Goal: Transaction & Acquisition: Purchase product/service

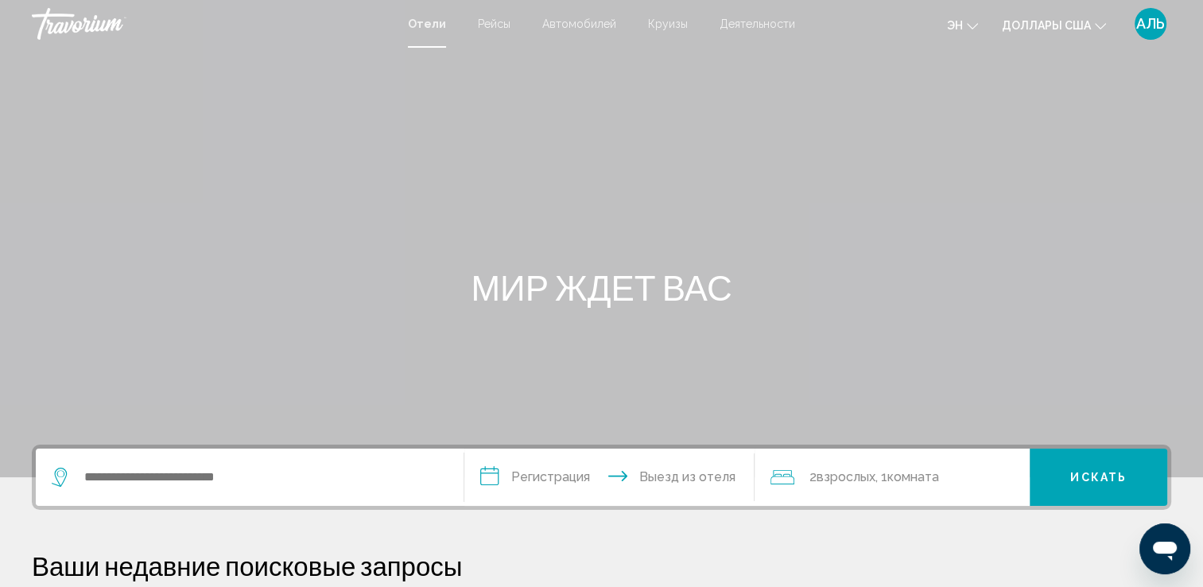
click at [260, 495] on div "Виджет поиска" at bounding box center [250, 476] width 396 height 57
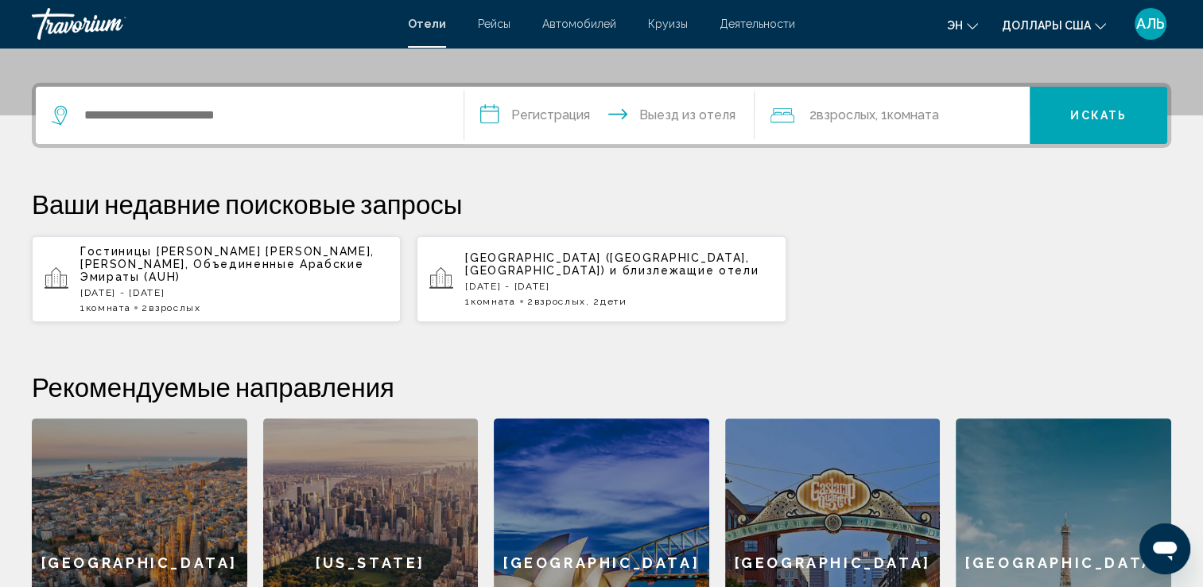
scroll to position [392, 0]
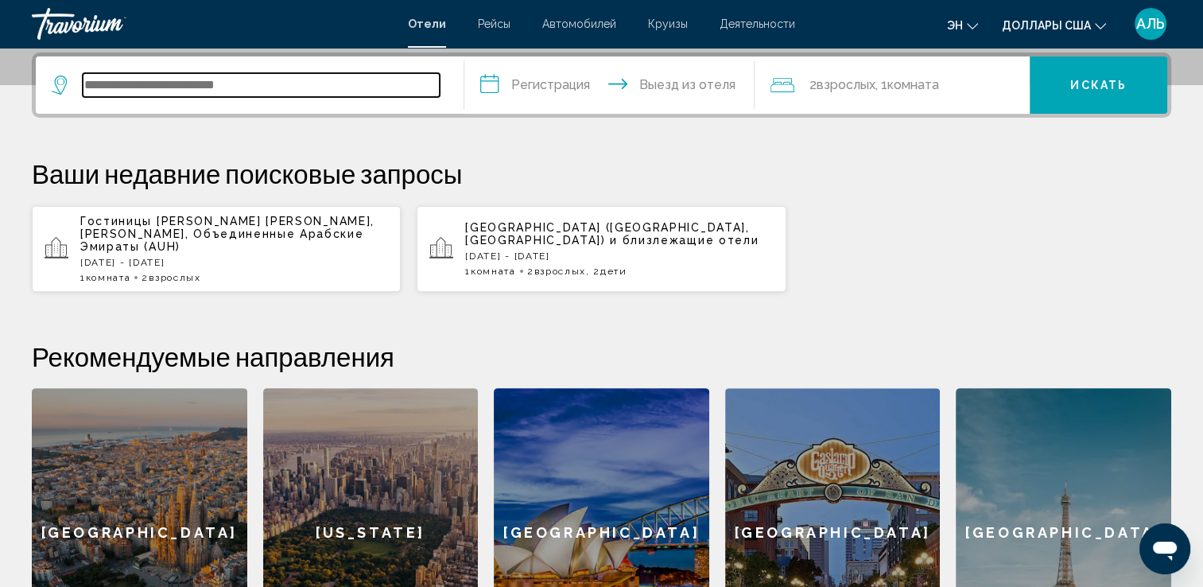
click at [111, 87] on input "Виджет поиска" at bounding box center [261, 85] width 357 height 24
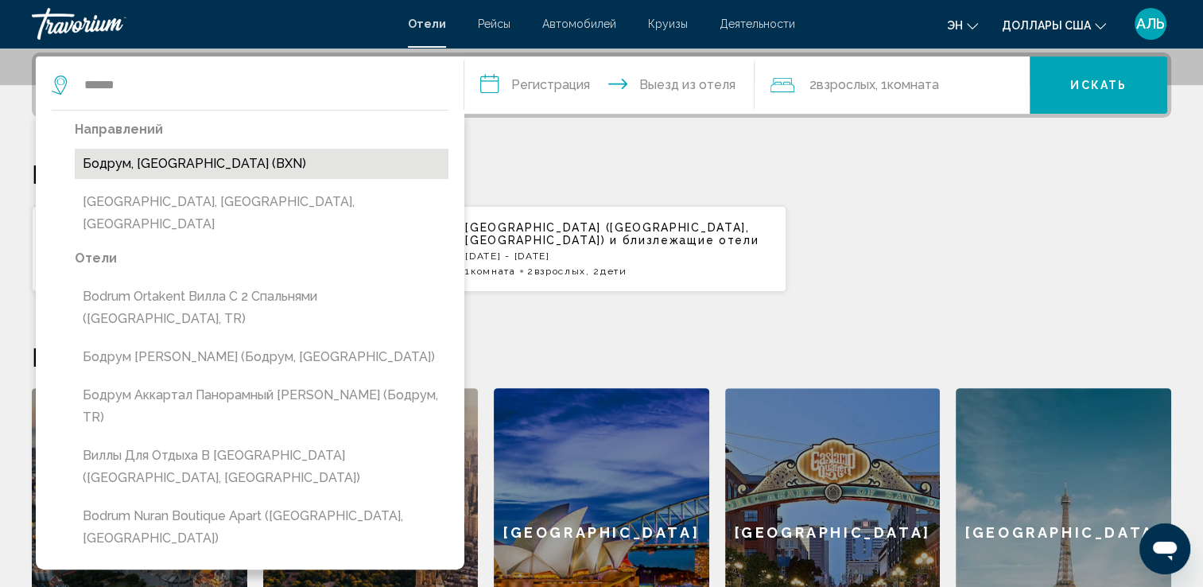
click at [158, 176] on button "Бодрум, Турция (BXN)" at bounding box center [262, 164] width 374 height 30
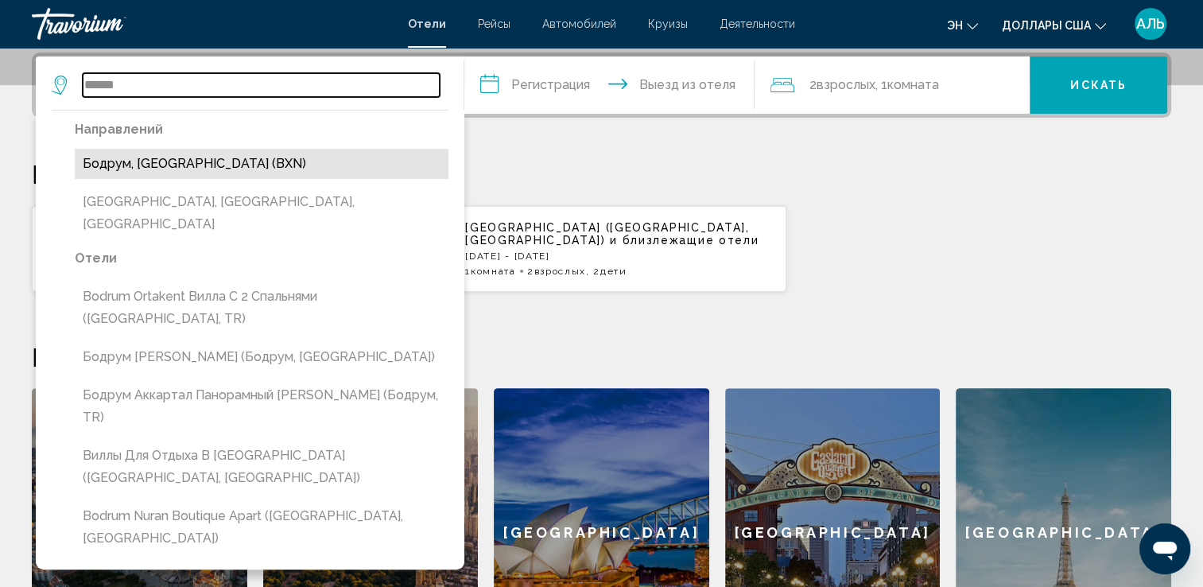
type input "**********"
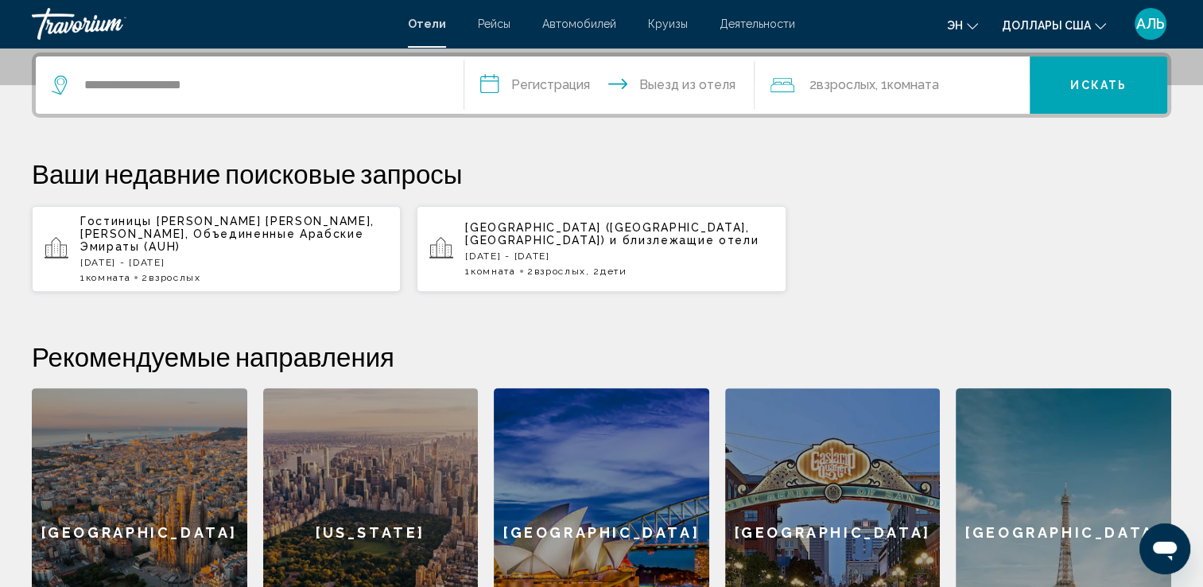
click at [515, 84] on input "**********" at bounding box center [612, 87] width 297 height 62
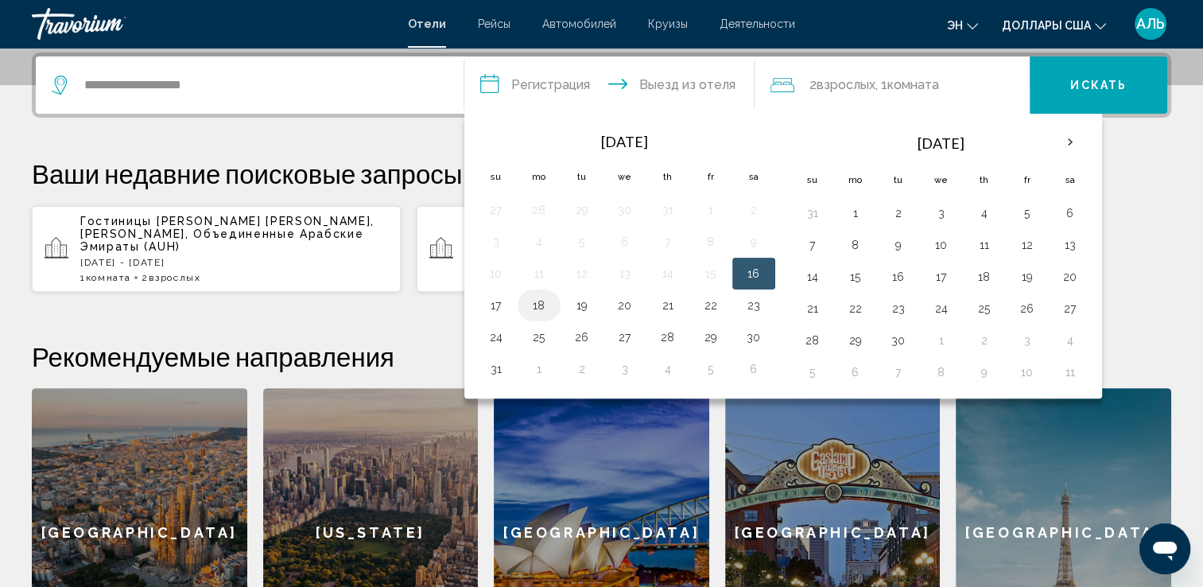
click at [552, 300] on td "18" at bounding box center [539, 305] width 43 height 32
click at [543, 304] on button "18" at bounding box center [538, 305] width 25 height 22
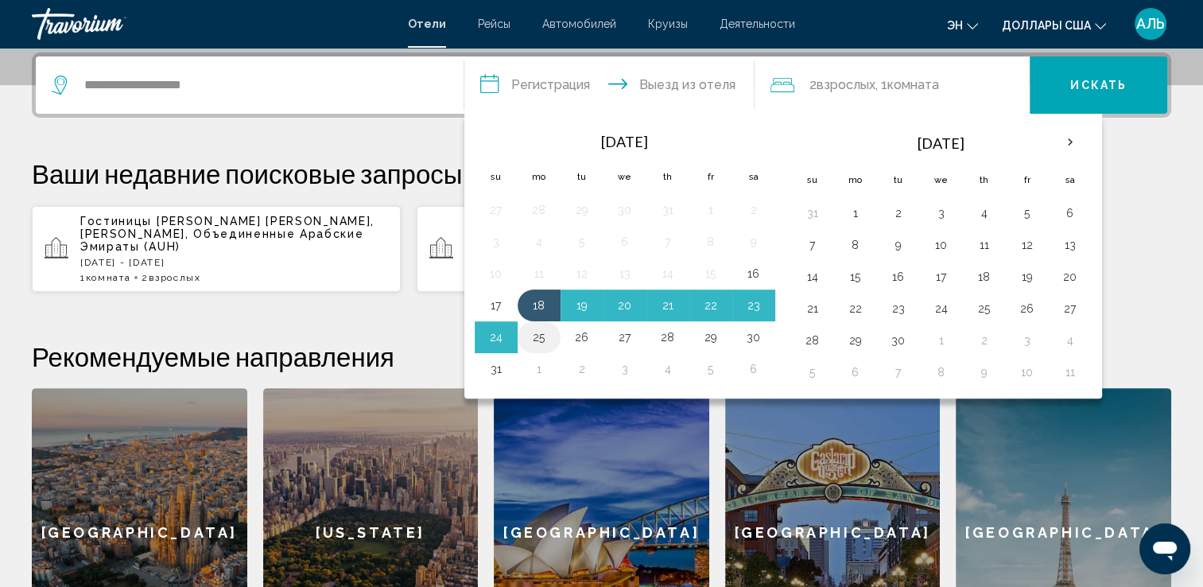
click at [540, 343] on button "25" at bounding box center [538, 337] width 25 height 22
type input "**********"
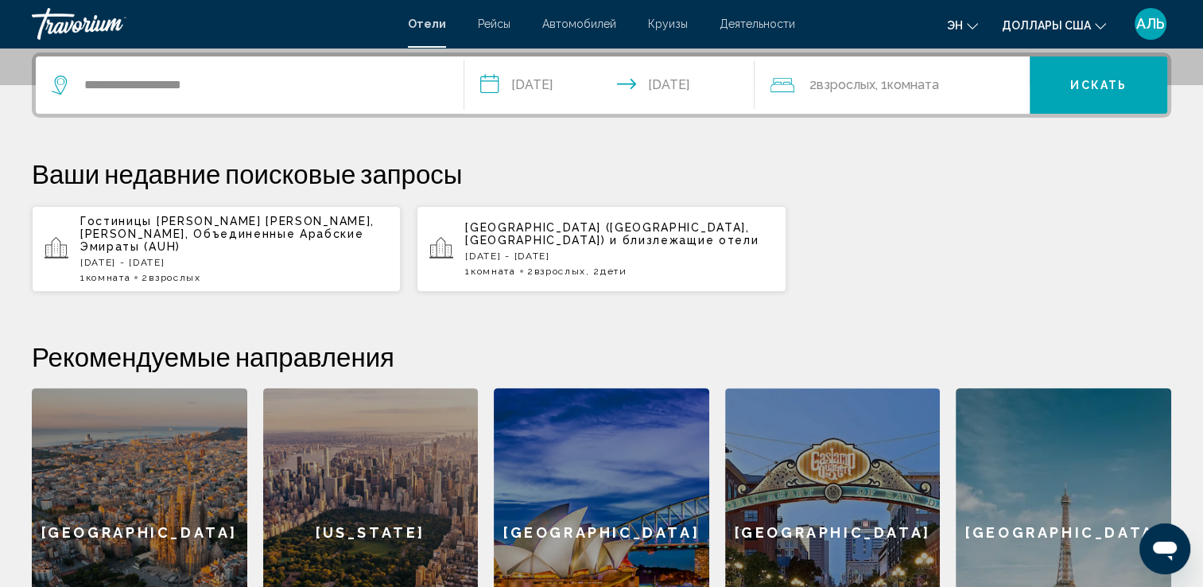
click at [863, 87] on span "Взрослых" at bounding box center [845, 84] width 59 height 15
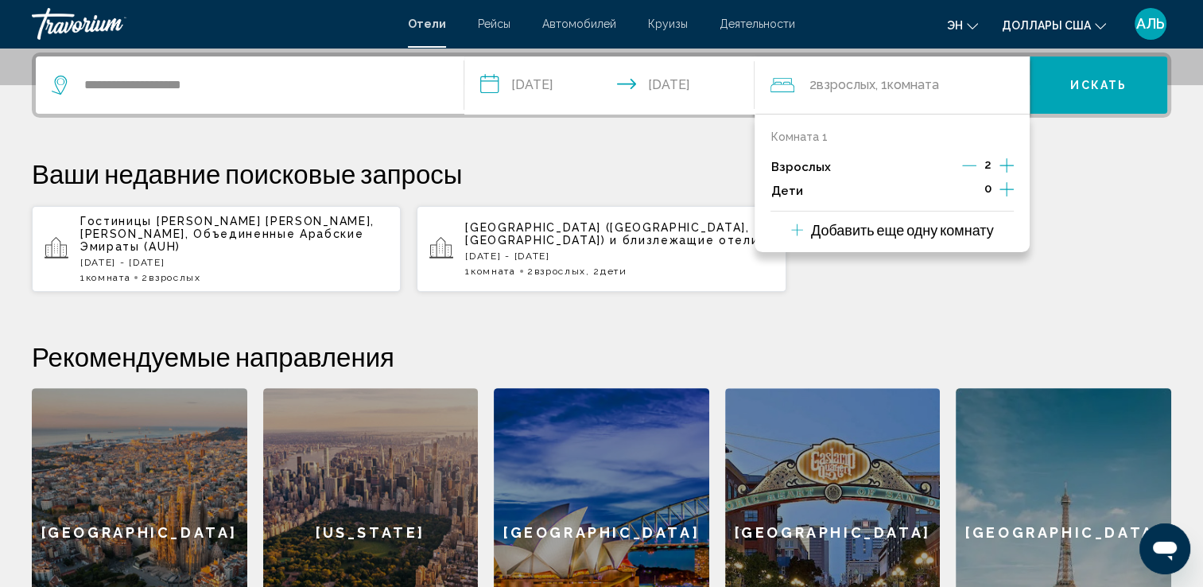
click at [1002, 165] on icon "Приращение взрослых" at bounding box center [1006, 165] width 14 height 19
click at [1004, 168] on icon "Приращение взрослых" at bounding box center [1006, 165] width 14 height 19
click at [966, 162] on icon "Декремент взрослый" at bounding box center [968, 165] width 14 height 14
click at [966, 162] on icon "Декремент взрослый" at bounding box center [970, 165] width 14 height 14
click at [966, 162] on icon "Декремент взрослый" at bounding box center [969, 165] width 14 height 14
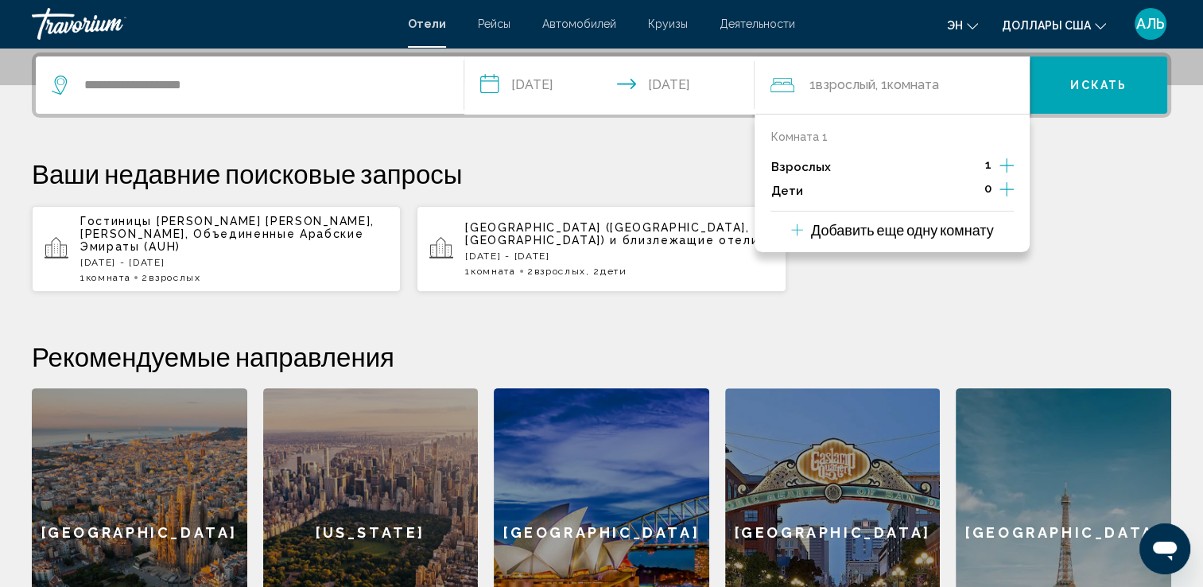
click at [1009, 190] on icon "Дочерние элементы" at bounding box center [1006, 189] width 14 height 19
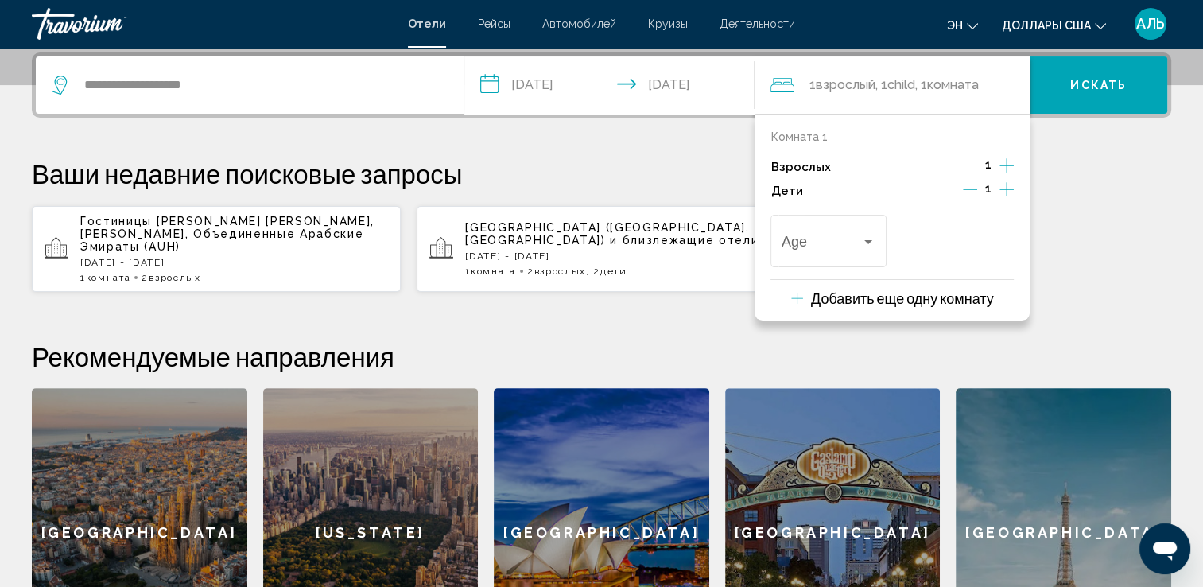
click at [1009, 190] on icon "Дочерние элементы" at bounding box center [1006, 189] width 14 height 19
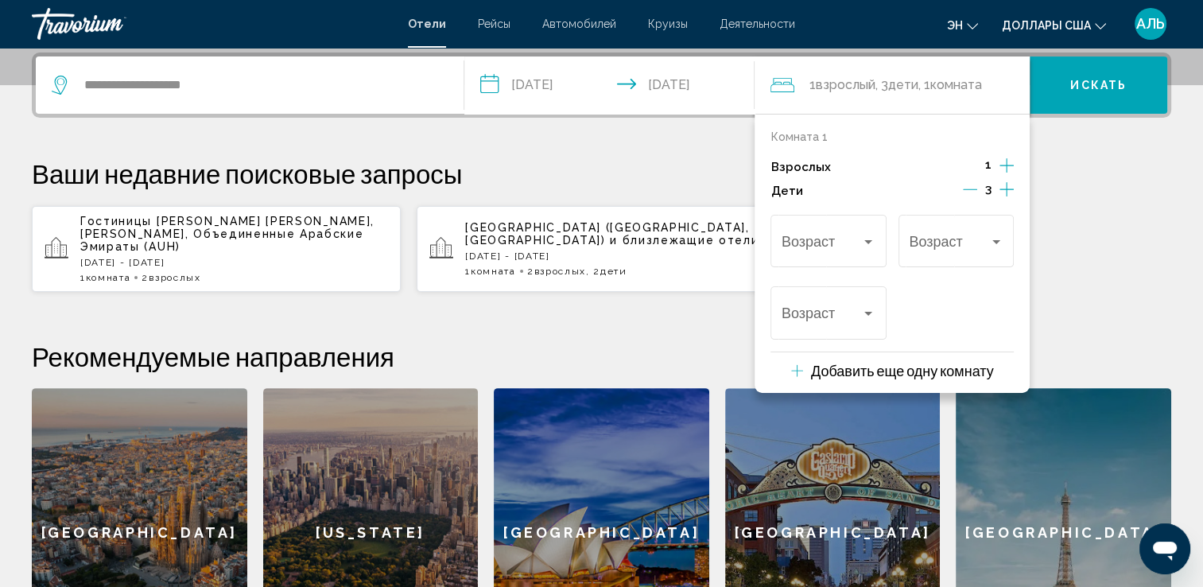
click at [1009, 190] on icon "Дочерние элементы" at bounding box center [1006, 189] width 14 height 19
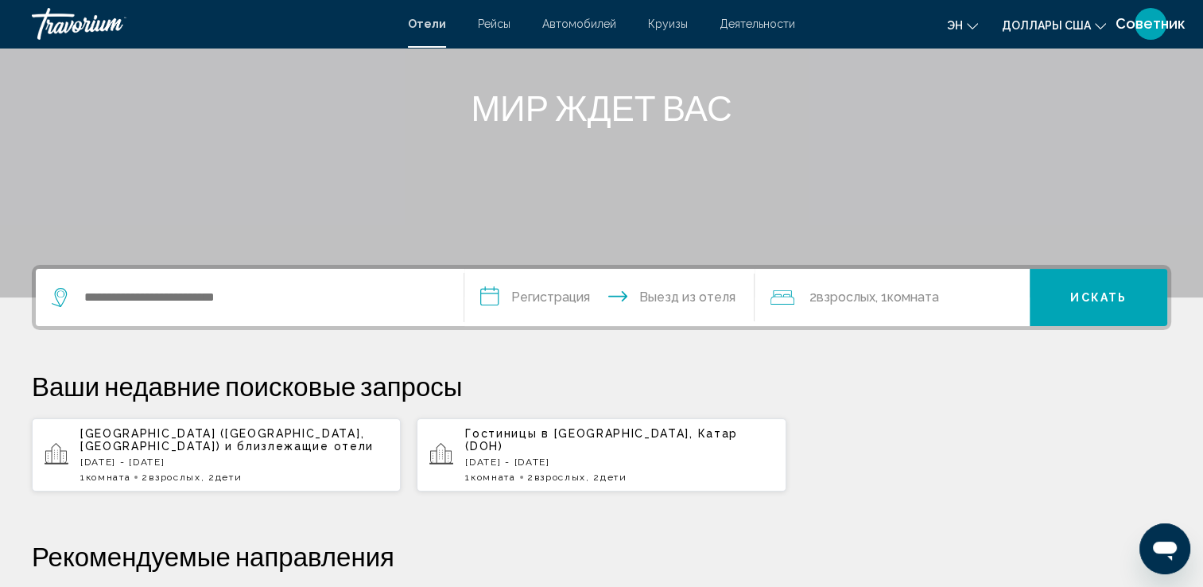
scroll to position [181, 0]
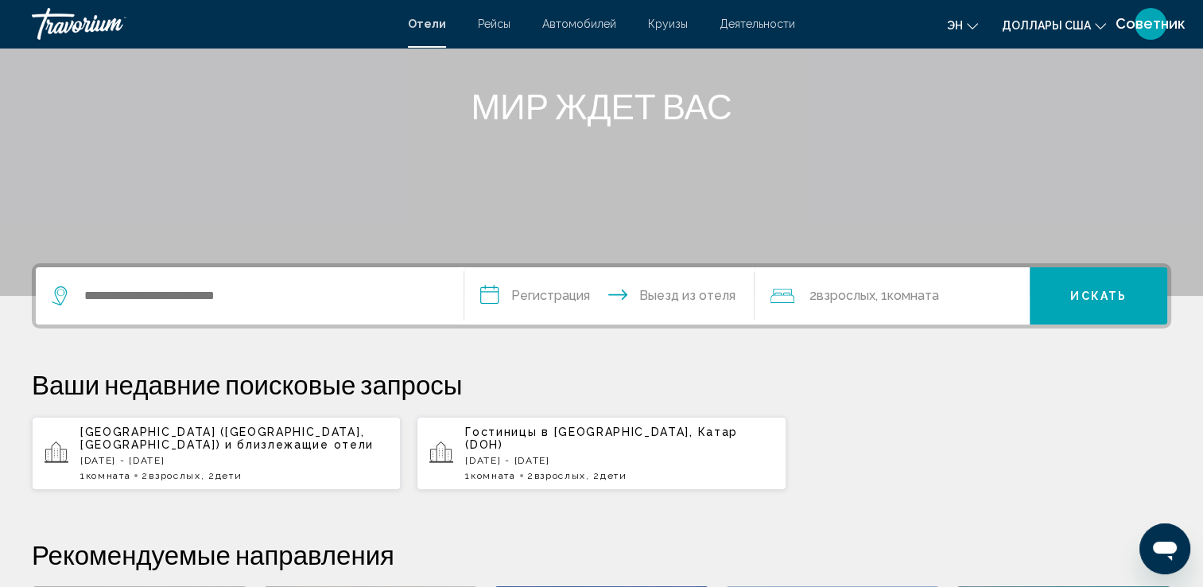
click at [245, 431] on span "[GEOGRAPHIC_DATA] ([GEOGRAPHIC_DATA], [GEOGRAPHIC_DATA])" at bounding box center [222, 437] width 284 height 25
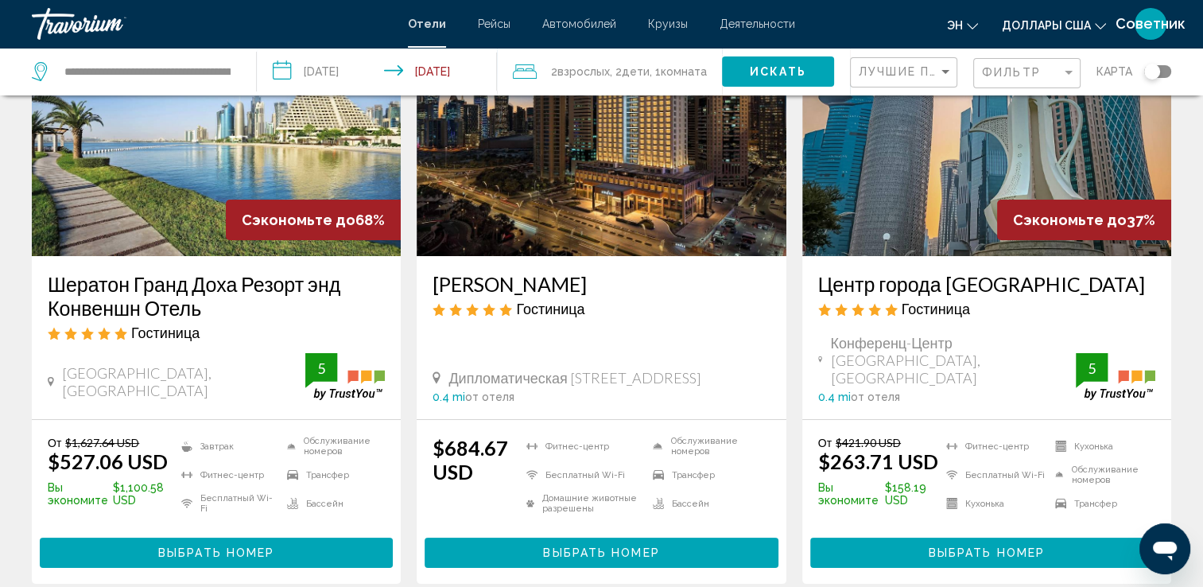
scroll to position [153, 0]
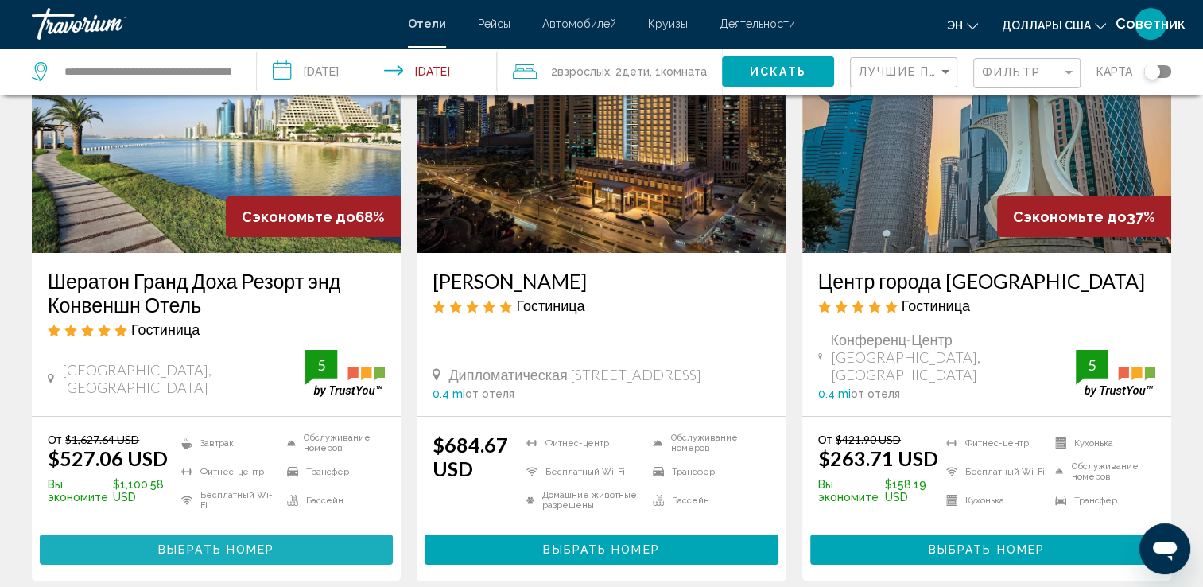
click at [166, 549] on span "Выбрать номер" at bounding box center [216, 550] width 116 height 13
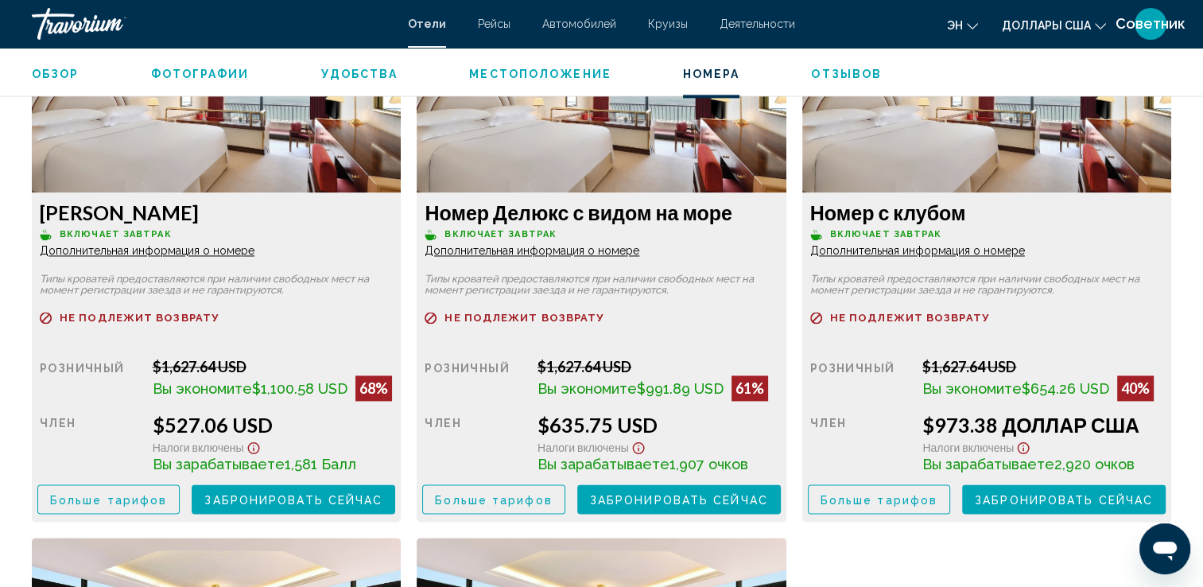
scroll to position [2228, 0]
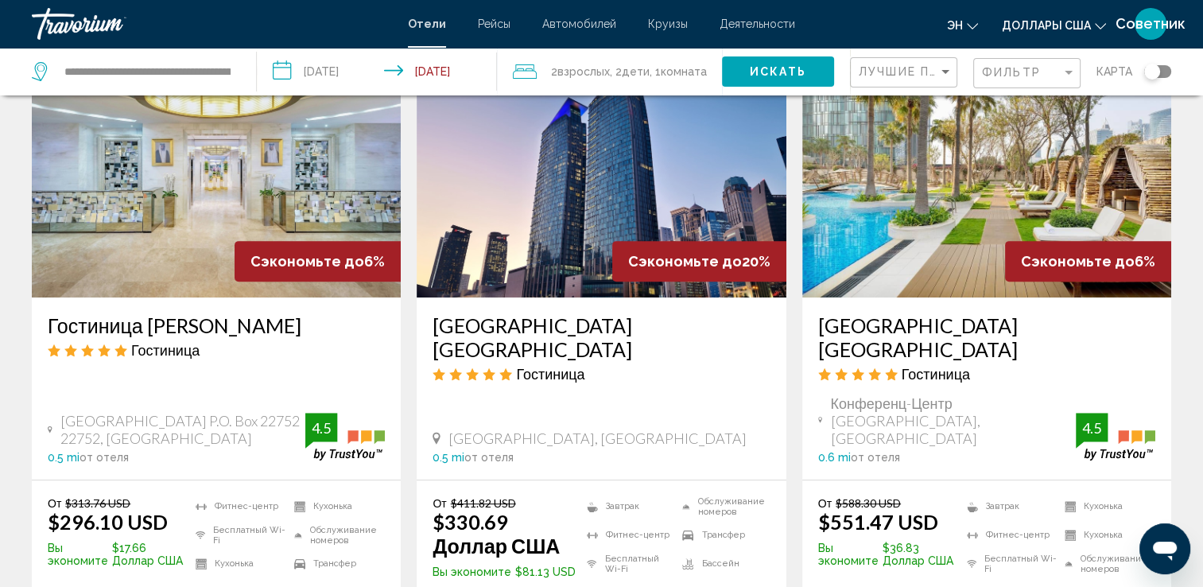
scroll to position [746, 0]
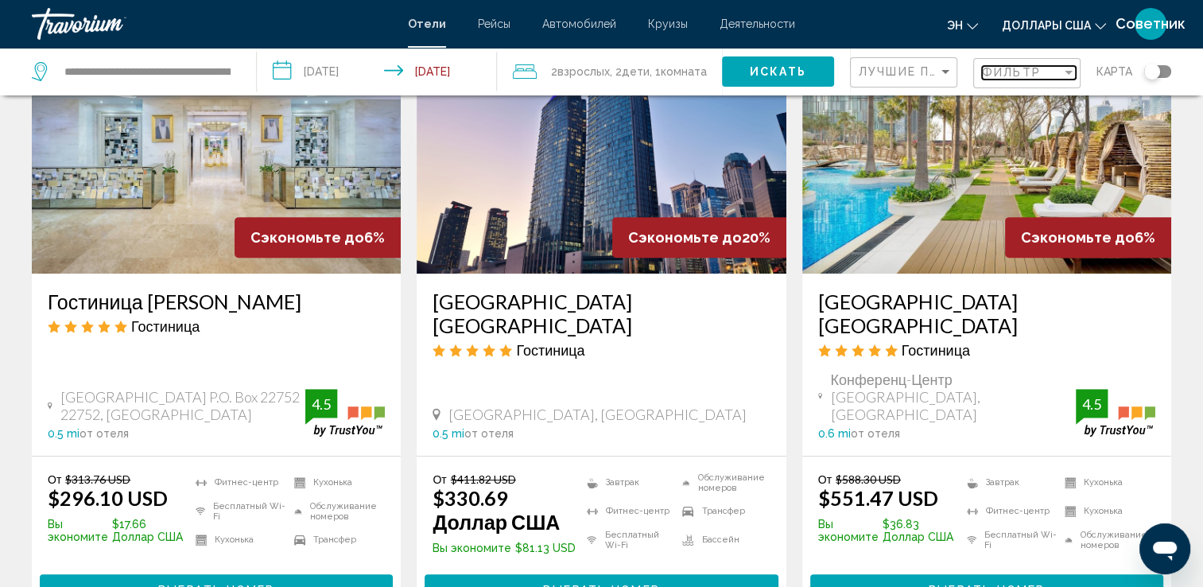
click at [1002, 78] on span "Фильтр" at bounding box center [1011, 72] width 59 height 13
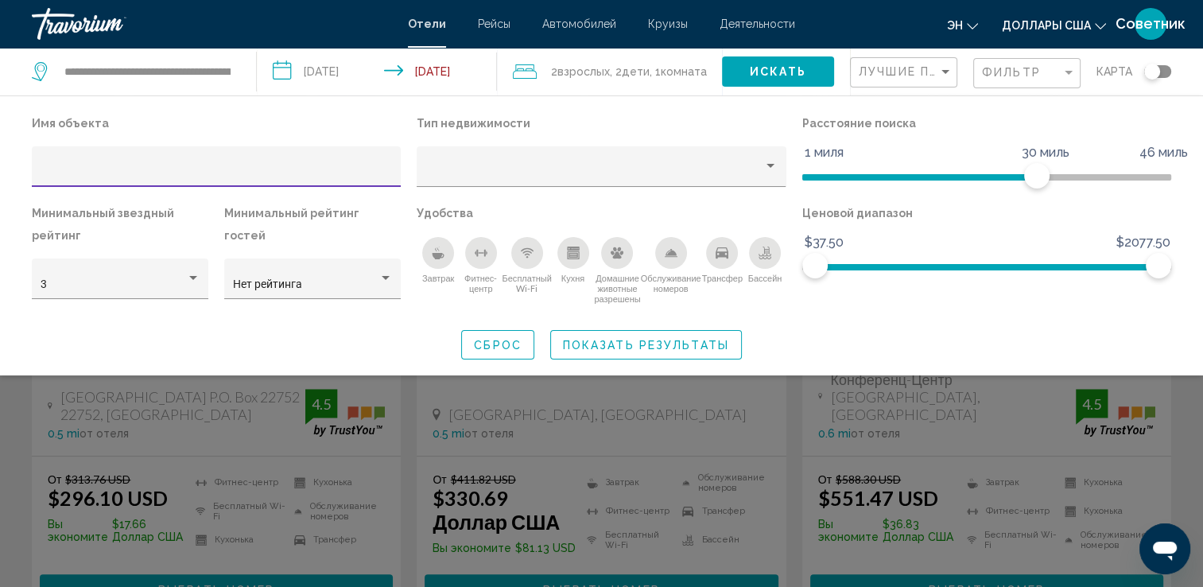
click at [316, 175] on input "Фильтры отелей" at bounding box center [217, 172] width 352 height 13
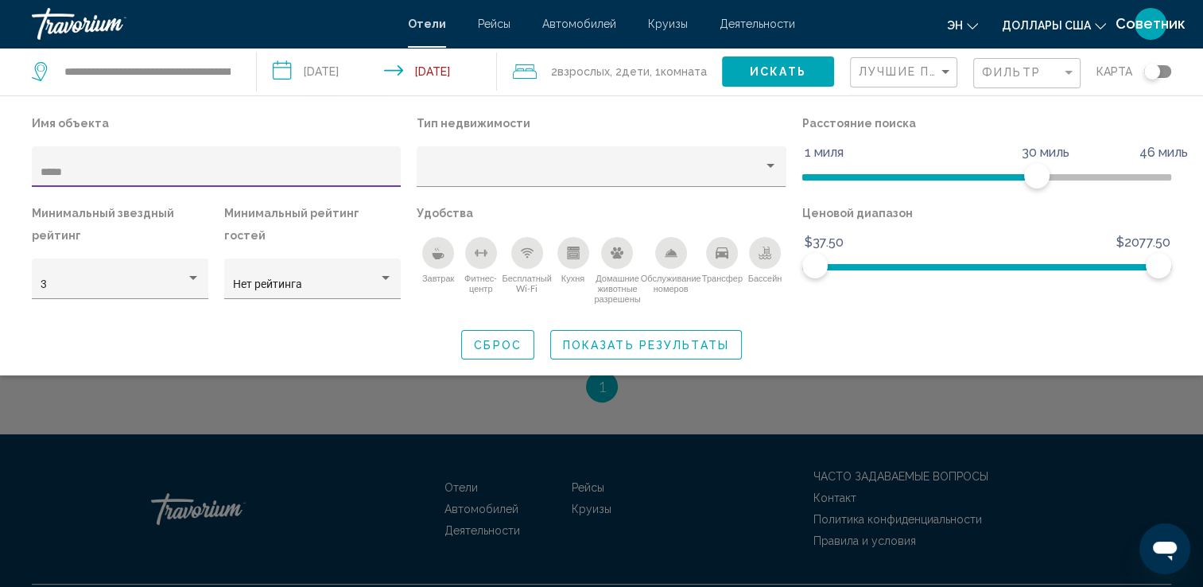
scroll to position [442, 0]
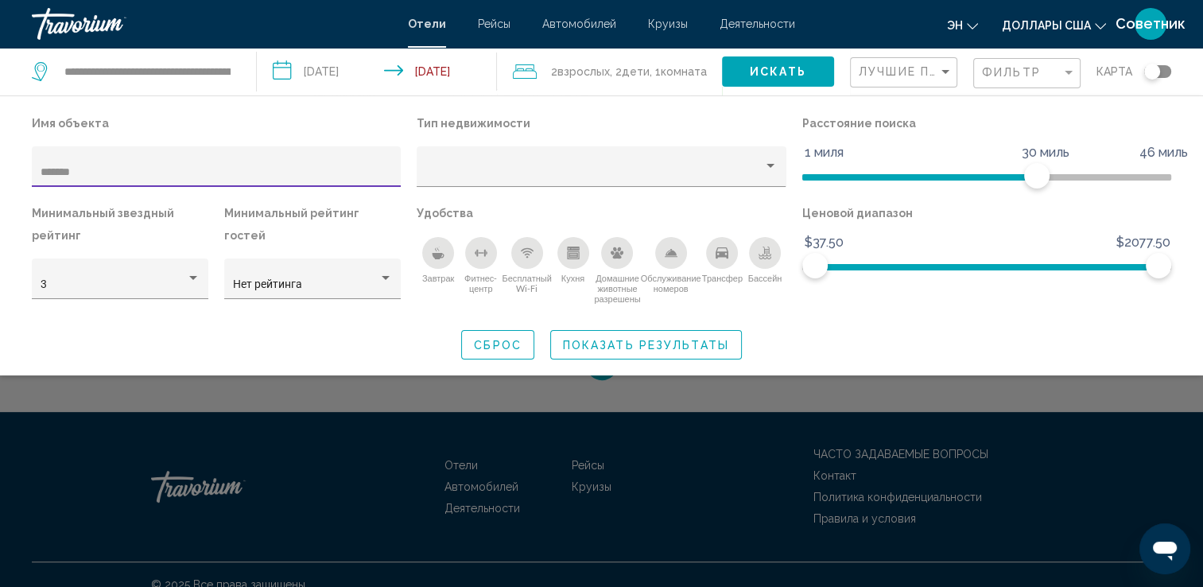
type input "*******"
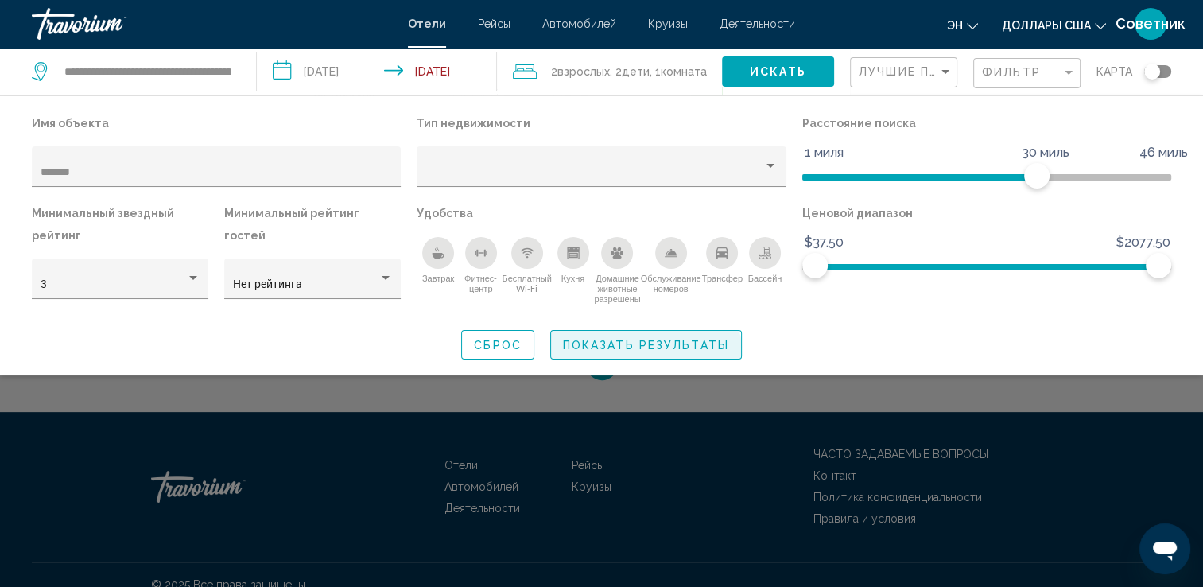
click at [633, 358] on button "Показать результаты" at bounding box center [646, 344] width 192 height 29
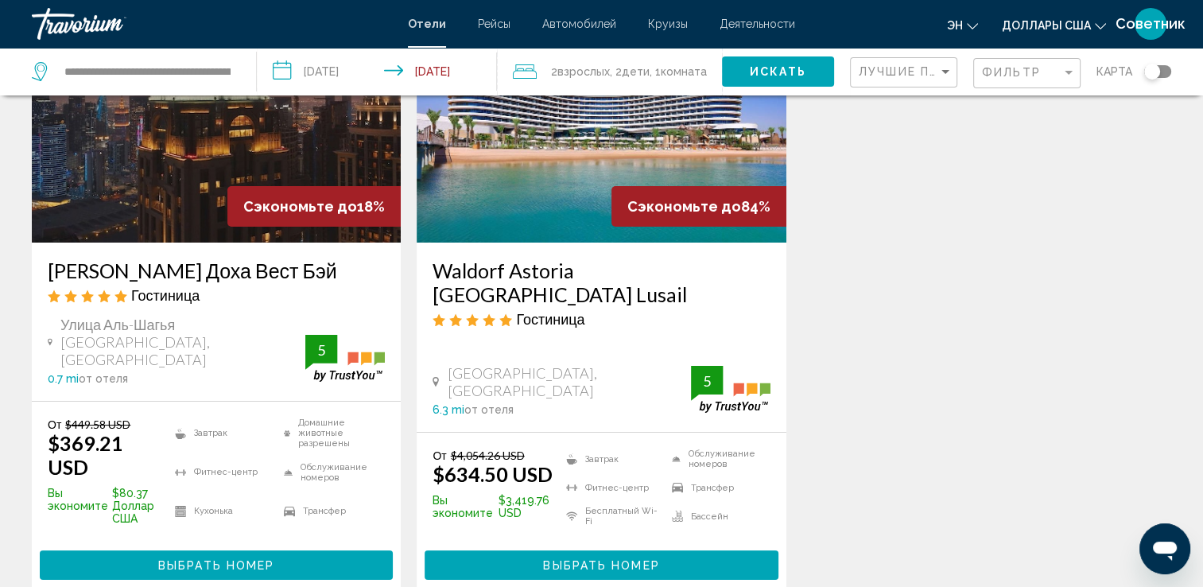
scroll to position [162, 0]
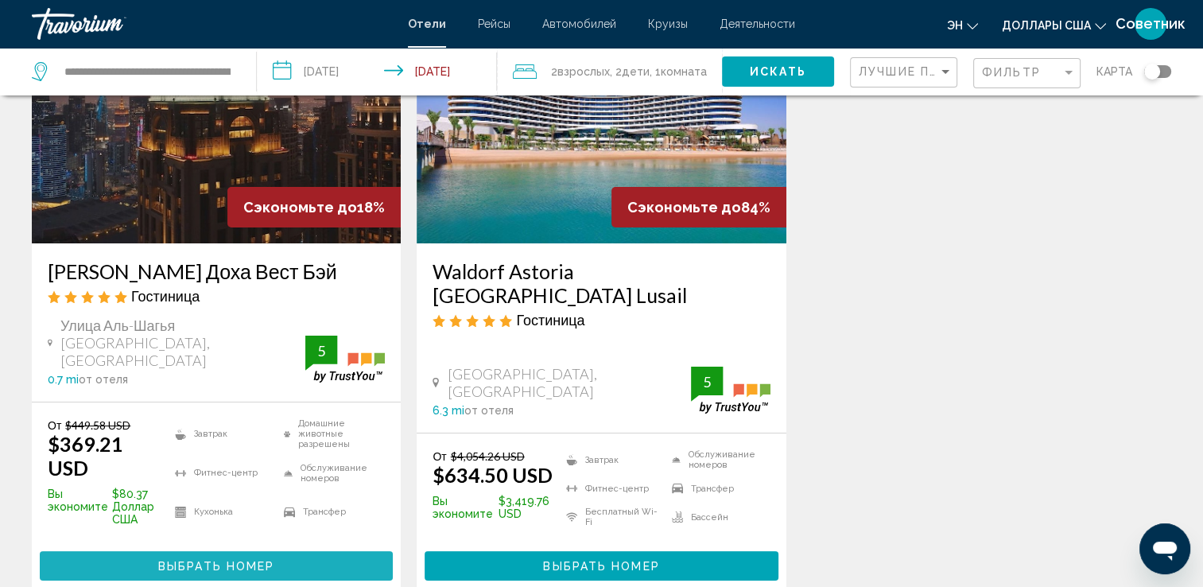
click at [238, 560] on span "Выбрать номер" at bounding box center [216, 566] width 116 height 13
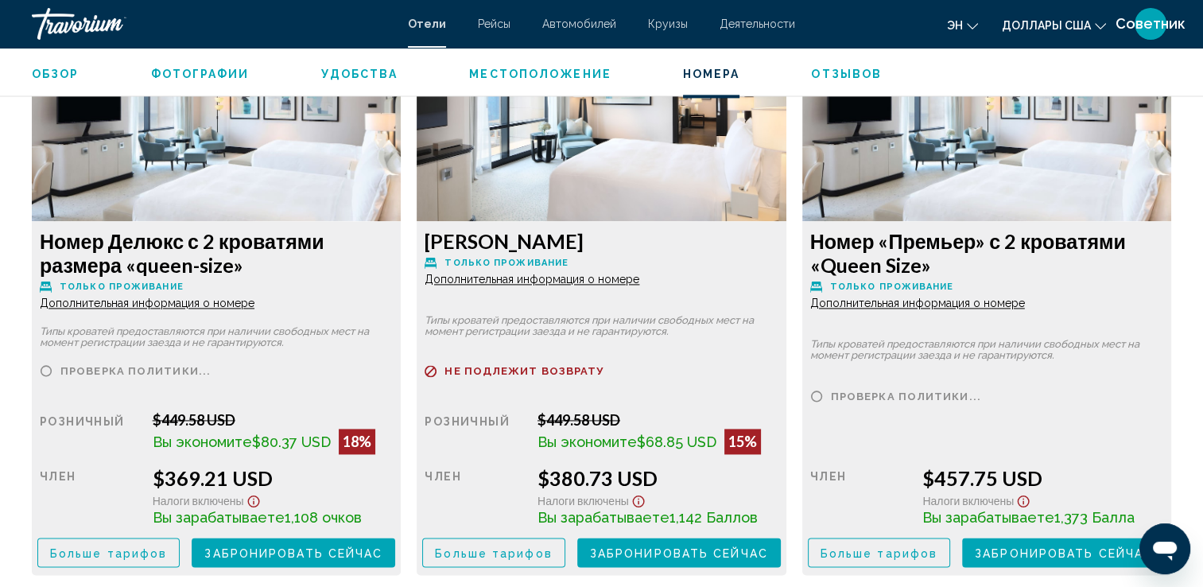
scroll to position [2184, 0]
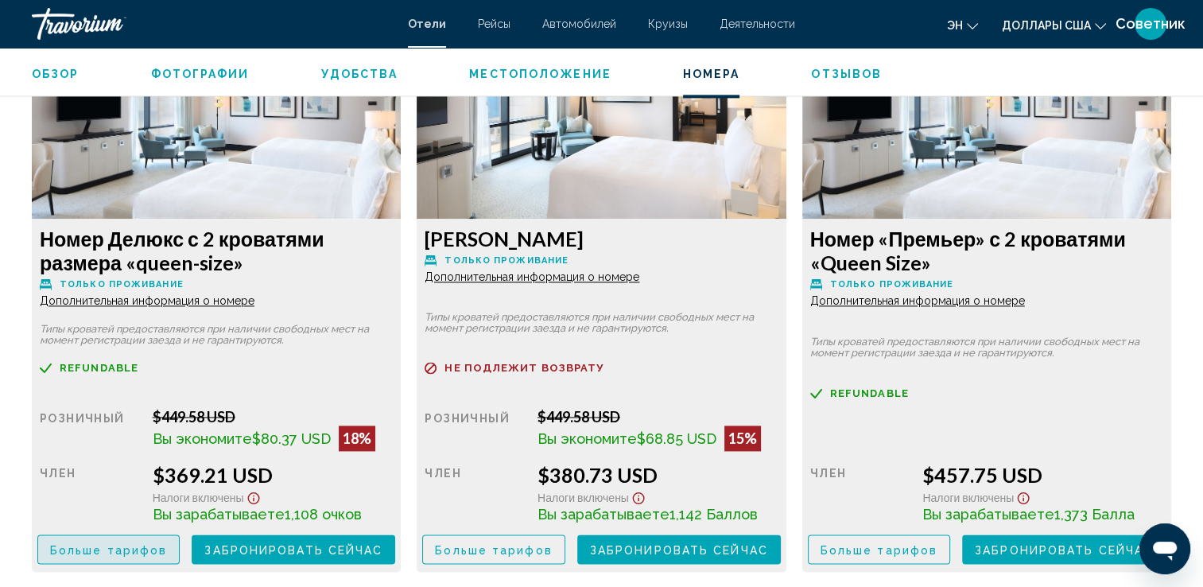
click at [122, 556] on span "Больше тарифов" at bounding box center [108, 549] width 117 height 13
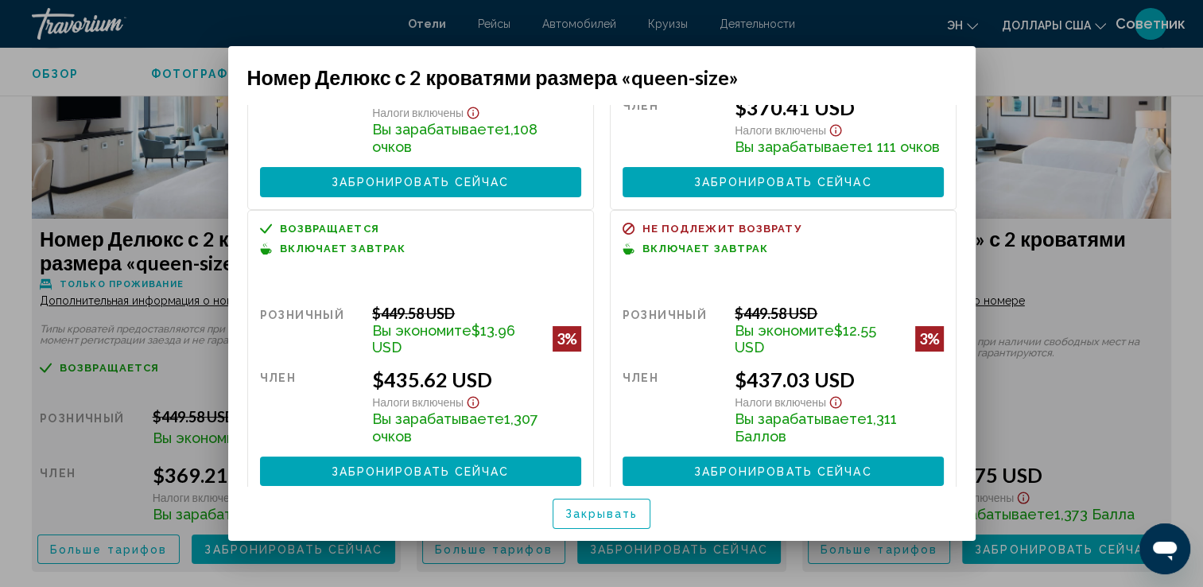
scroll to position [0, 0]
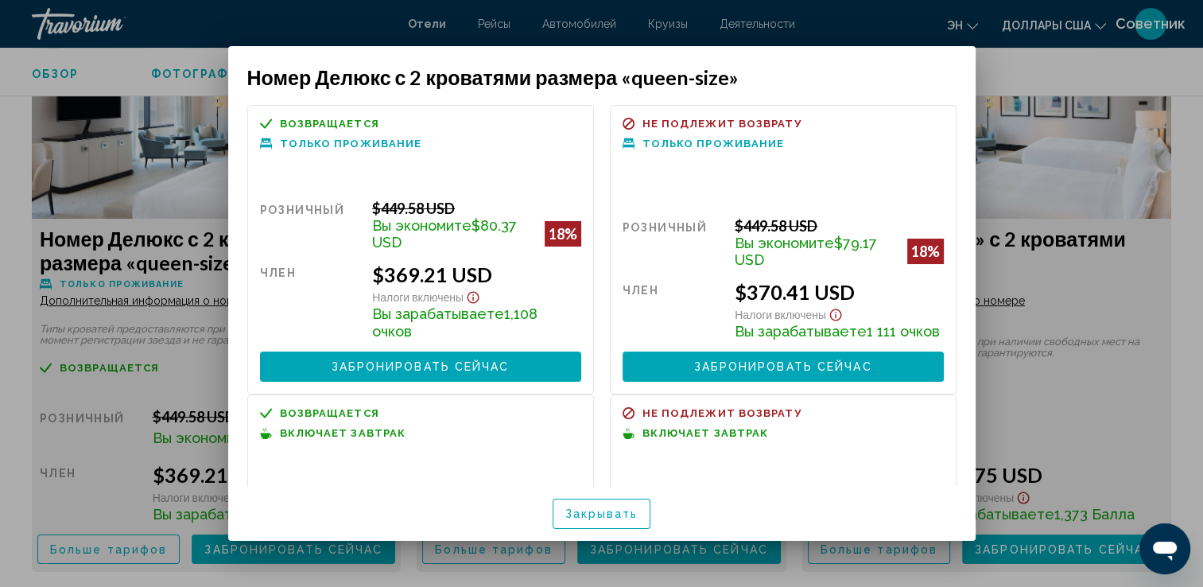
click at [618, 504] on button "Закрывать" at bounding box center [601, 512] width 99 height 29
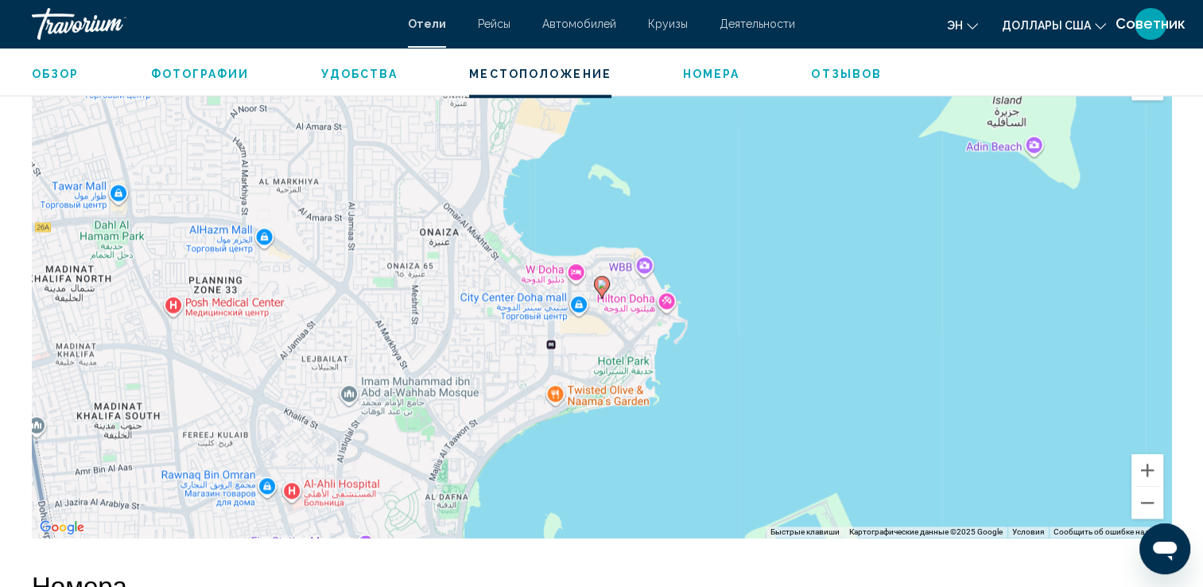
scroll to position [1425, 0]
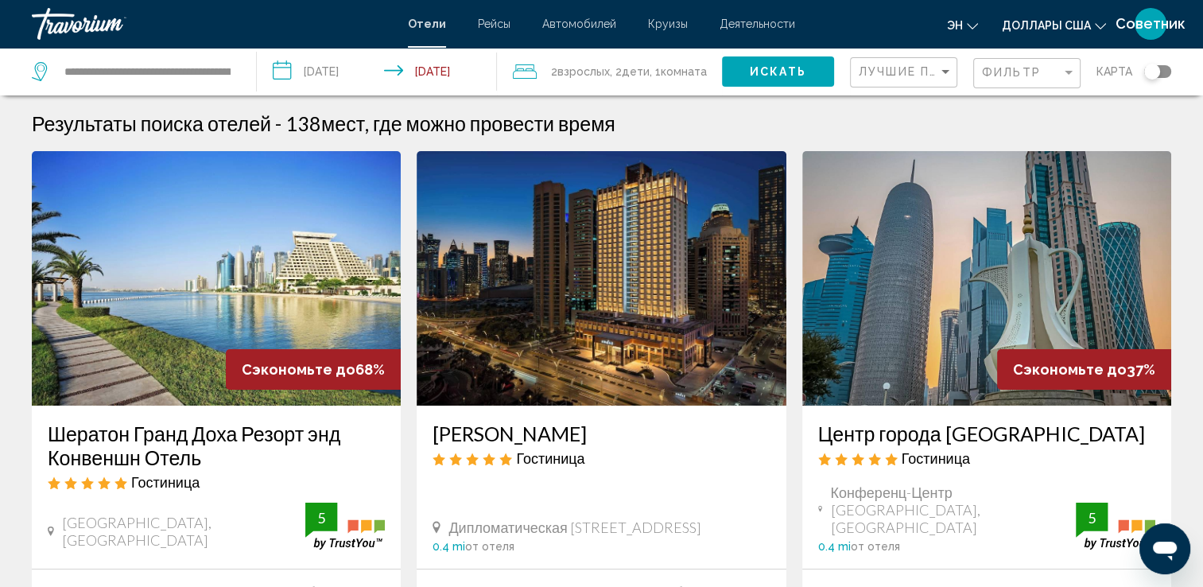
click at [1015, 82] on div "Фильтр" at bounding box center [1029, 73] width 94 height 29
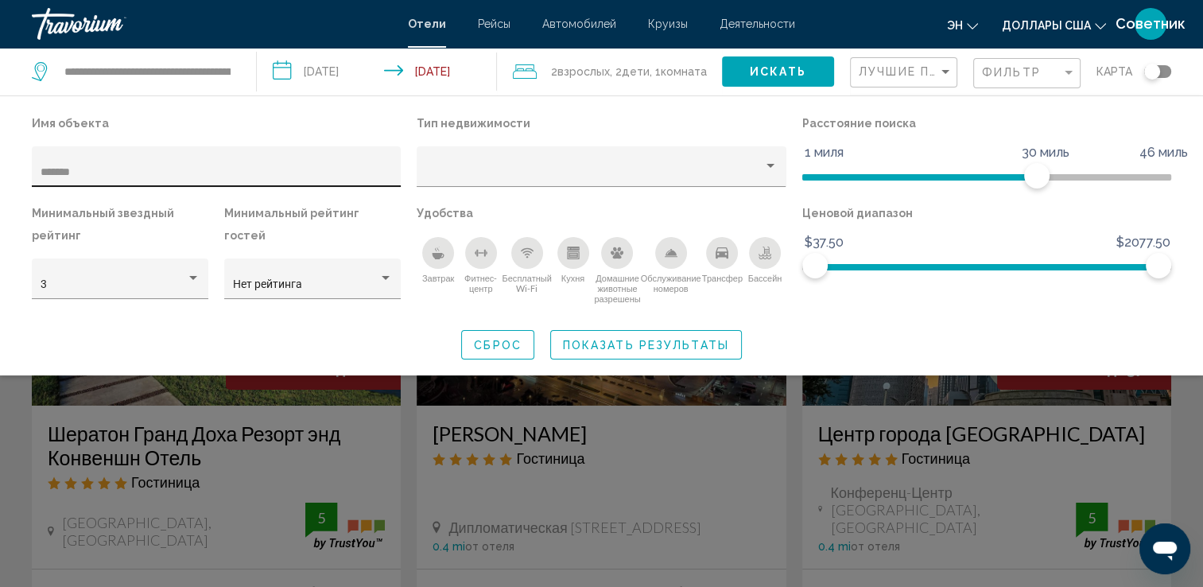
click at [239, 156] on div "*******" at bounding box center [217, 171] width 352 height 33
type input "*"
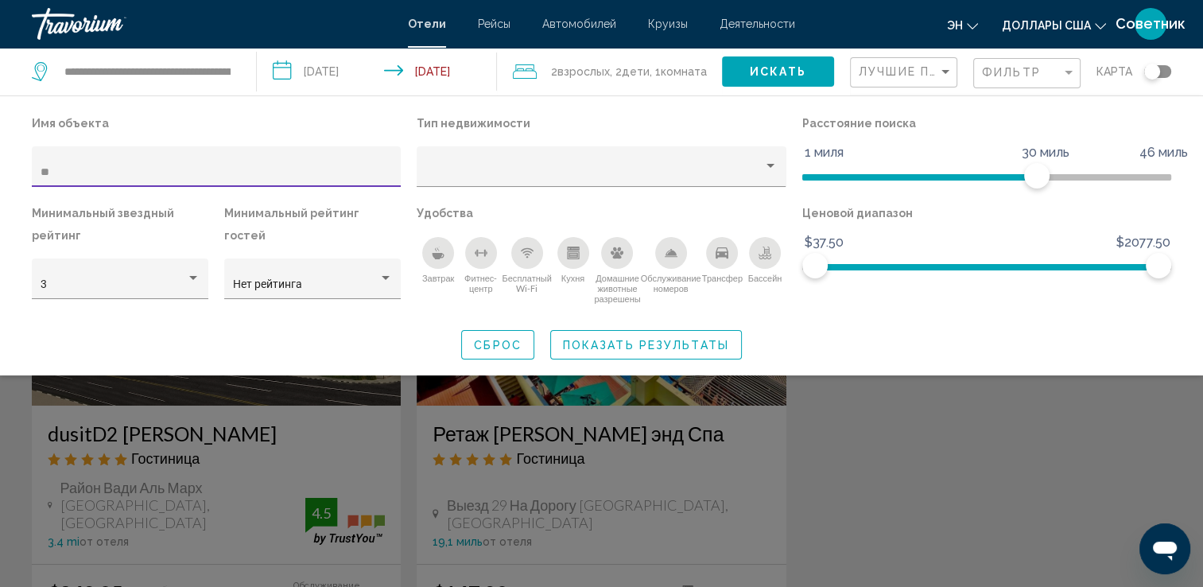
type input "*"
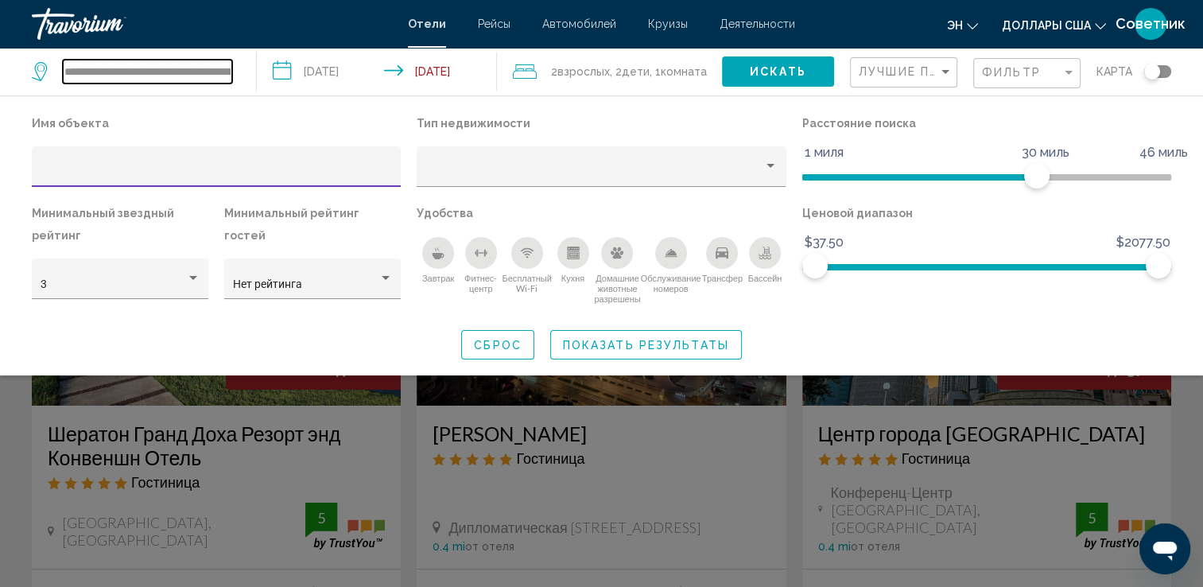
click at [87, 80] on input "**********" at bounding box center [147, 72] width 169 height 24
drag, startPoint x: 145, startPoint y: 72, endPoint x: 25, endPoint y: 74, distance: 120.0
click at [25, 74] on app-destination-search "**********" at bounding box center [128, 72] width 257 height 48
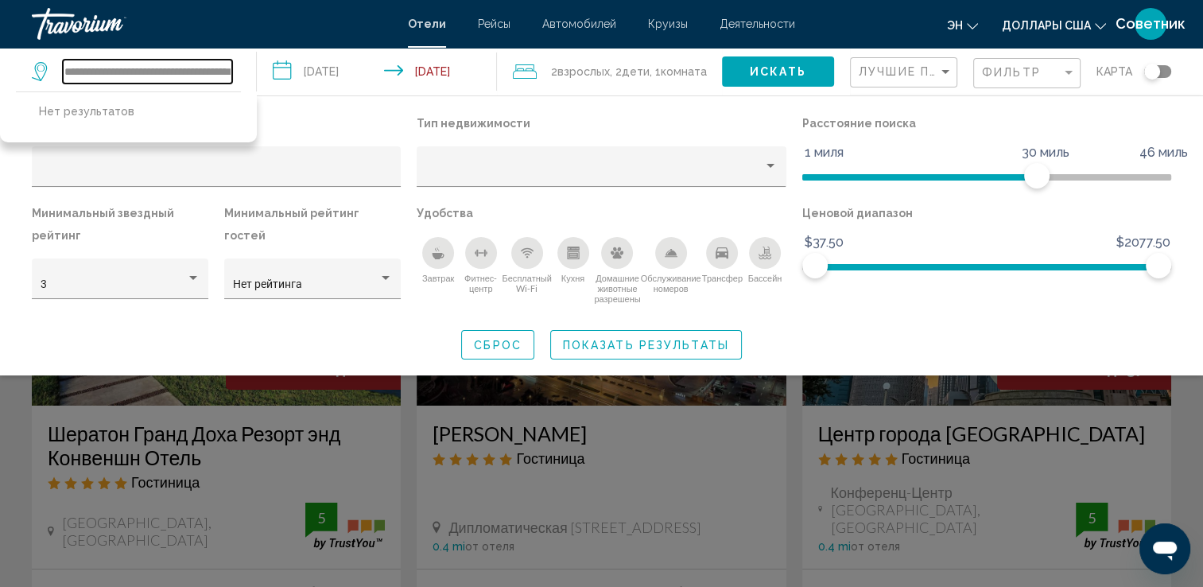
scroll to position [0, 61]
drag, startPoint x: 134, startPoint y: 69, endPoint x: 266, endPoint y: 67, distance: 131.2
click at [266, 67] on div "**********" at bounding box center [601, 72] width 1203 height 48
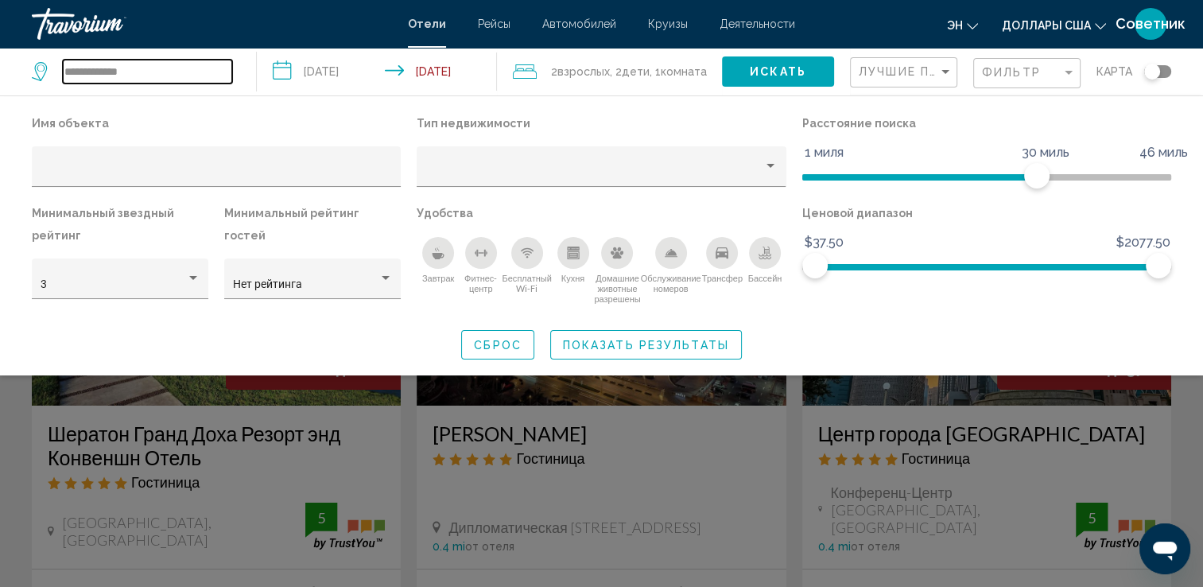
scroll to position [0, 0]
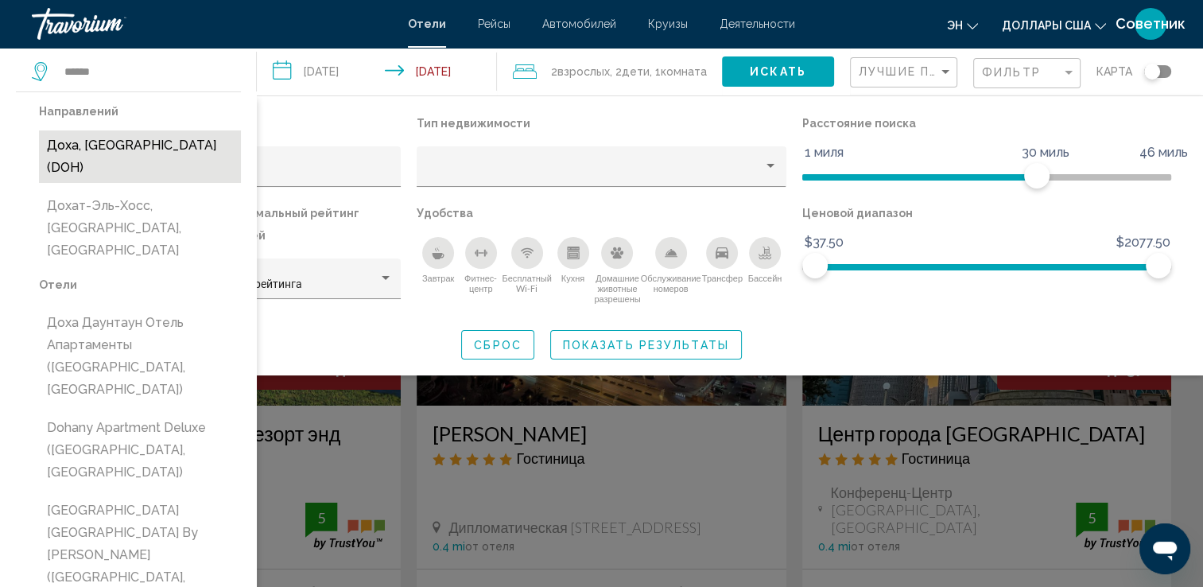
click at [124, 145] on button "Доха, [GEOGRAPHIC_DATA] (DOH)" at bounding box center [140, 156] width 202 height 52
type input "**********"
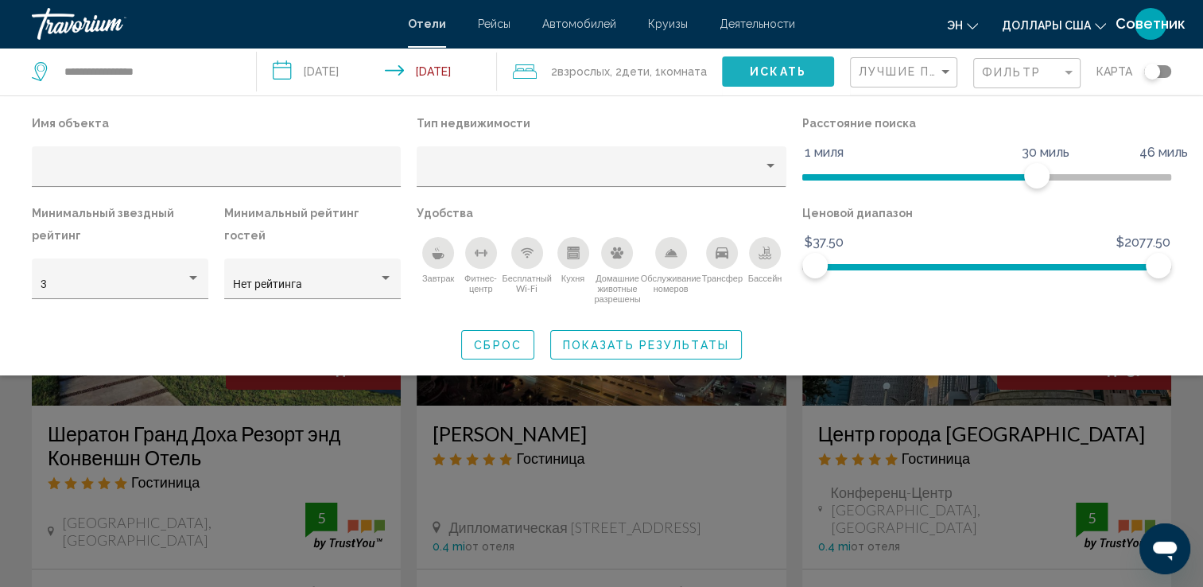
click at [735, 72] on button "Искать" at bounding box center [778, 70] width 112 height 29
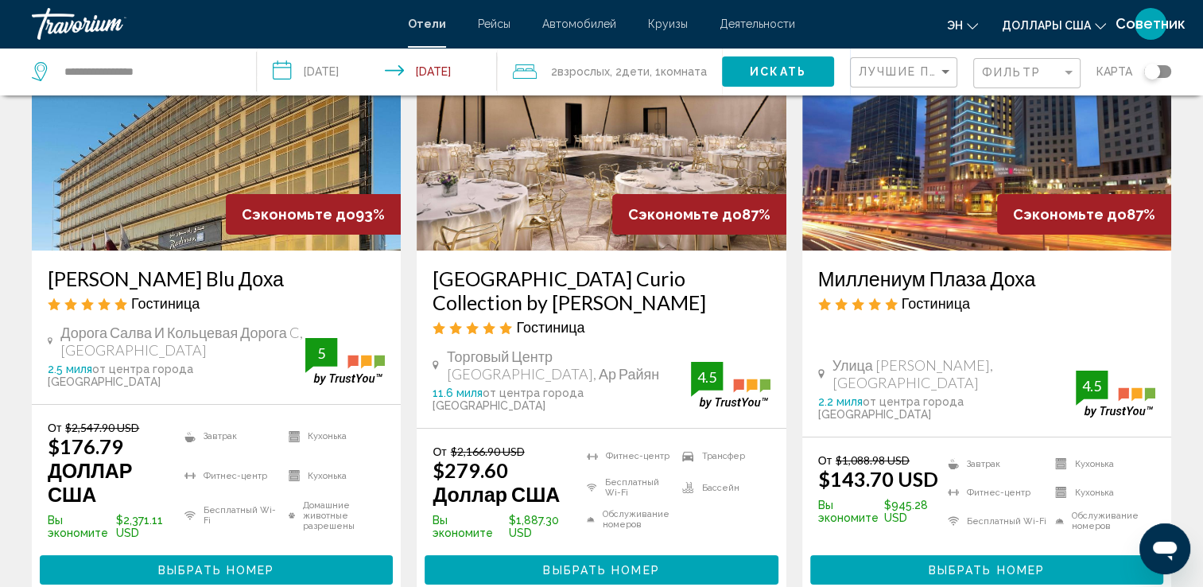
scroll to position [156, 0]
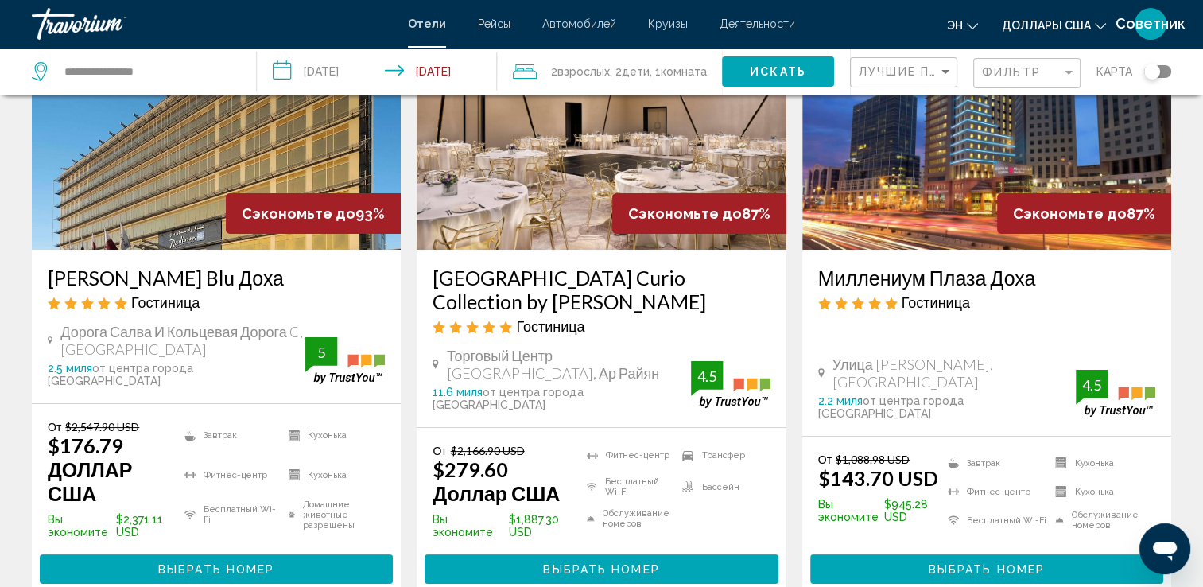
drag, startPoint x: 238, startPoint y: 557, endPoint x: 216, endPoint y: 551, distance: 23.1
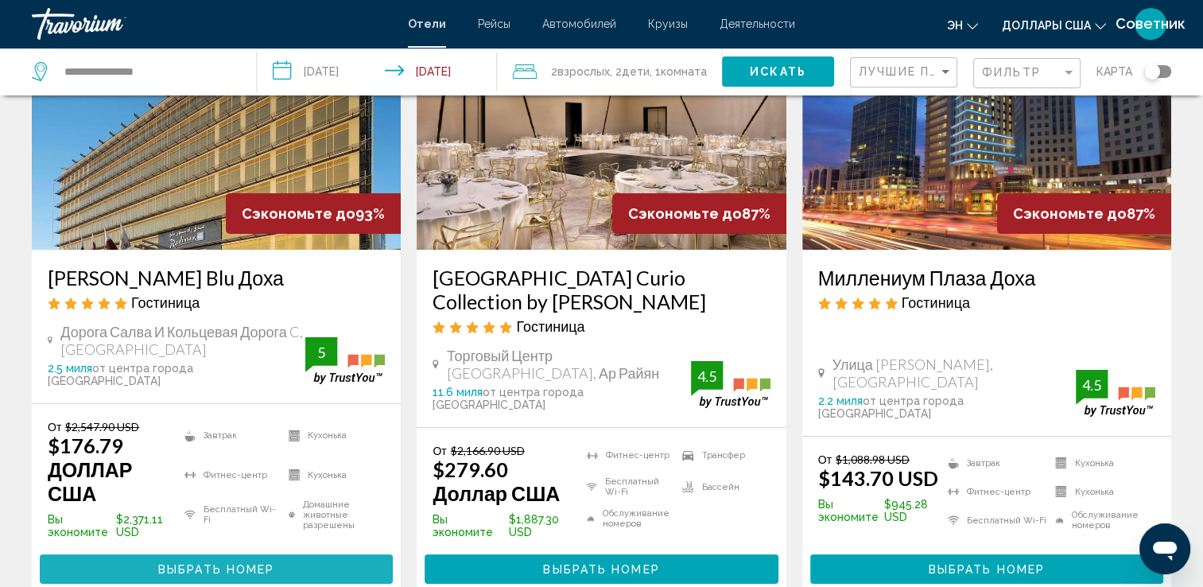
drag, startPoint x: 216, startPoint y: 551, endPoint x: 197, endPoint y: 545, distance: 20.1
click at [197, 554] on button "Выбрать номер" at bounding box center [216, 568] width 353 height 29
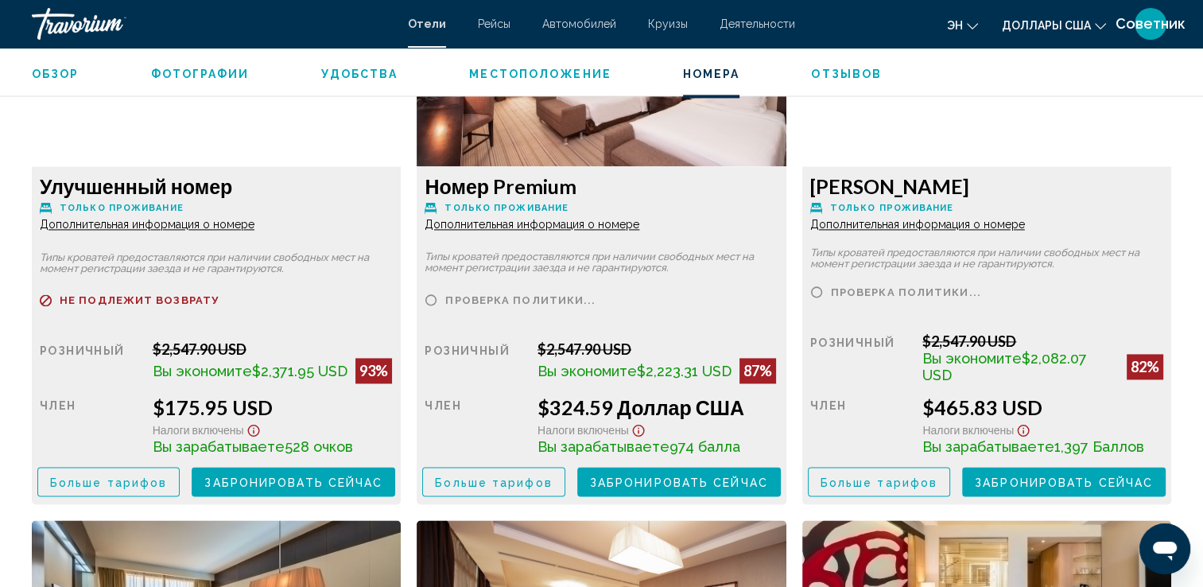
scroll to position [2285, 0]
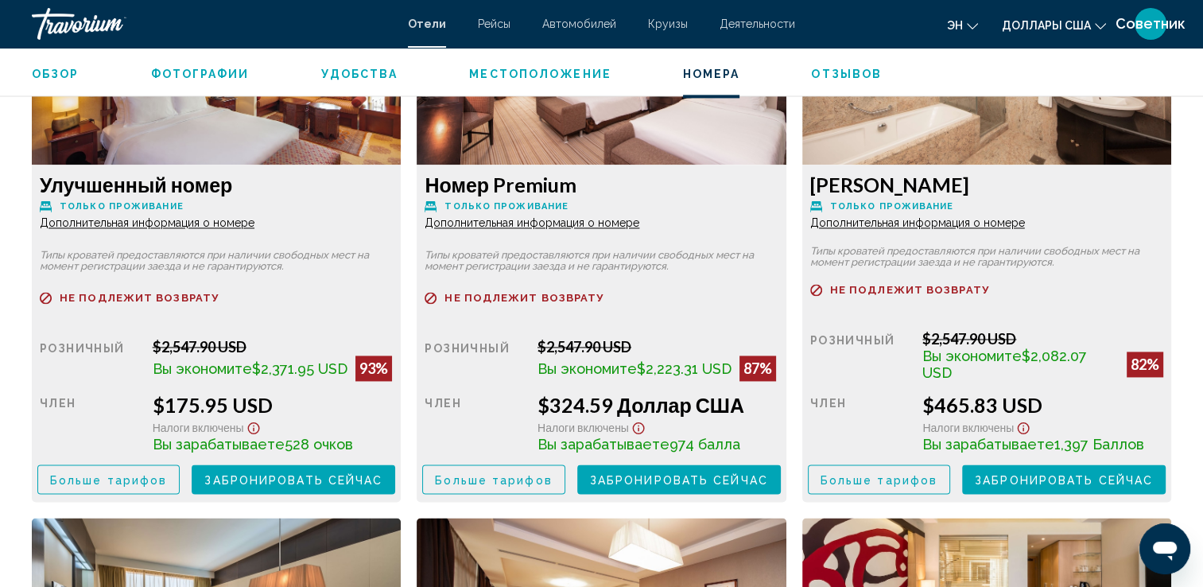
click at [129, 480] on span "Больше тарифов" at bounding box center [108, 479] width 117 height 13
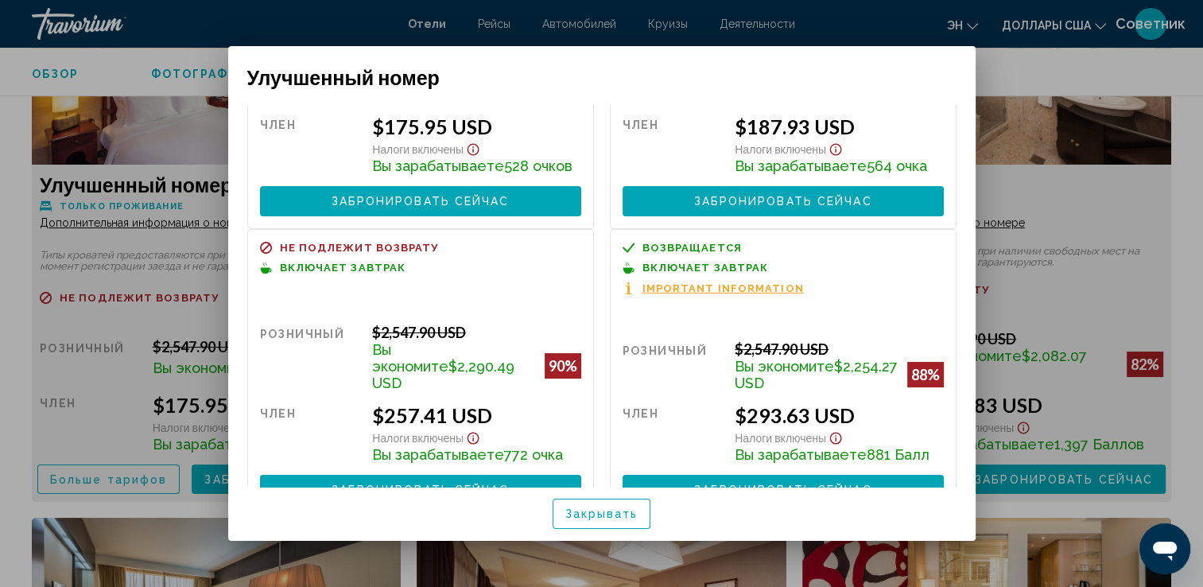
scroll to position [153, 0]
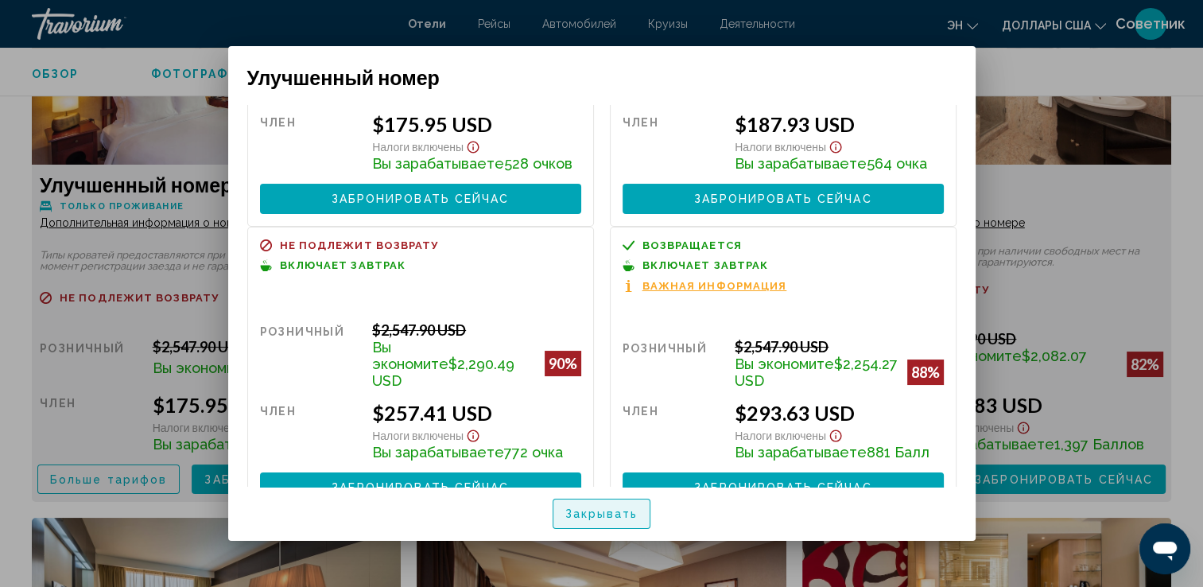
click at [649, 516] on button "Закрывать" at bounding box center [601, 512] width 99 height 29
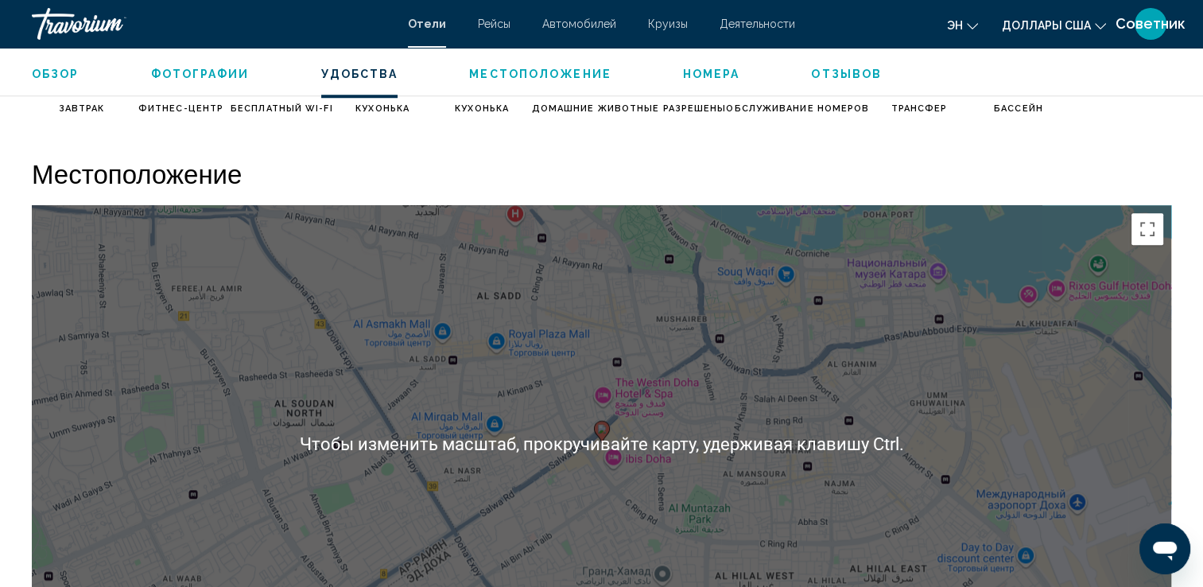
scroll to position [1390, 0]
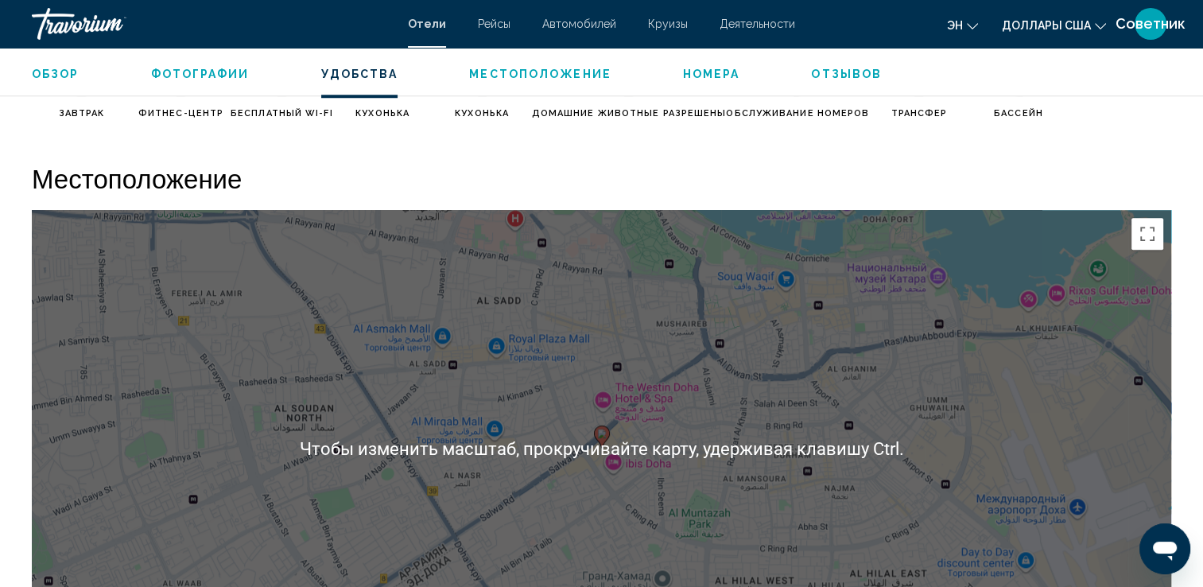
click at [661, 448] on div "Чтобы активировать перетаскивание с помощью клавиатуры, нажмите Alt + Ввод. Пос…" at bounding box center [601, 448] width 1139 height 477
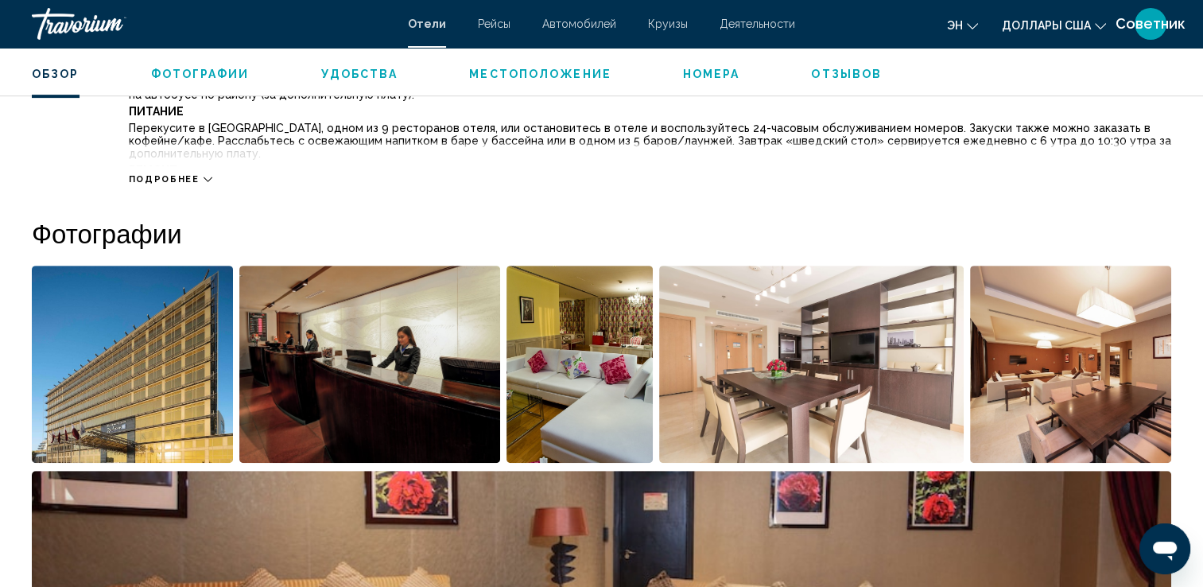
scroll to position [654, 0]
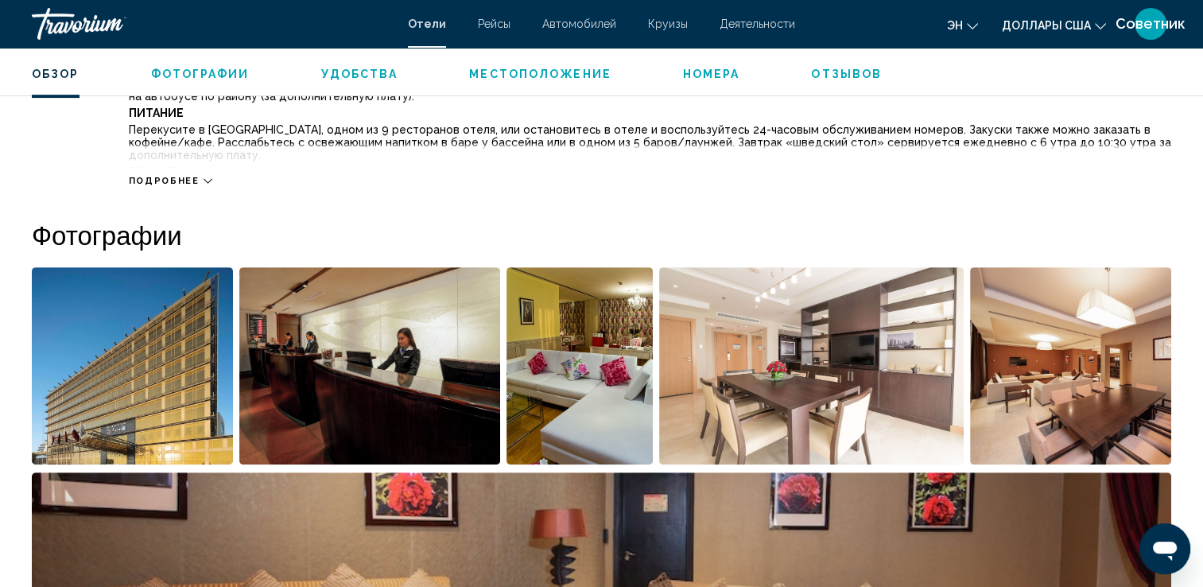
click at [184, 382] on img "Открыть полноэкранный слайдер изображений" at bounding box center [132, 365] width 201 height 197
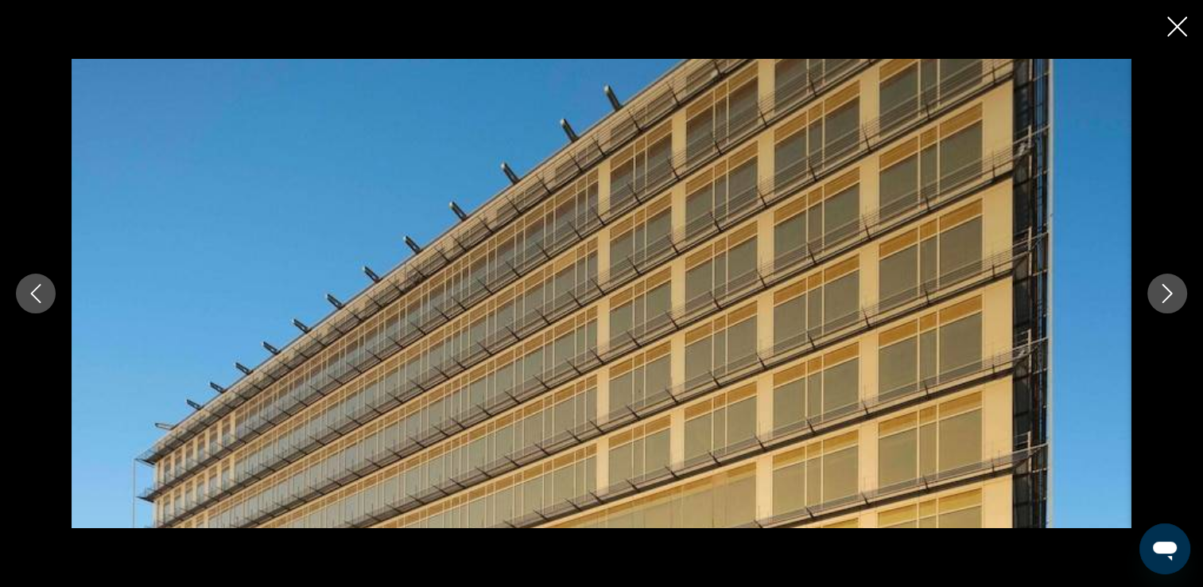
click at [1180, 293] on button "Следующее изображение" at bounding box center [1167, 293] width 40 height 40
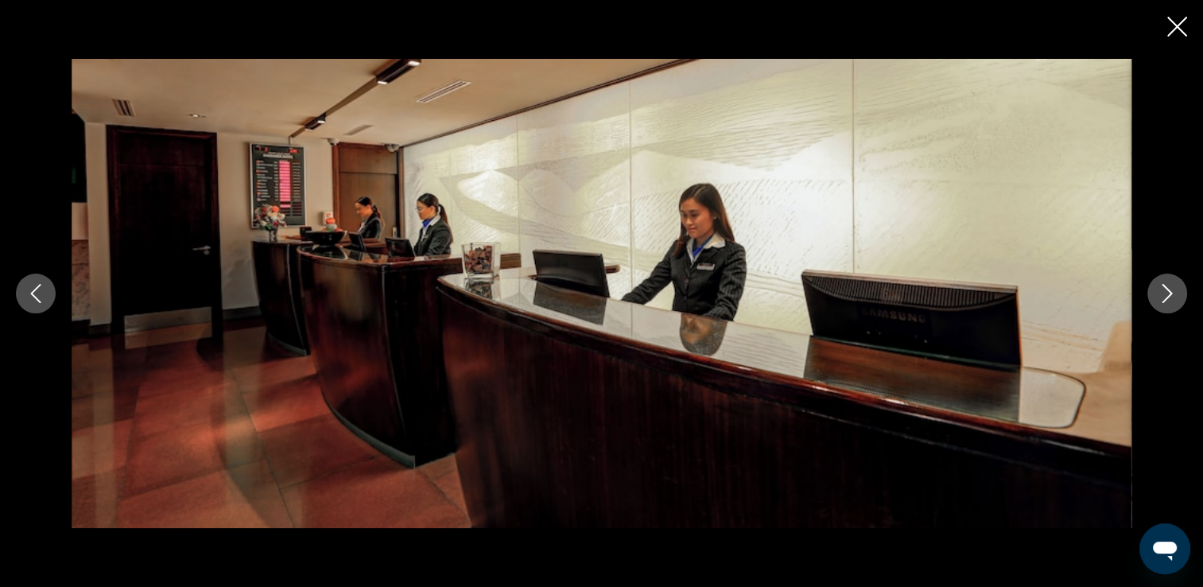
click at [1180, 294] on button "Следующее изображение" at bounding box center [1167, 293] width 40 height 40
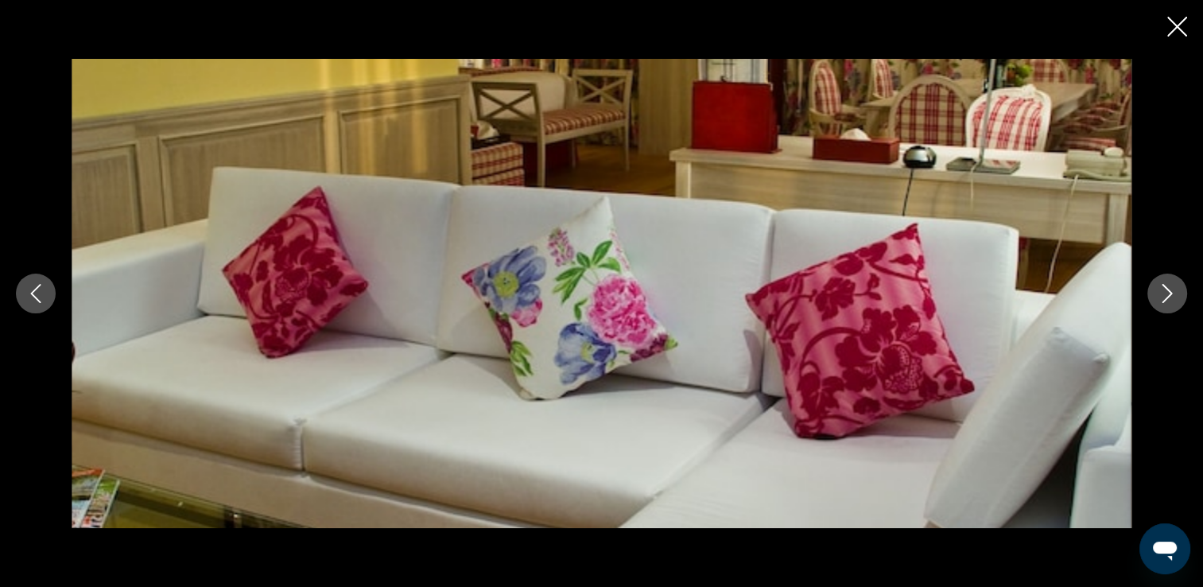
click at [1180, 294] on button "Следующее изображение" at bounding box center [1167, 293] width 40 height 40
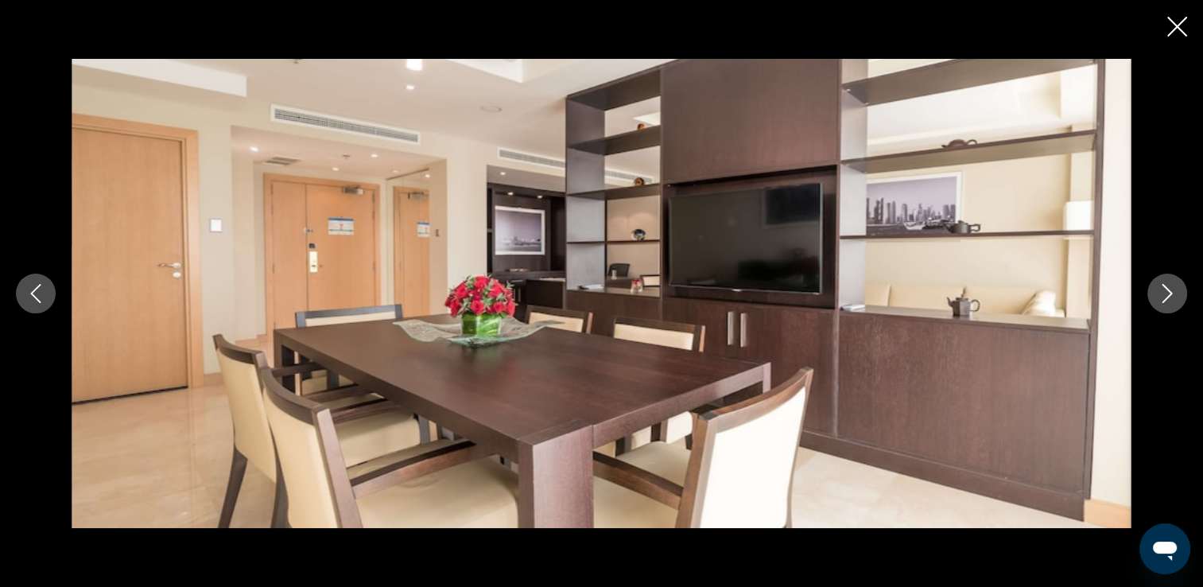
click at [1180, 294] on button "Следующее изображение" at bounding box center [1167, 293] width 40 height 40
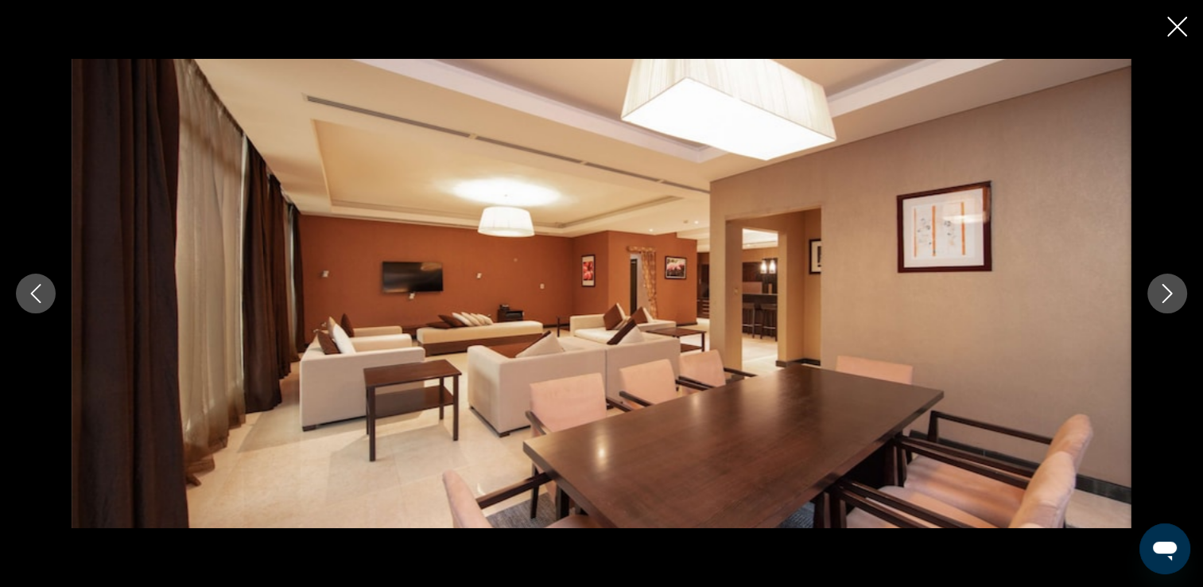
click at [1196, 295] on div "Основное содержание" at bounding box center [601, 293] width 1203 height 469
click at [1192, 289] on div "Основное содержание" at bounding box center [601, 293] width 1203 height 469
click at [1157, 294] on icon "Следующее изображение" at bounding box center [1166, 293] width 19 height 19
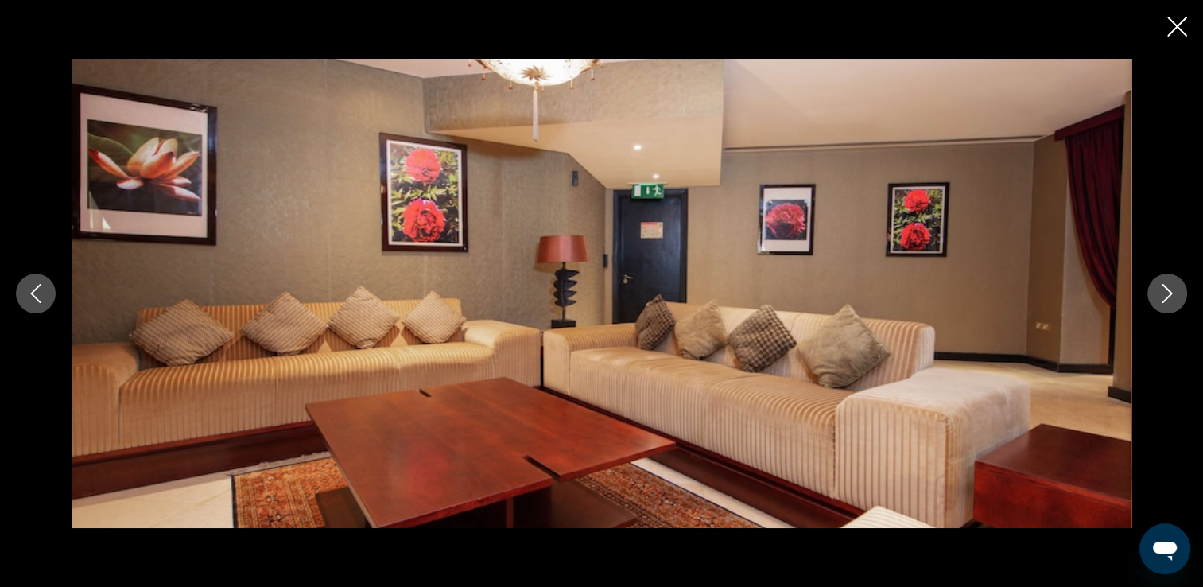
click at [1157, 294] on icon "Следующее изображение" at bounding box center [1166, 293] width 19 height 19
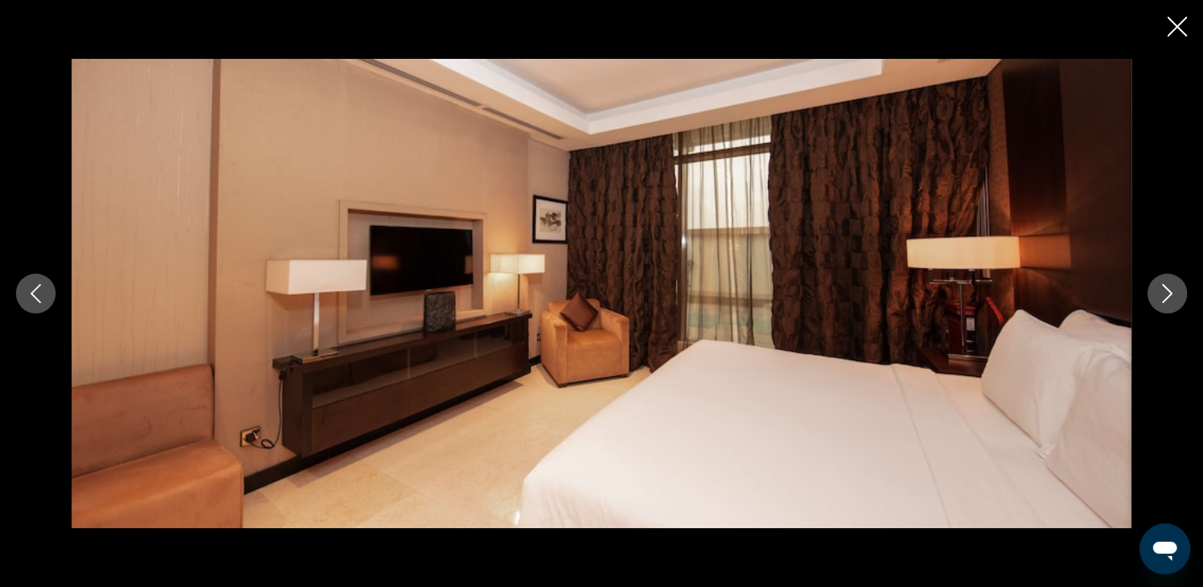
click at [1157, 294] on icon "Следующее изображение" at bounding box center [1166, 293] width 19 height 19
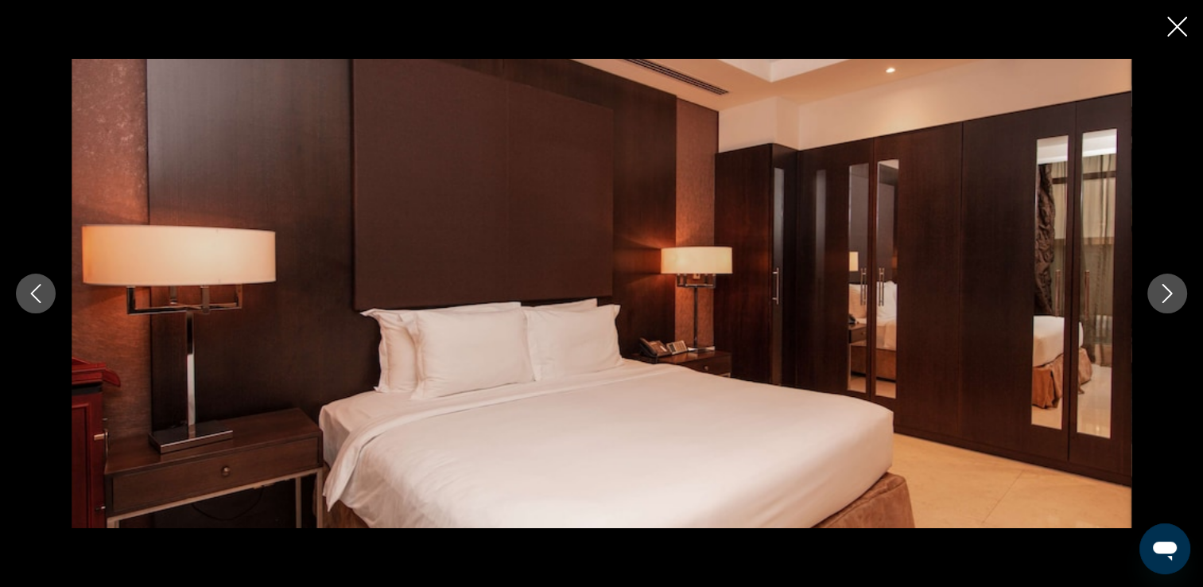
click at [1157, 294] on icon "Следующее изображение" at bounding box center [1166, 293] width 19 height 19
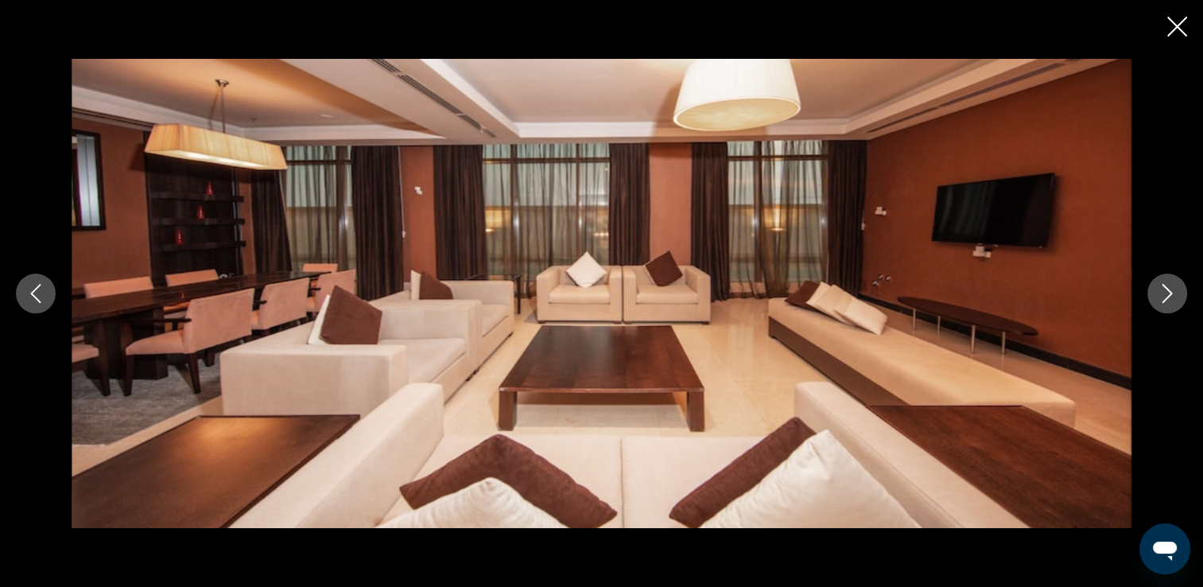
click at [1157, 294] on icon "Следующее изображение" at bounding box center [1166, 293] width 19 height 19
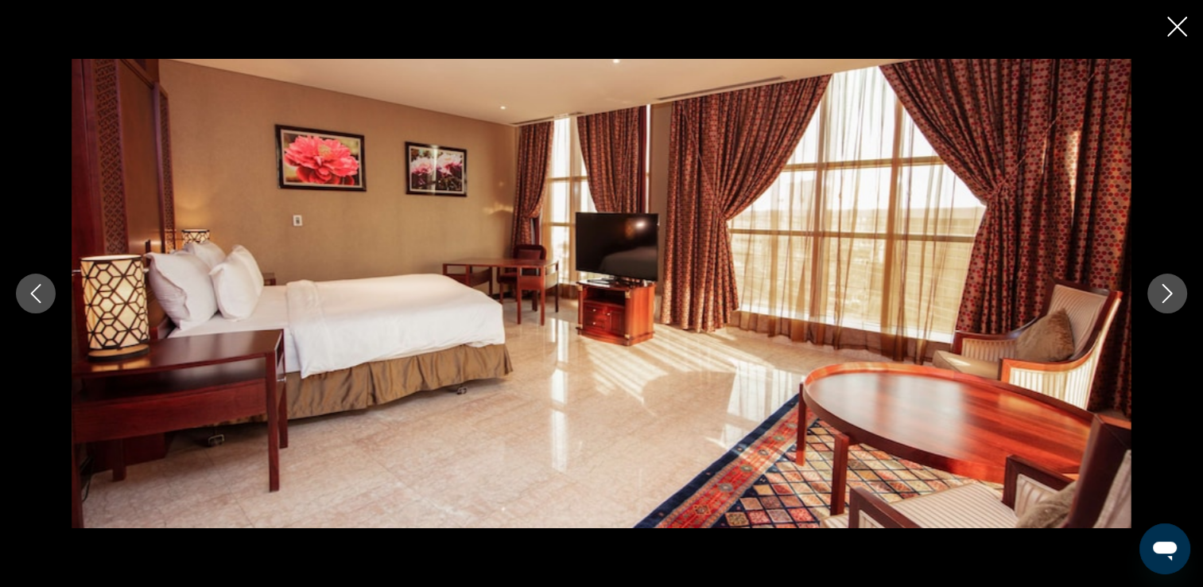
click at [1157, 294] on icon "Следующее изображение" at bounding box center [1166, 293] width 19 height 19
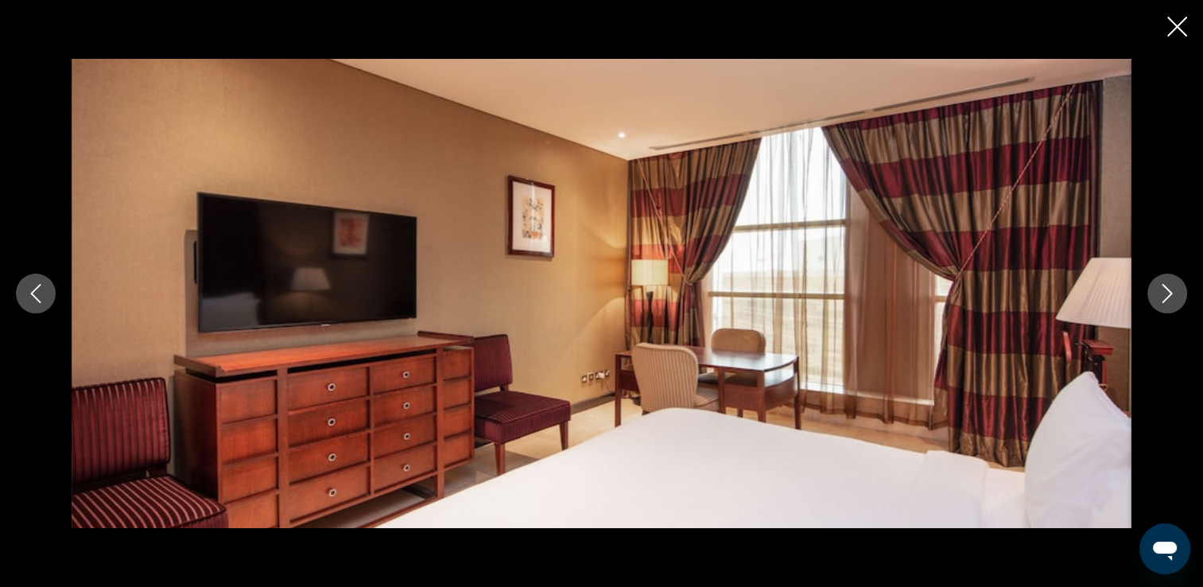
click at [1157, 294] on icon "Следующее изображение" at bounding box center [1166, 293] width 19 height 19
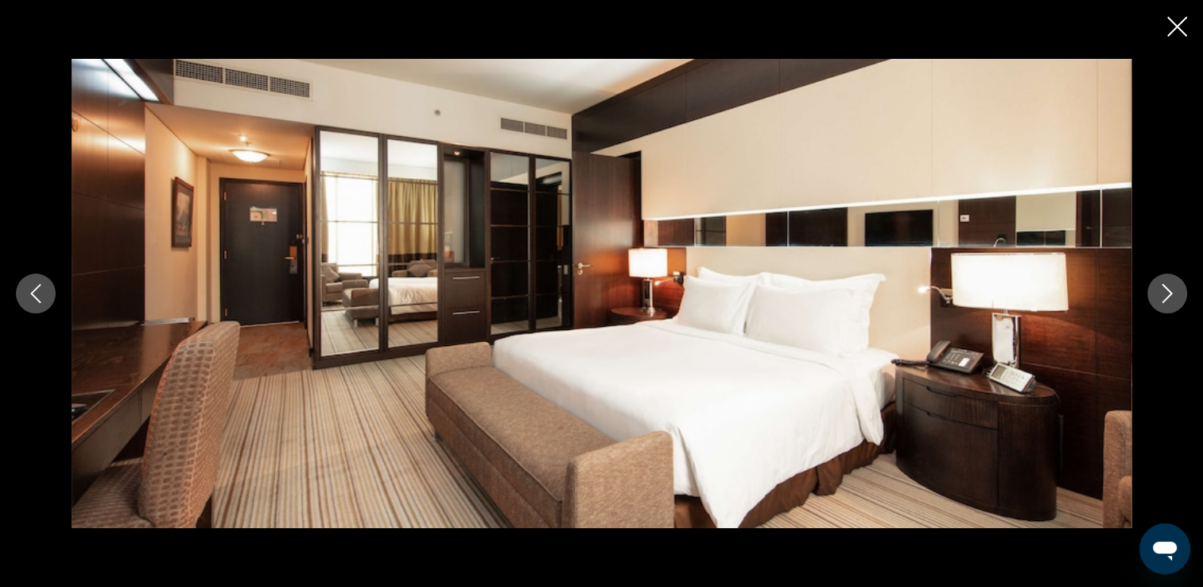
click at [1157, 294] on icon "Следующее изображение" at bounding box center [1166, 293] width 19 height 19
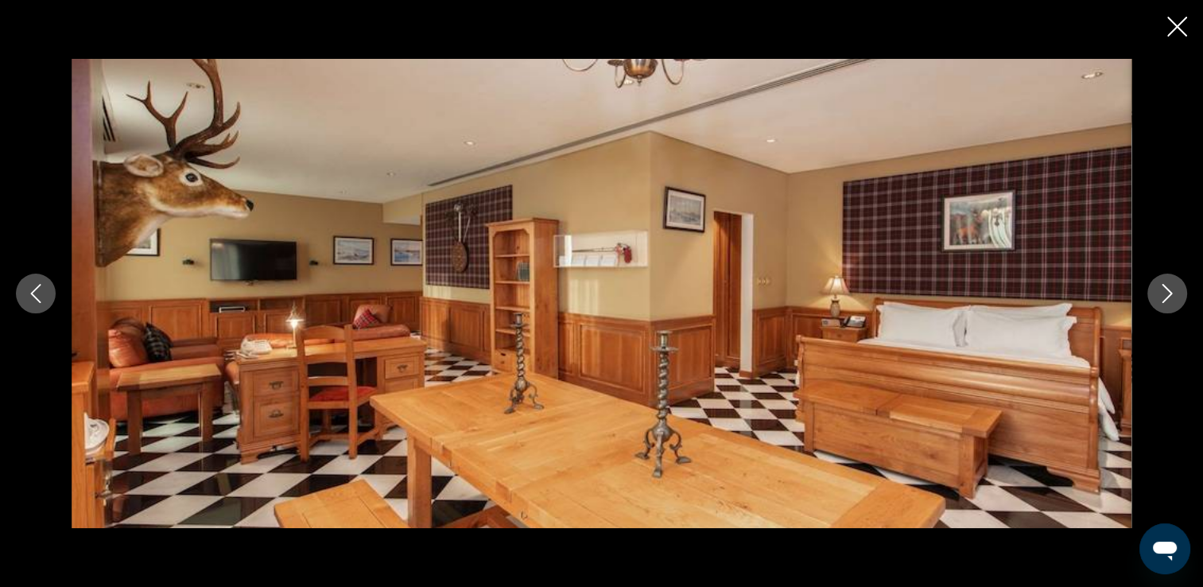
click at [1157, 294] on icon "Следующее изображение" at bounding box center [1166, 293] width 19 height 19
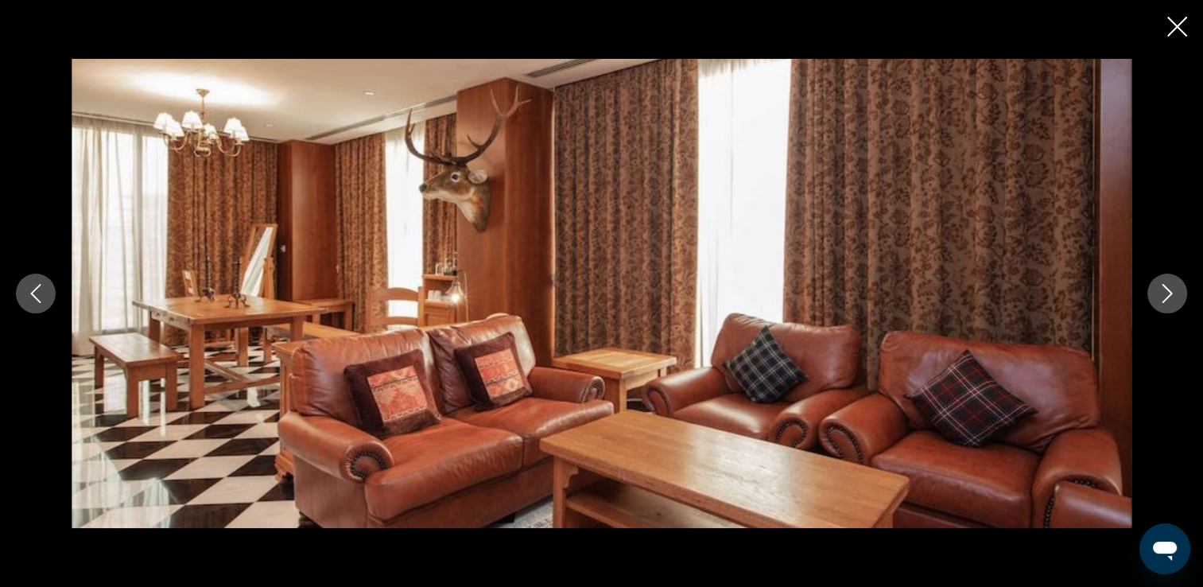
click at [1157, 294] on icon "Следующее изображение" at bounding box center [1166, 293] width 19 height 19
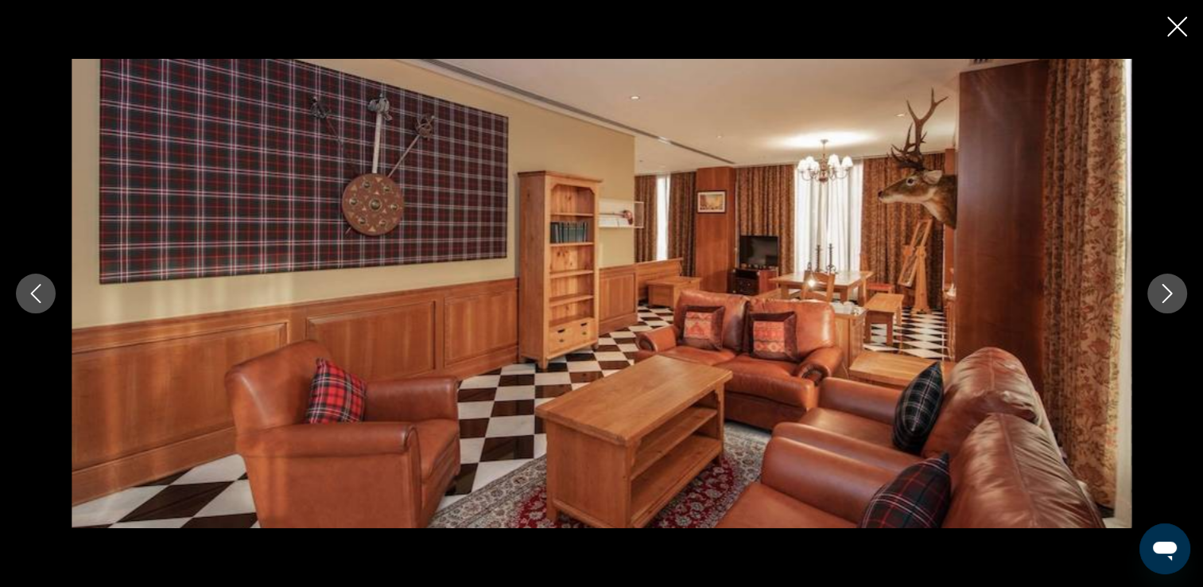
click at [1157, 294] on icon "Следующее изображение" at bounding box center [1166, 293] width 19 height 19
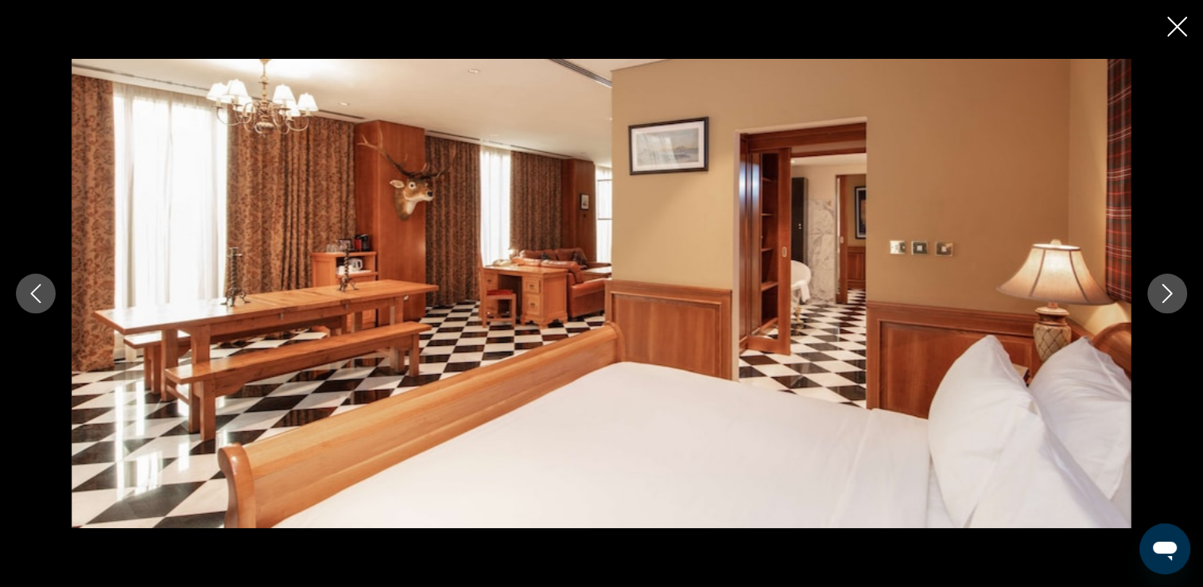
click at [1180, 33] on icon "Закрыть слайд-шоу" at bounding box center [1177, 27] width 20 height 20
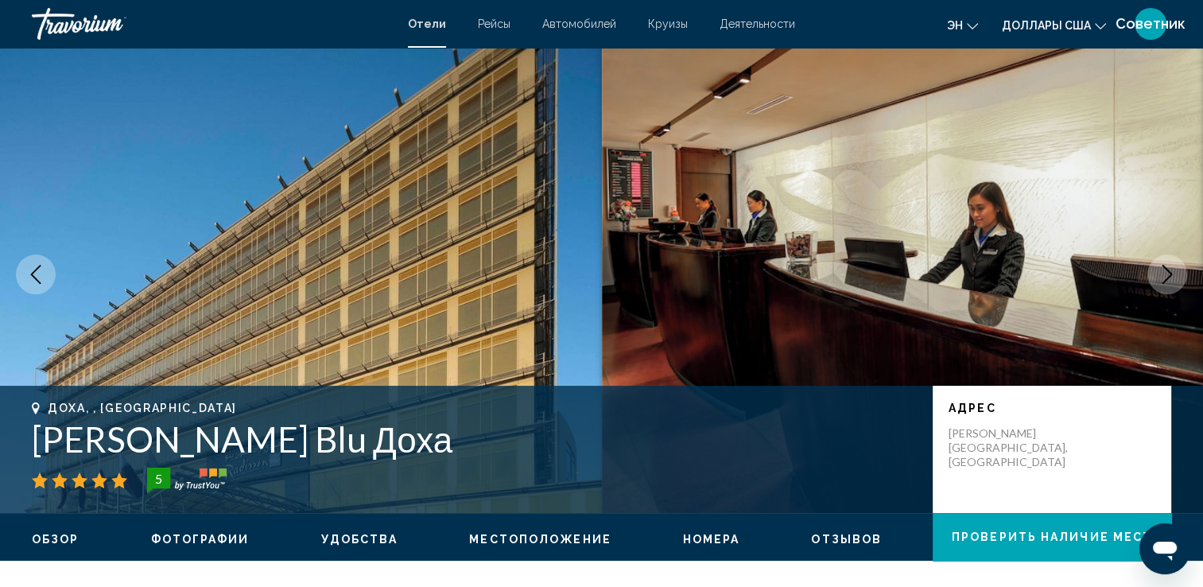
scroll to position [0, 0]
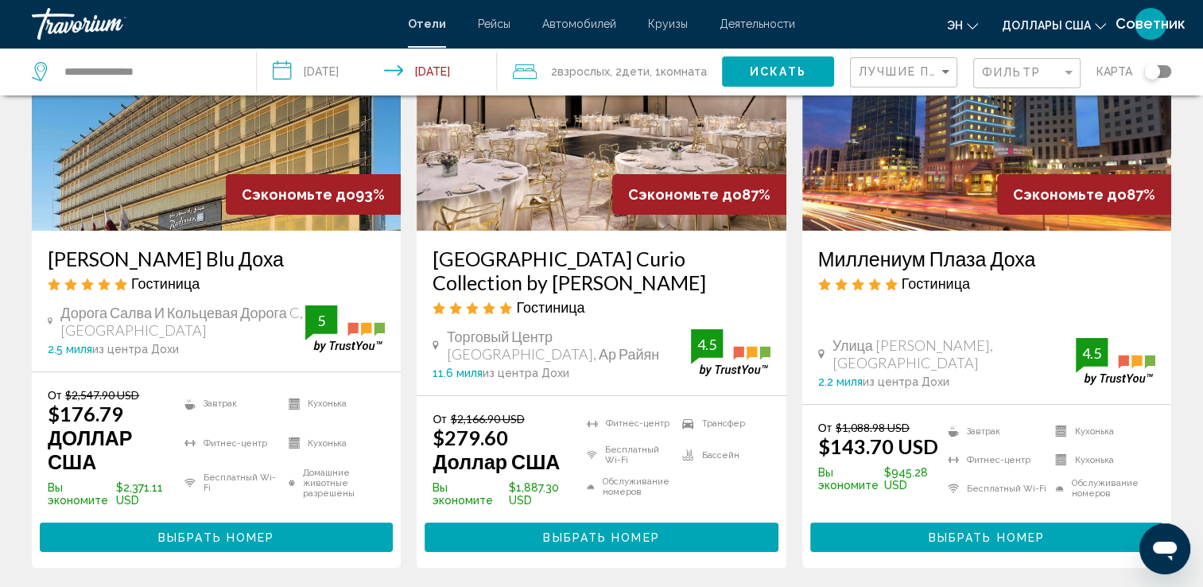
scroll to position [178, 0]
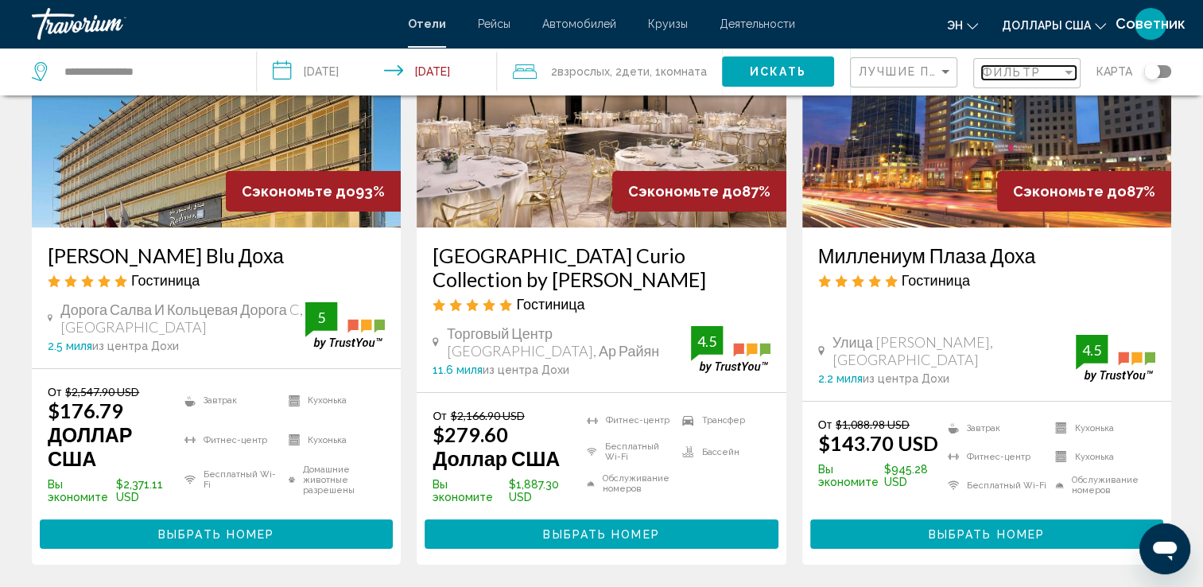
click at [1030, 68] on span "Фильтр" at bounding box center [1011, 72] width 59 height 13
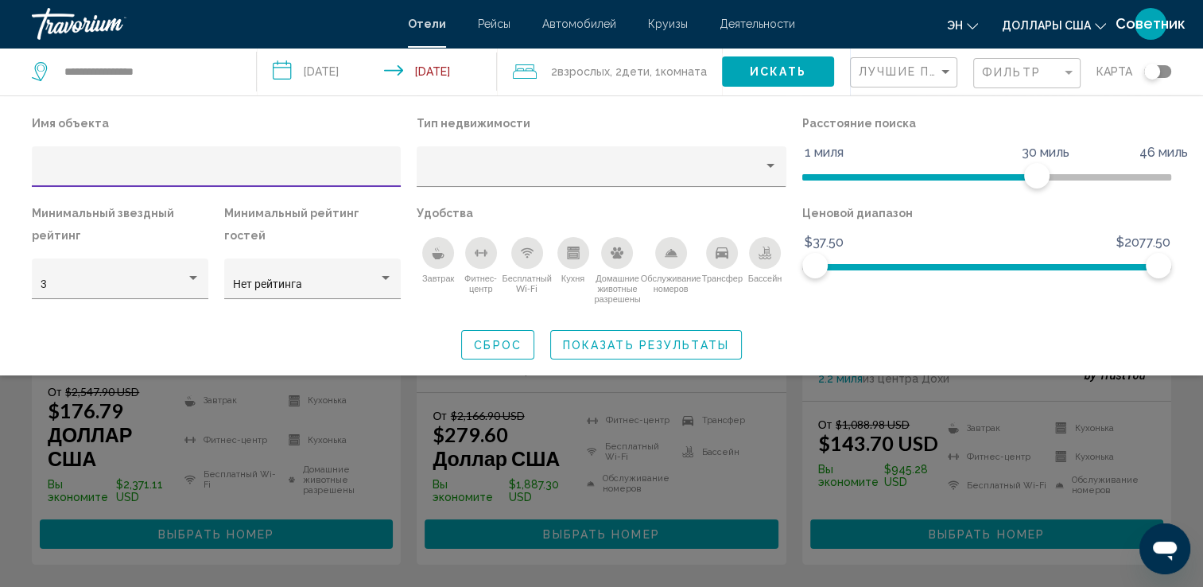
click at [343, 427] on div "Виджет поиска" at bounding box center [601, 412] width 1203 height 348
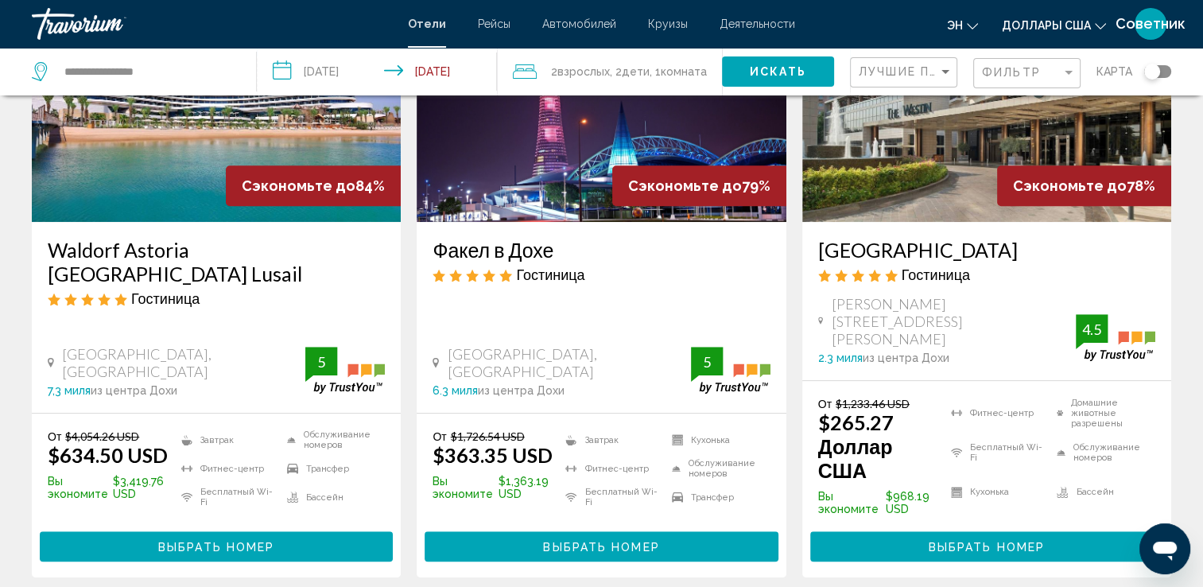
scroll to position [818, 0]
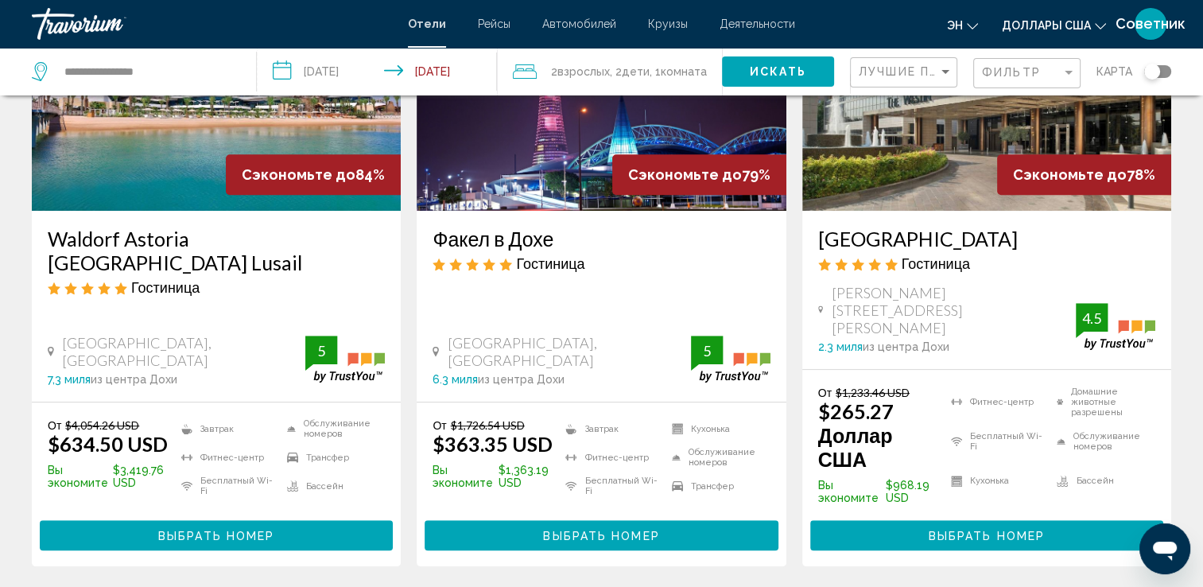
click at [977, 529] on span "Выбрать номер" at bounding box center [986, 535] width 116 height 13
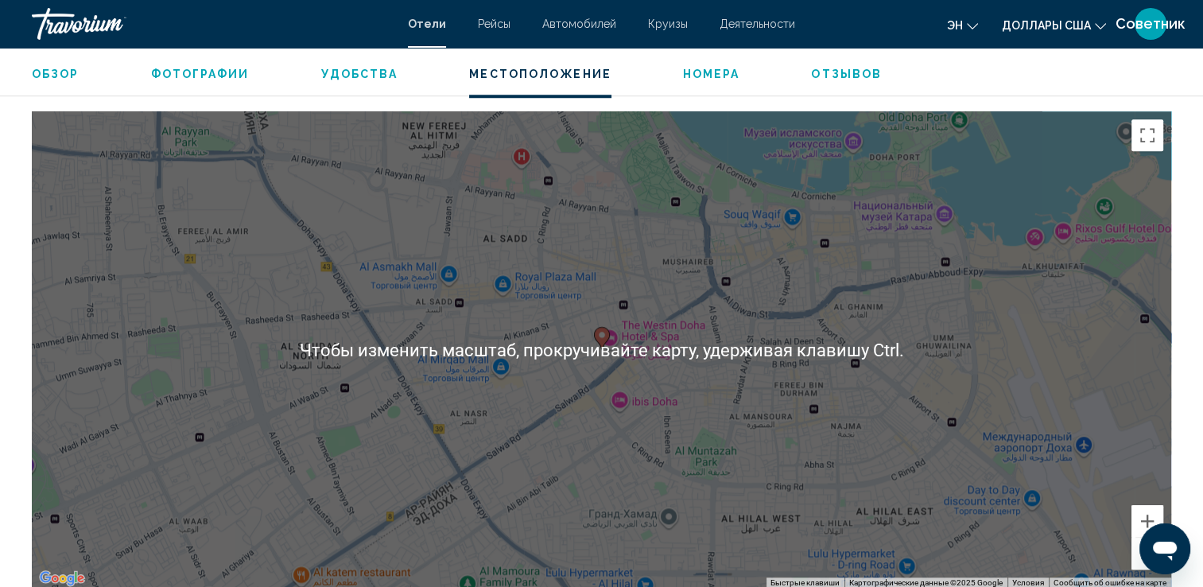
scroll to position [1487, 0]
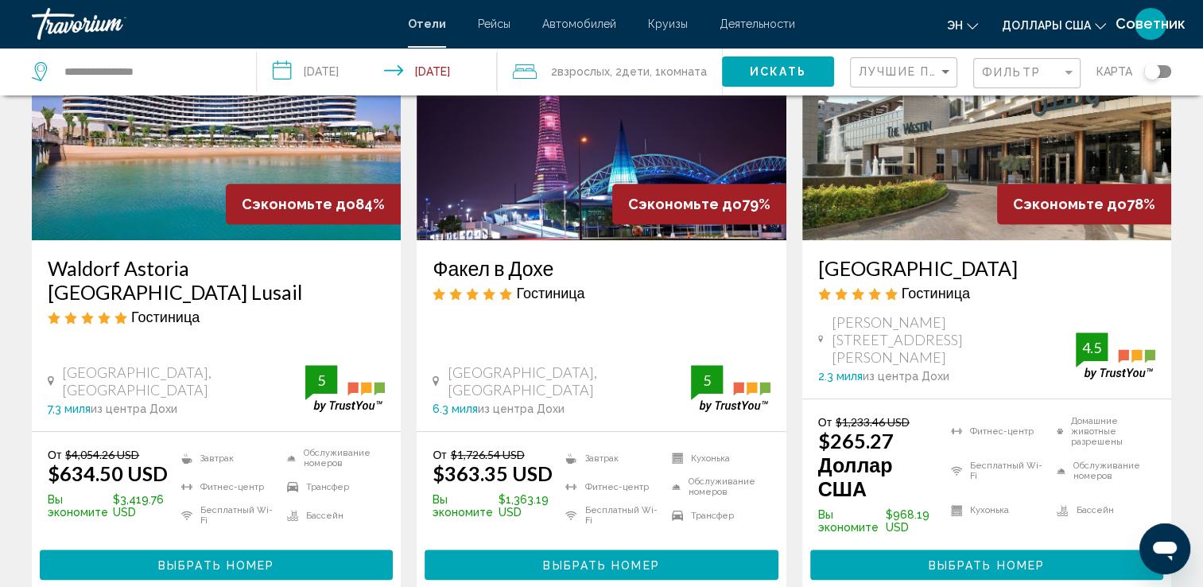
scroll to position [789, 0]
click at [923, 549] on button "Выбрать номер" at bounding box center [986, 563] width 353 height 29
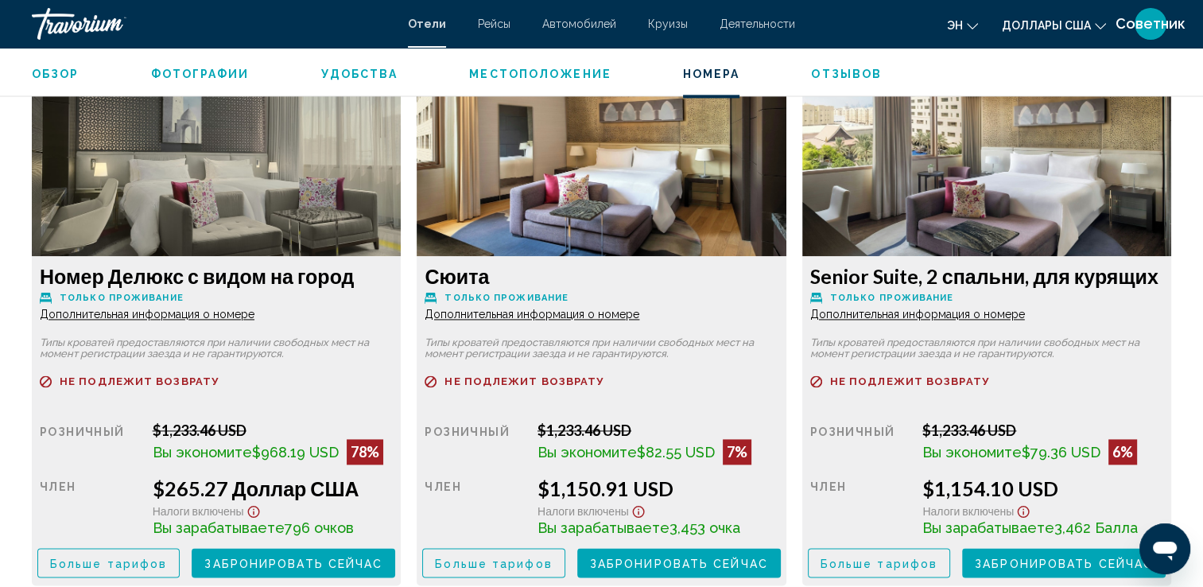
scroll to position [2196, 0]
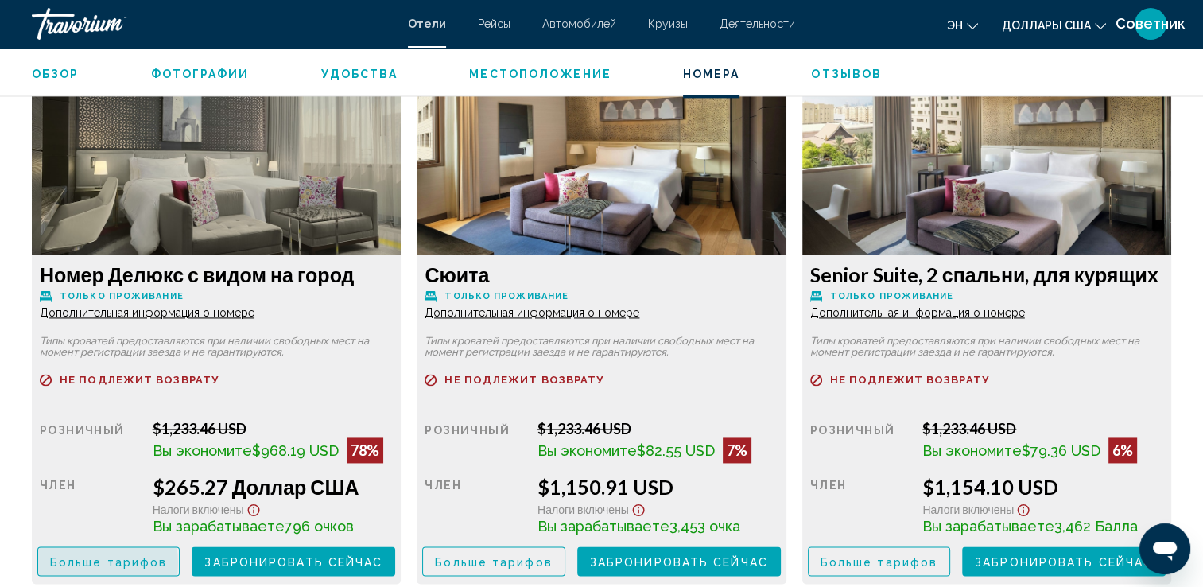
click at [90, 562] on span "Больше тарифов" at bounding box center [108, 561] width 117 height 13
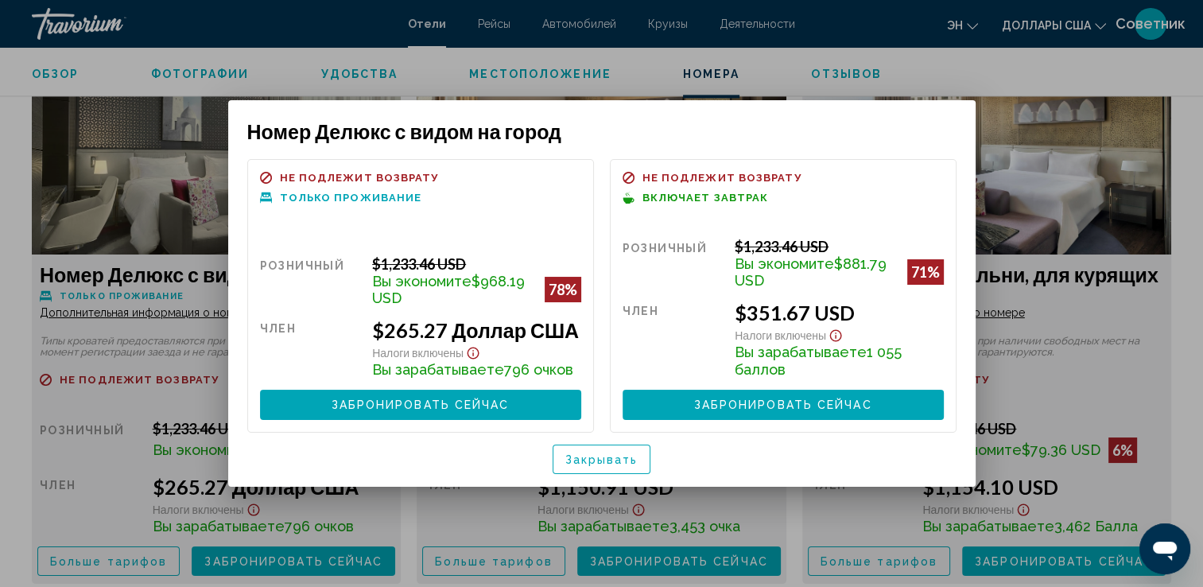
click at [614, 459] on span "Закрывать" at bounding box center [601, 459] width 73 height 13
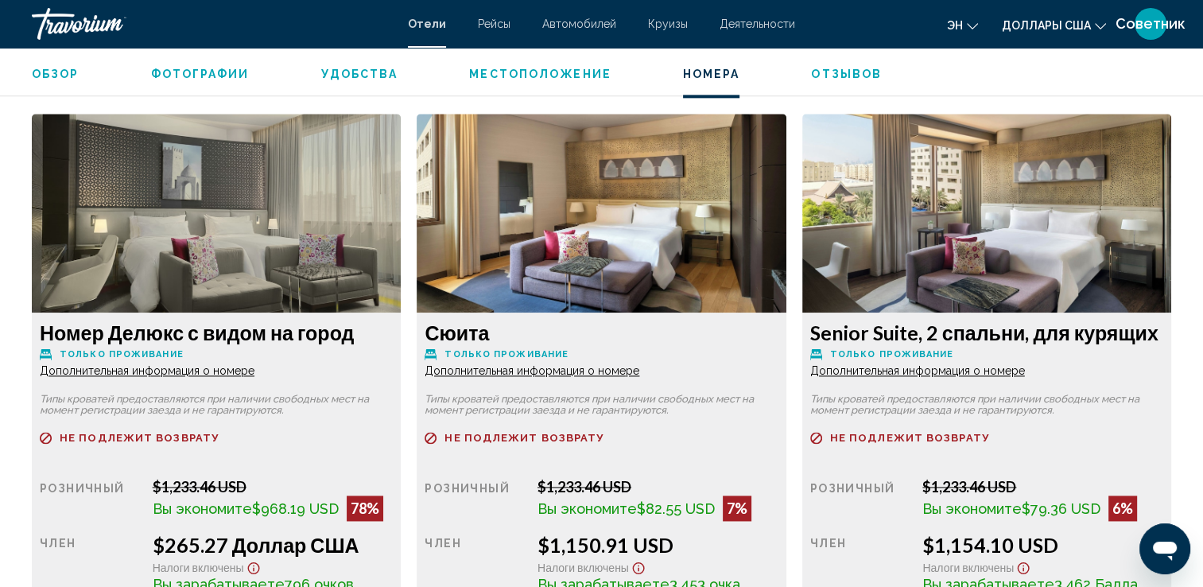
scroll to position [2130, 0]
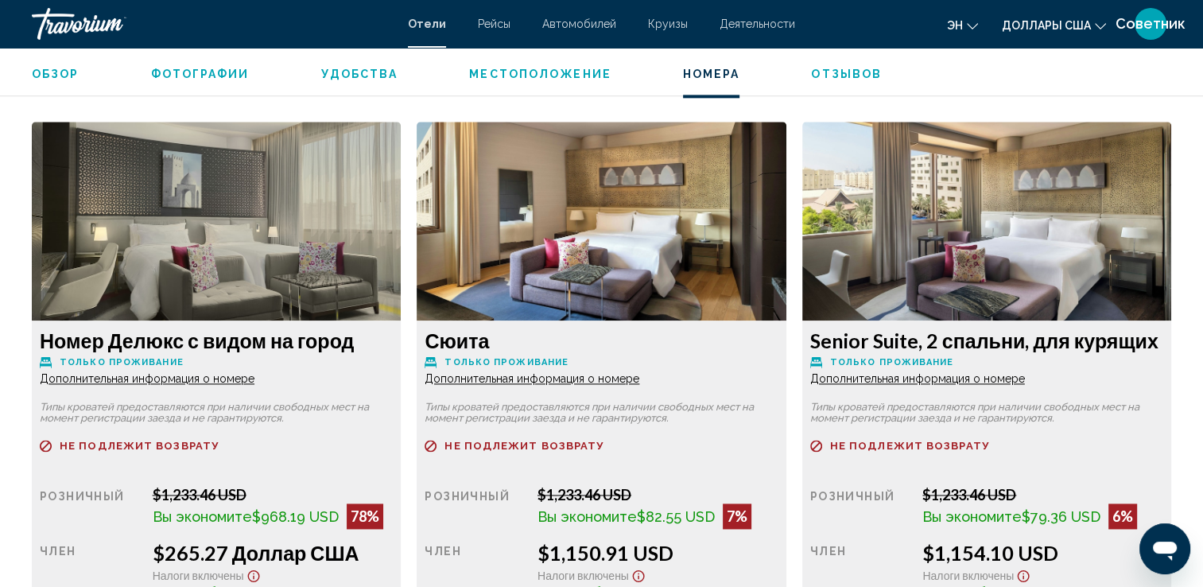
click at [229, 224] on img "Основное содержание" at bounding box center [216, 221] width 369 height 199
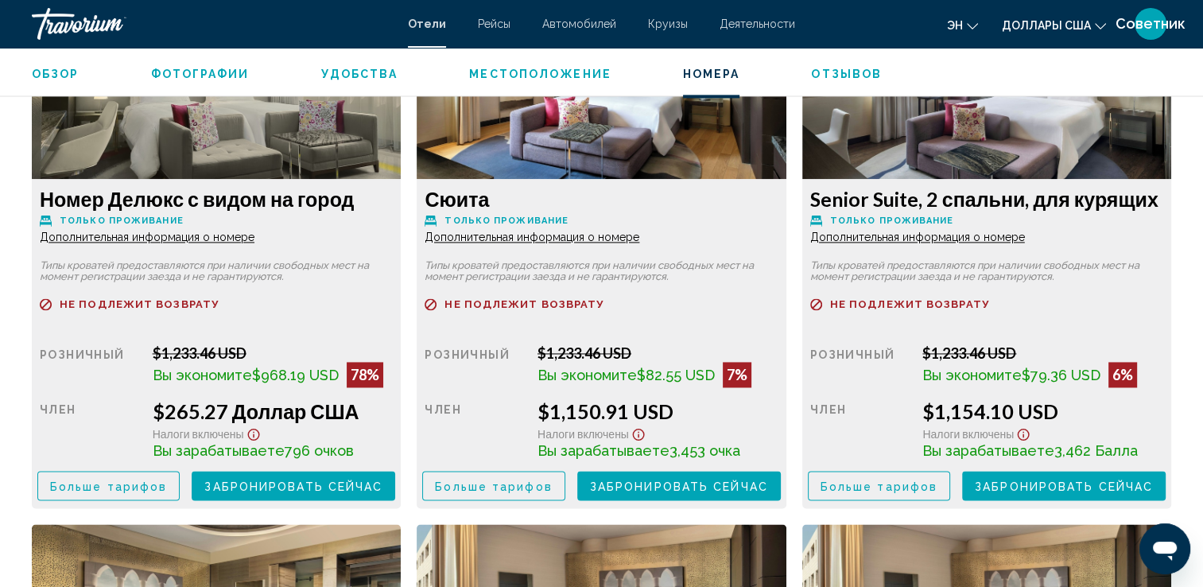
scroll to position [2295, 0]
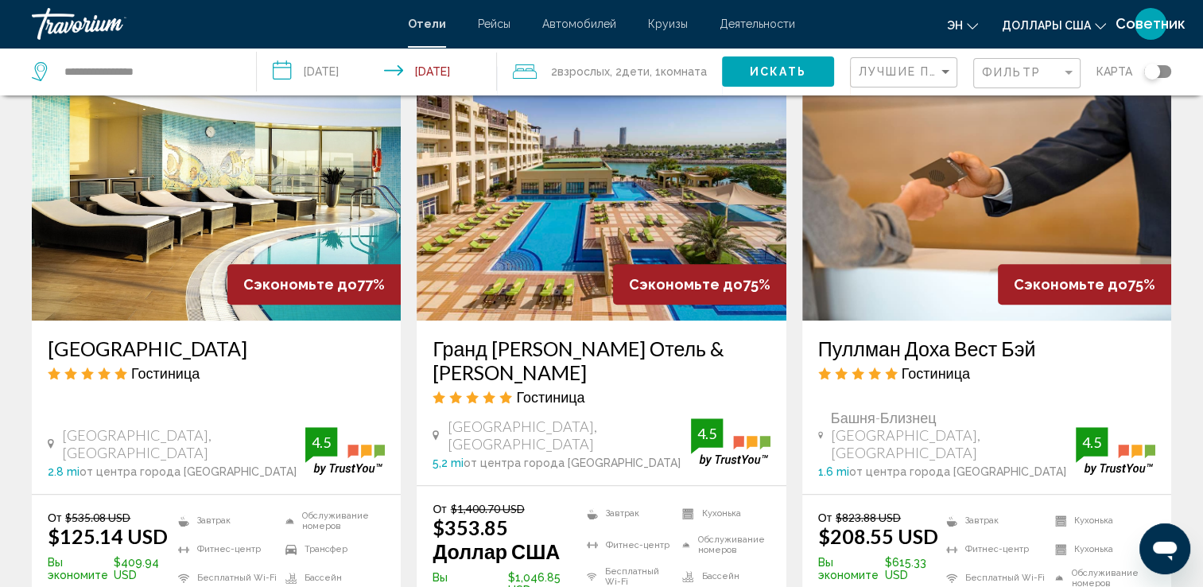
scroll to position [1358, 0]
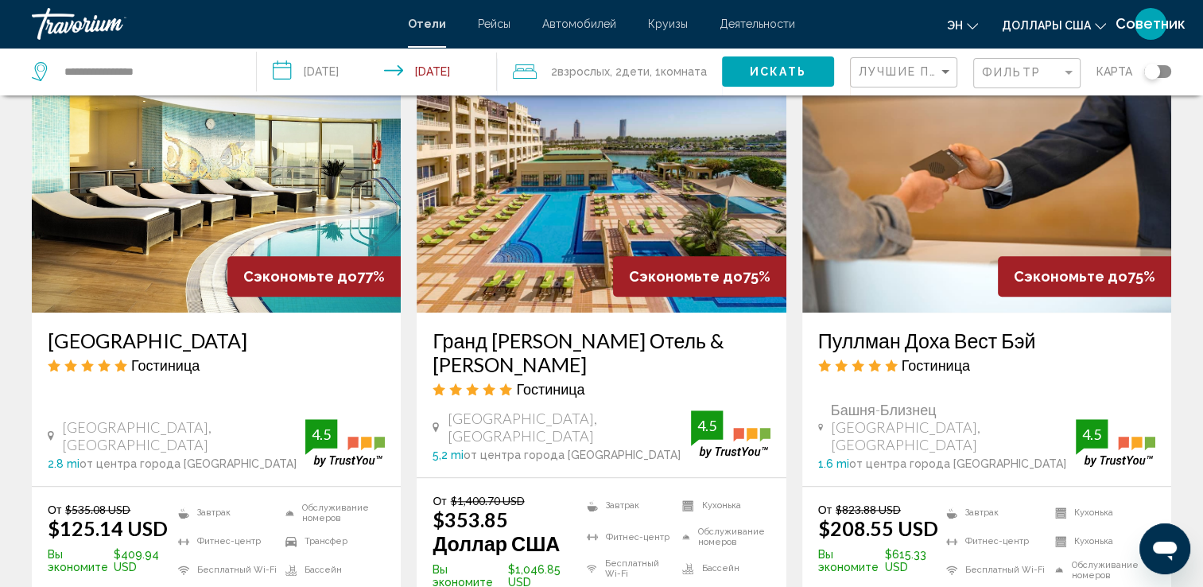
click at [607, 409] on div "Лагуна Вест-Бэй, Доха 5,2 mi от центра города Доха from hotel 4.5" at bounding box center [600, 435] width 337 height 52
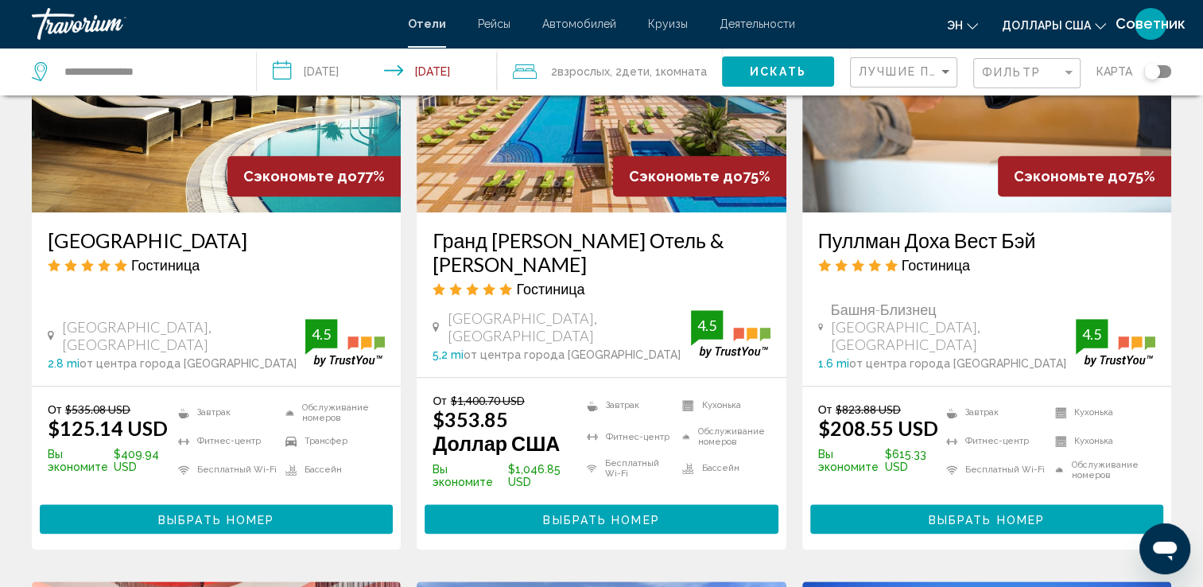
scroll to position [1459, 0]
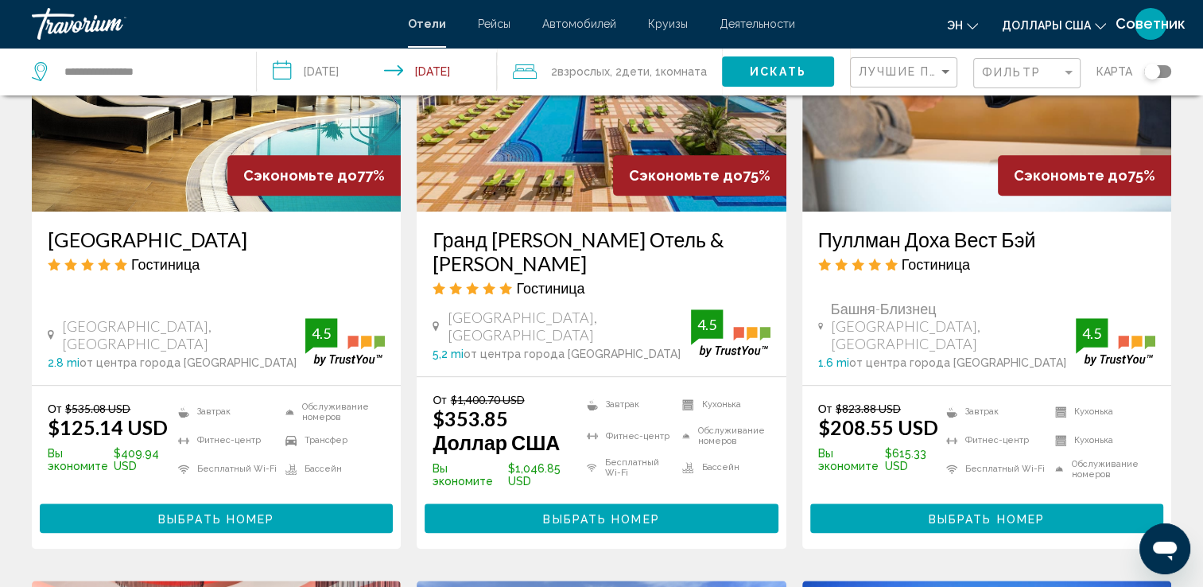
click at [703, 503] on button "Выбрать номер" at bounding box center [600, 517] width 353 height 29
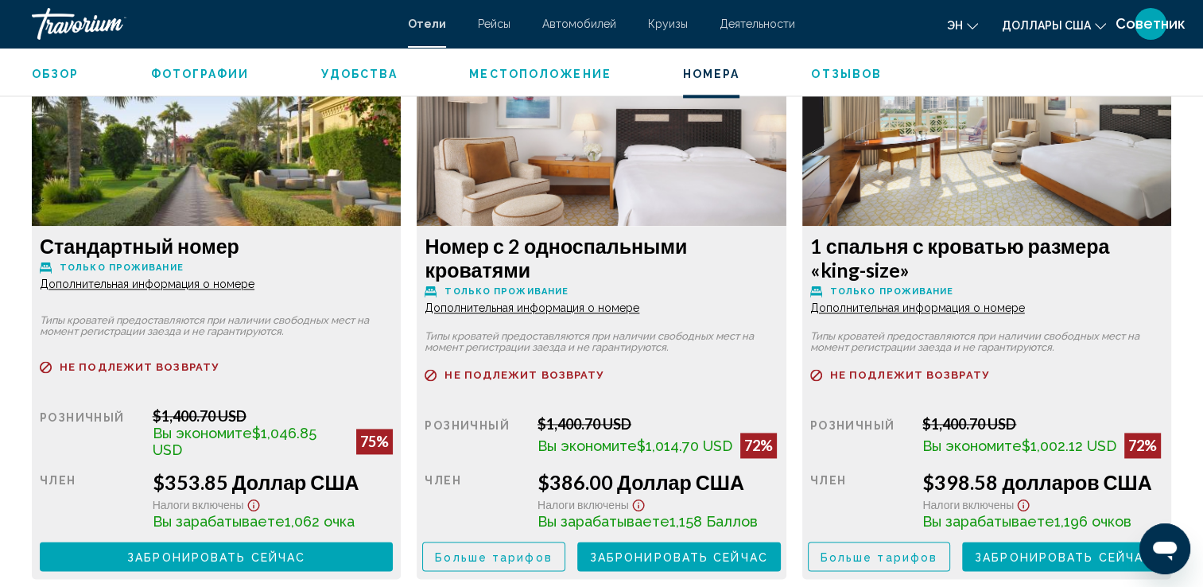
scroll to position [2222, 0]
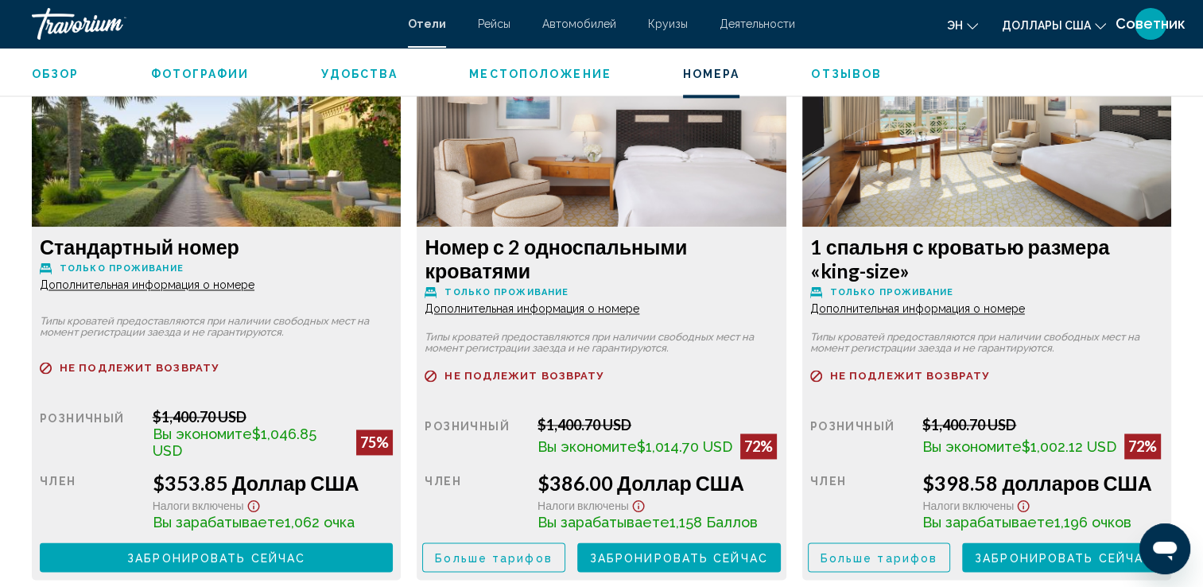
click at [296, 557] on span "Забронировать сейчас" at bounding box center [216, 557] width 178 height 13
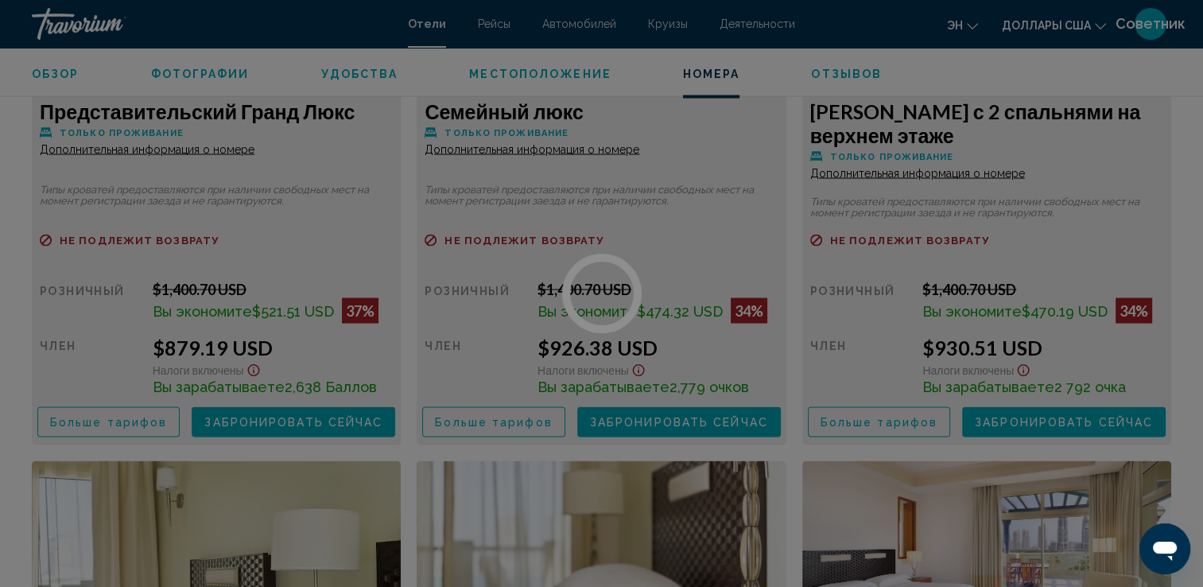
scroll to position [2935, 0]
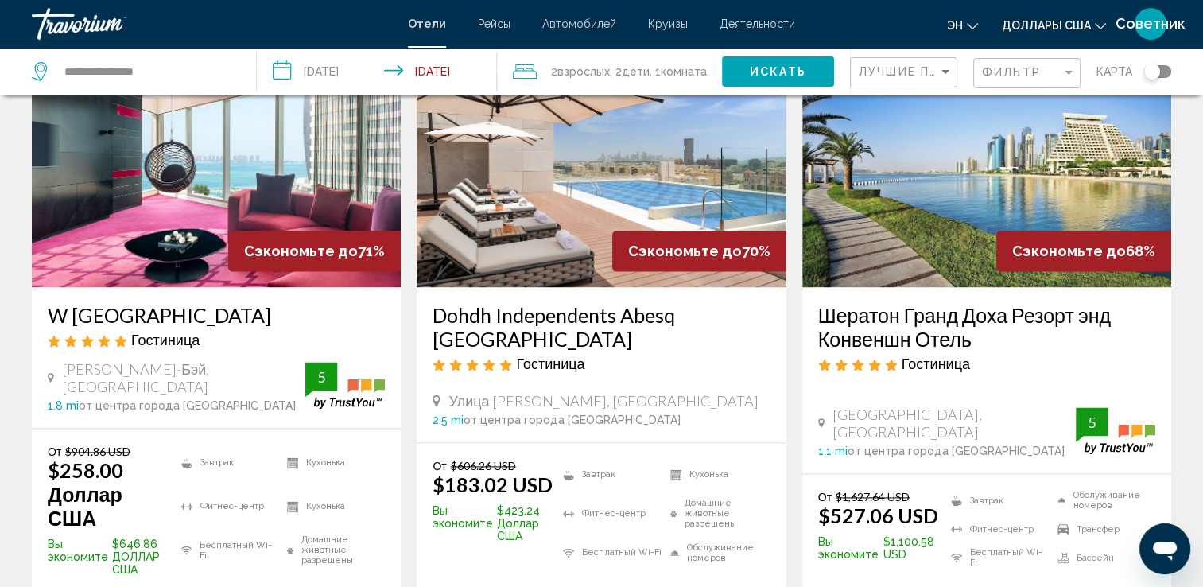
scroll to position [2011, 0]
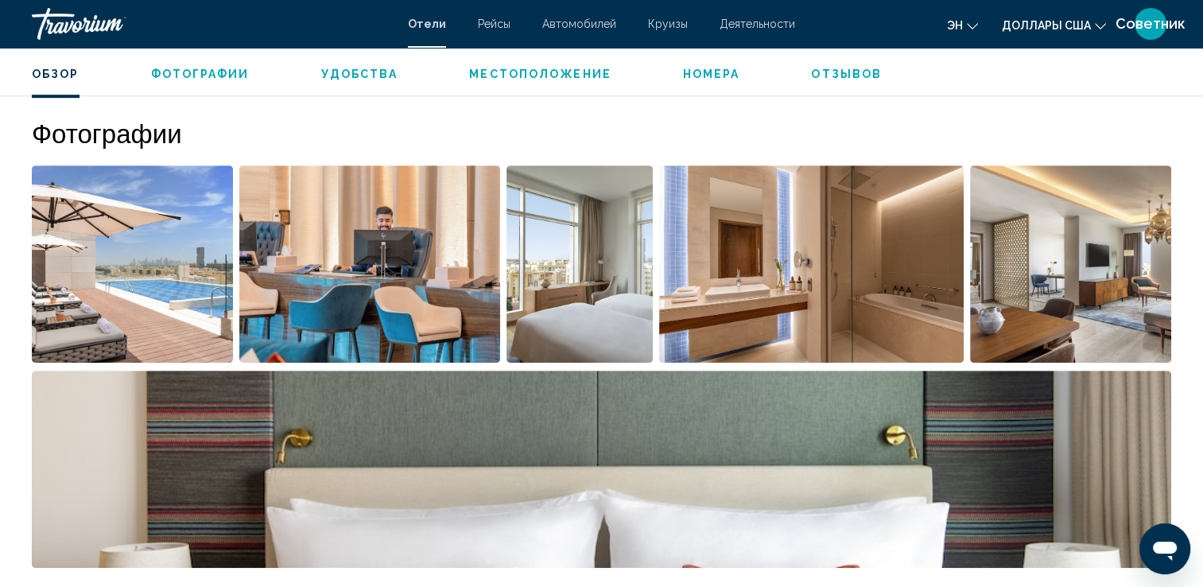
scroll to position [706, 0]
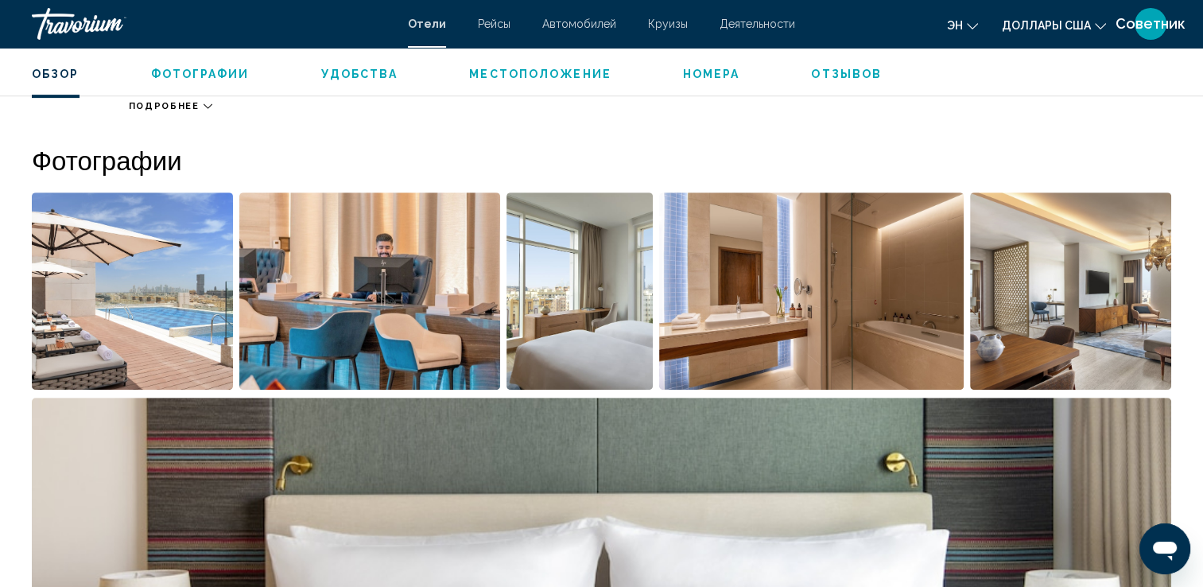
click at [118, 280] on img "Открыть полноэкранный слайдер изображений" at bounding box center [132, 290] width 201 height 197
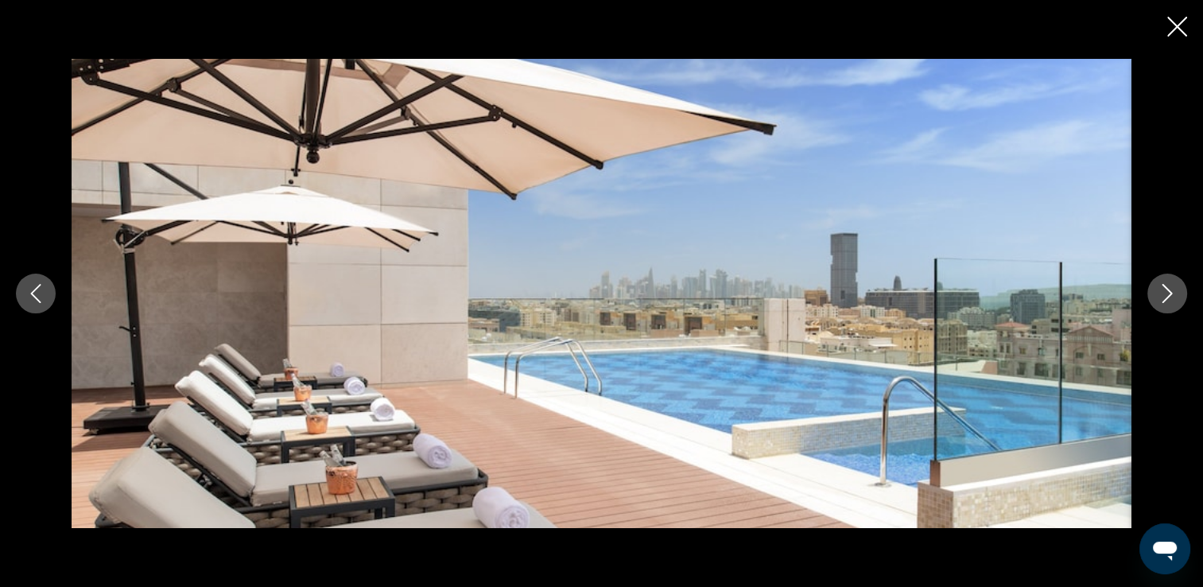
click at [1175, 281] on button "Следующее изображение" at bounding box center [1167, 293] width 40 height 40
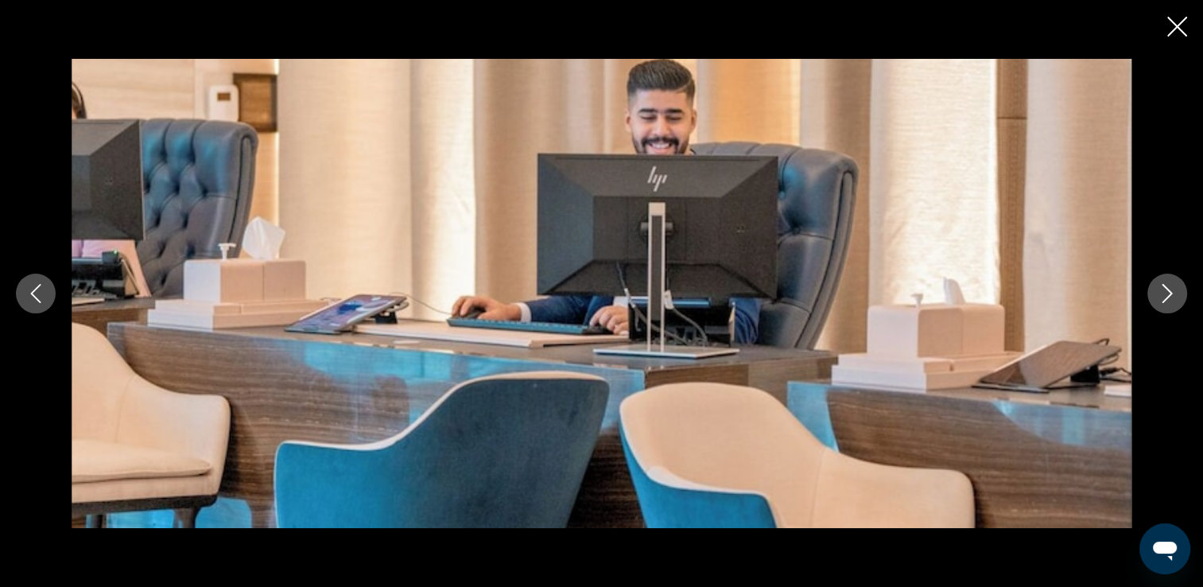
click at [1175, 281] on button "Следующее изображение" at bounding box center [1167, 293] width 40 height 40
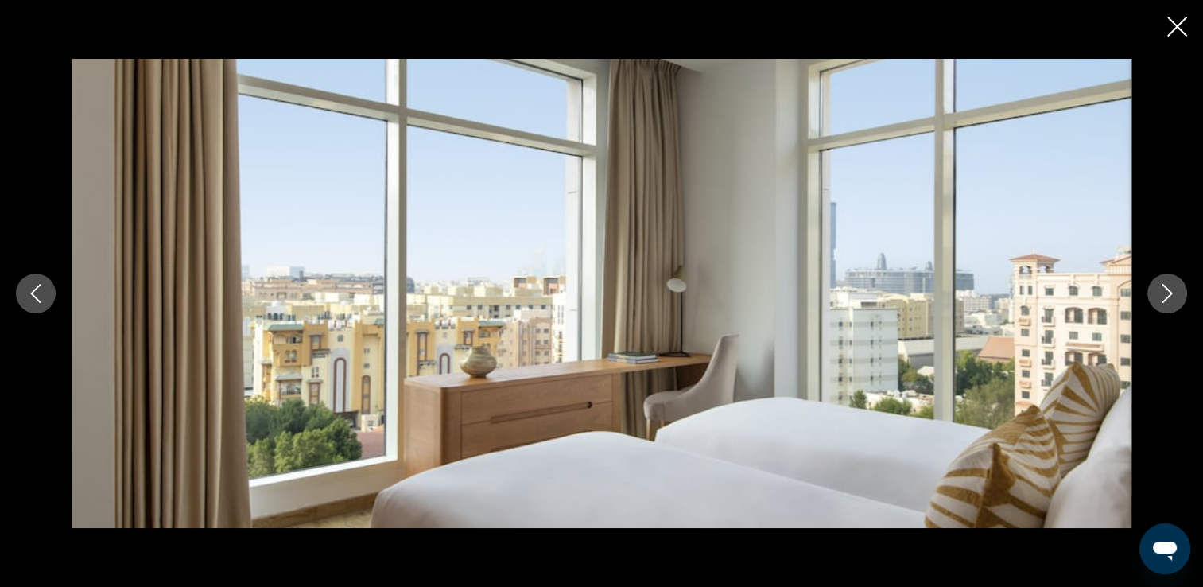
click at [1175, 281] on button "Следующее изображение" at bounding box center [1167, 293] width 40 height 40
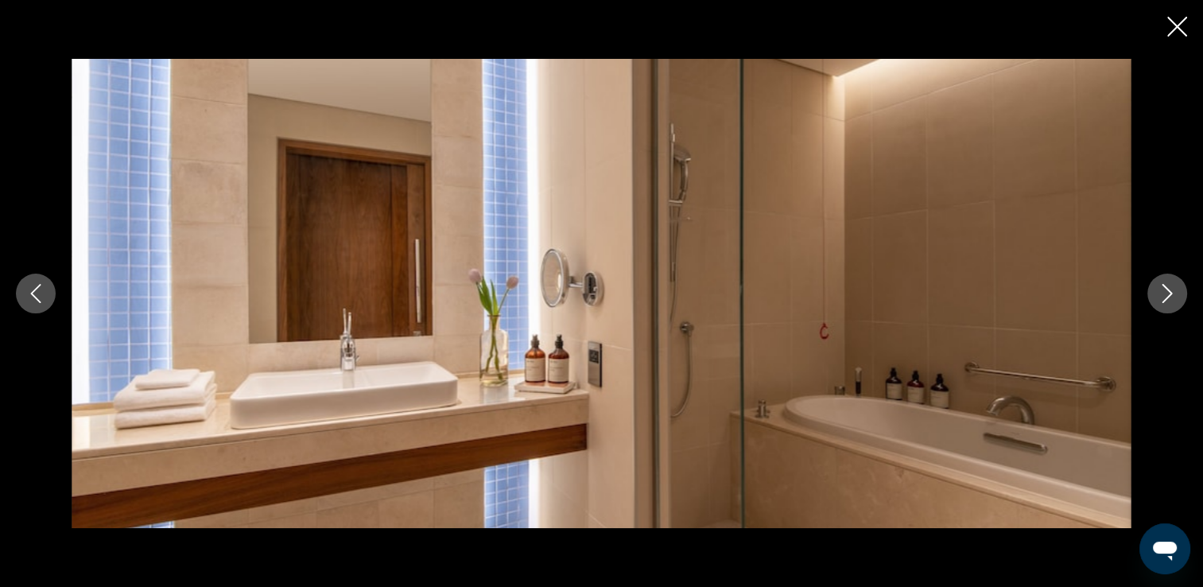
click at [1175, 281] on button "Следующее изображение" at bounding box center [1167, 293] width 40 height 40
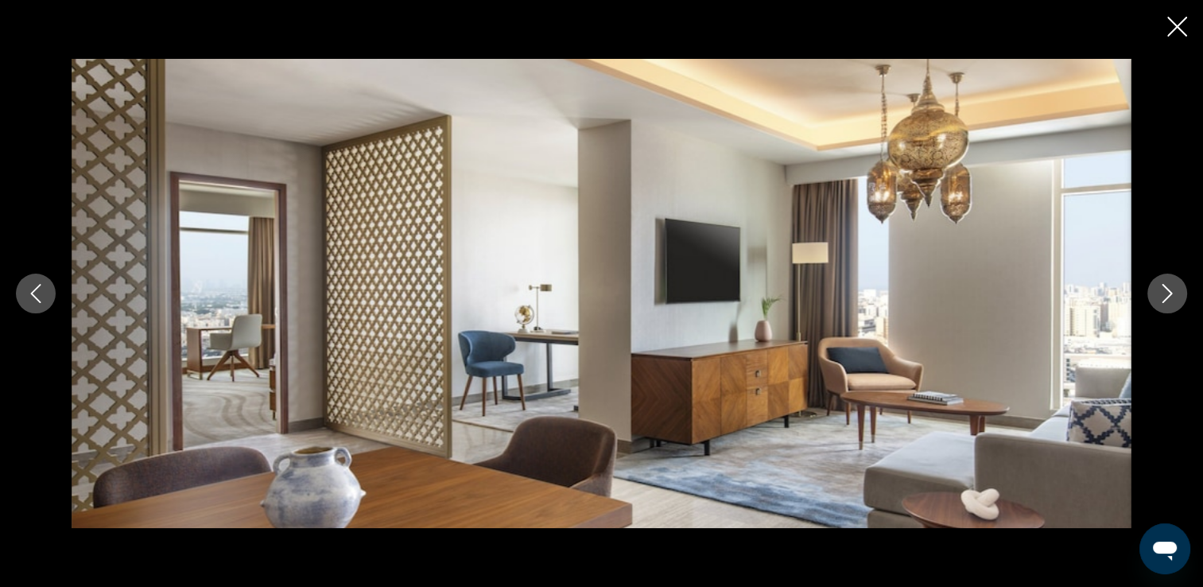
click at [23, 293] on button "Предыдущее изображение" at bounding box center [36, 293] width 40 height 40
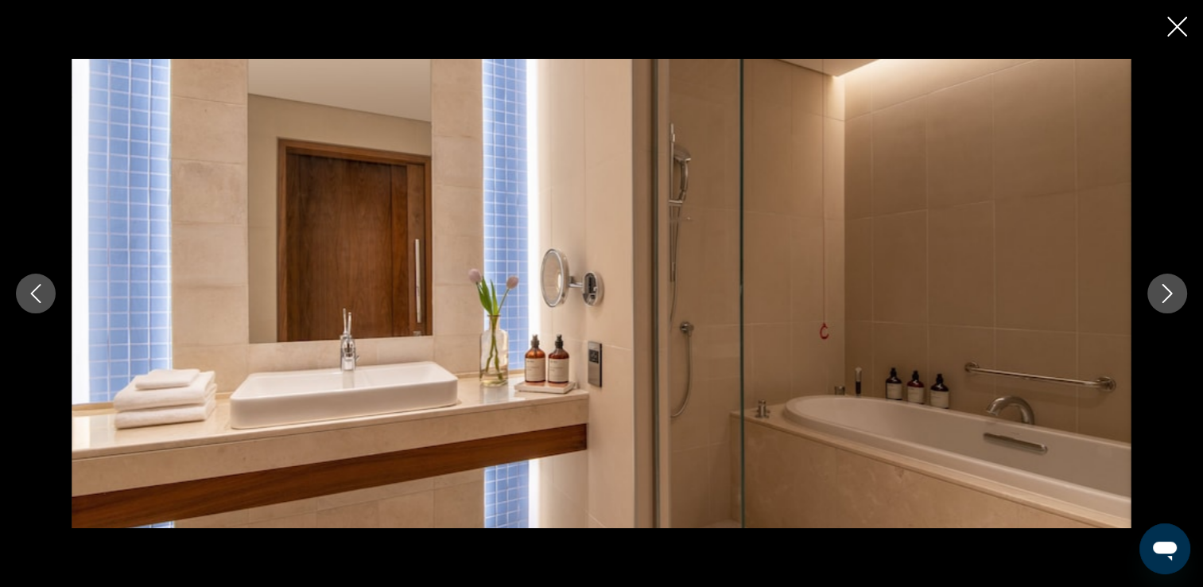
click at [1153, 300] on button "Следующее изображение" at bounding box center [1167, 293] width 40 height 40
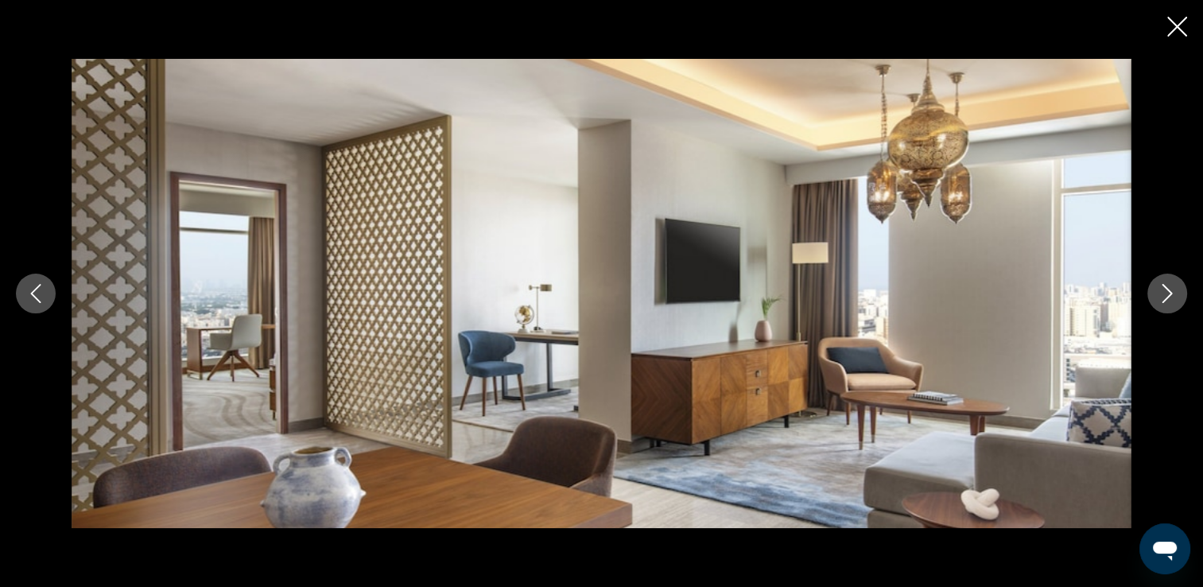
click at [1153, 300] on button "Следующее изображение" at bounding box center [1167, 293] width 40 height 40
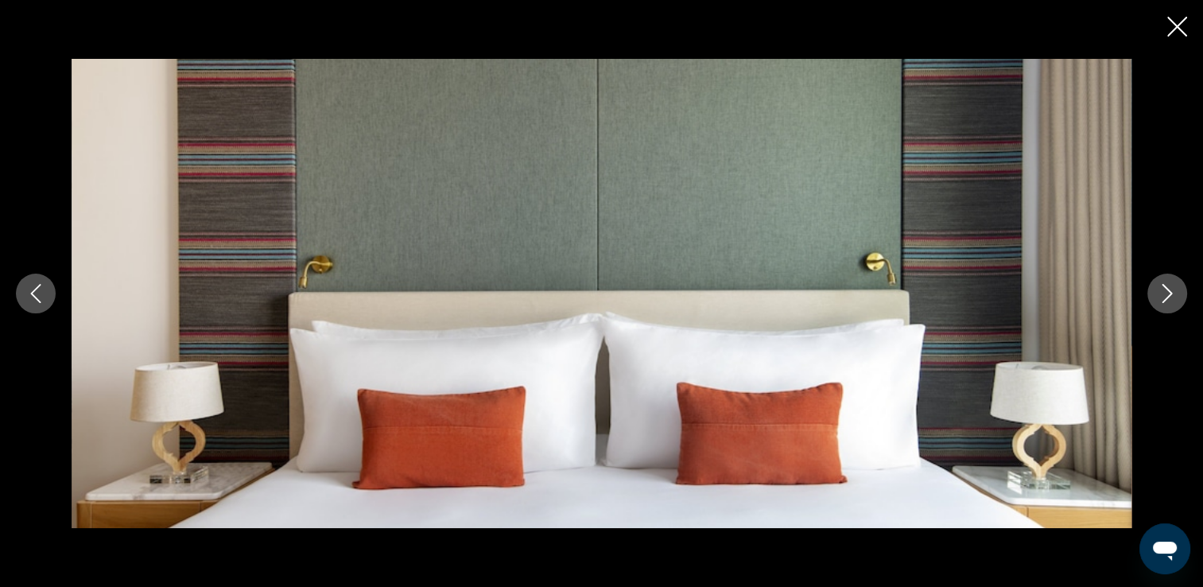
click at [1153, 300] on button "Следующее изображение" at bounding box center [1167, 293] width 40 height 40
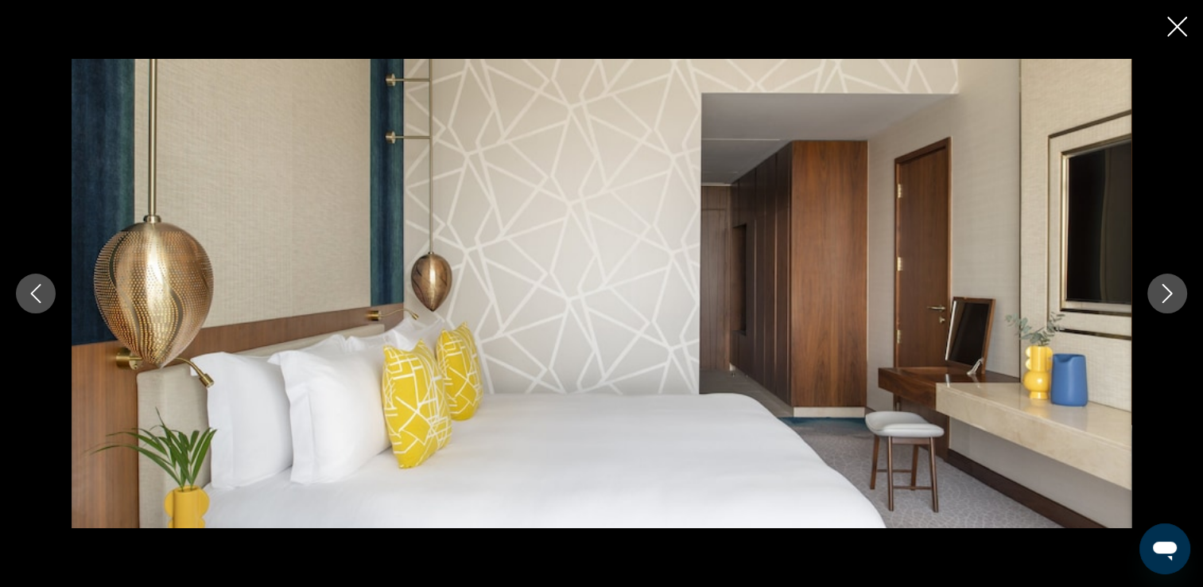
click at [1153, 300] on button "Следующее изображение" at bounding box center [1167, 293] width 40 height 40
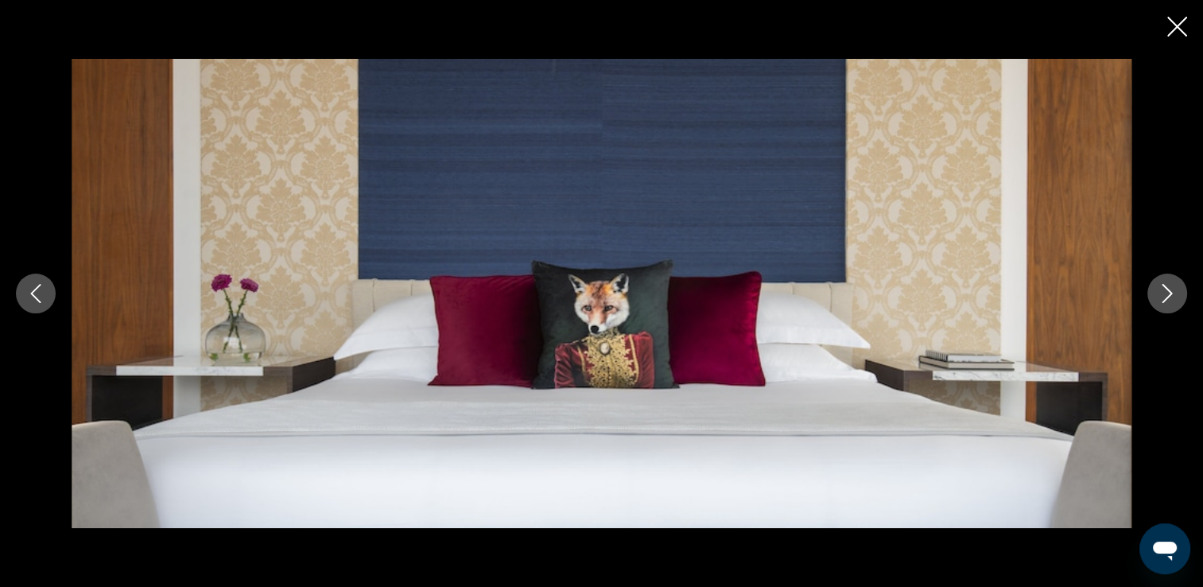
click at [1153, 300] on button "Следующее изображение" at bounding box center [1167, 293] width 40 height 40
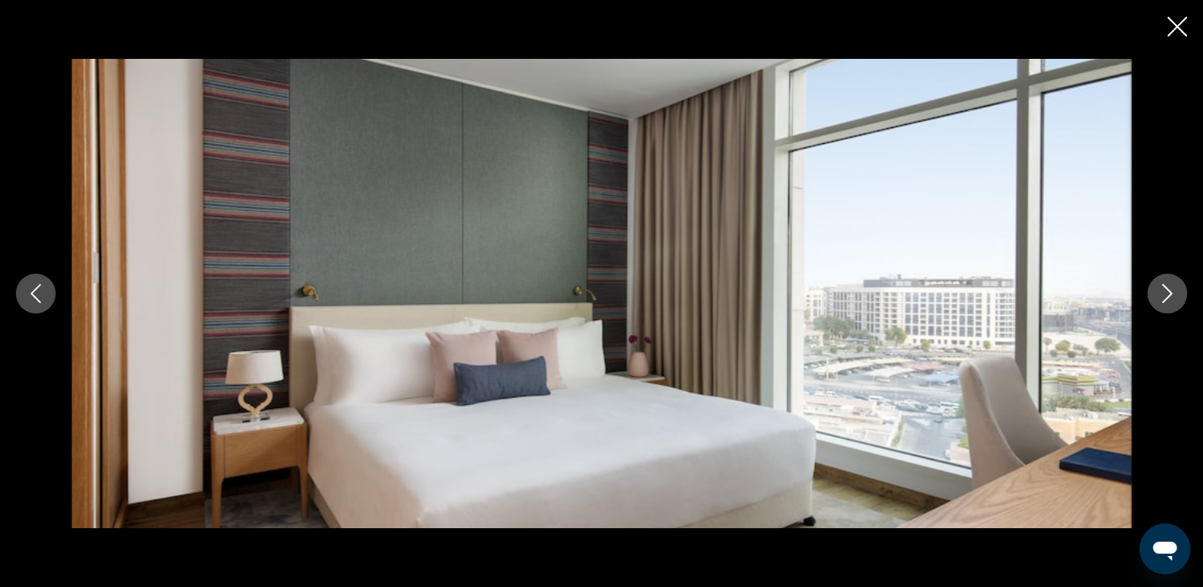
click at [1153, 300] on button "Следующее изображение" at bounding box center [1167, 293] width 40 height 40
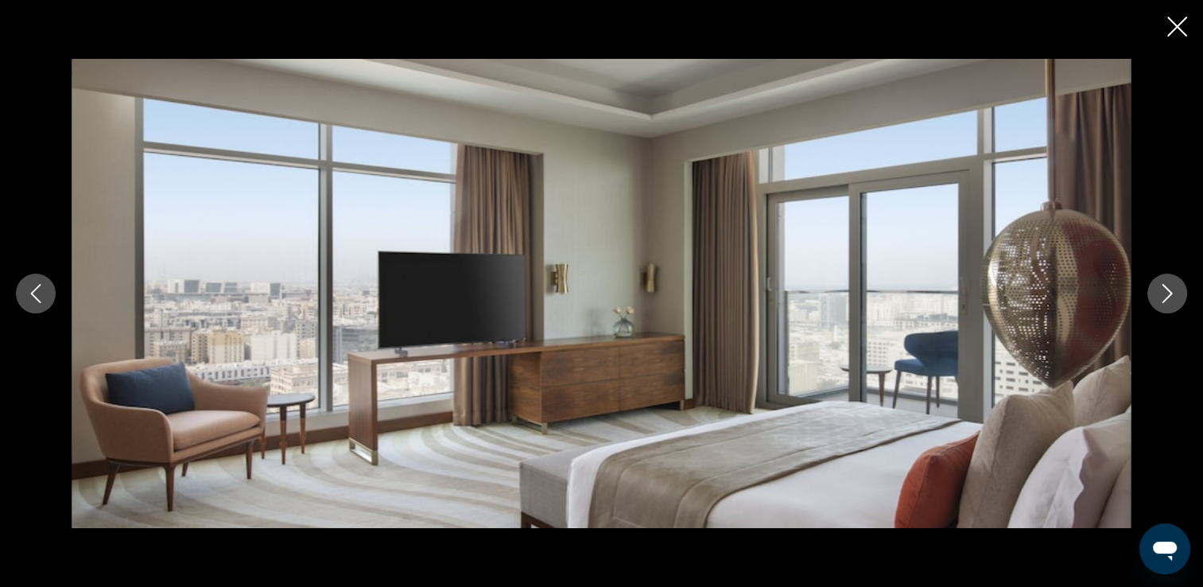
click at [1153, 300] on button "Следующее изображение" at bounding box center [1167, 293] width 40 height 40
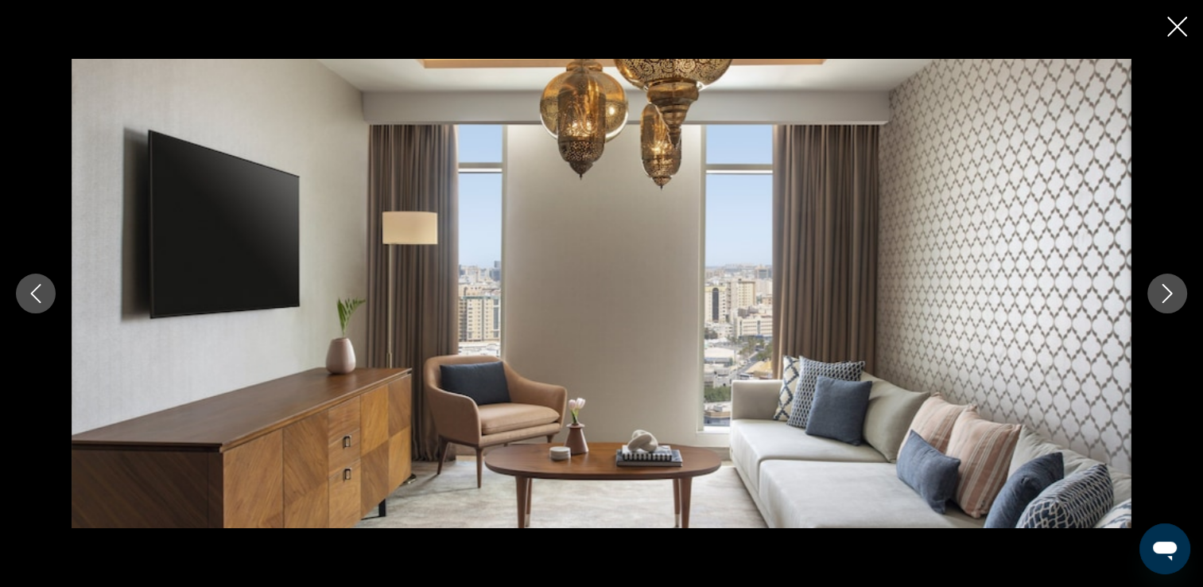
click at [1153, 300] on button "Следующее изображение" at bounding box center [1167, 293] width 40 height 40
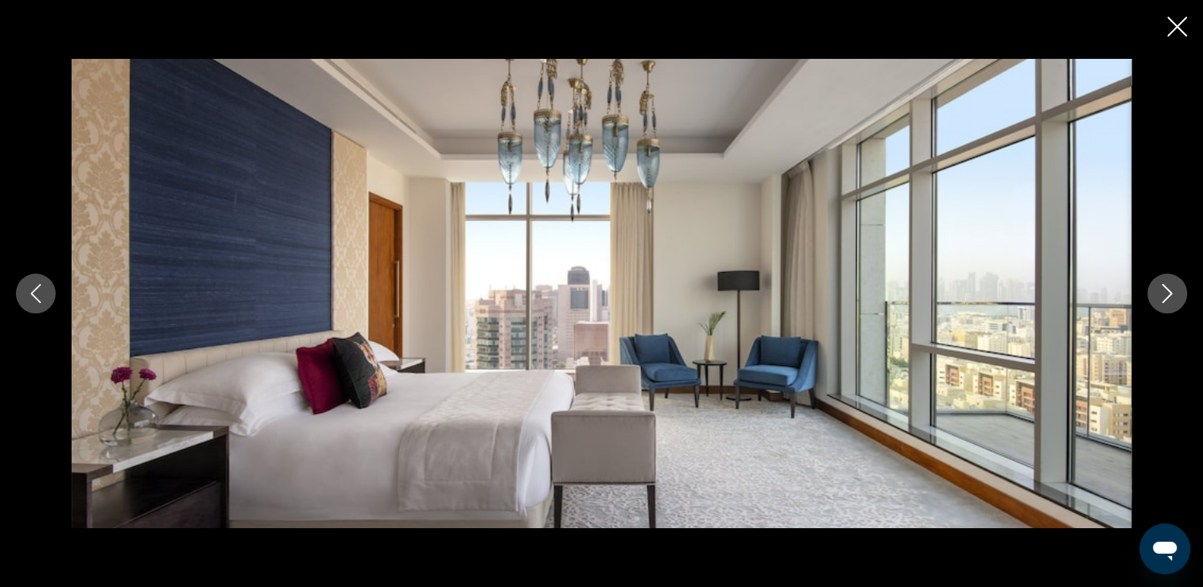
click at [1153, 300] on button "Следующее изображение" at bounding box center [1167, 293] width 40 height 40
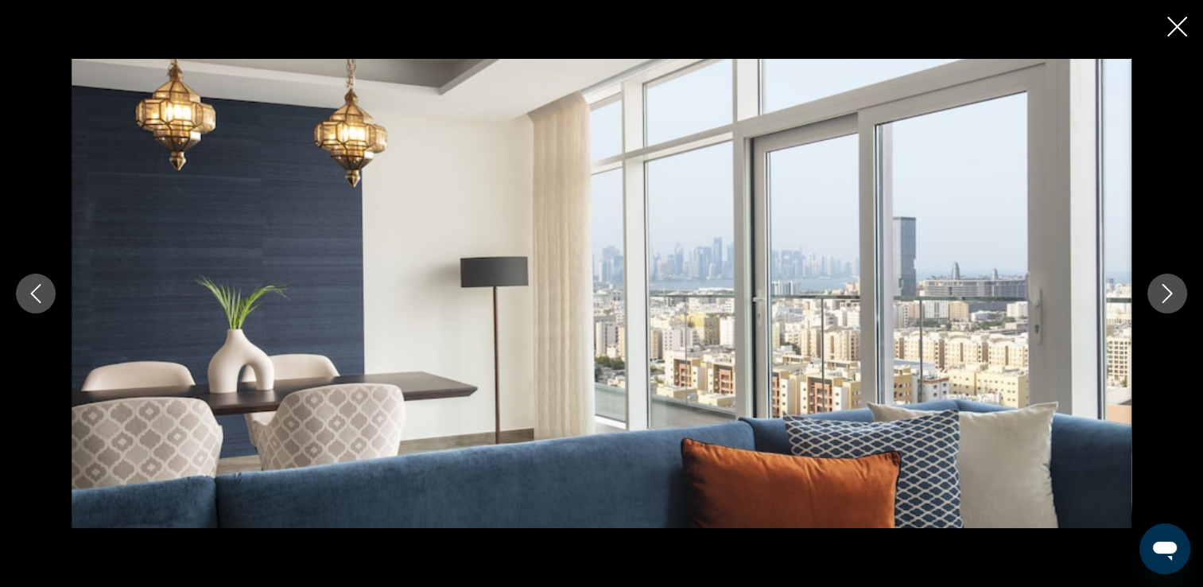
click at [1183, 29] on icon "Закрыть слайд-шоу" at bounding box center [1177, 27] width 20 height 20
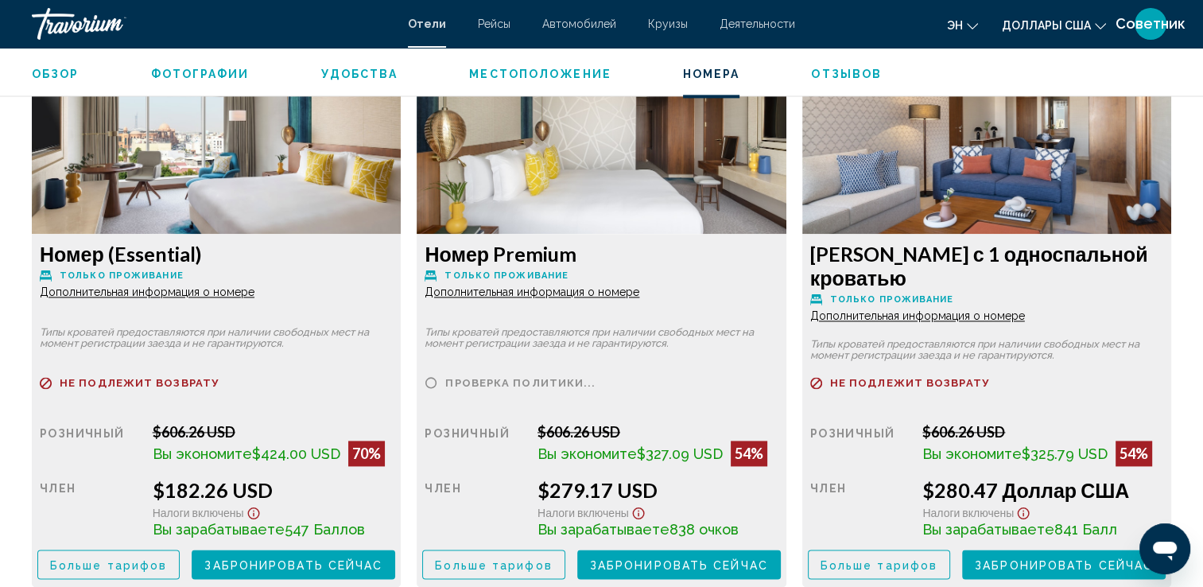
scroll to position [2197, 0]
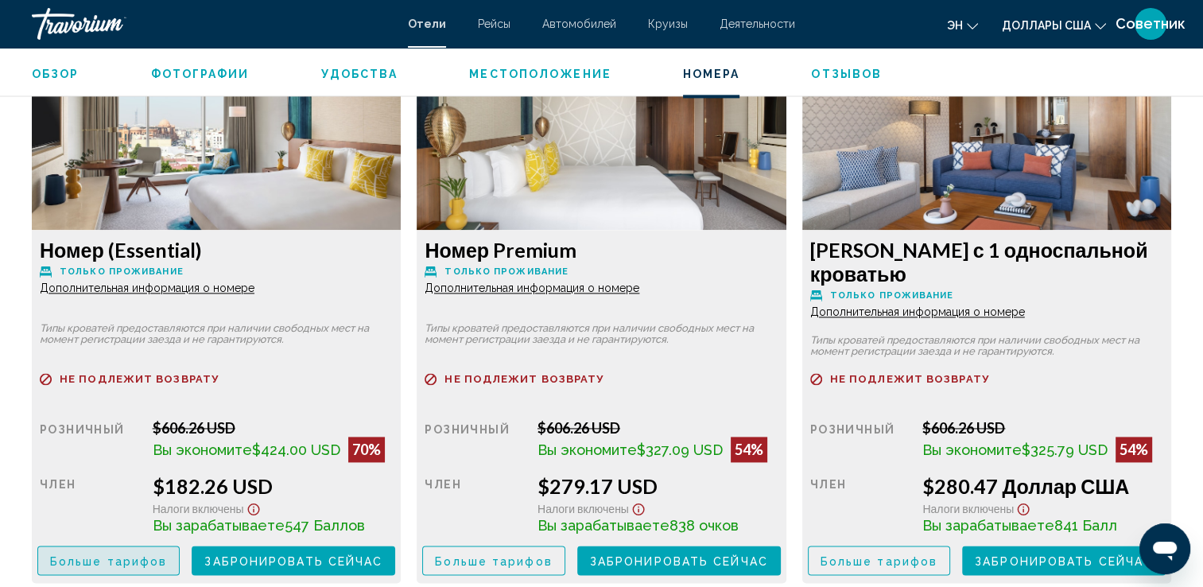
click at [154, 565] on span "Больше тарифов" at bounding box center [108, 560] width 117 height 13
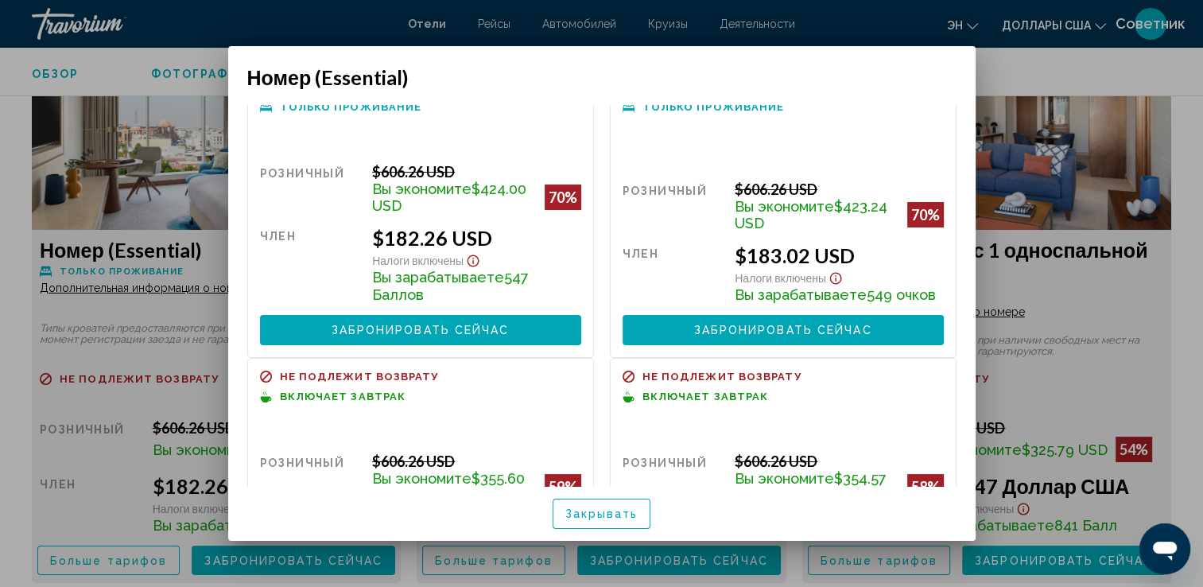
scroll to position [0, 0]
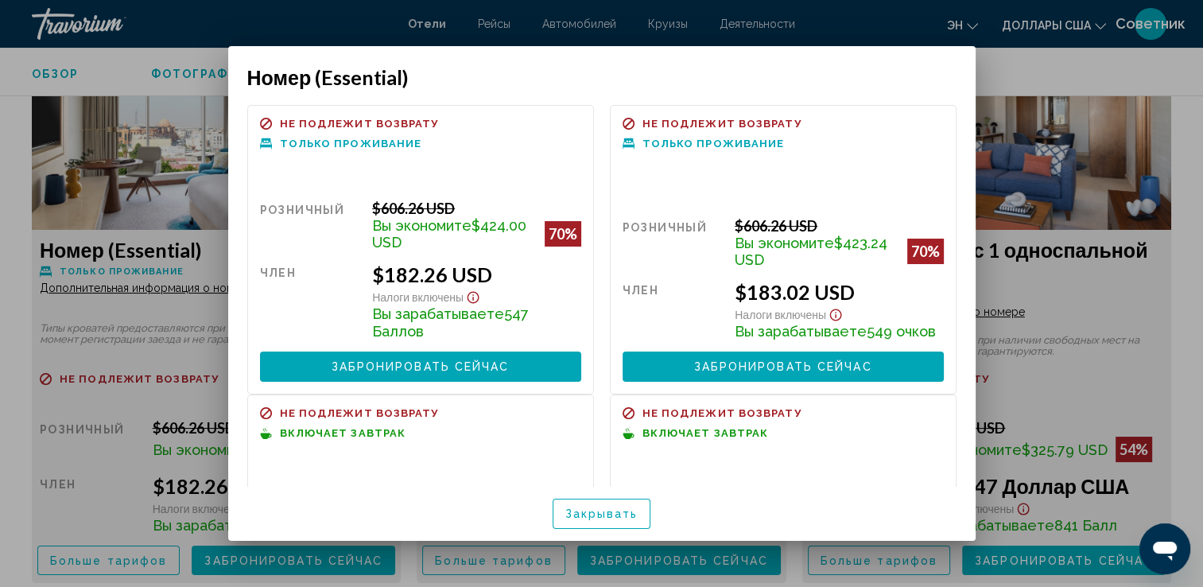
click at [622, 514] on span "Закрывать" at bounding box center [601, 514] width 73 height 13
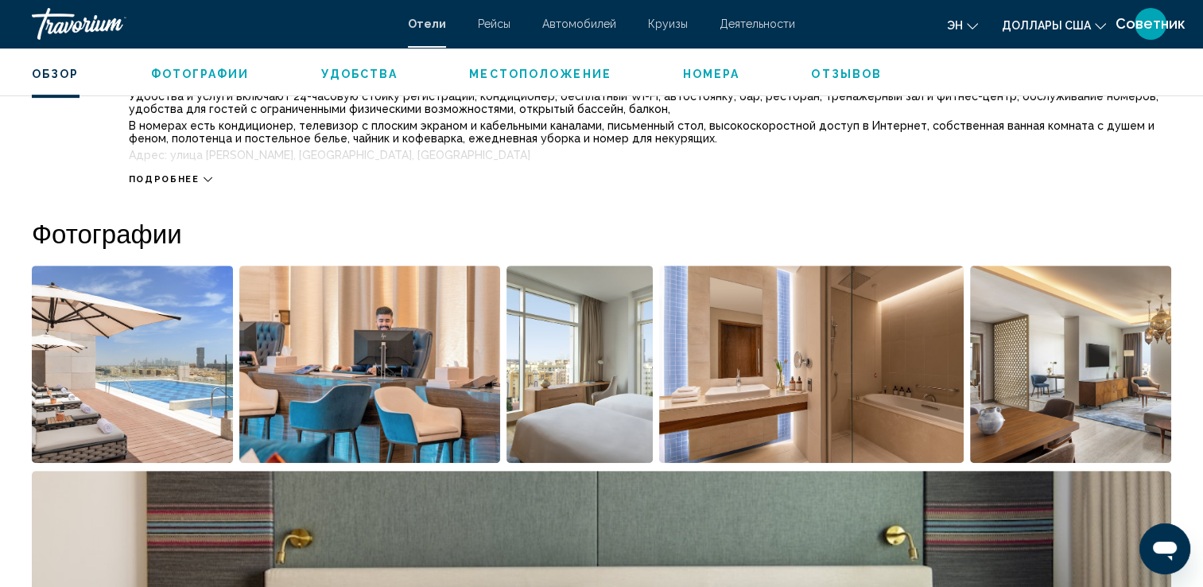
scroll to position [633, 0]
click at [139, 351] on img "Открыть полноэкранный слайдер изображений" at bounding box center [132, 364] width 201 height 197
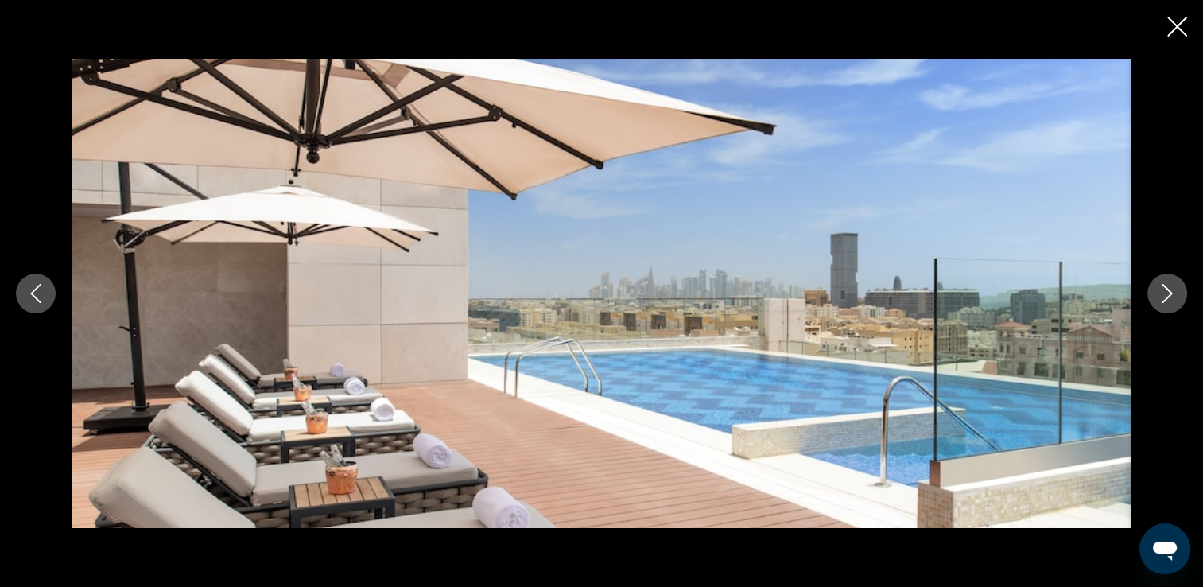
click at [139, 351] on img "Основное содержание" at bounding box center [602, 293] width 1060 height 469
click at [1178, 26] on icon "Закрыть слайд-шоу" at bounding box center [1177, 27] width 20 height 20
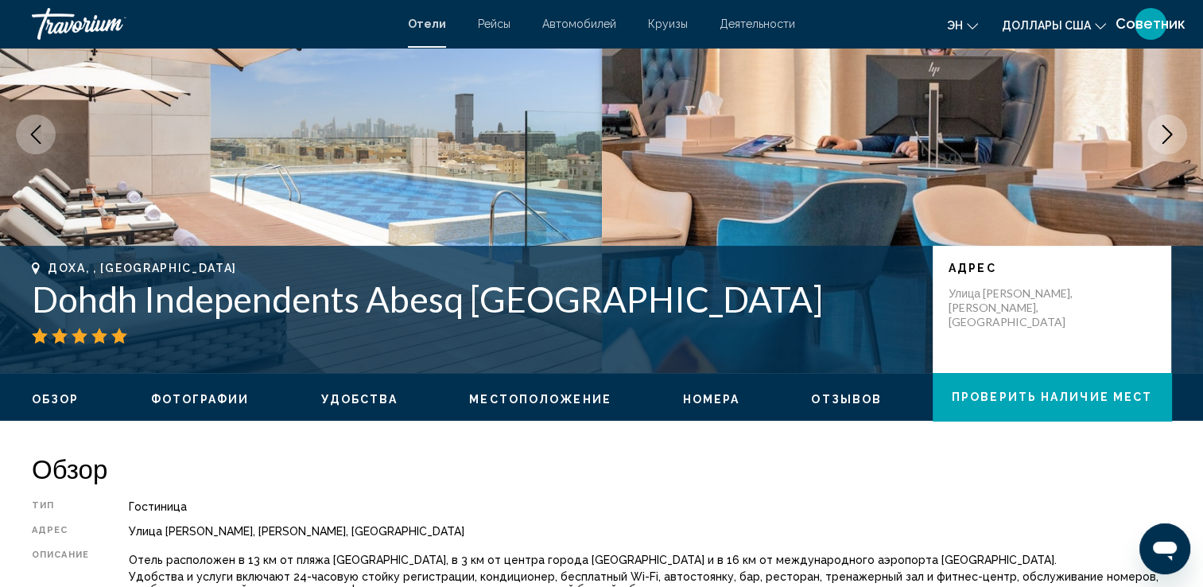
scroll to position [153, 0]
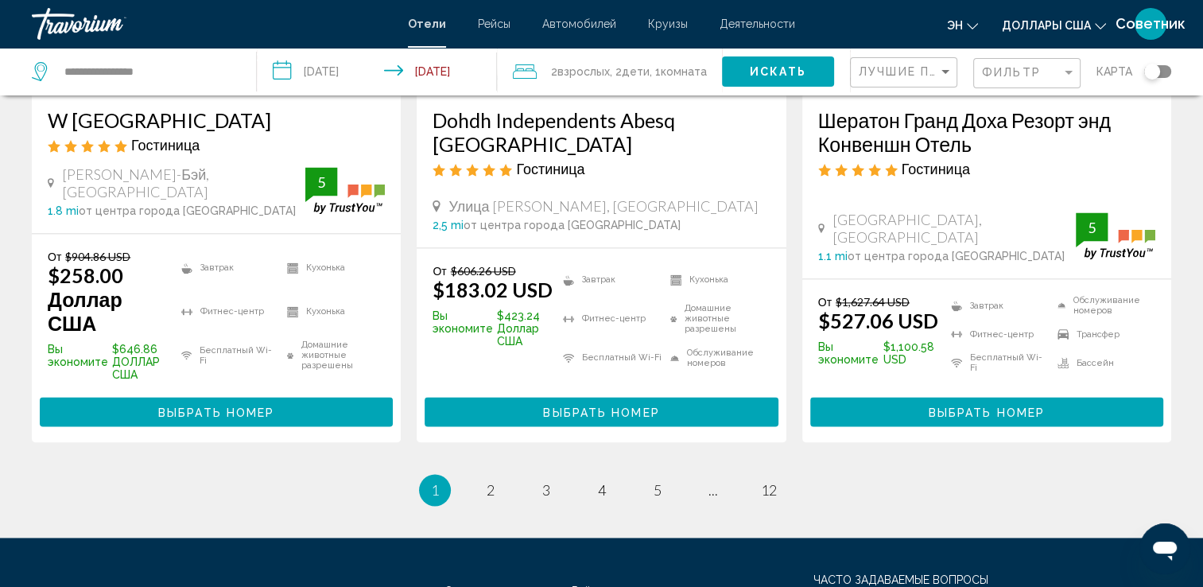
scroll to position [2261, 0]
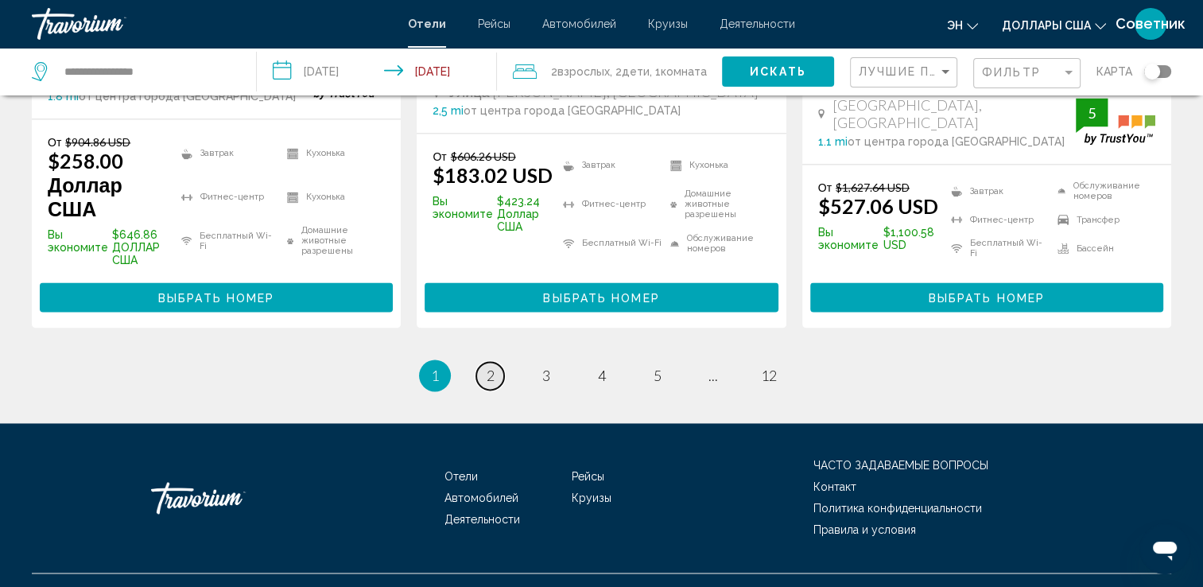
click at [487, 366] on span "2" at bounding box center [491, 374] width 8 height 17
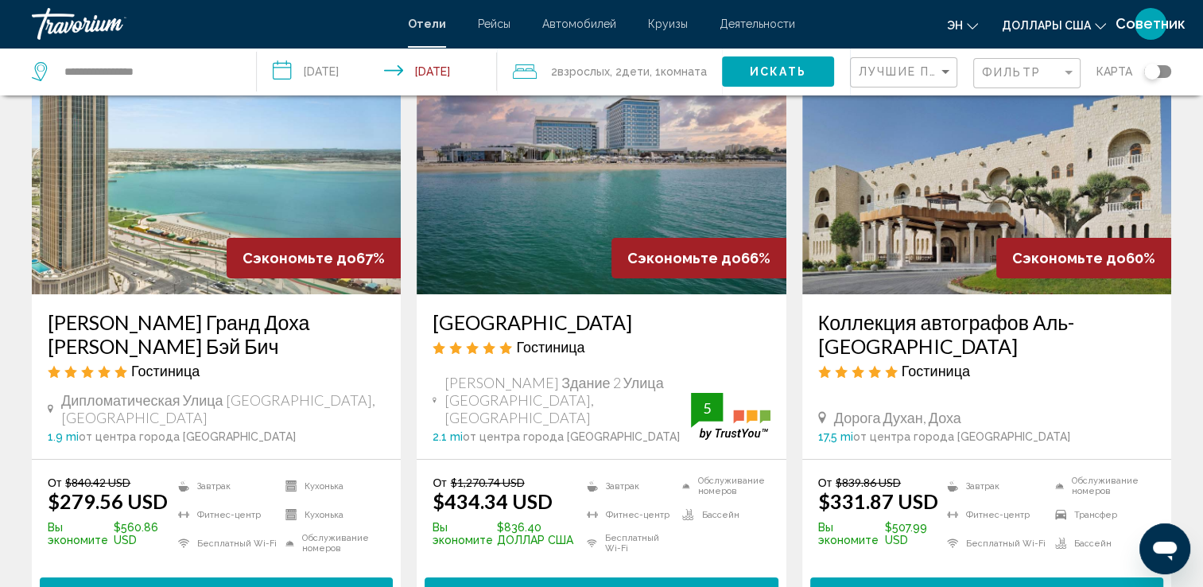
scroll to position [126, 0]
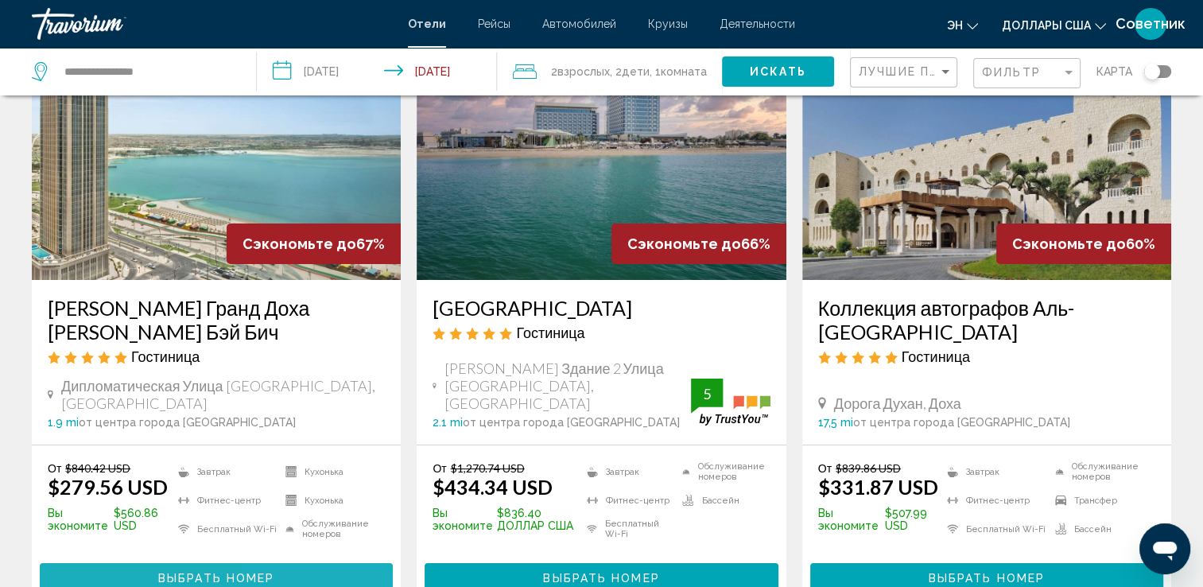
click at [342, 563] on button "Выбрать номер" at bounding box center [216, 577] width 353 height 29
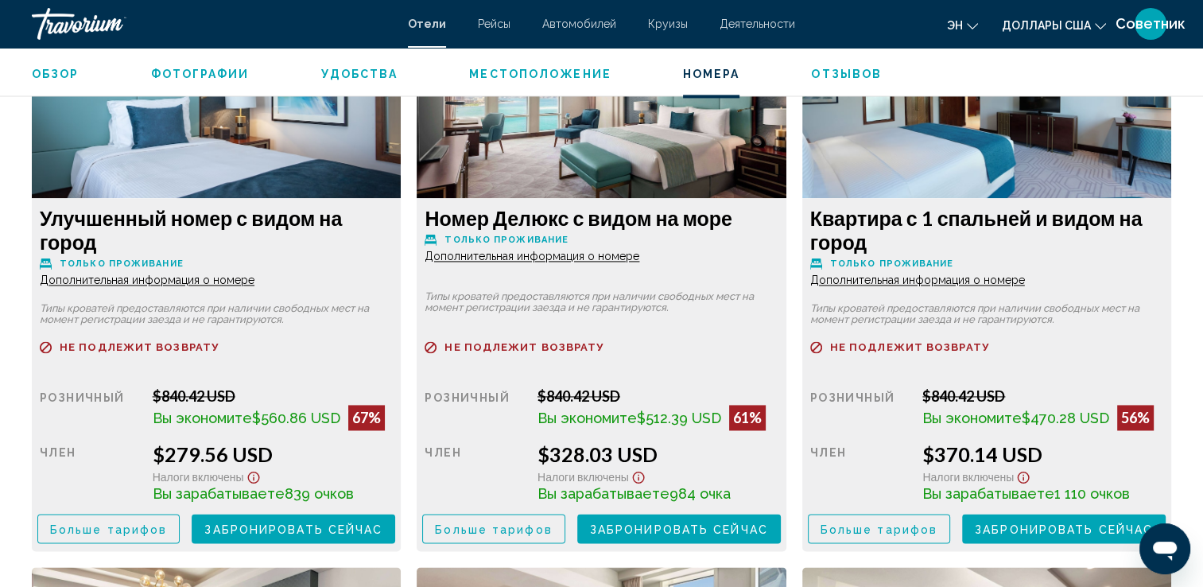
scroll to position [2254, 0]
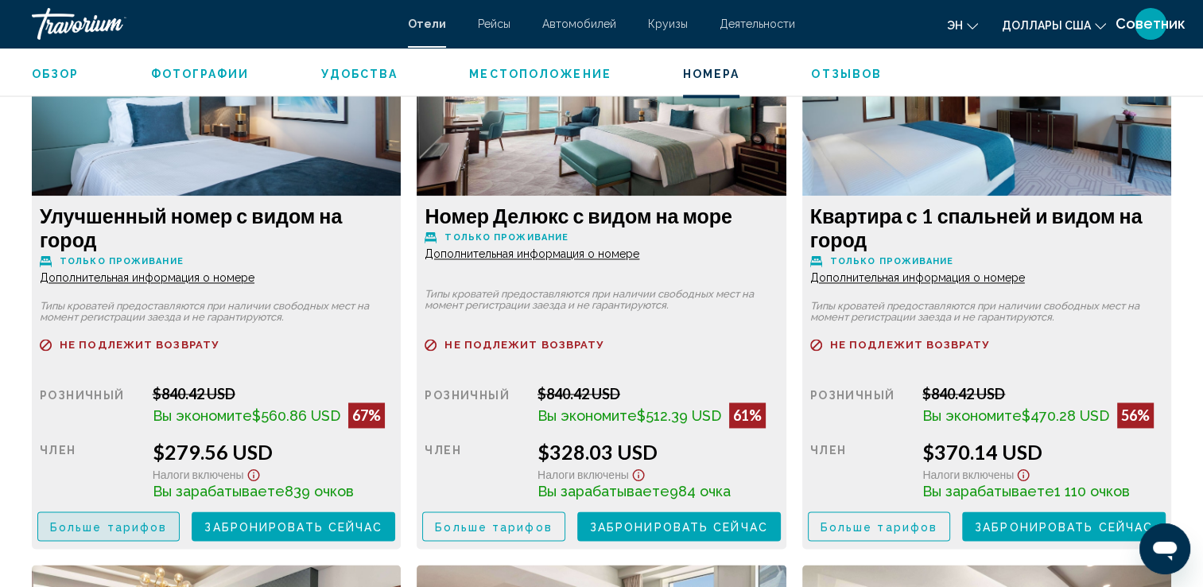
click at [137, 532] on span "Больше тарифов" at bounding box center [108, 526] width 117 height 13
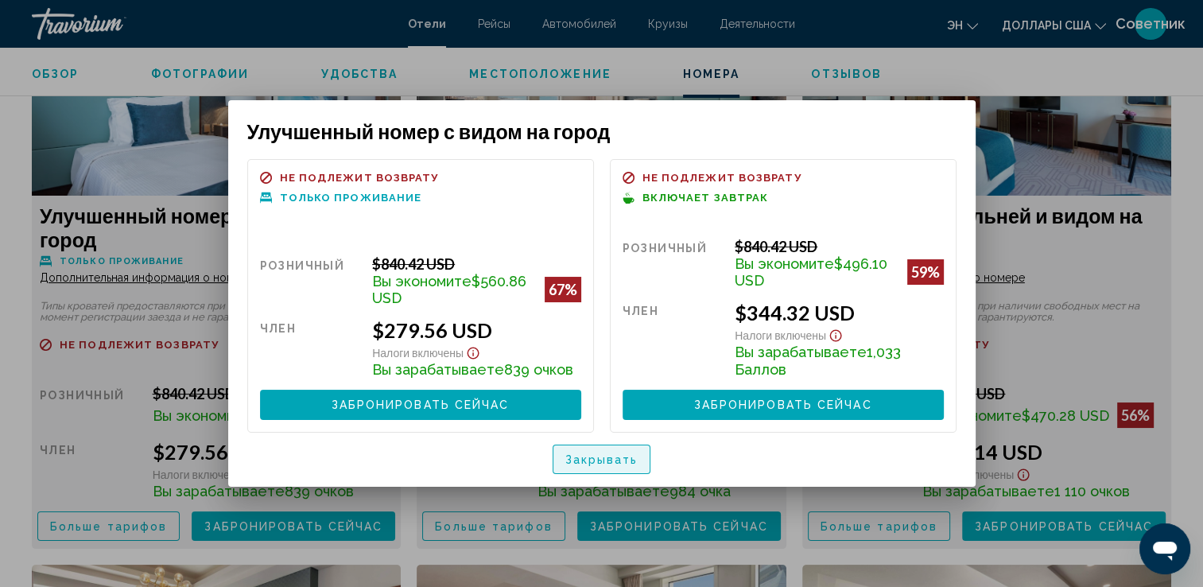
click at [620, 459] on span "Закрывать" at bounding box center [601, 459] width 73 height 13
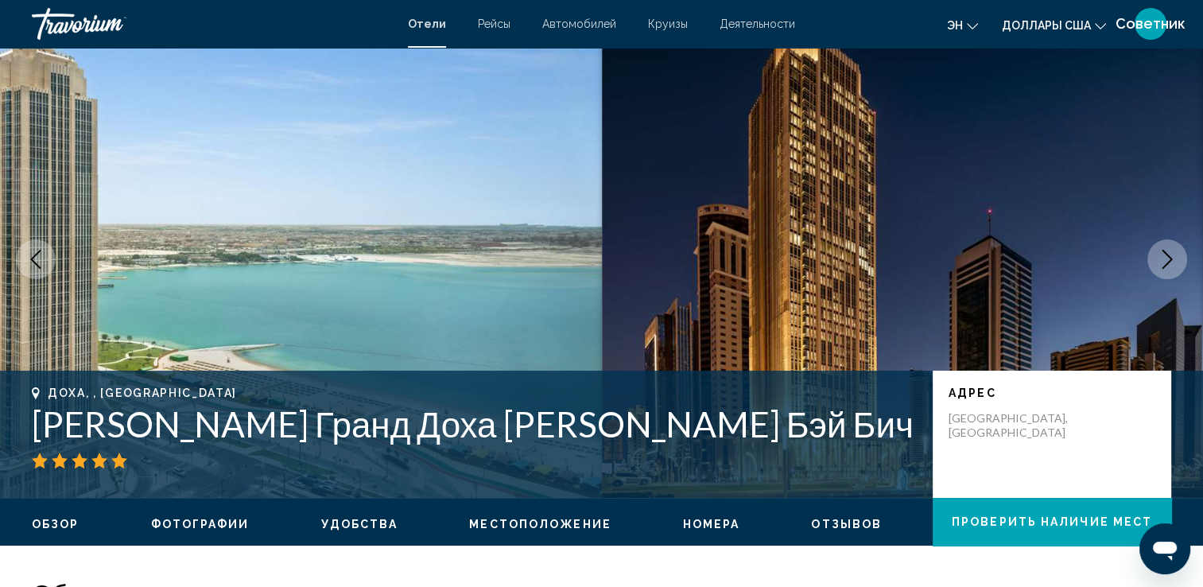
scroll to position [25, 0]
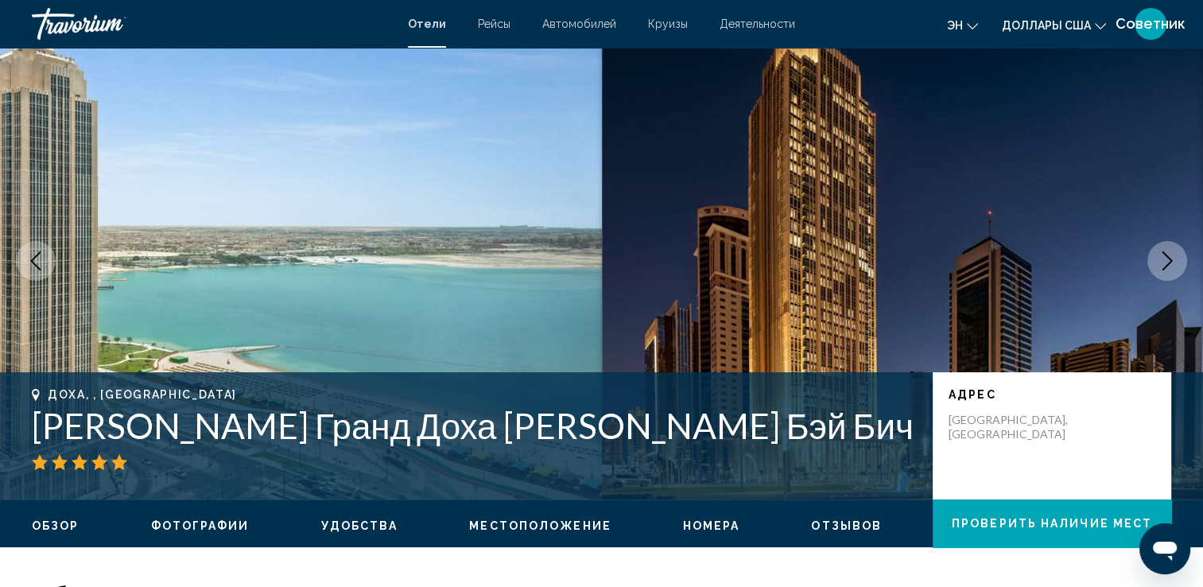
click at [1165, 269] on icon "Следующее изображение" at bounding box center [1166, 260] width 19 height 19
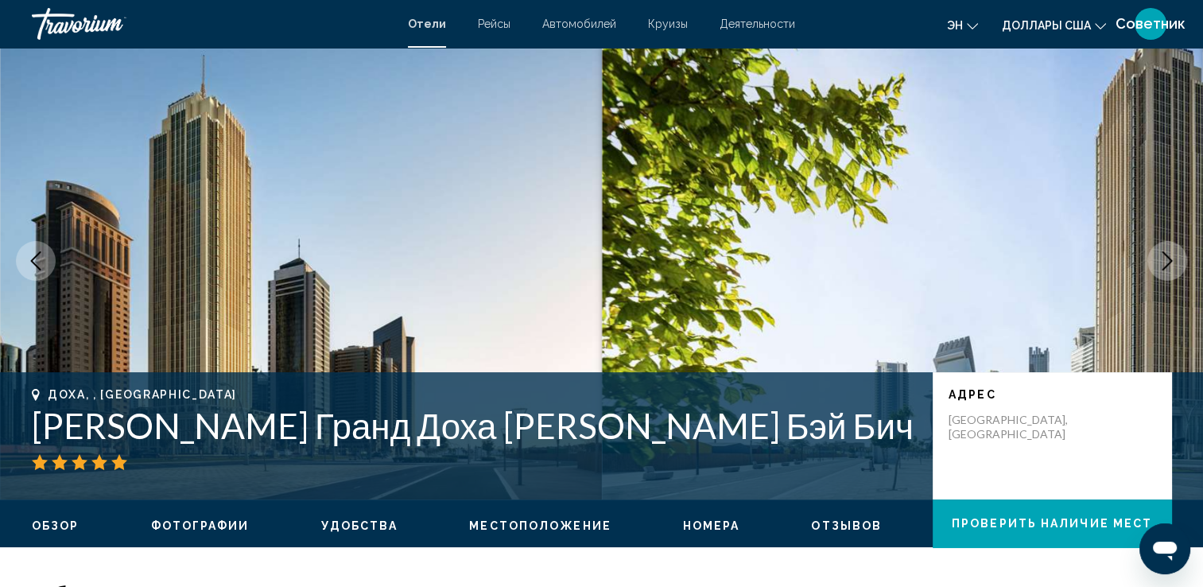
click at [1165, 269] on icon "Следующее изображение" at bounding box center [1166, 260] width 19 height 19
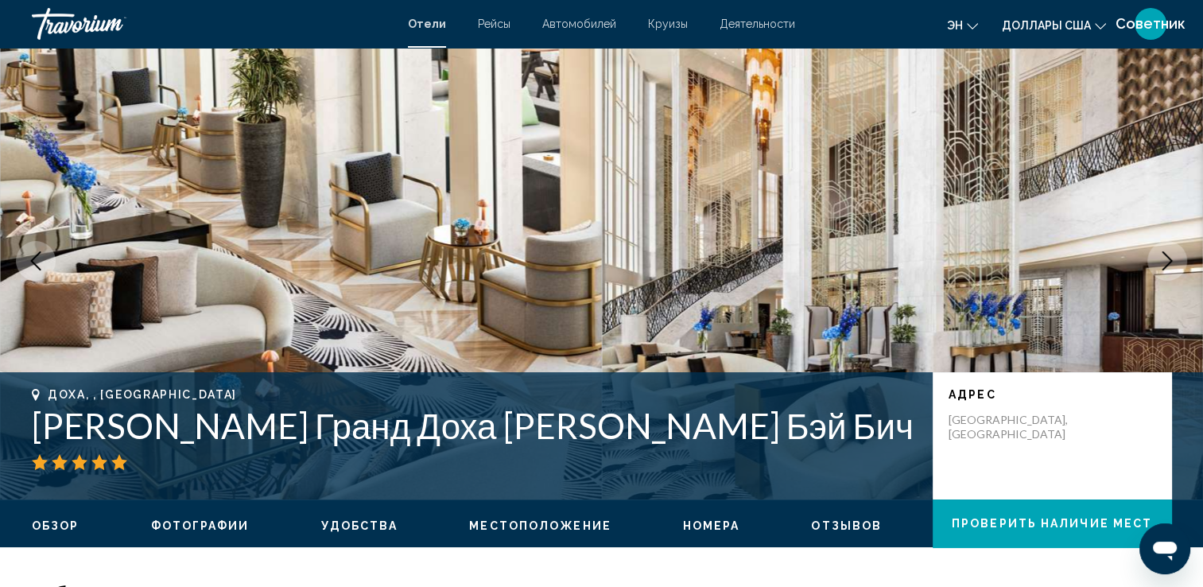
click at [1165, 269] on icon "Следующее изображение" at bounding box center [1166, 260] width 19 height 19
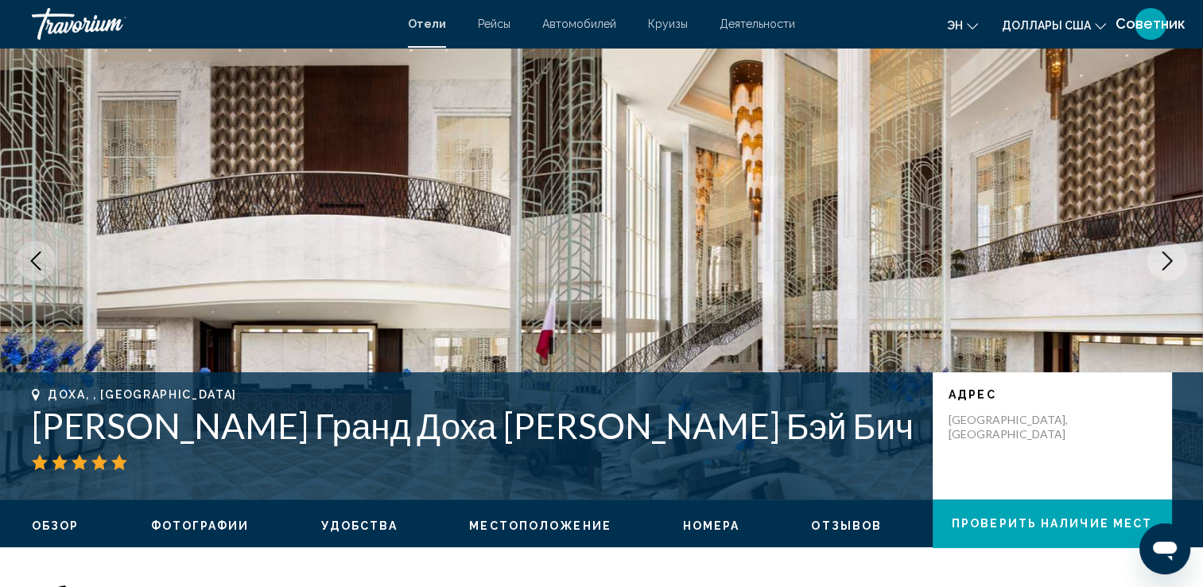
click at [1165, 269] on icon "Следующее изображение" at bounding box center [1166, 260] width 19 height 19
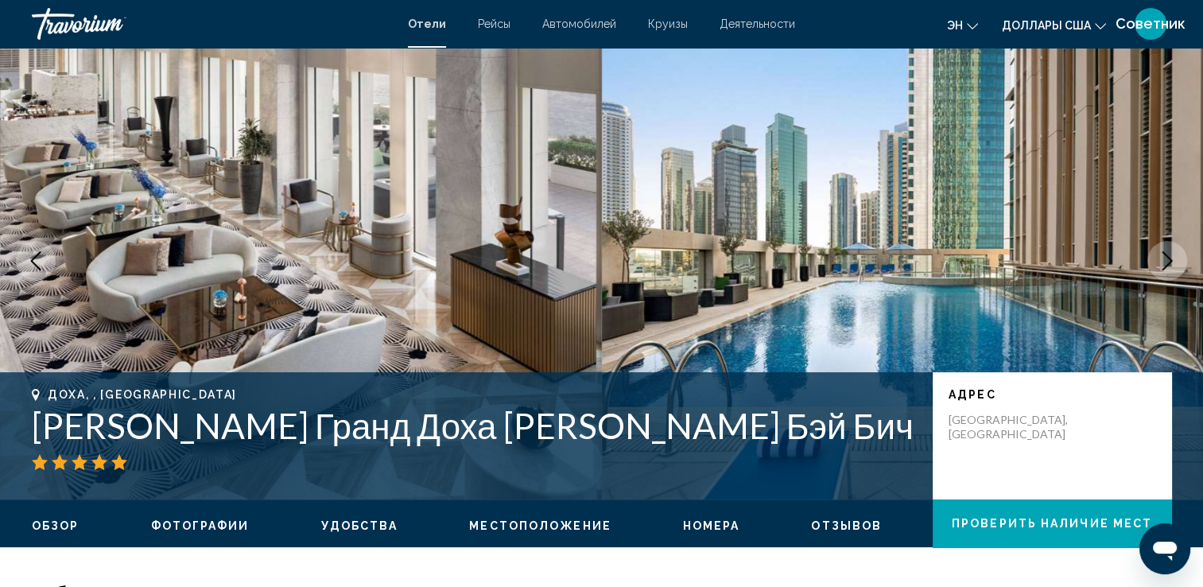
click at [1165, 269] on icon "Следующее изображение" at bounding box center [1166, 260] width 19 height 19
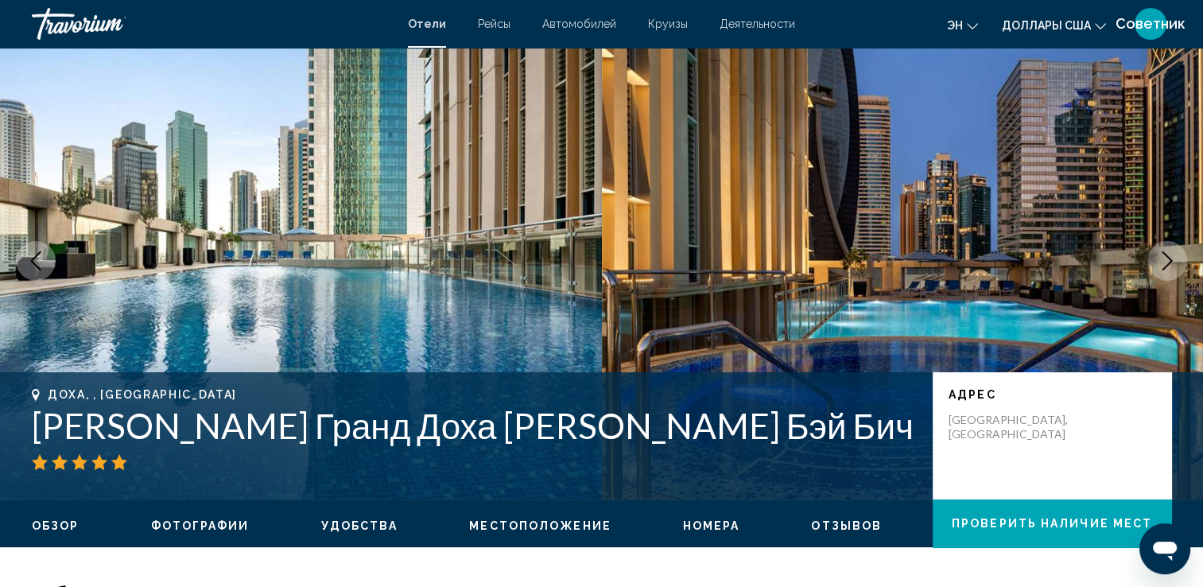
click at [1165, 269] on icon "Следующее изображение" at bounding box center [1166, 260] width 19 height 19
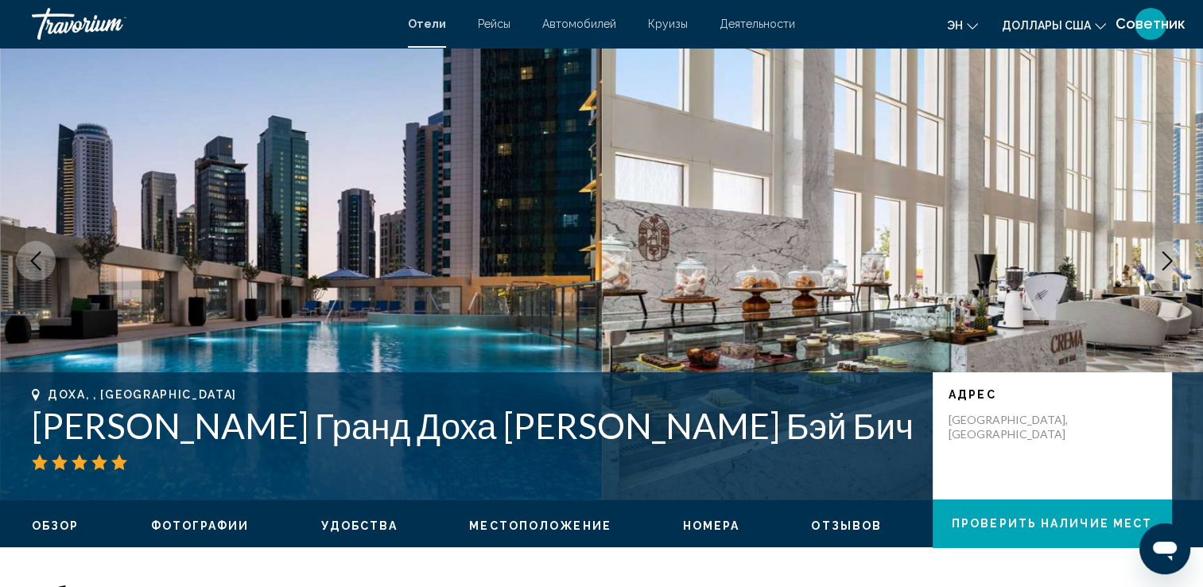
click at [1165, 269] on icon "Следующее изображение" at bounding box center [1166, 260] width 19 height 19
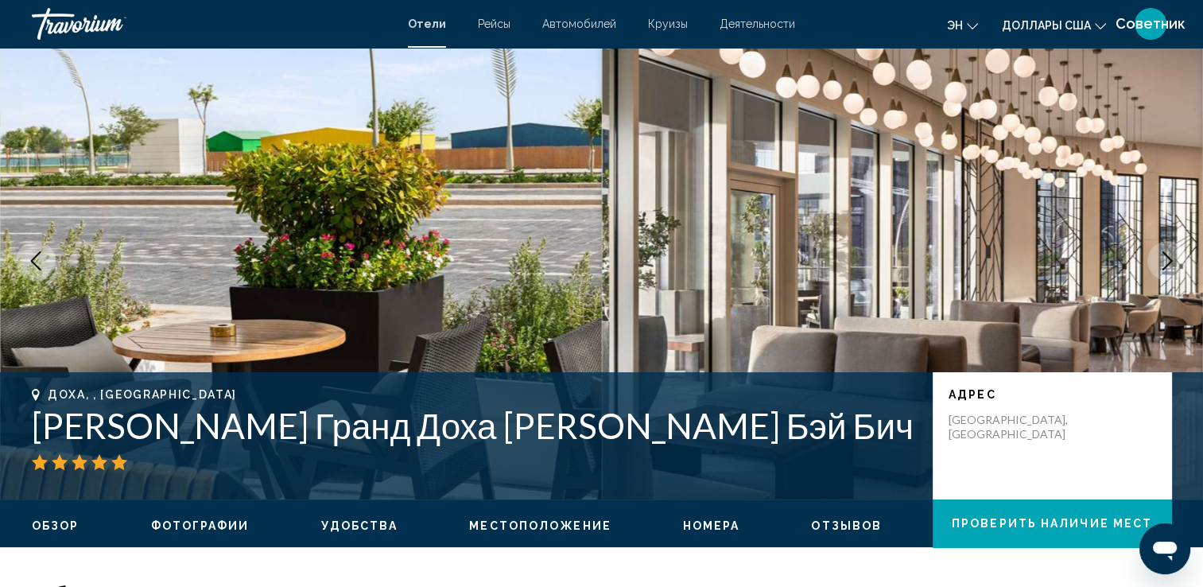
click at [1165, 269] on icon "Следующее изображение" at bounding box center [1166, 260] width 19 height 19
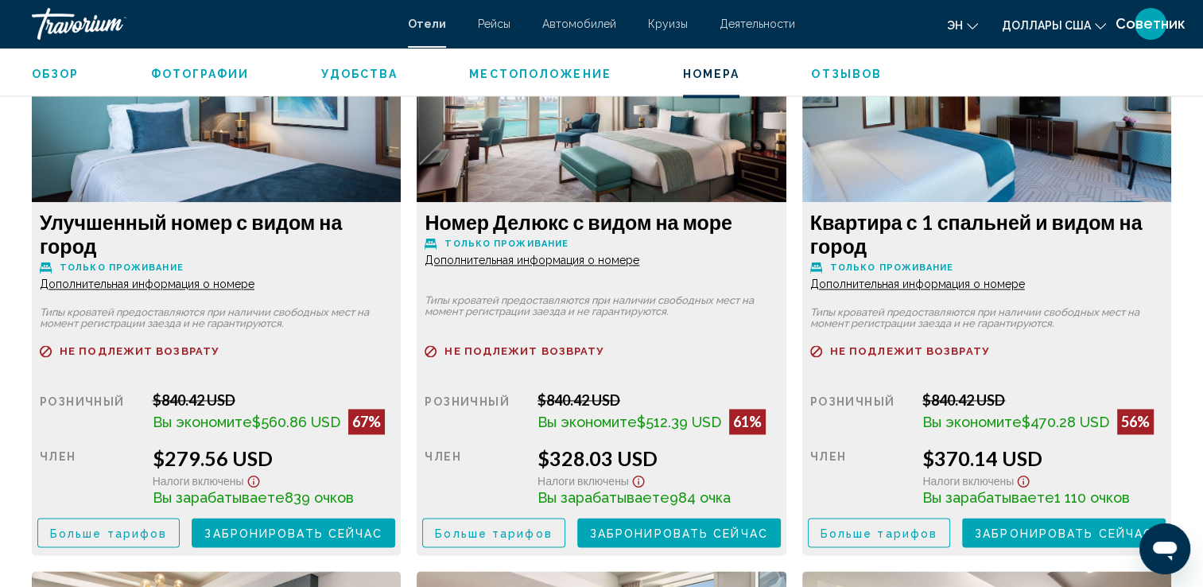
scroll to position [2250, 0]
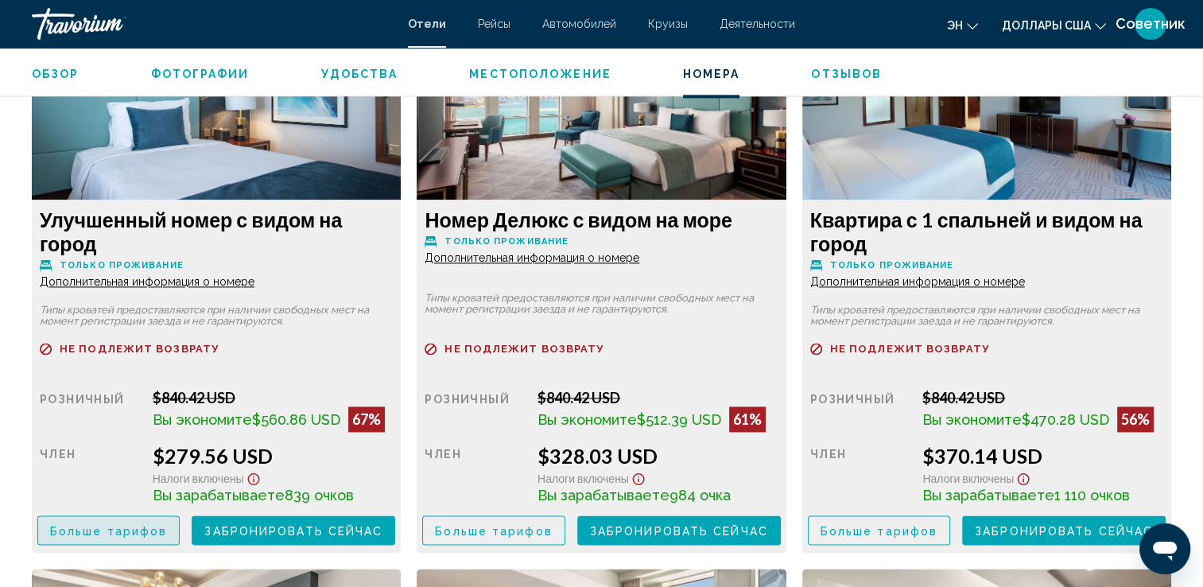
click at [116, 535] on span "Больше тарифов" at bounding box center [108, 530] width 117 height 13
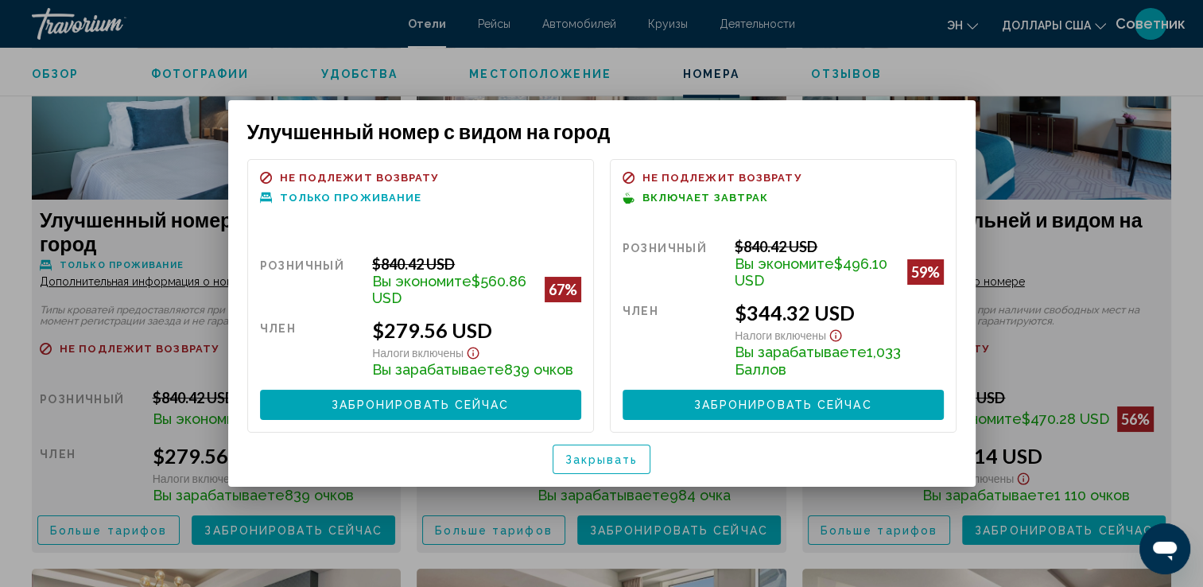
scroll to position [0, 0]
click at [634, 453] on span "Закрывать" at bounding box center [601, 459] width 73 height 13
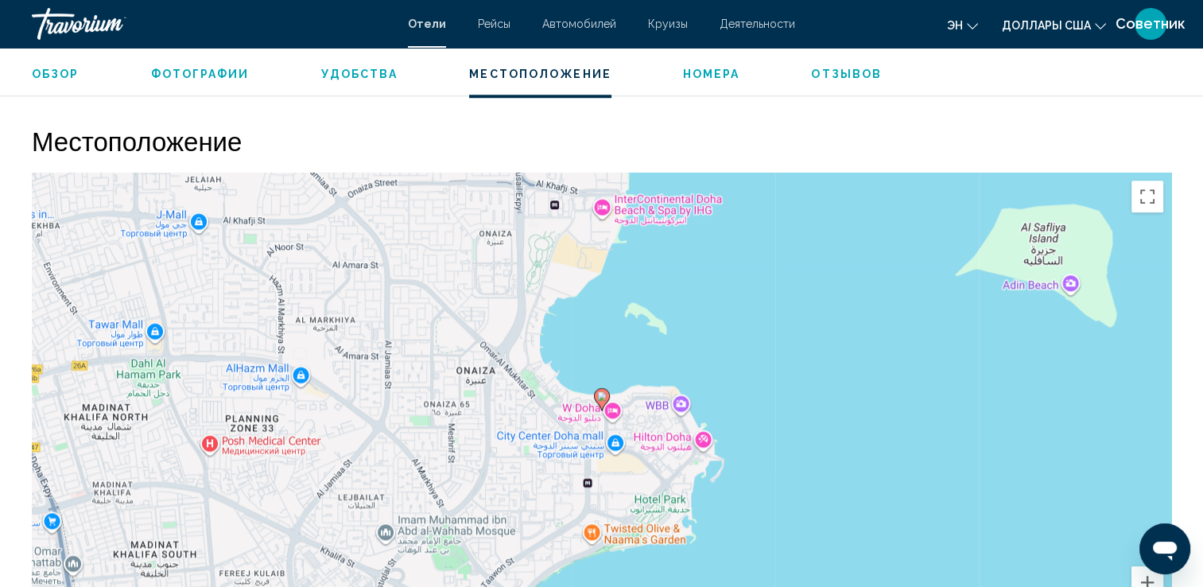
scroll to position [1423, 0]
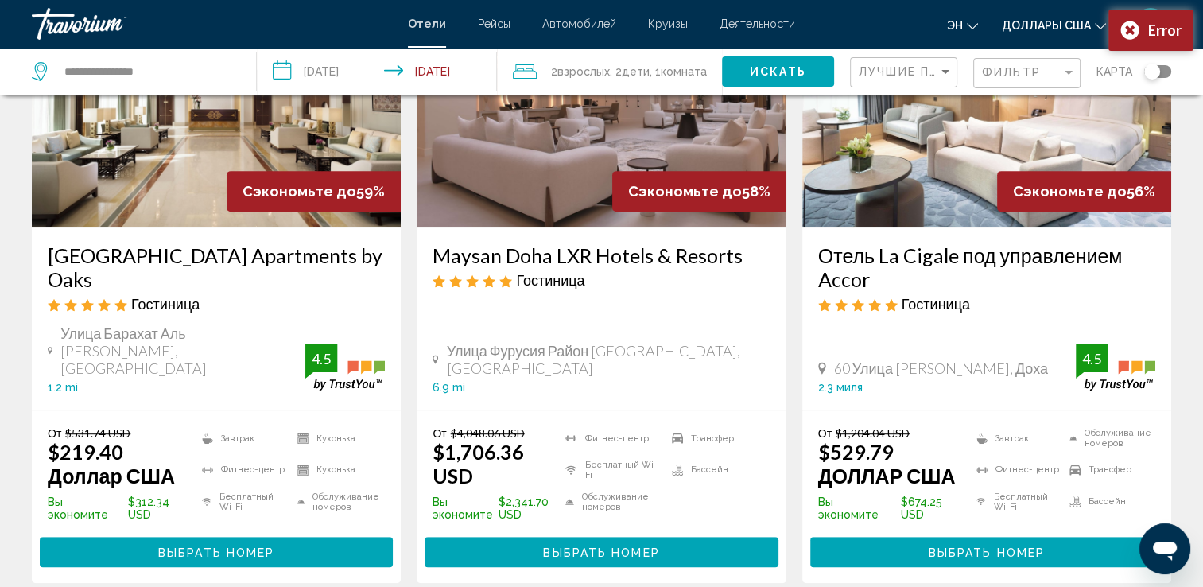
scroll to position [795, 0]
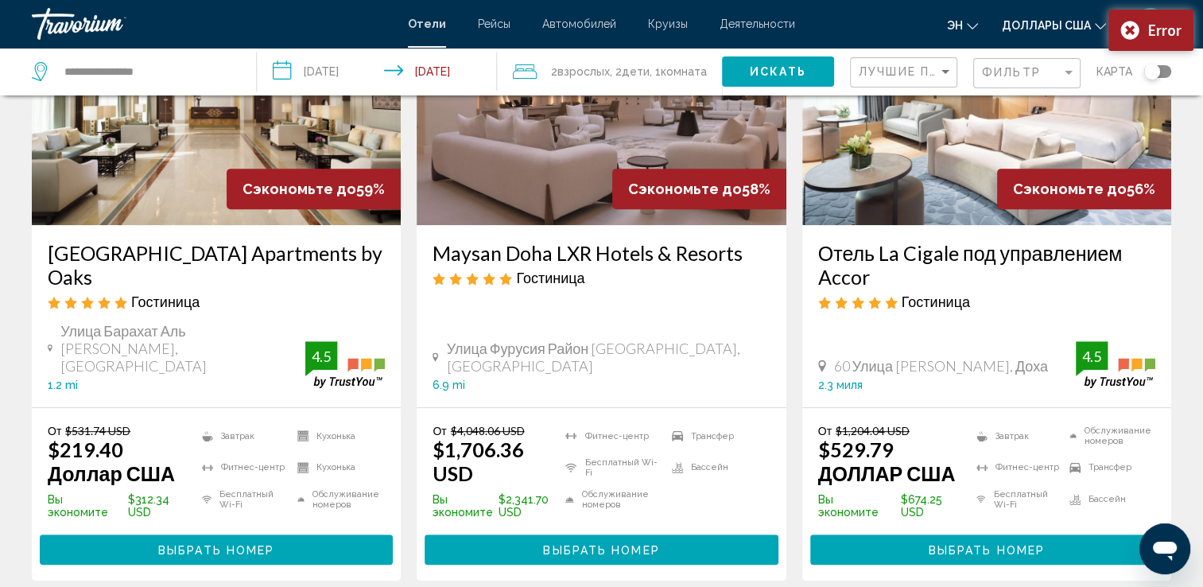
click at [207, 544] on span "Выбрать номер" at bounding box center [216, 550] width 116 height 13
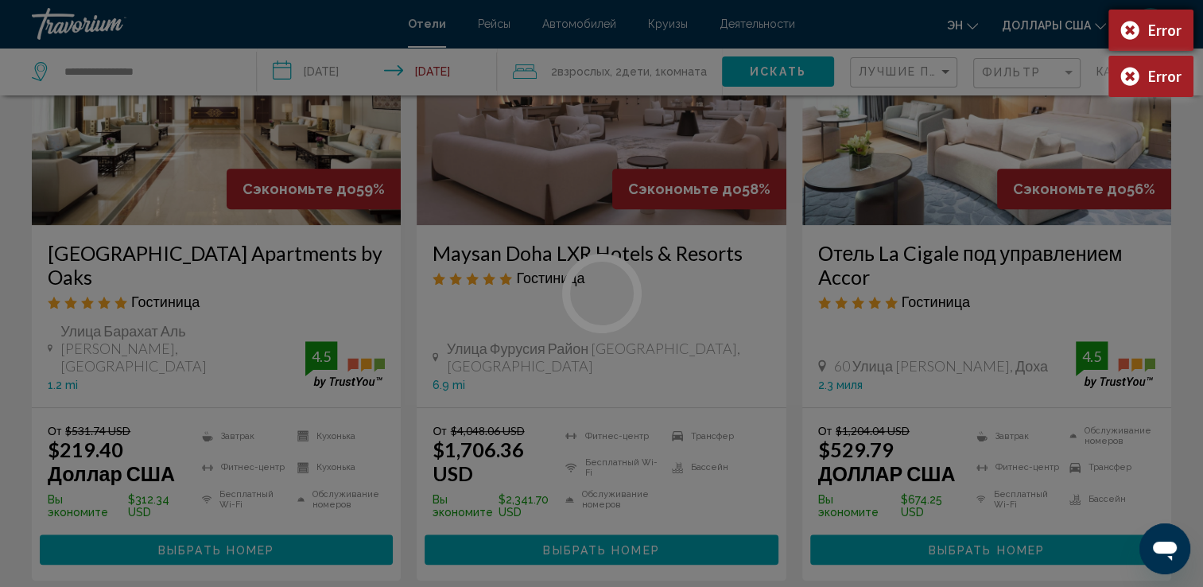
click at [1134, 29] on div "Error" at bounding box center [1150, 30] width 85 height 41
click at [1122, 30] on div "Error" at bounding box center [1150, 30] width 85 height 41
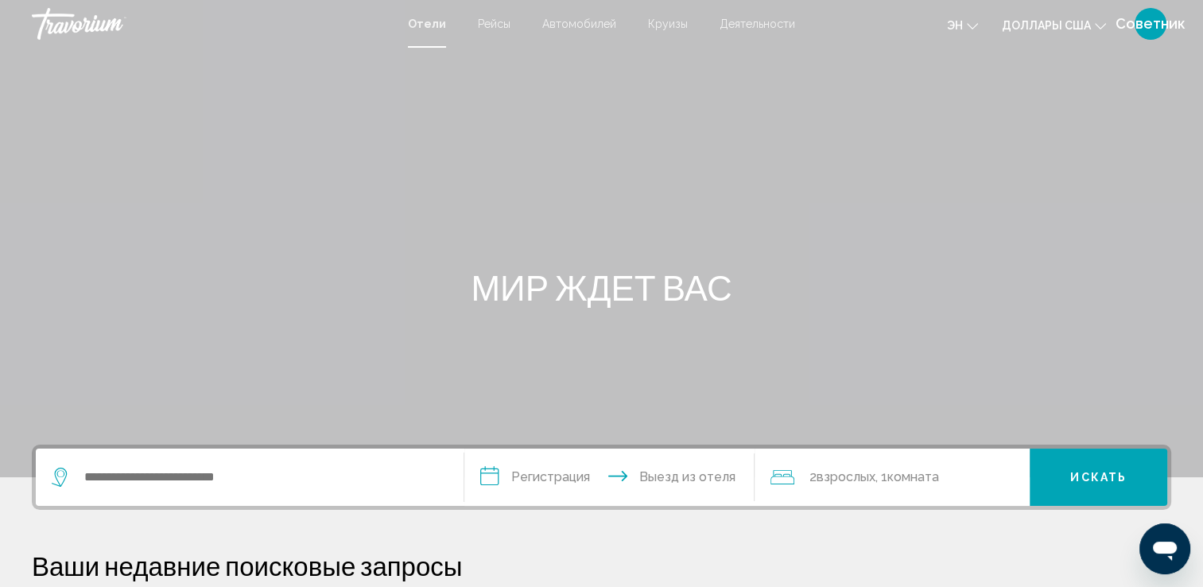
click at [134, 457] on div "Виджет поиска" at bounding box center [250, 476] width 396 height 57
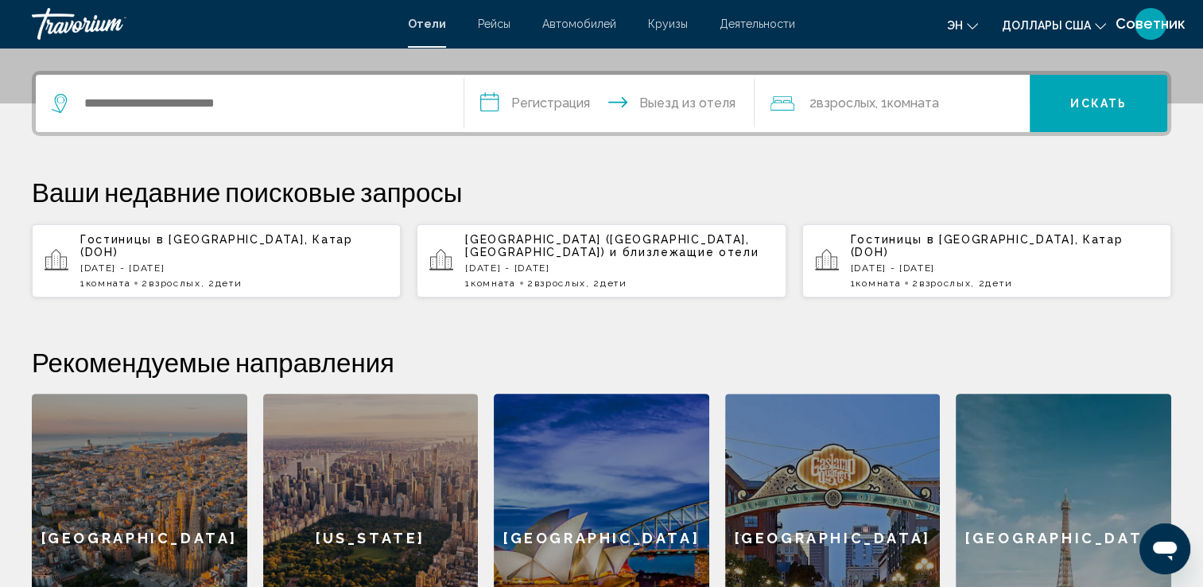
scroll to position [392, 0]
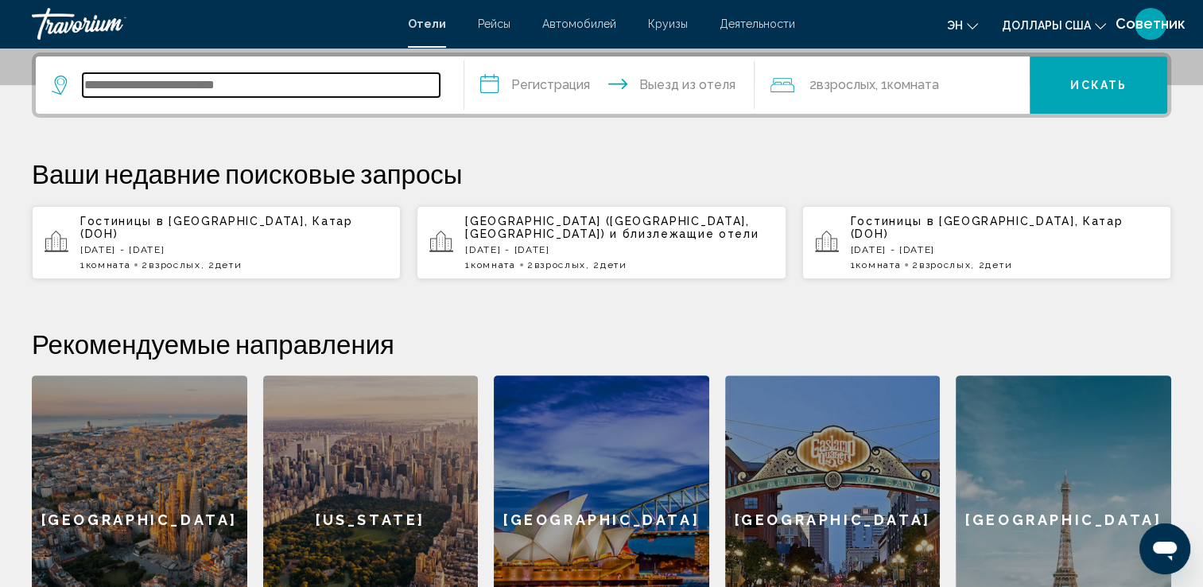
click at [162, 93] on input "Виджет поиска" at bounding box center [261, 85] width 357 height 24
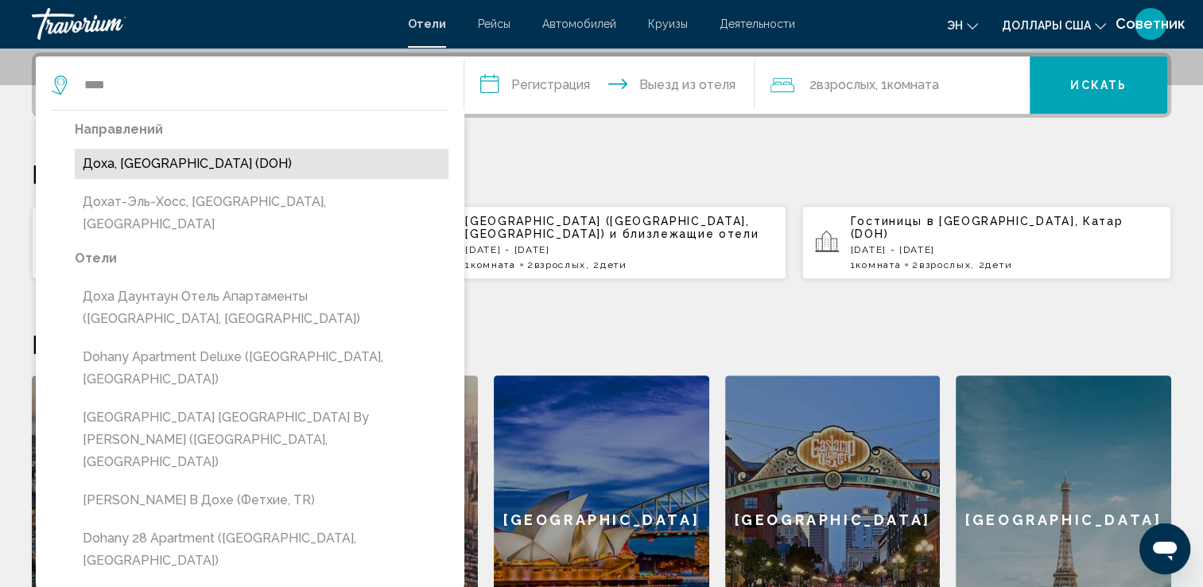
click at [145, 159] on button "Доха, [GEOGRAPHIC_DATA] (DOH)" at bounding box center [262, 164] width 374 height 30
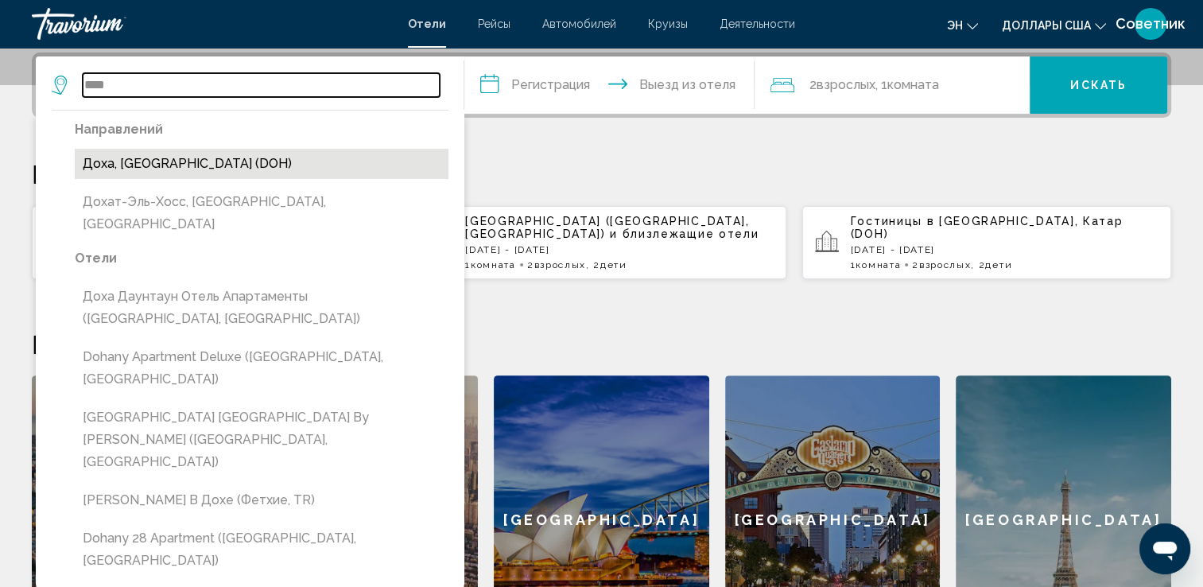
type input "**********"
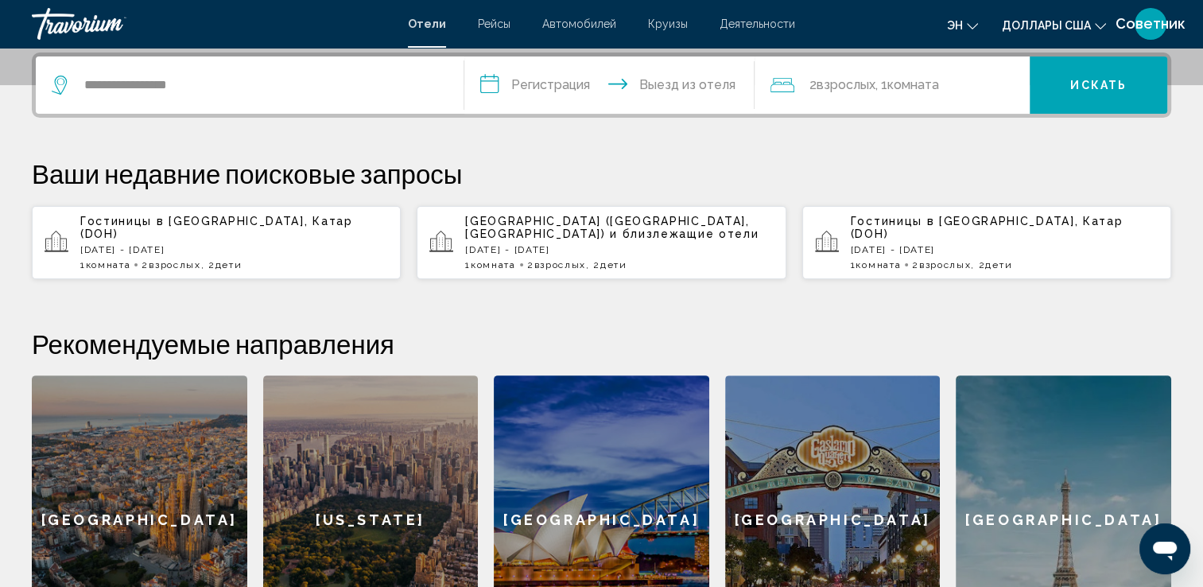
click at [550, 72] on input "**********" at bounding box center [612, 87] width 297 height 62
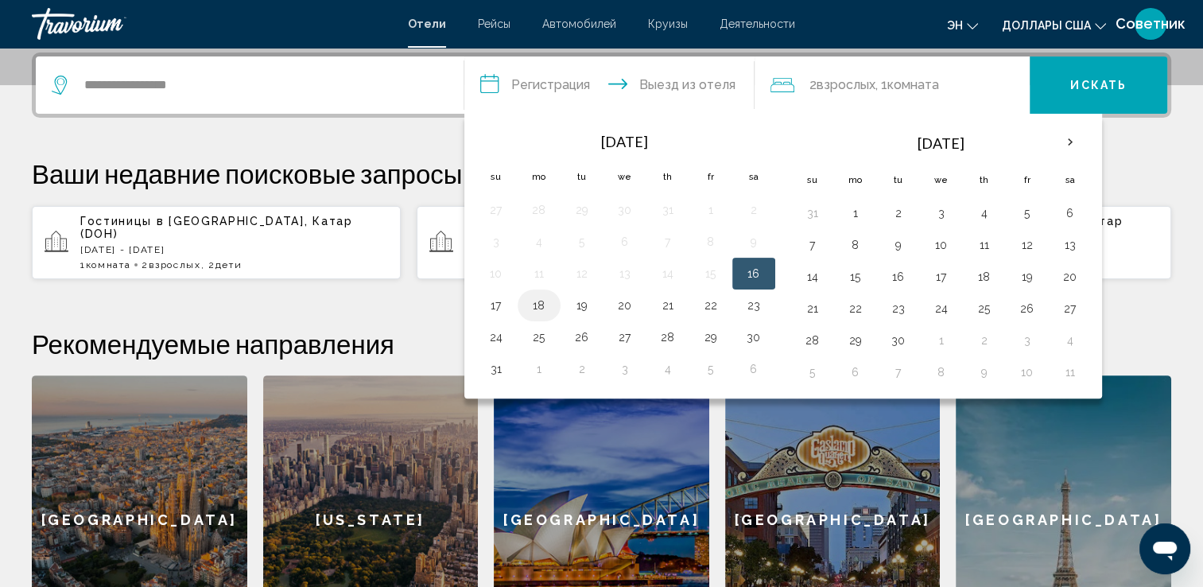
click at [542, 309] on button "18" at bounding box center [538, 305] width 25 height 22
click at [622, 306] on button "20" at bounding box center [624, 305] width 25 height 22
type input "**********"
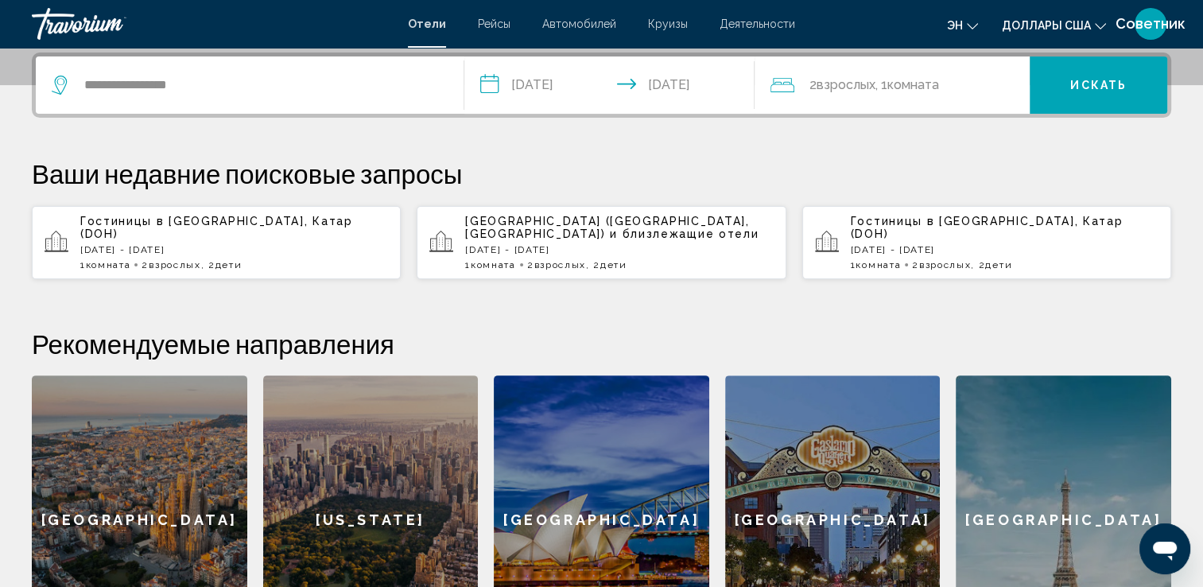
click at [847, 84] on span "Взрослых" at bounding box center [845, 84] width 59 height 15
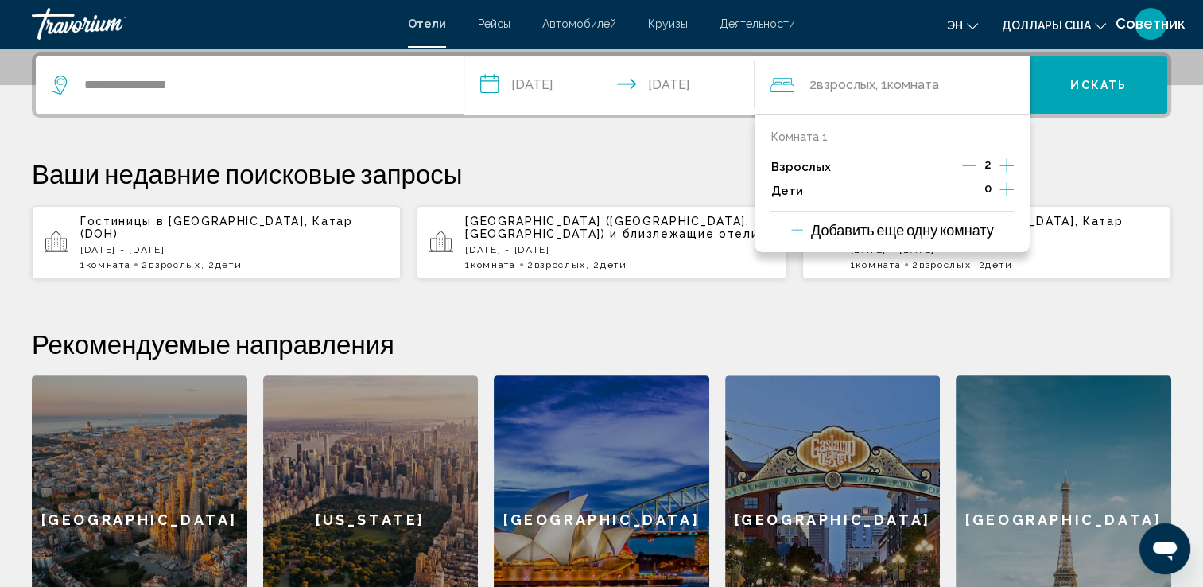
click at [1008, 182] on icon "Дочерние элементы" at bounding box center [1006, 189] width 14 height 19
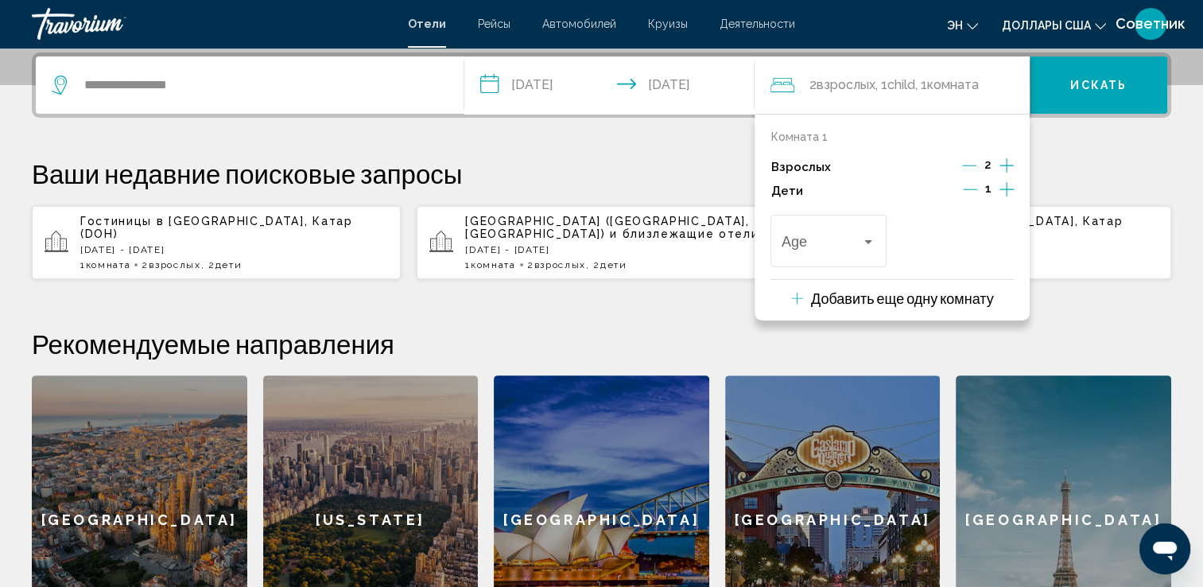
click at [1008, 184] on icon "Дочерние элементы" at bounding box center [1006, 189] width 14 height 19
click at [855, 243] on span "Путешественники: 2 взрослых, 1 ребенок" at bounding box center [820, 245] width 79 height 16
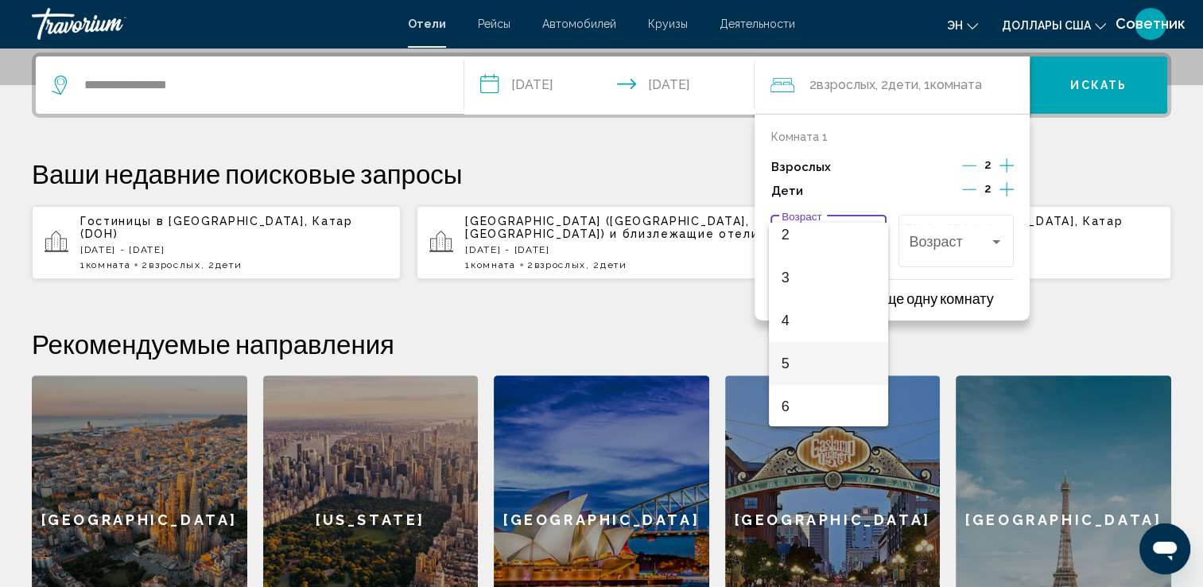
scroll to position [159, 0]
click at [822, 378] on span "7" at bounding box center [828, 385] width 94 height 43
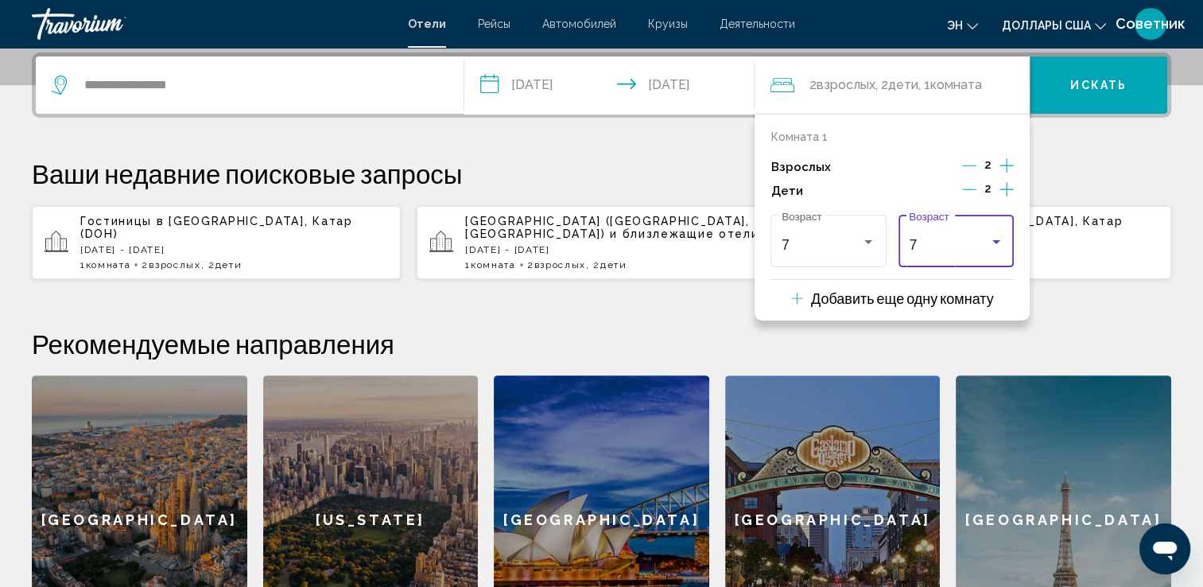
click at [926, 233] on div "7 Возраст" at bounding box center [956, 239] width 94 height 56
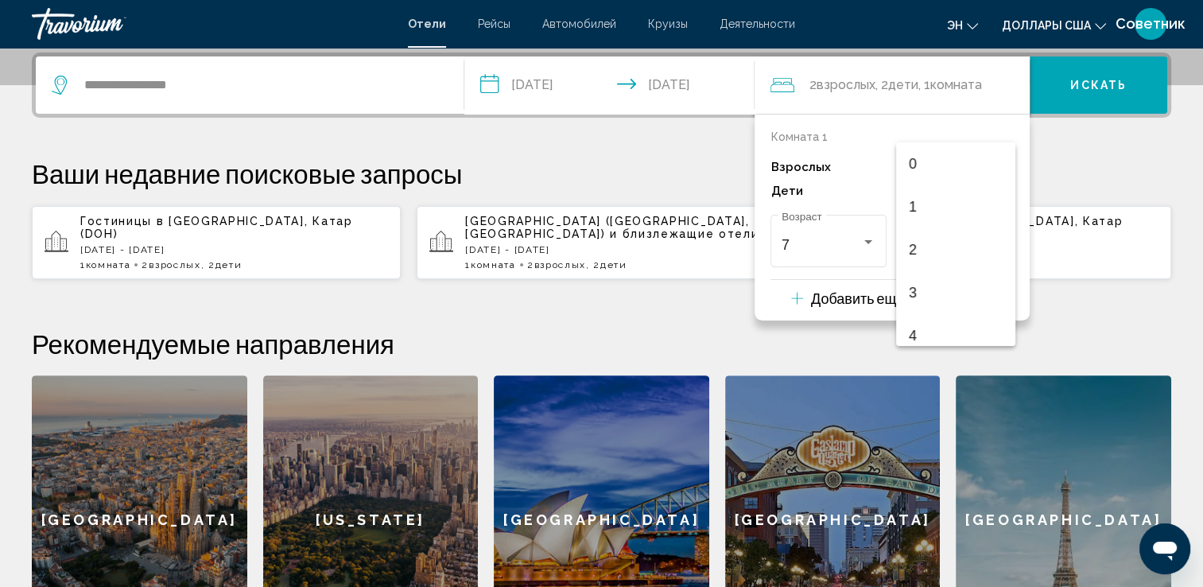
scroll to position [219, 0]
click at [913, 151] on span "5" at bounding box center [956, 159] width 94 height 43
click at [1087, 101] on button "Искать" at bounding box center [1098, 84] width 138 height 57
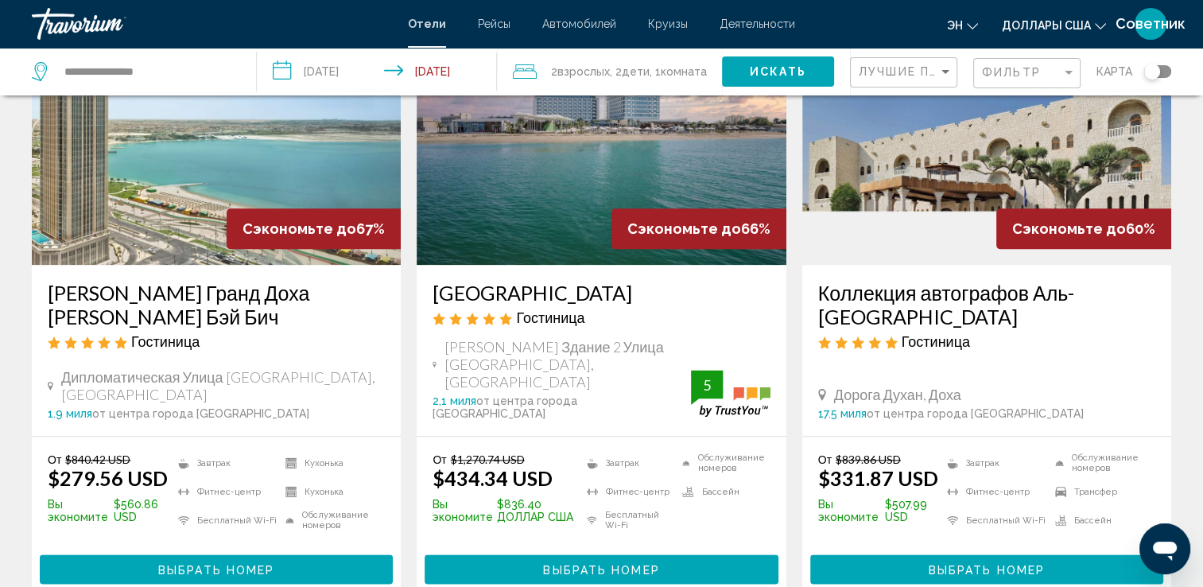
scroll to position [2226, 0]
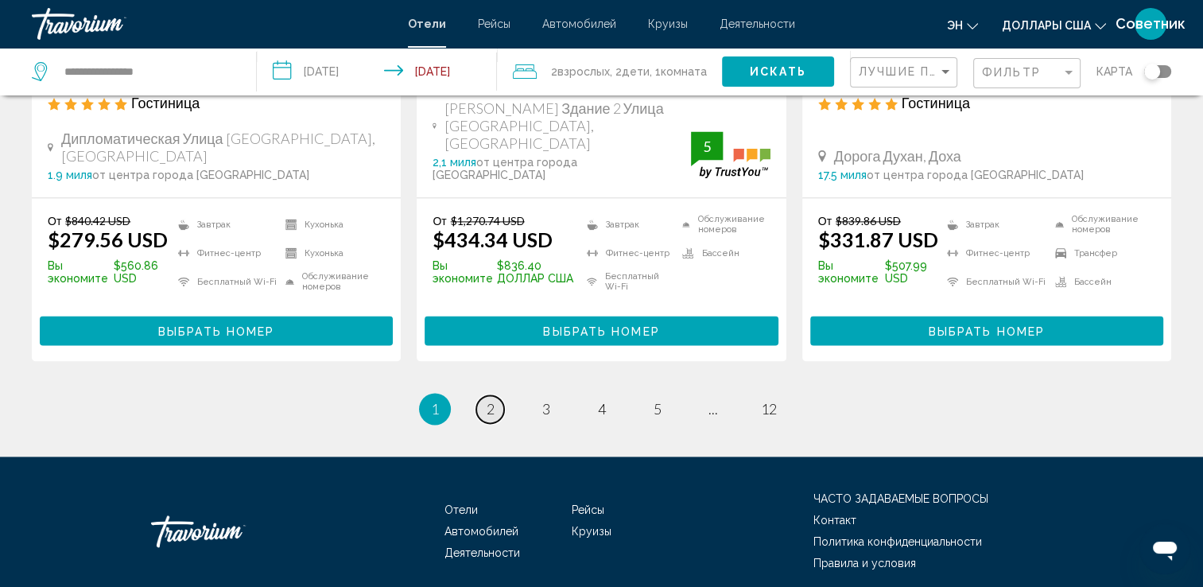
click at [496, 395] on link "страница 2" at bounding box center [490, 409] width 28 height 28
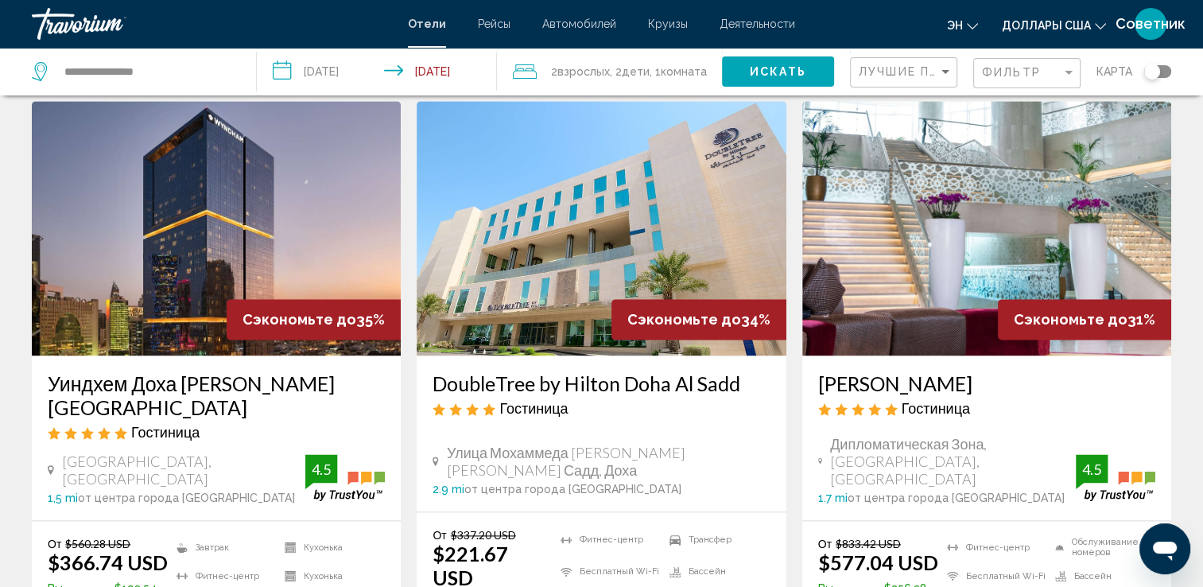
scroll to position [1987, 0]
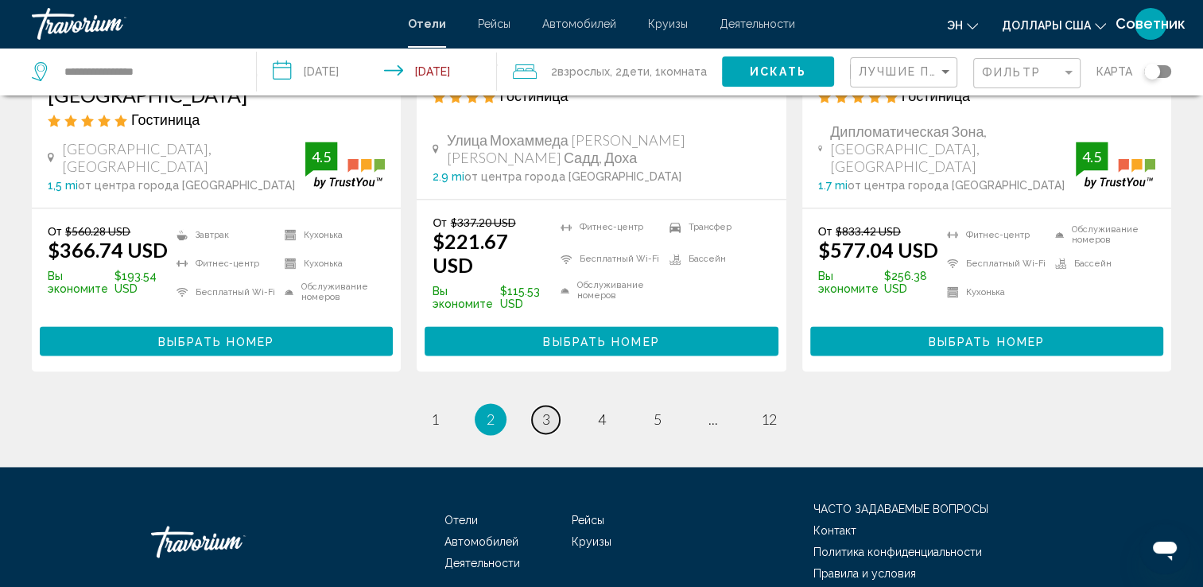
click at [542, 410] on span "3" at bounding box center [546, 418] width 8 height 17
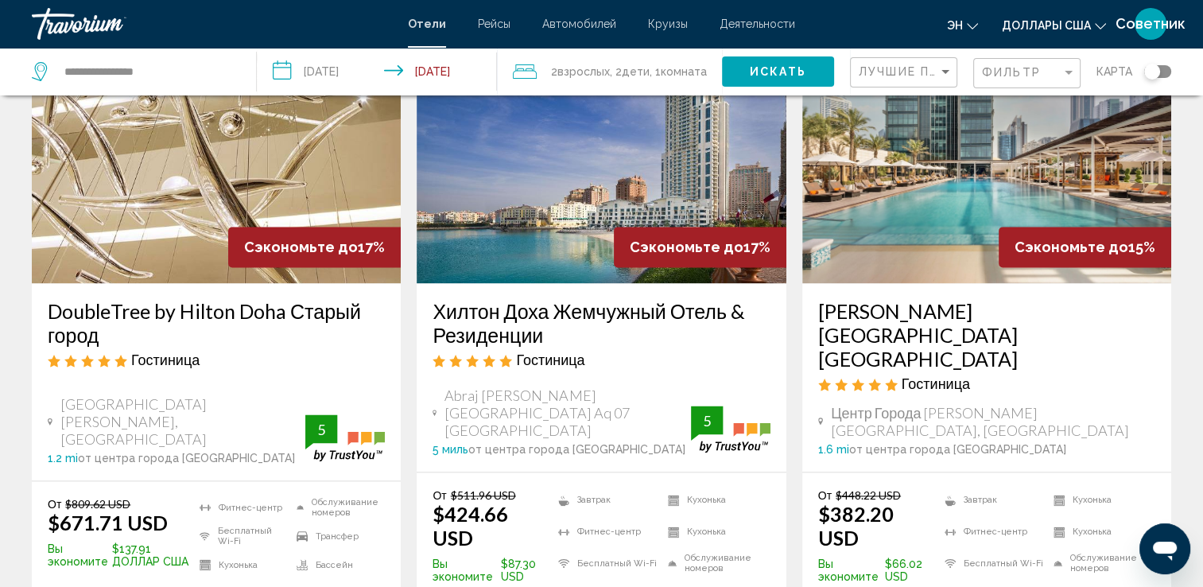
scroll to position [2067, 0]
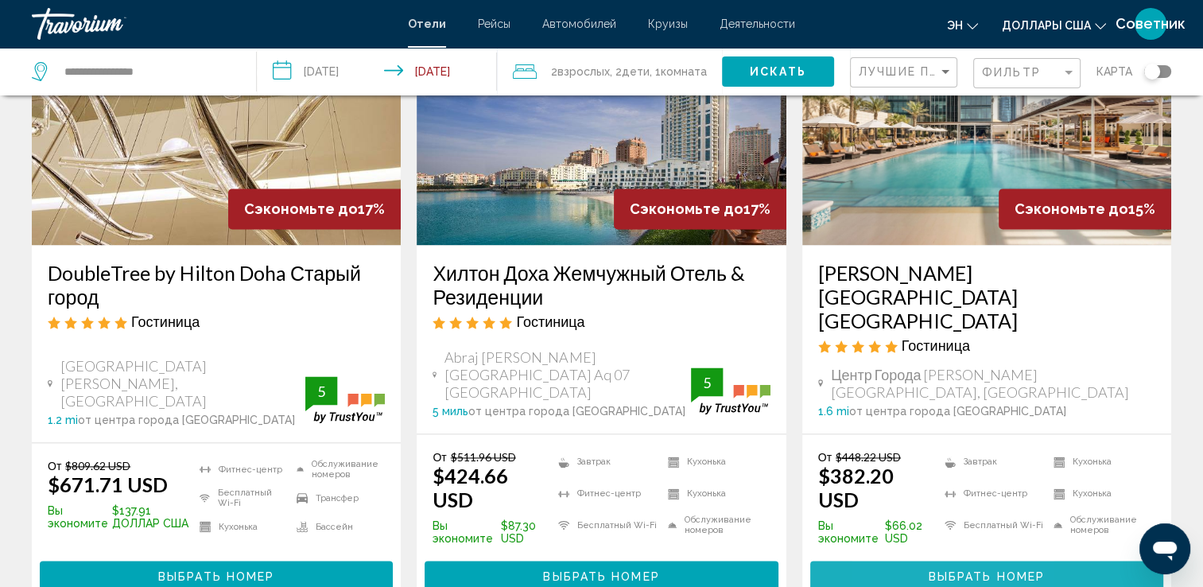
click at [906, 560] on button "Выбрать номер" at bounding box center [986, 574] width 353 height 29
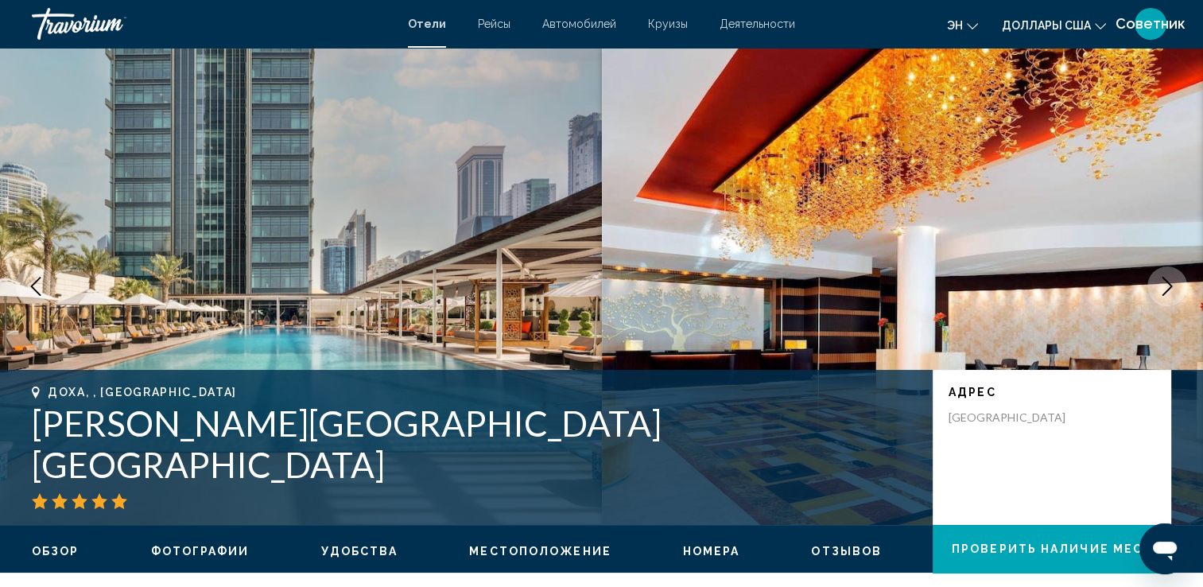
click at [1165, 282] on icon "Следующее изображение" at bounding box center [1166, 286] width 19 height 19
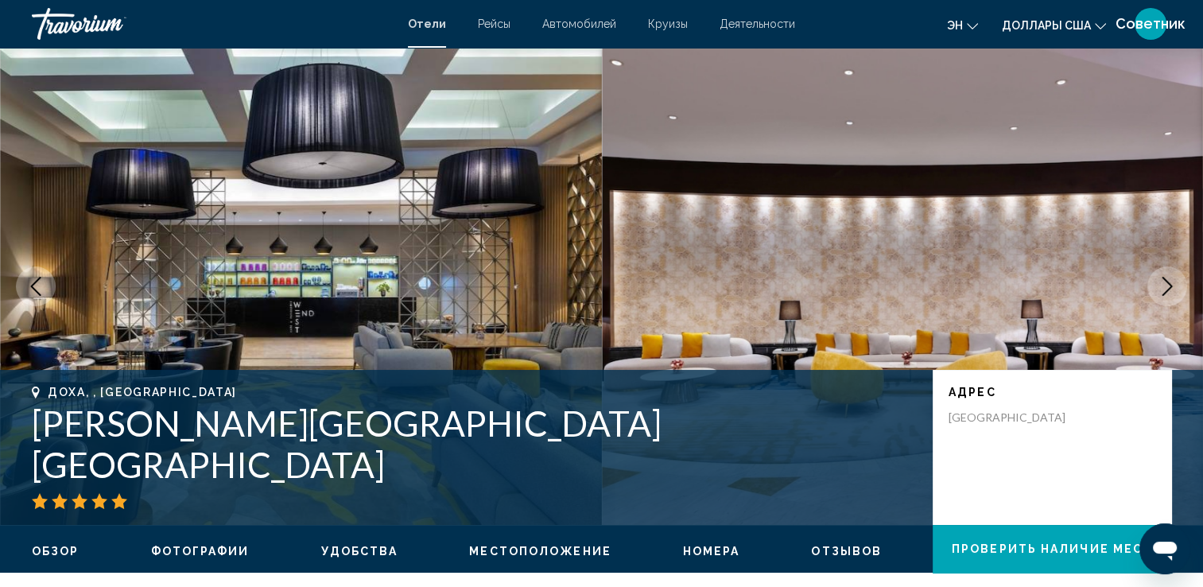
click at [1164, 282] on icon "Следующее изображение" at bounding box center [1166, 286] width 19 height 19
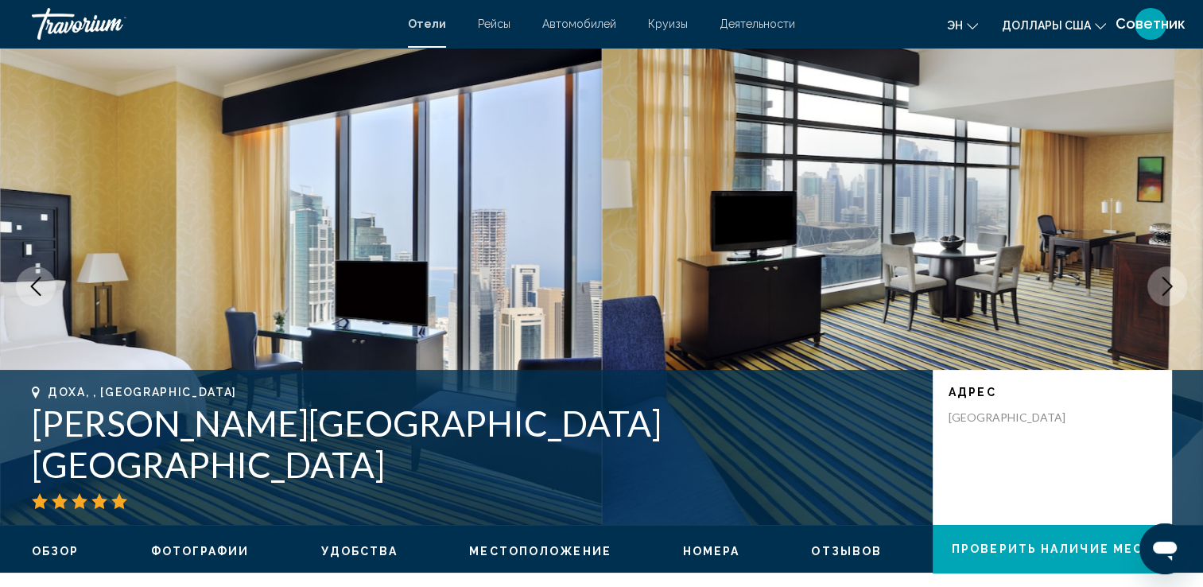
click at [1164, 282] on icon "Следующее изображение" at bounding box center [1166, 286] width 19 height 19
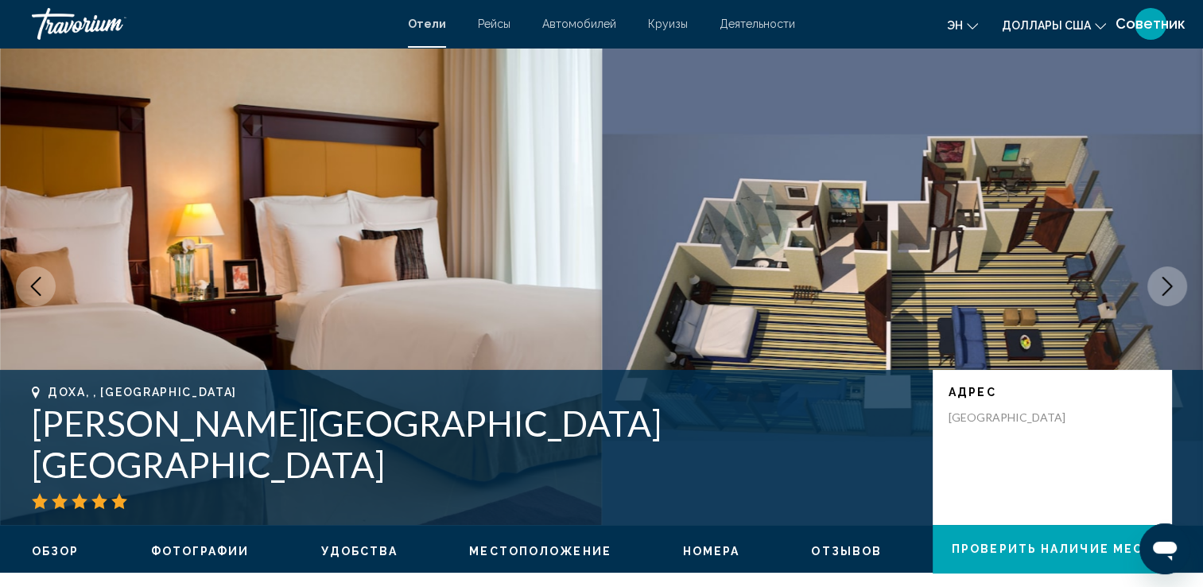
click at [1164, 282] on icon "Следующее изображение" at bounding box center [1166, 286] width 19 height 19
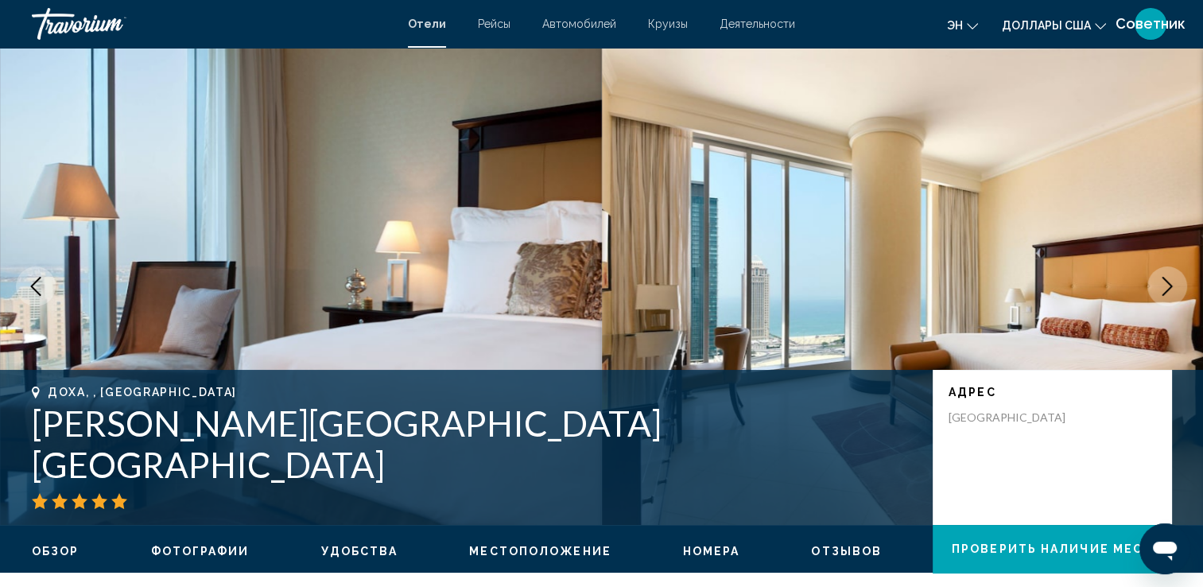
click at [1164, 282] on icon "Следующее изображение" at bounding box center [1166, 286] width 19 height 19
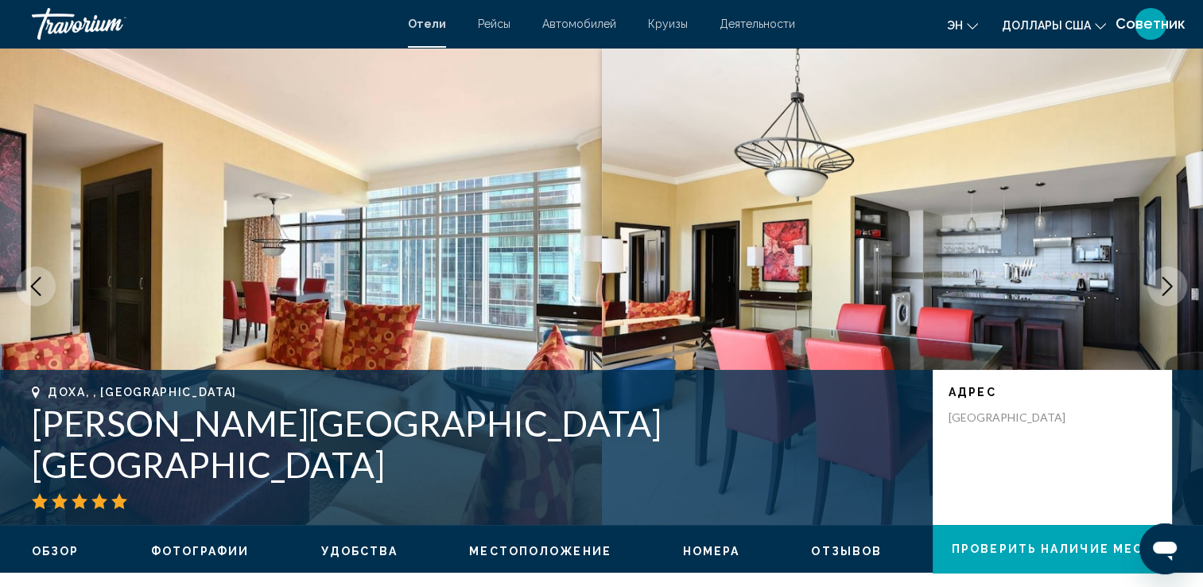
click at [41, 287] on icon "Предыдущее изображение" at bounding box center [35, 286] width 19 height 19
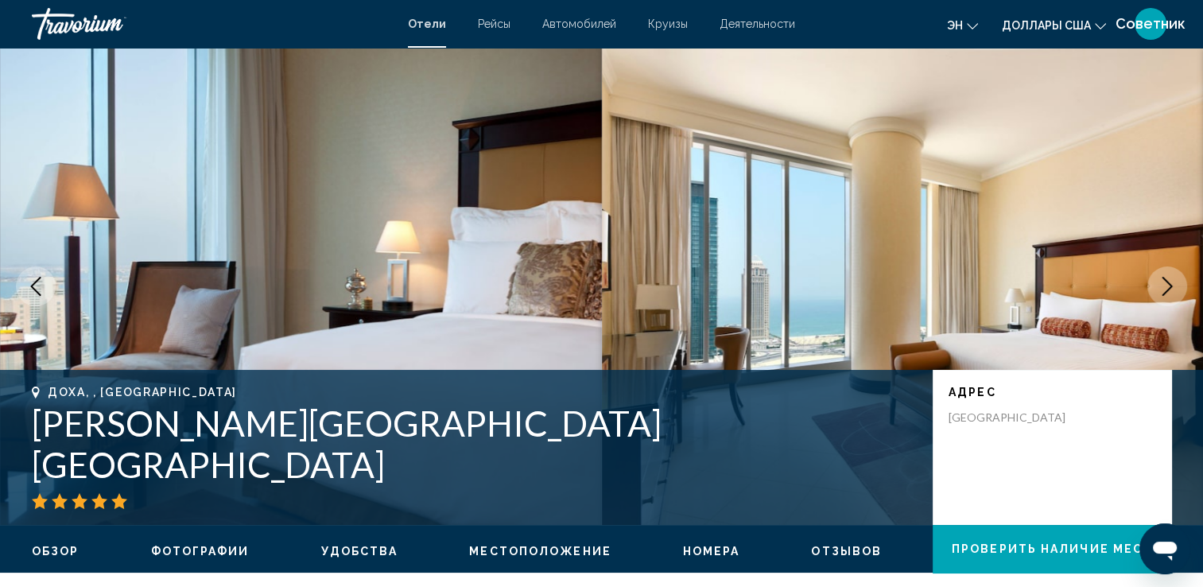
click at [1169, 287] on icon "Следующее изображение" at bounding box center [1166, 286] width 19 height 19
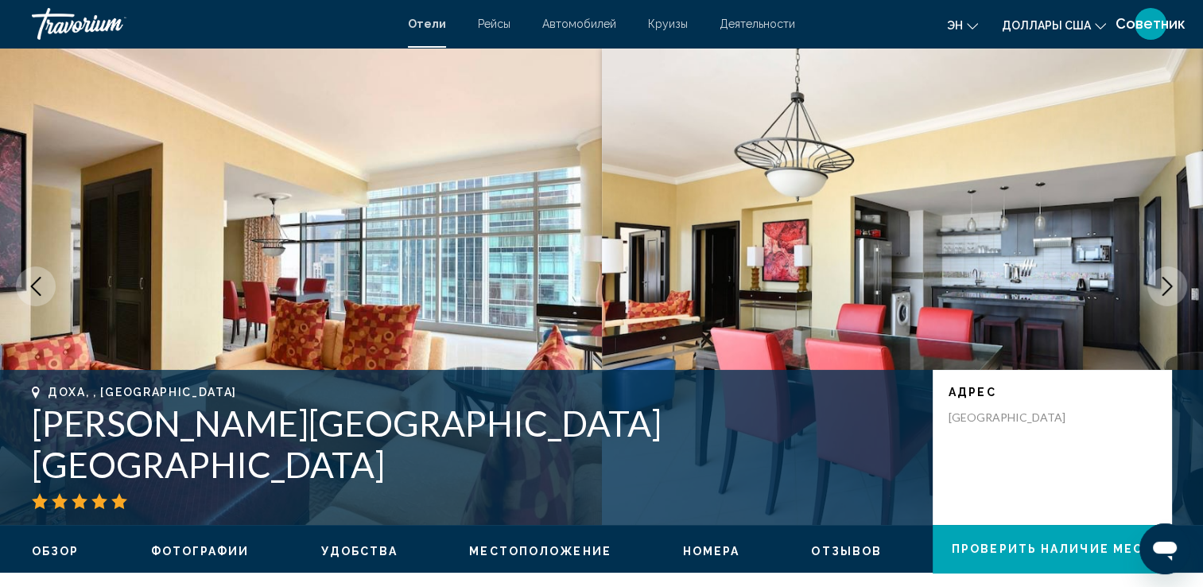
click at [1169, 287] on icon "Следующее изображение" at bounding box center [1166, 286] width 19 height 19
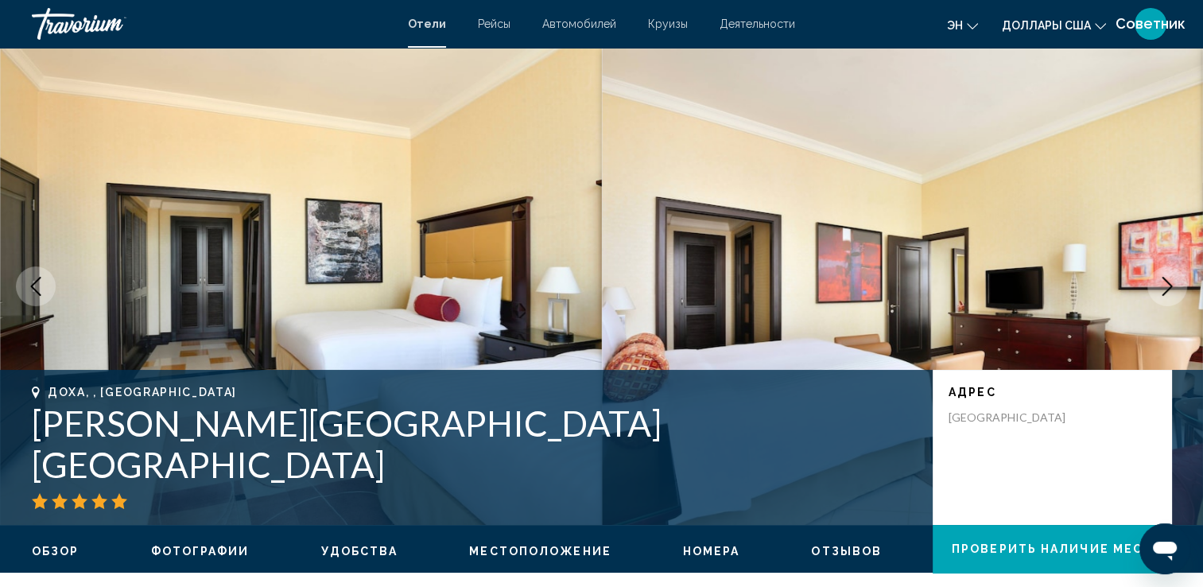
click at [1169, 287] on icon "Следующее изображение" at bounding box center [1166, 286] width 19 height 19
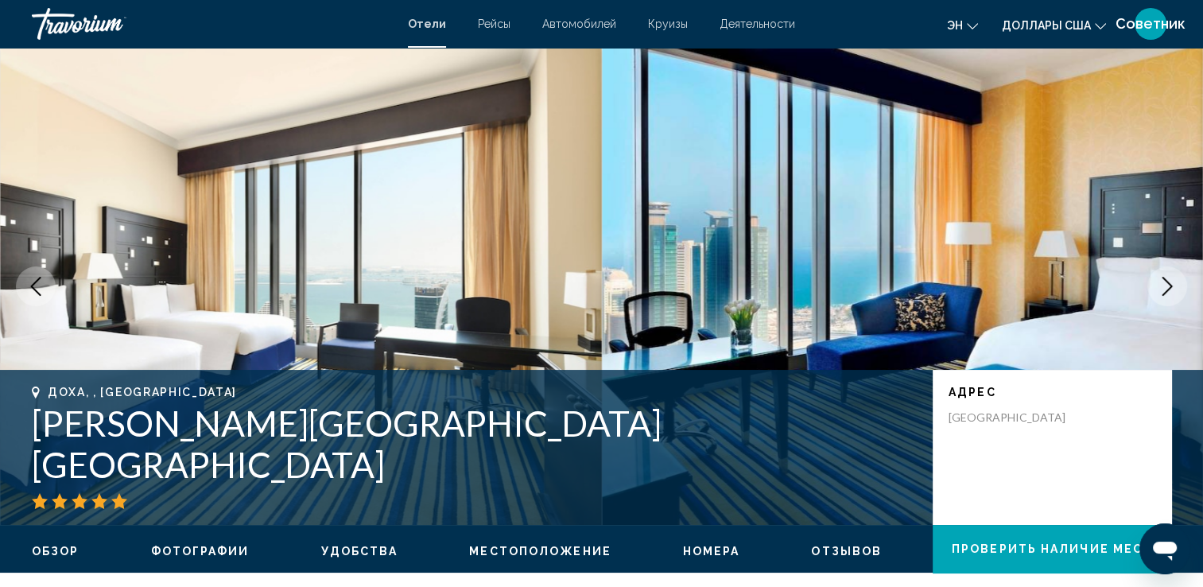
click at [1169, 287] on icon "Следующее изображение" at bounding box center [1166, 286] width 19 height 19
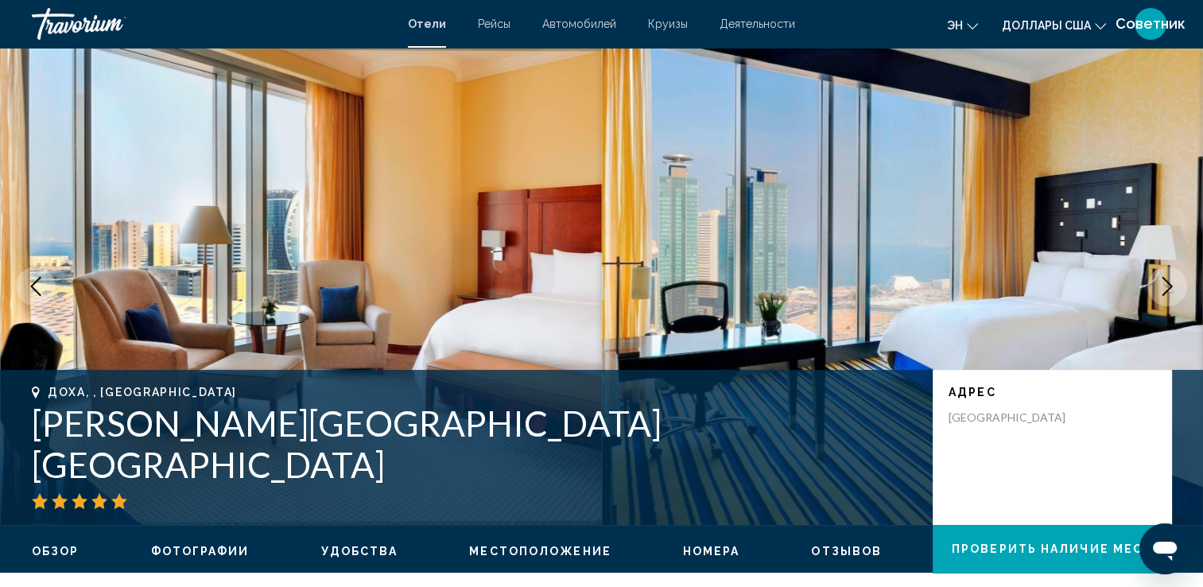
click at [1169, 287] on icon "Следующее изображение" at bounding box center [1166, 286] width 19 height 19
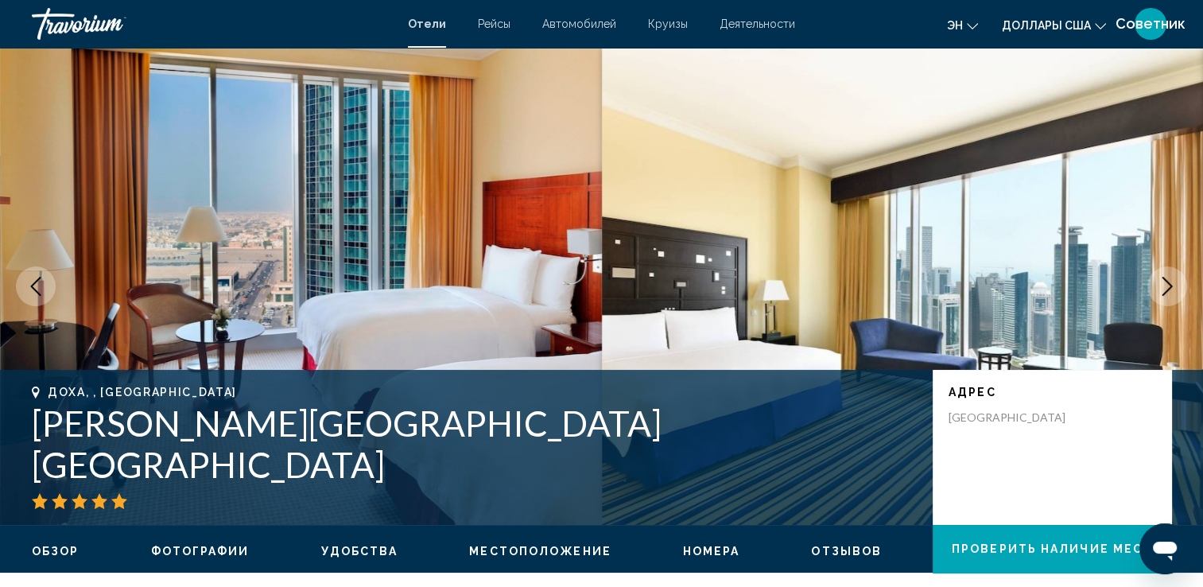
click at [1169, 287] on icon "Следующее изображение" at bounding box center [1166, 286] width 19 height 19
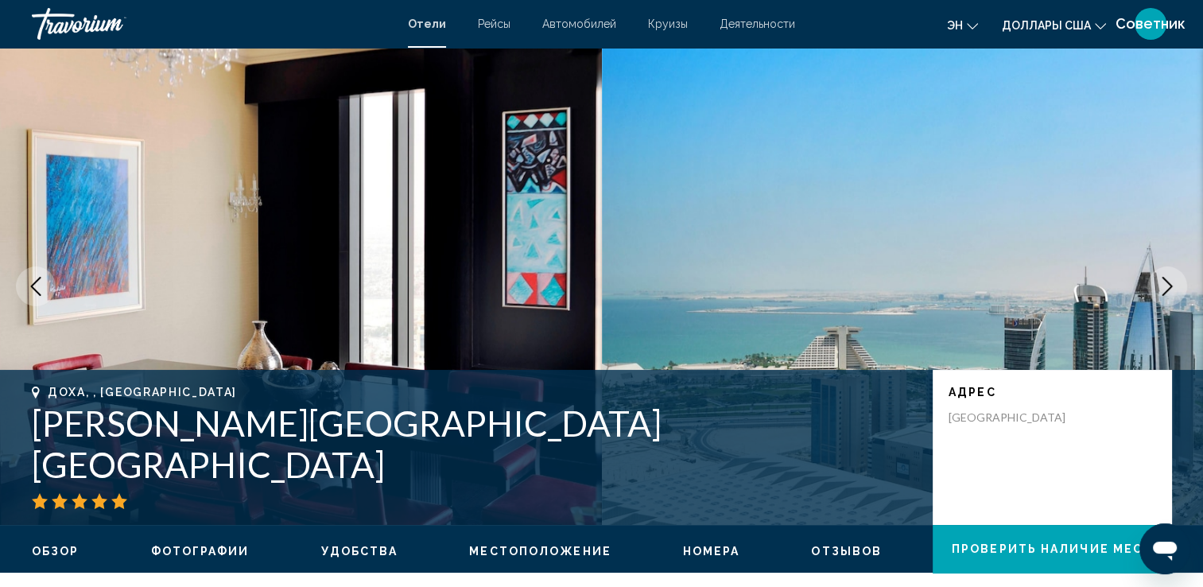
click at [1169, 287] on icon "Следующее изображение" at bounding box center [1166, 286] width 19 height 19
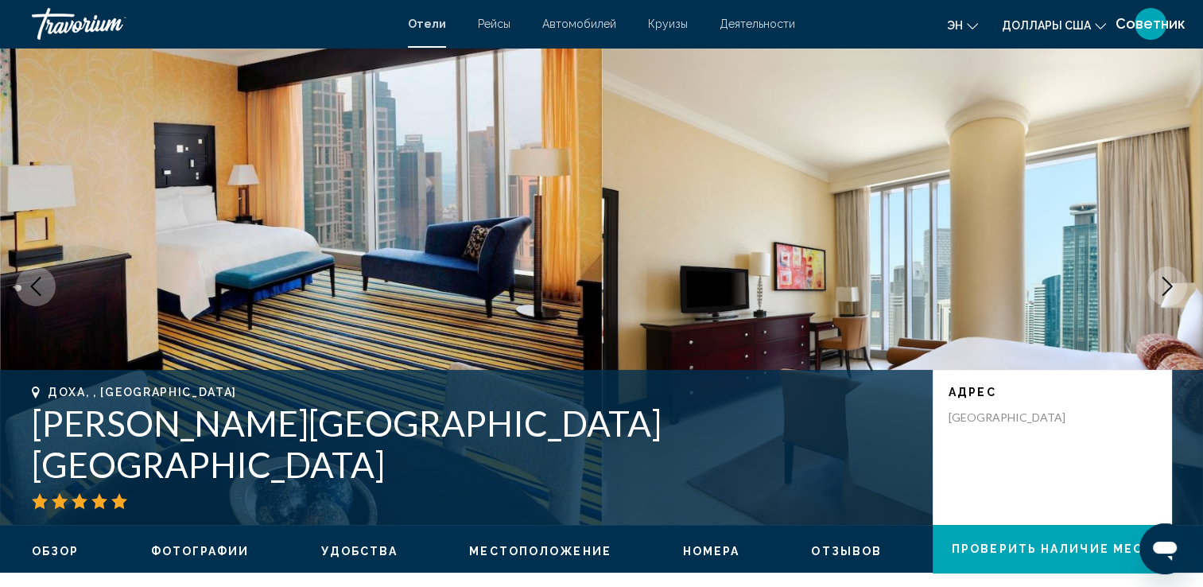
click at [1169, 287] on icon "Следующее изображение" at bounding box center [1166, 286] width 19 height 19
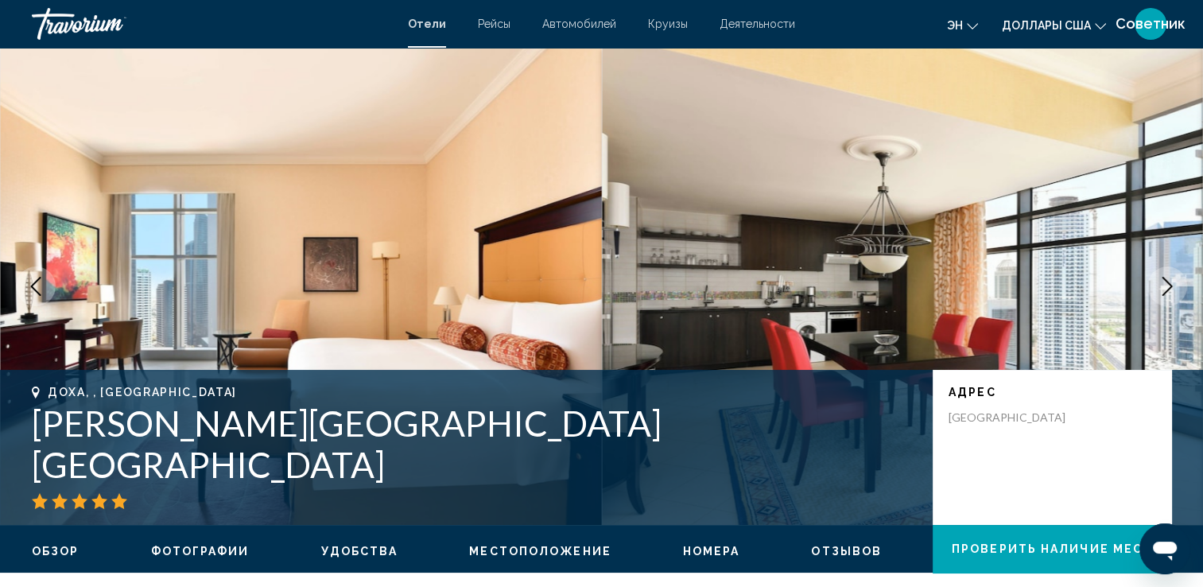
click at [1169, 287] on icon "Следующее изображение" at bounding box center [1166, 286] width 19 height 19
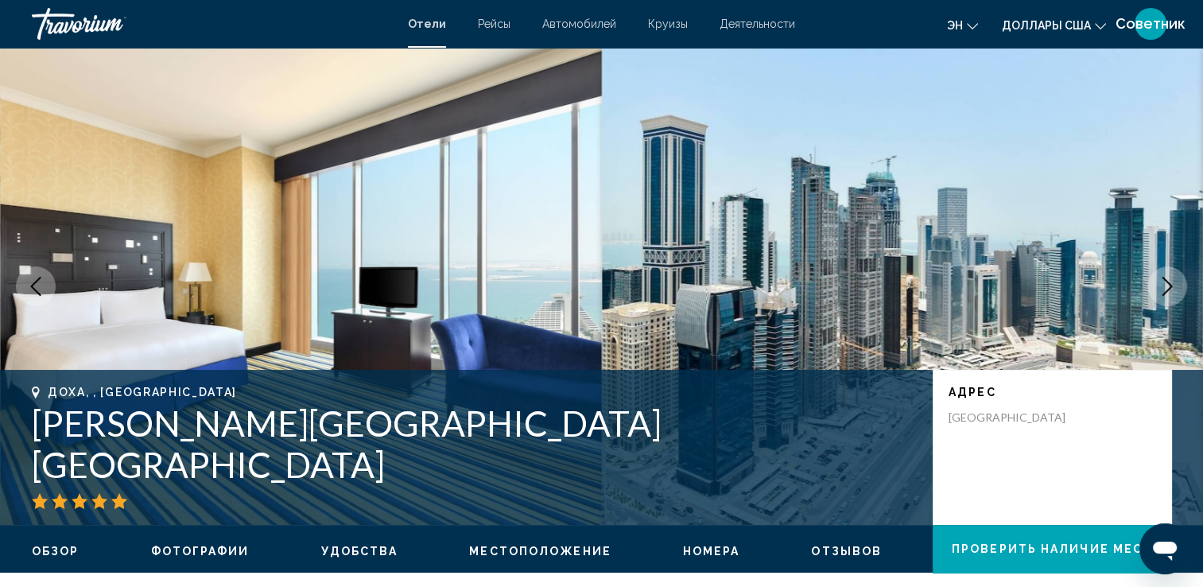
click at [1169, 287] on icon "Следующее изображение" at bounding box center [1166, 286] width 19 height 19
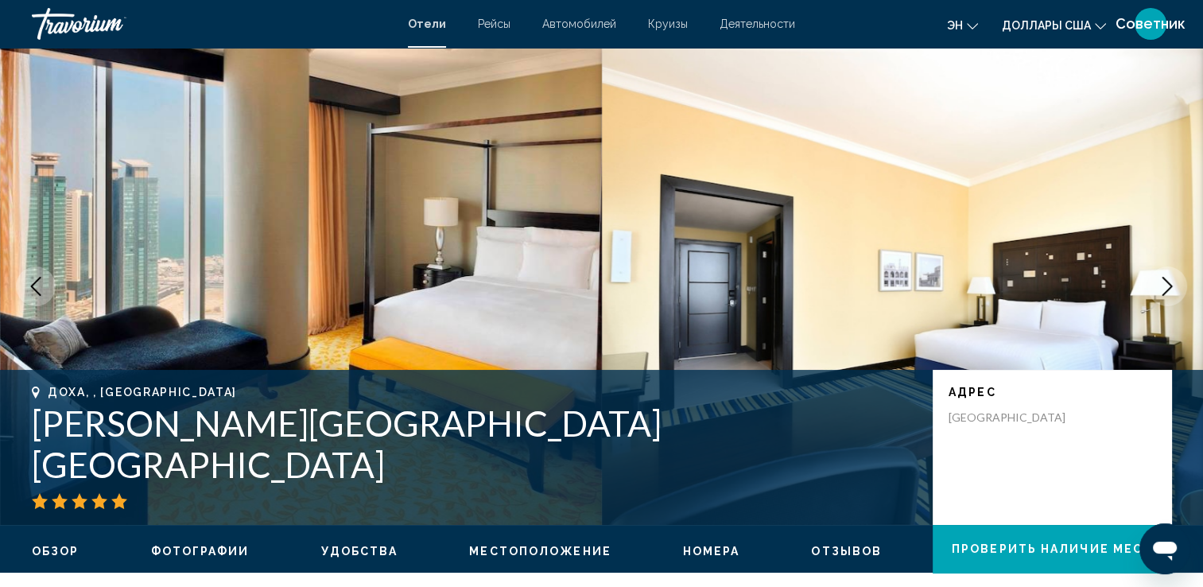
click at [29, 281] on icon "Предыдущее изображение" at bounding box center [35, 286] width 19 height 19
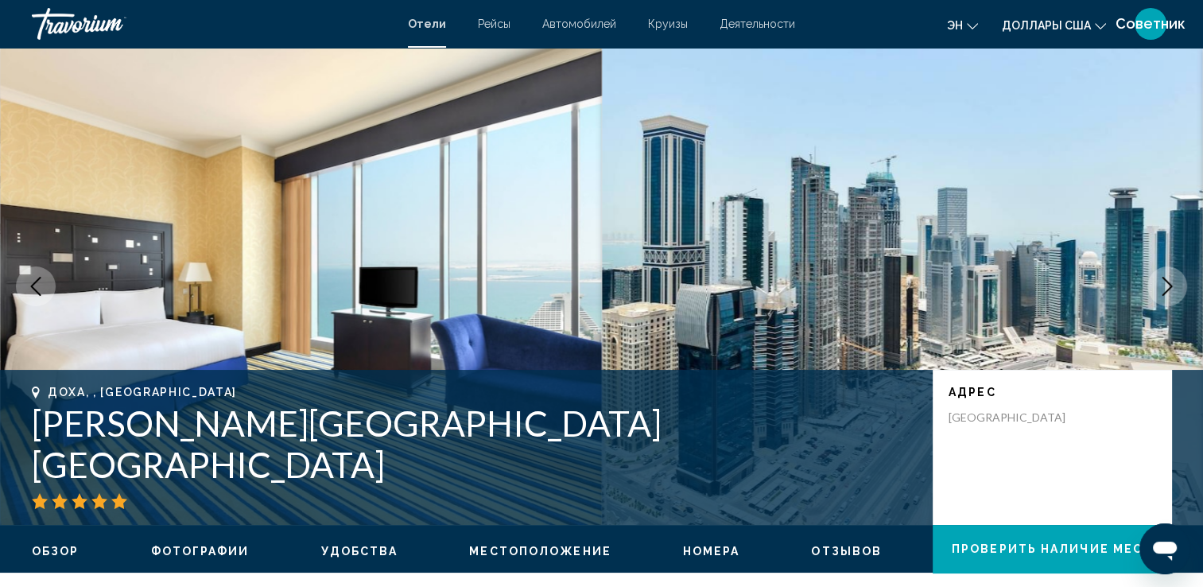
click at [1166, 285] on icon "Следующее изображение" at bounding box center [1166, 286] width 19 height 19
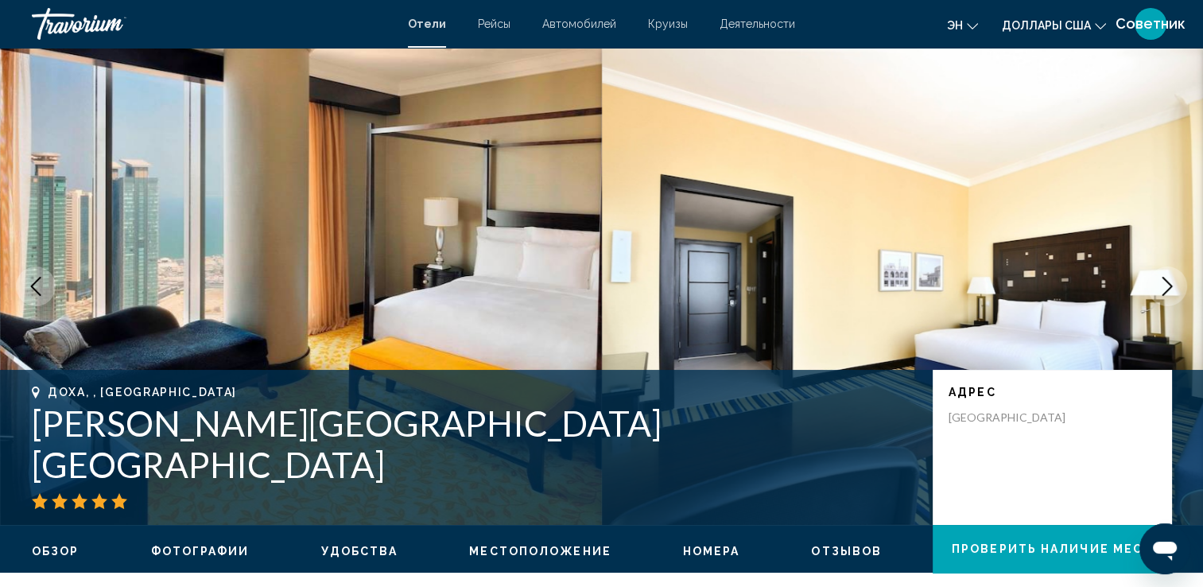
click at [1166, 285] on icon "Следующее изображение" at bounding box center [1166, 286] width 19 height 19
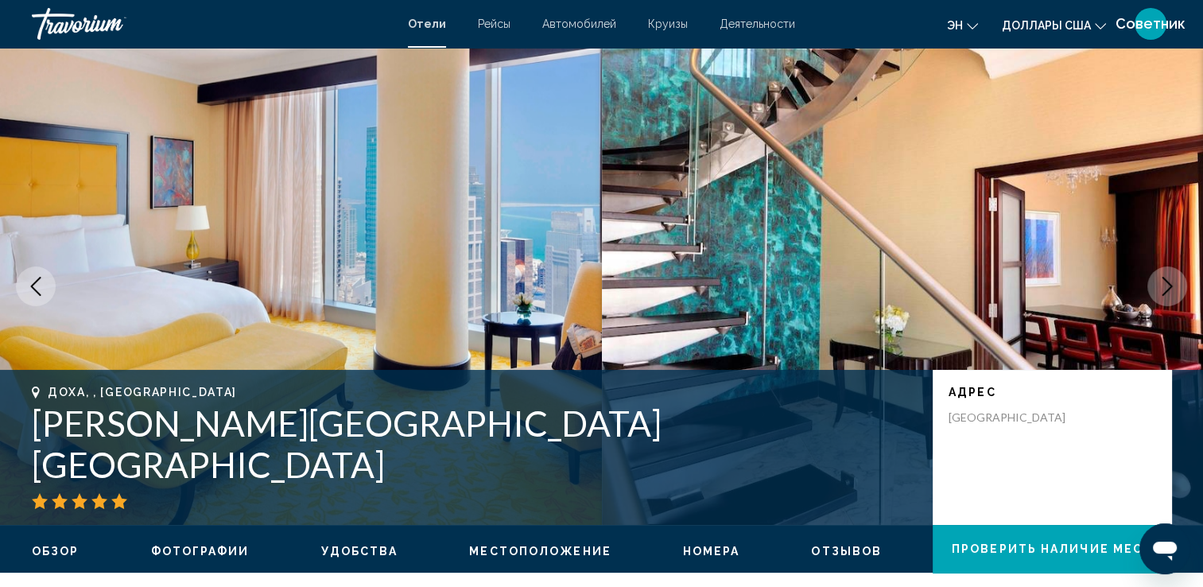
click at [1166, 285] on icon "Следующее изображение" at bounding box center [1166, 286] width 19 height 19
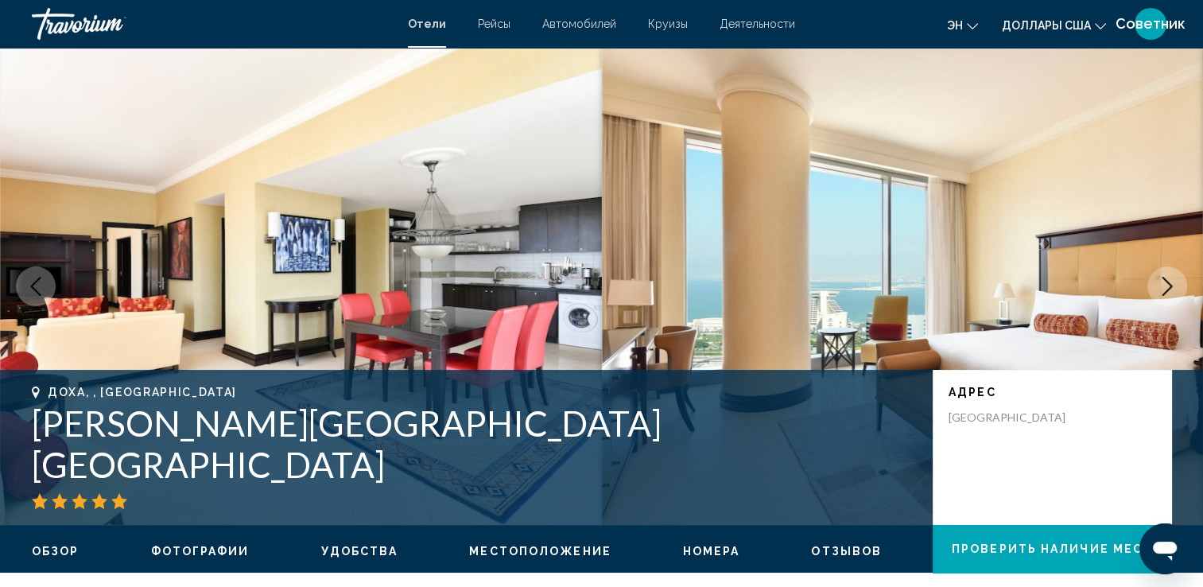
click at [1166, 285] on icon "Следующее изображение" at bounding box center [1166, 286] width 19 height 19
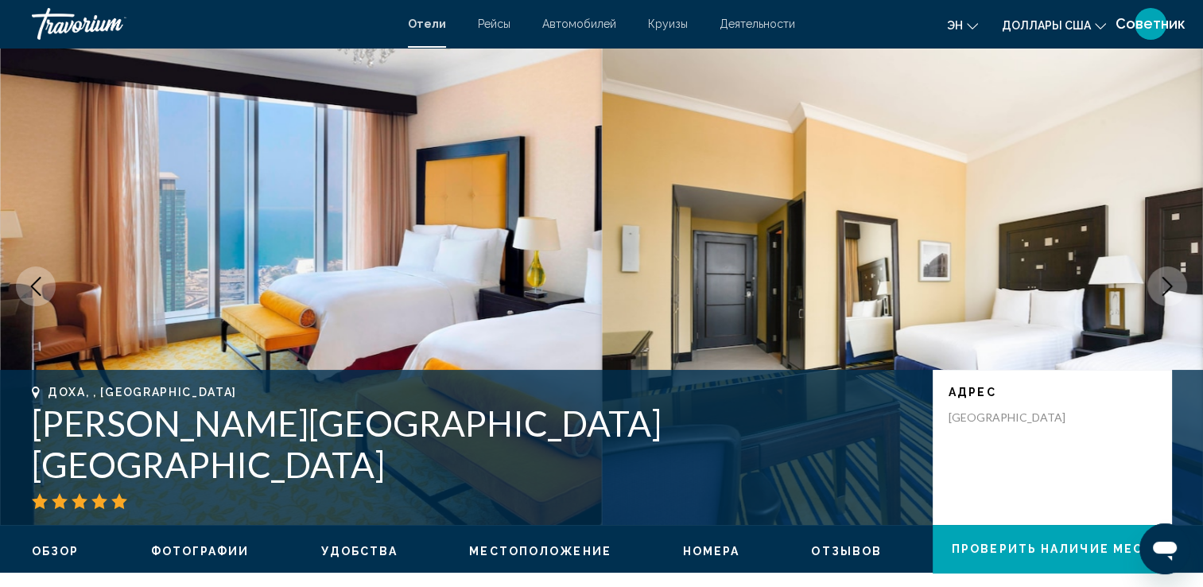
click at [1166, 285] on icon "Следующее изображение" at bounding box center [1166, 286] width 19 height 19
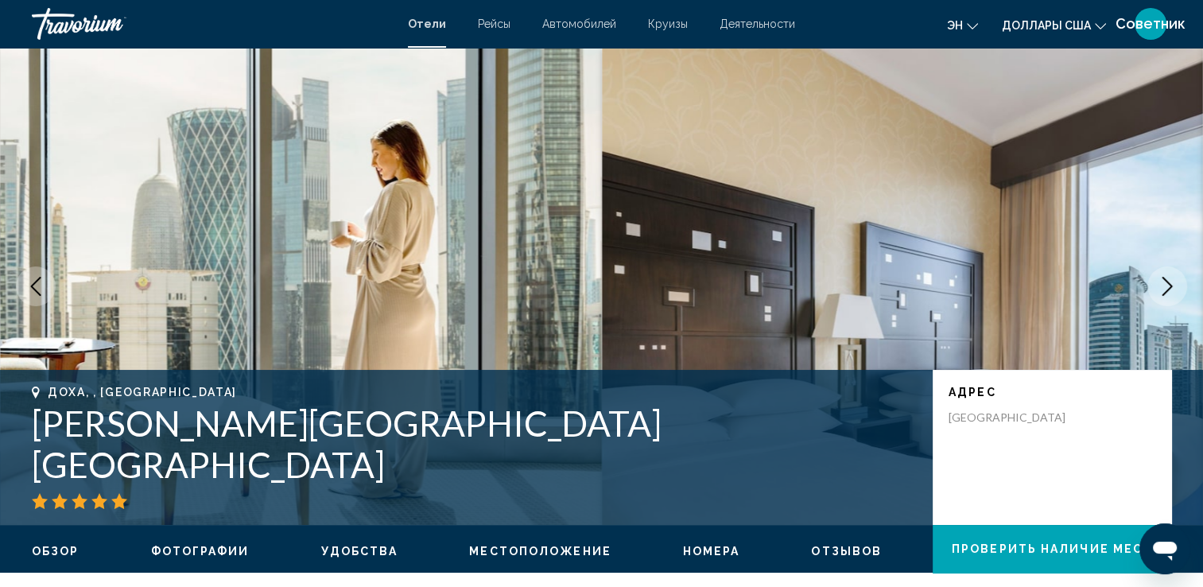
click at [1166, 285] on icon "Следующее изображение" at bounding box center [1166, 286] width 19 height 19
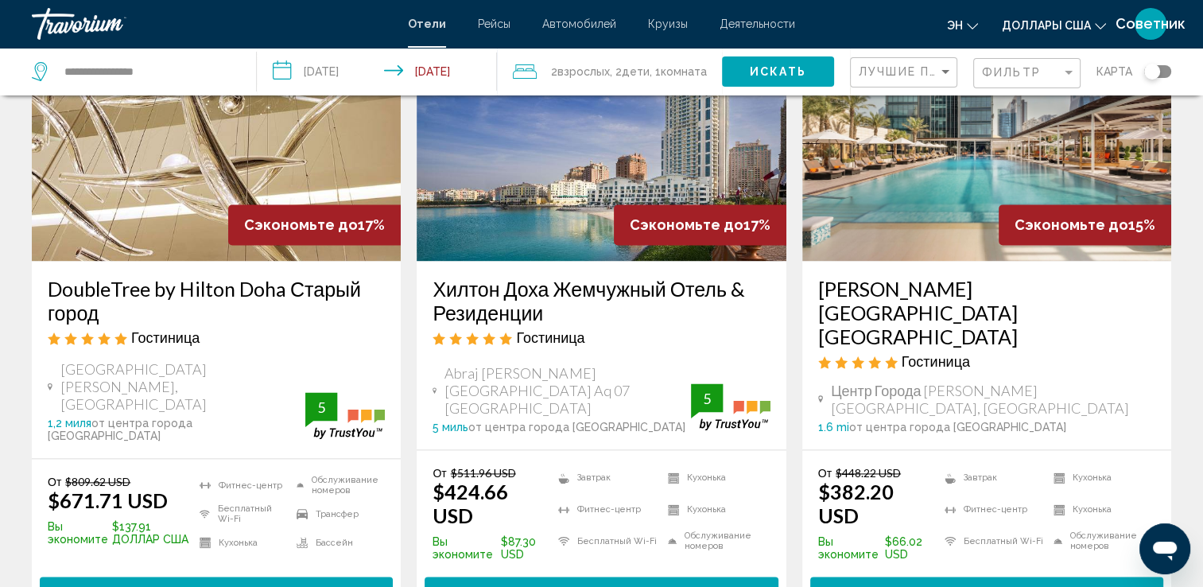
scroll to position [2067, 0]
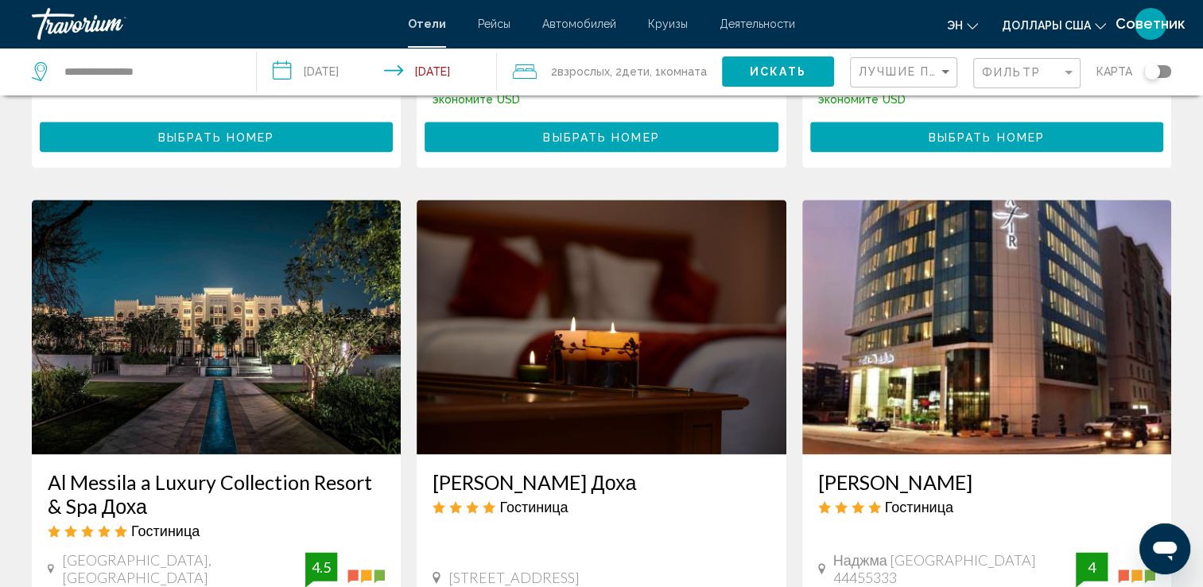
scroll to position [1987, 0]
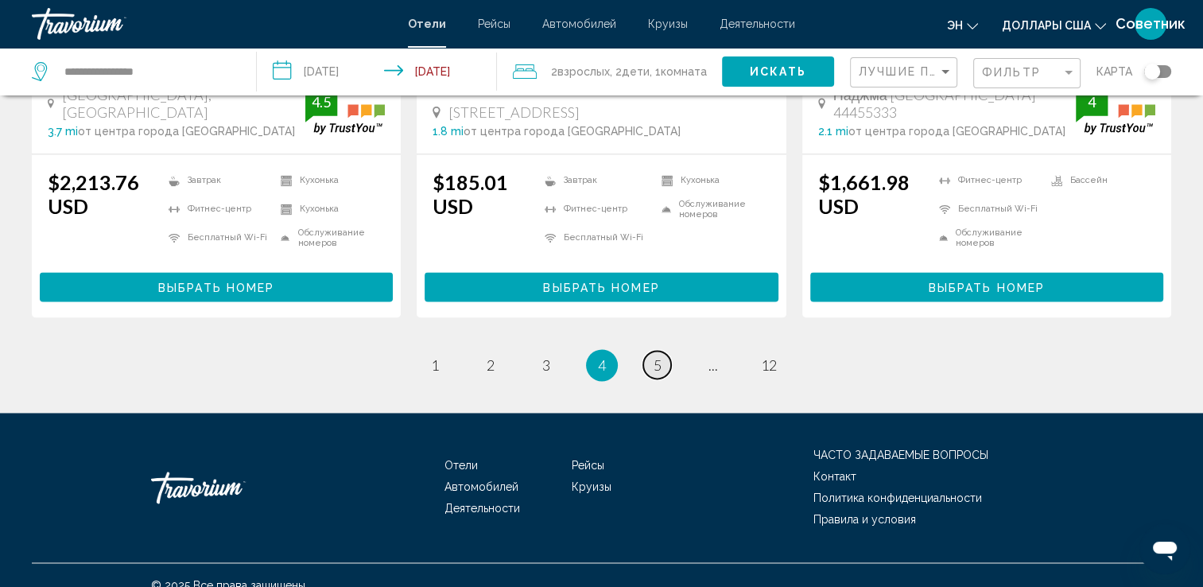
click at [663, 351] on link "страница 5" at bounding box center [657, 365] width 28 height 28
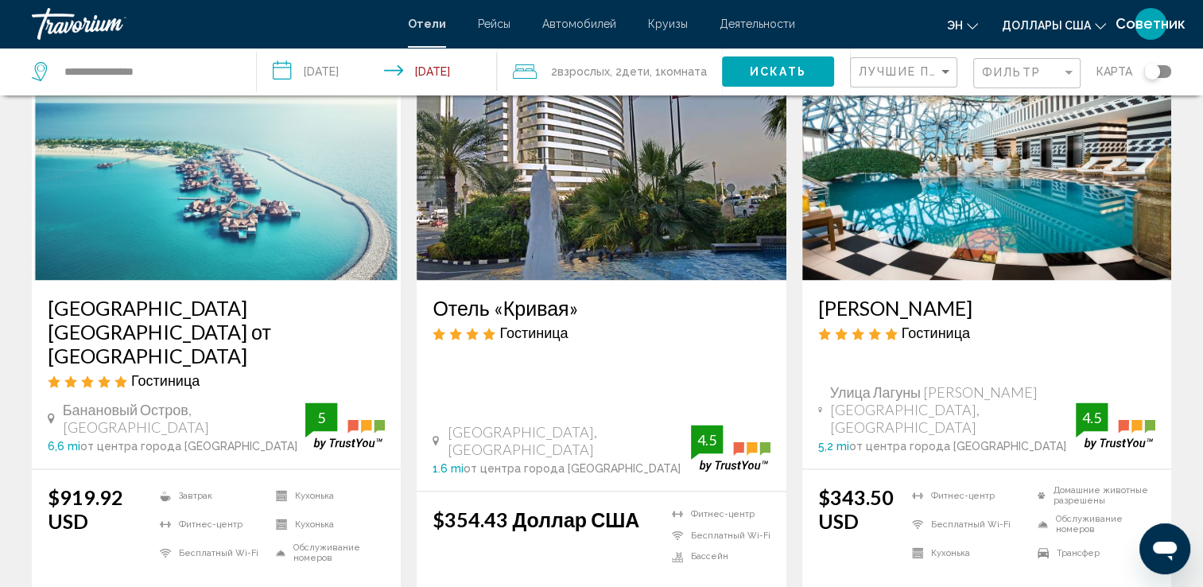
scroll to position [2254, 0]
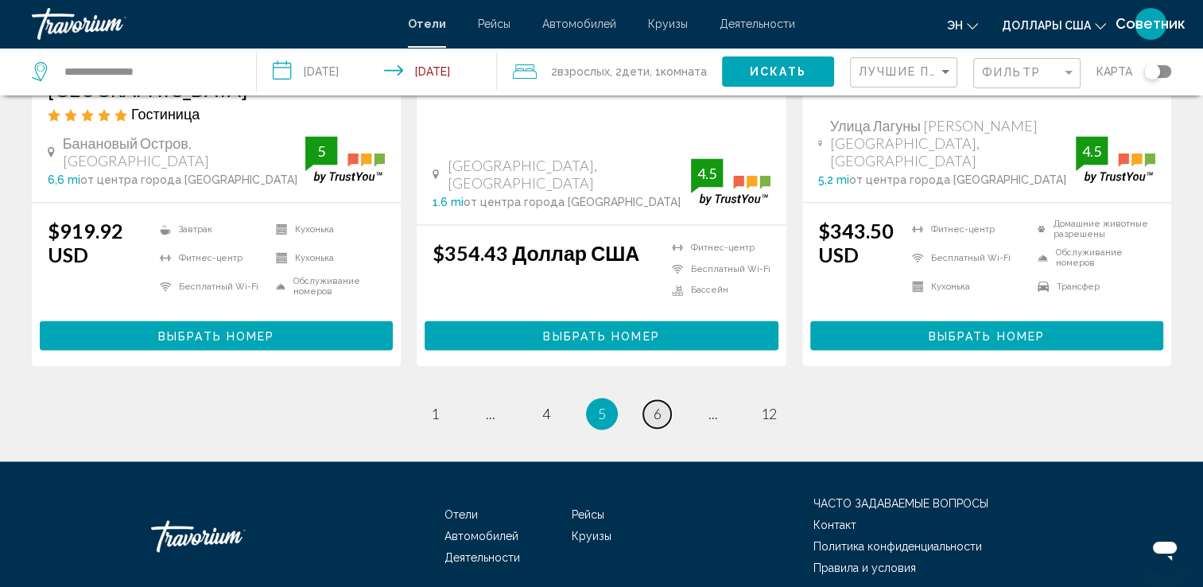
click at [660, 400] on link "страница 6" at bounding box center [657, 414] width 28 height 28
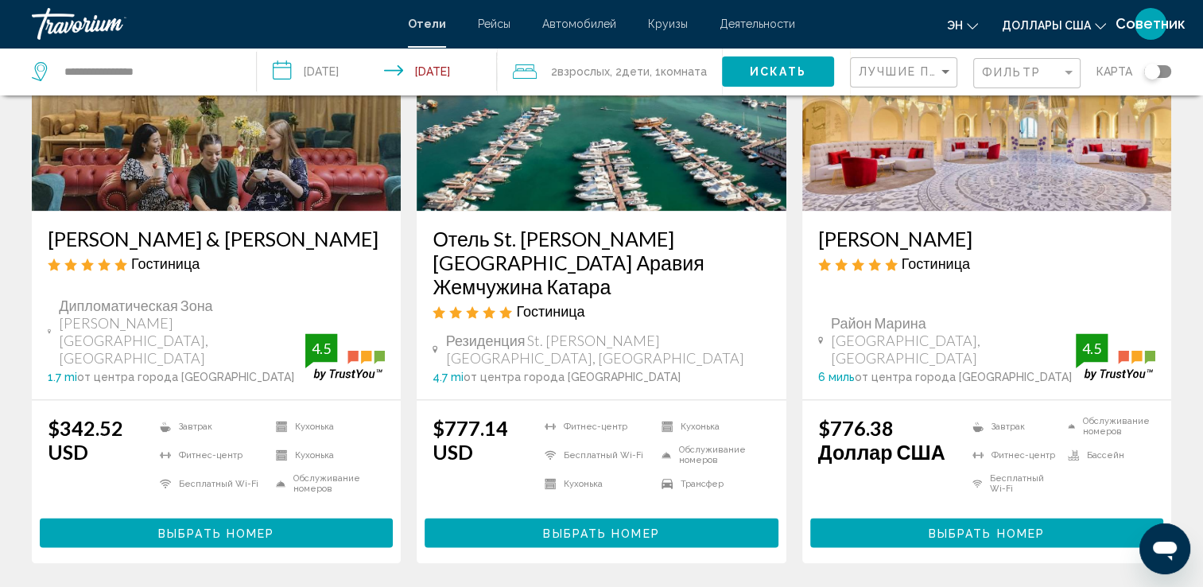
scroll to position [2035, 0]
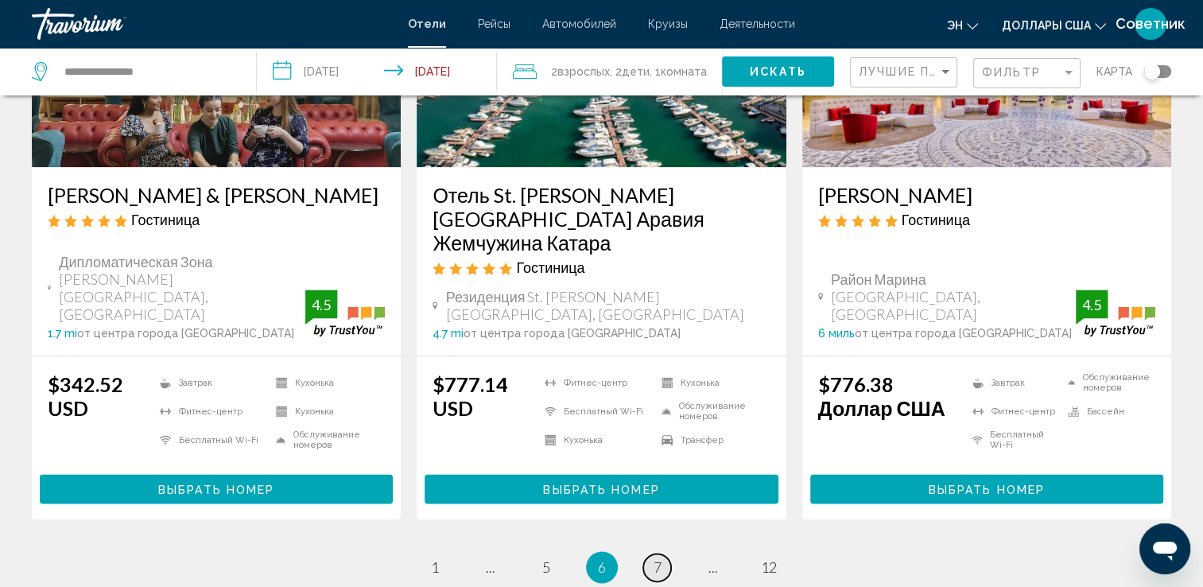
click at [648, 553] on link "страница 7" at bounding box center [657, 567] width 28 height 28
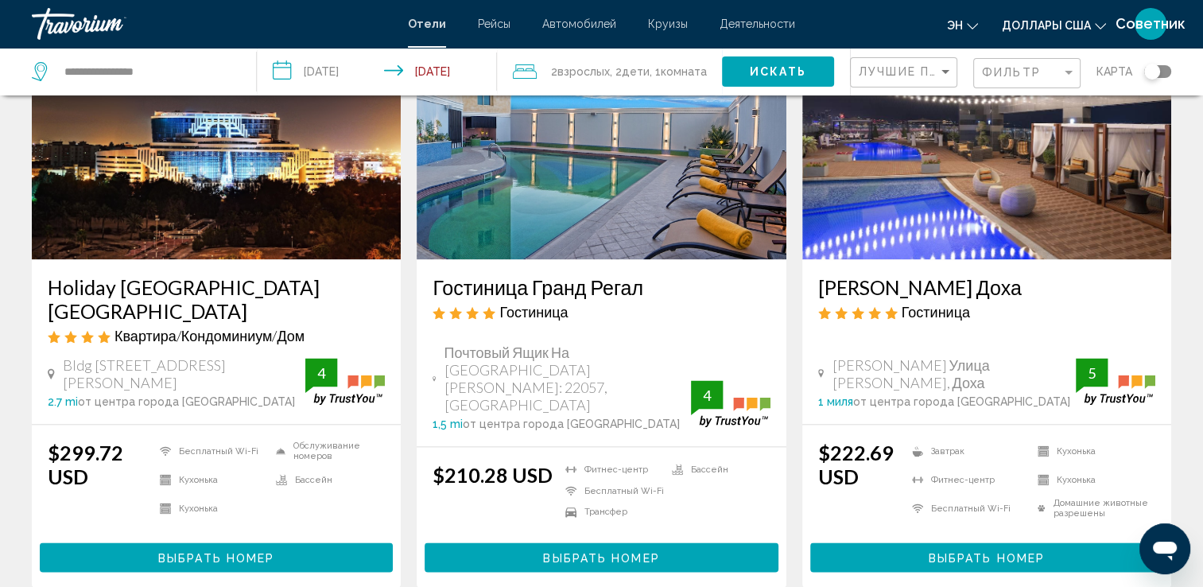
scroll to position [2212, 0]
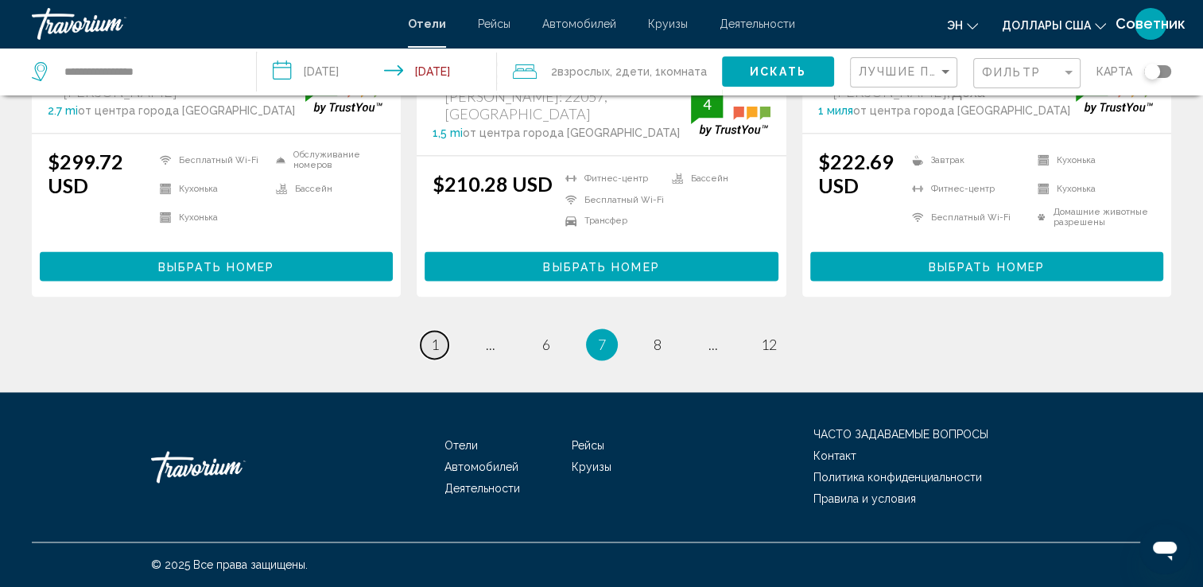
click at [435, 348] on span "1" at bounding box center [435, 343] width 8 height 17
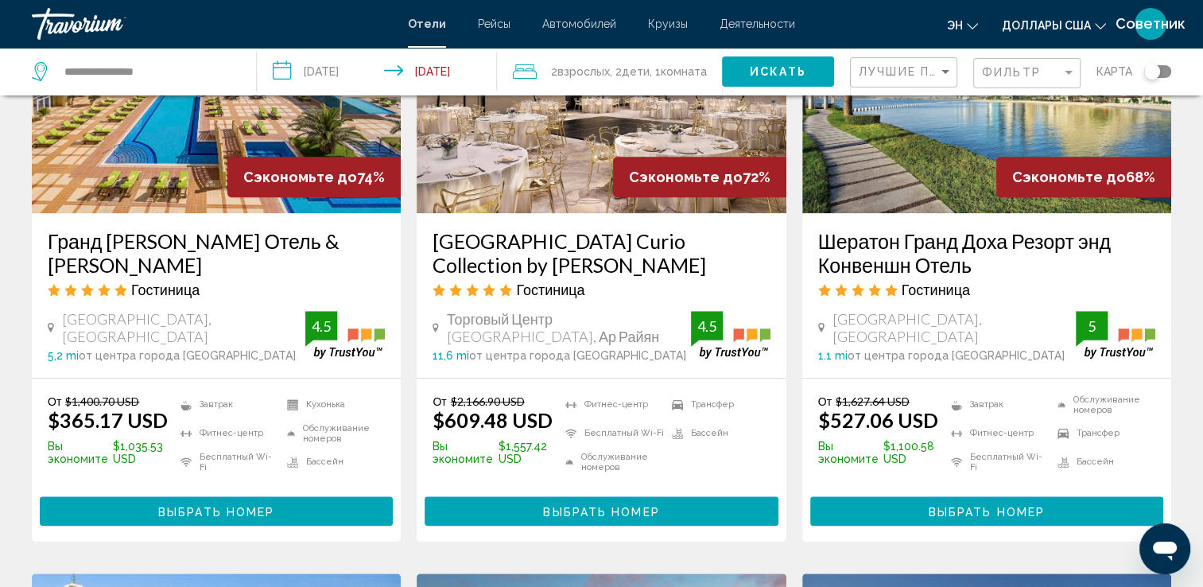
scroll to position [1431, 0]
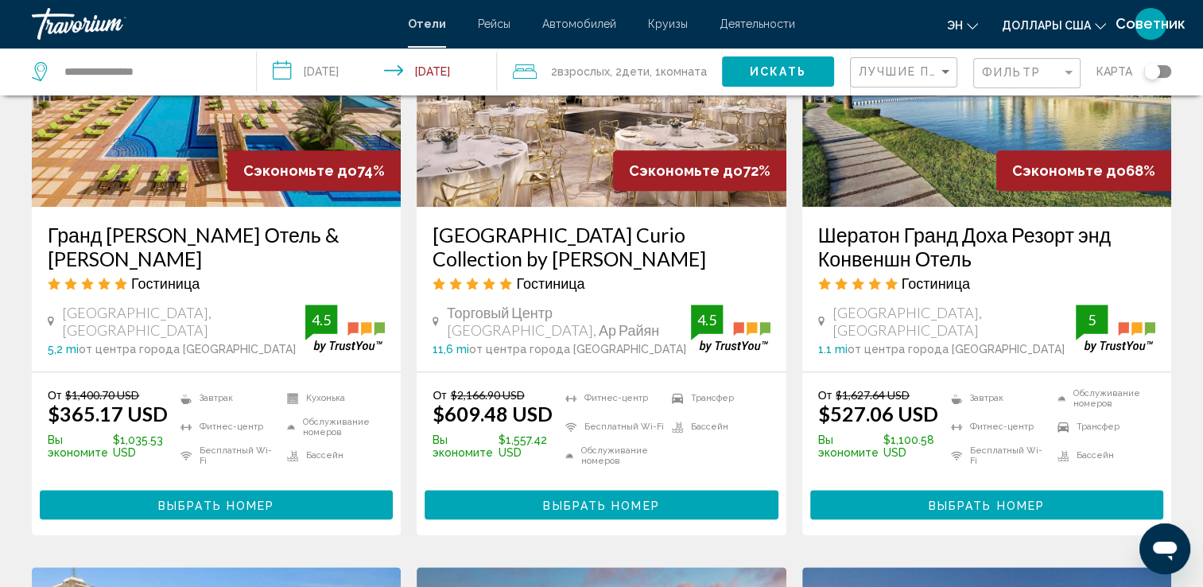
drag, startPoint x: 1075, startPoint y: 52, endPoint x: 1067, endPoint y: 66, distance: 16.4
click at [1073, 59] on div "Фильтр" at bounding box center [1026, 72] width 107 height 48
click at [1046, 75] on div "Фильтр" at bounding box center [1021, 72] width 79 height 13
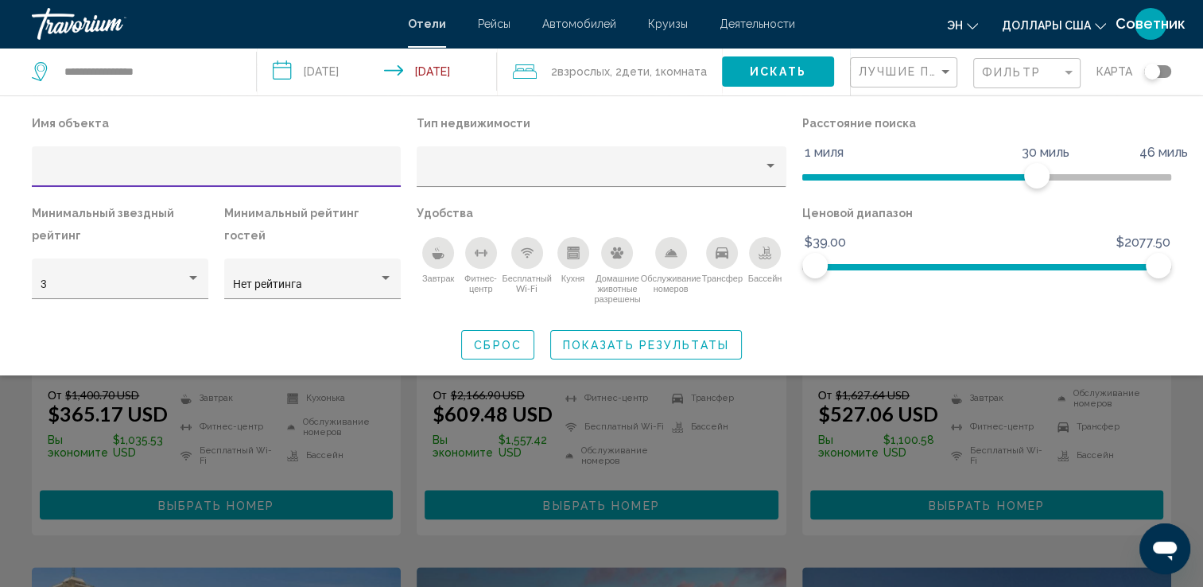
click at [231, 176] on input "Фильтры отелей" at bounding box center [217, 172] width 352 height 13
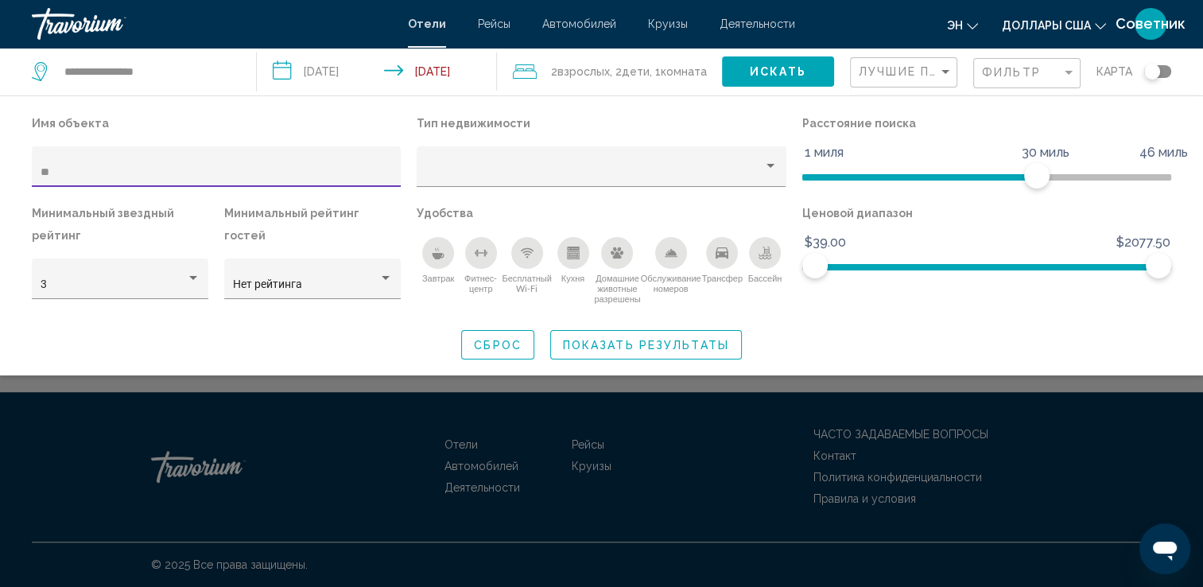
scroll to position [993, 0]
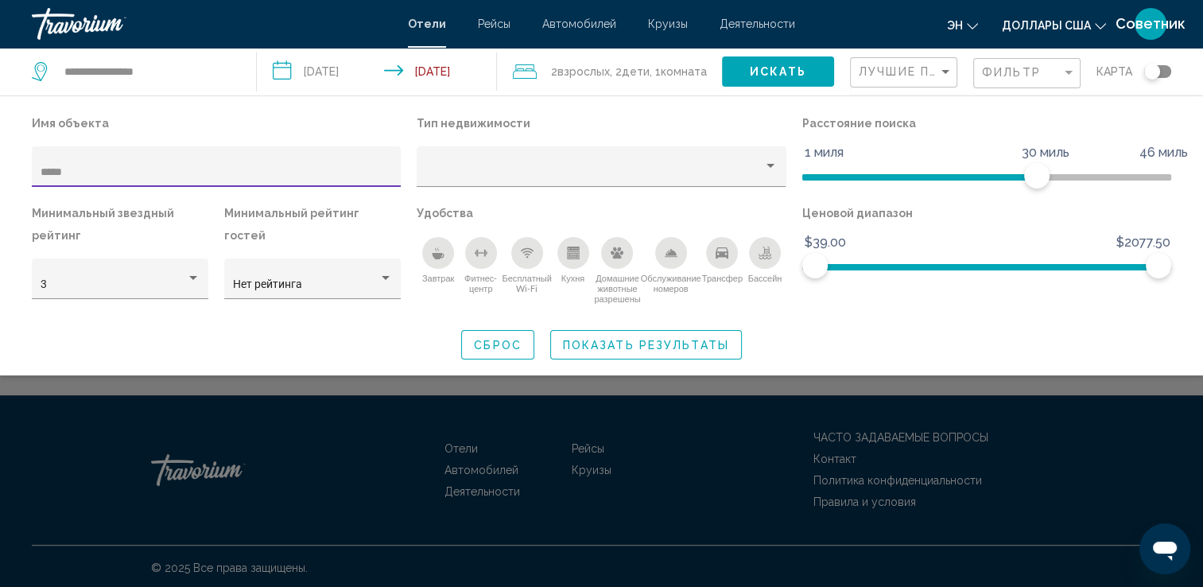
type input "*****"
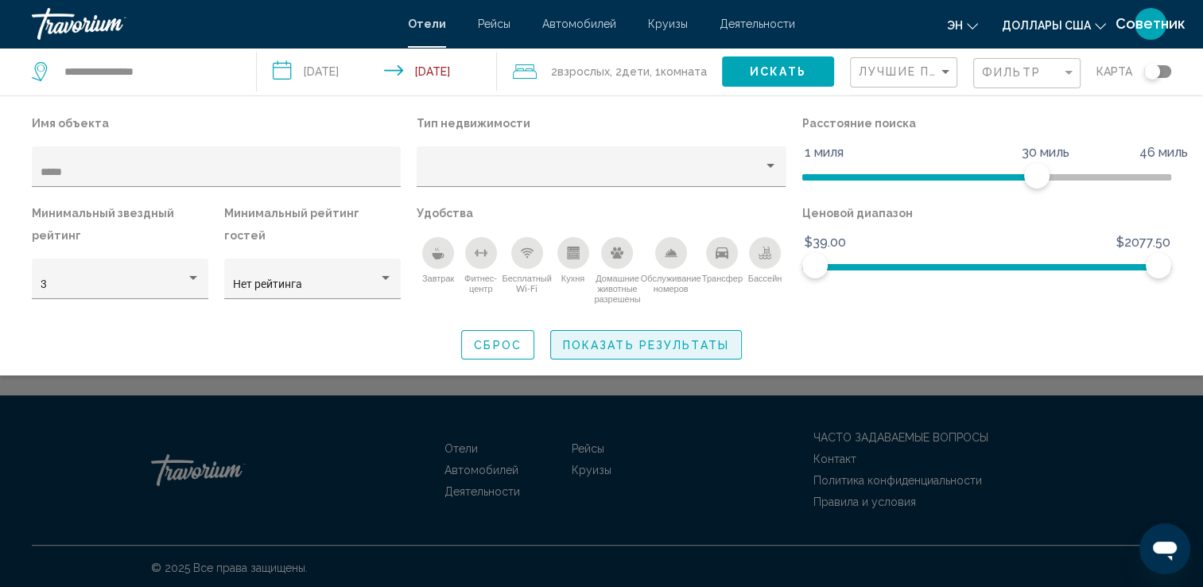
click at [588, 347] on span "Показать результаты" at bounding box center [646, 345] width 166 height 13
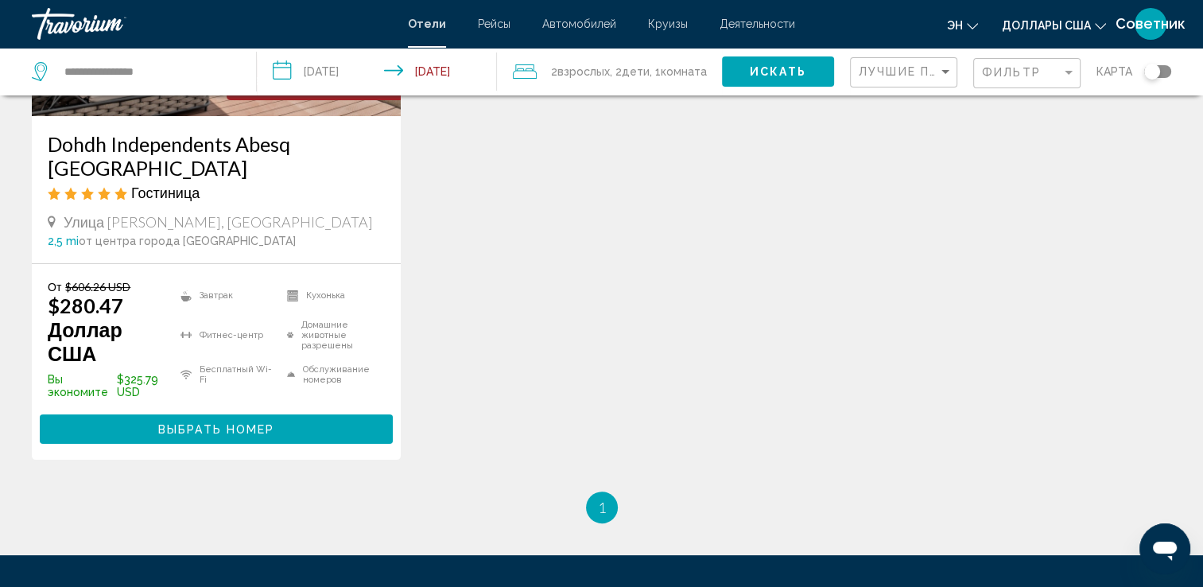
scroll to position [290, 0]
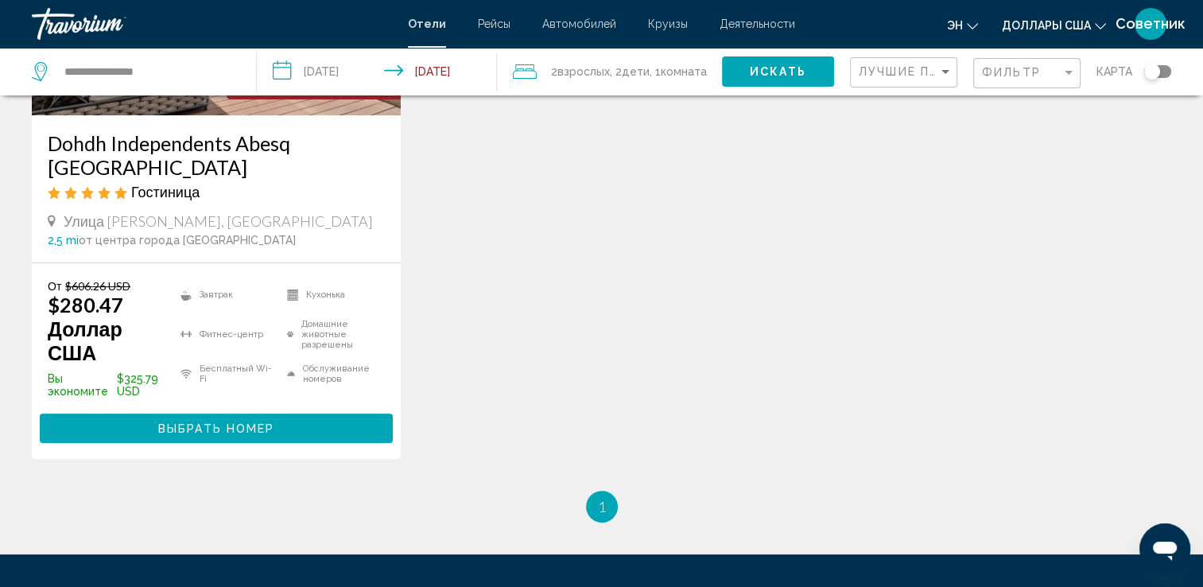
click at [200, 418] on button "Выбрать номер" at bounding box center [216, 427] width 353 height 29
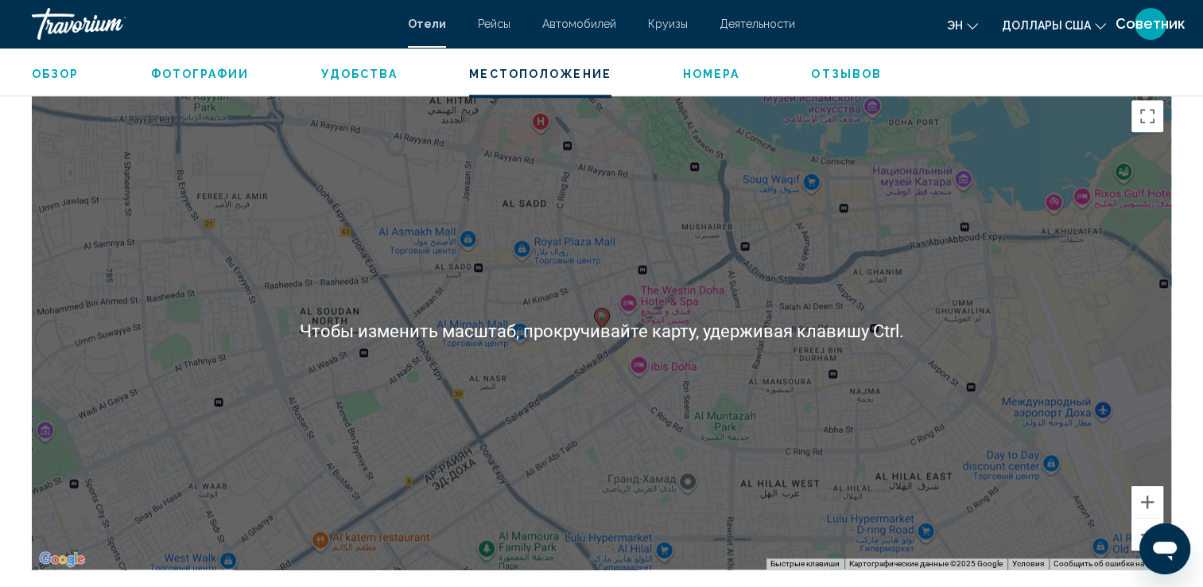
scroll to position [1510, 0]
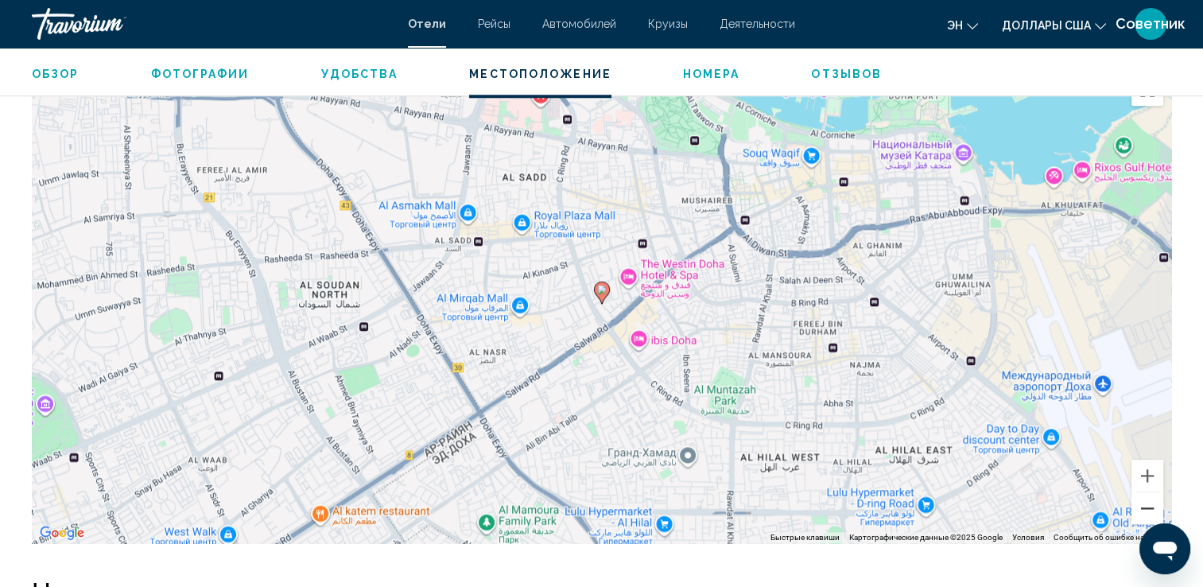
click at [1149, 506] on button "Уменьшить" at bounding box center [1147, 508] width 32 height 32
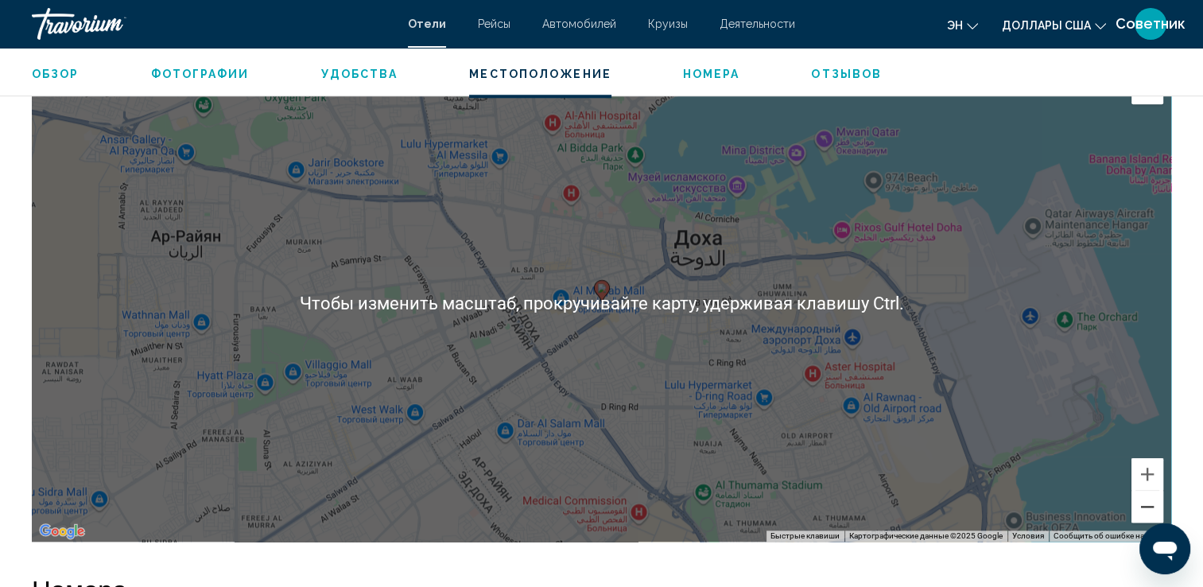
scroll to position [1526, 0]
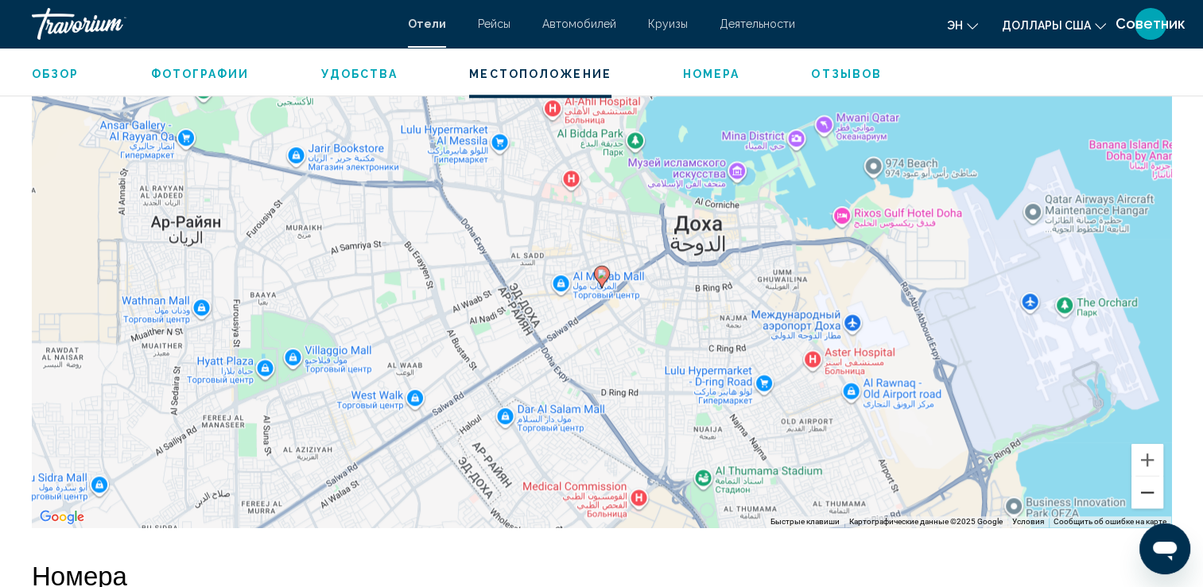
click at [1153, 490] on button "Уменьшить" at bounding box center [1147, 492] width 32 height 32
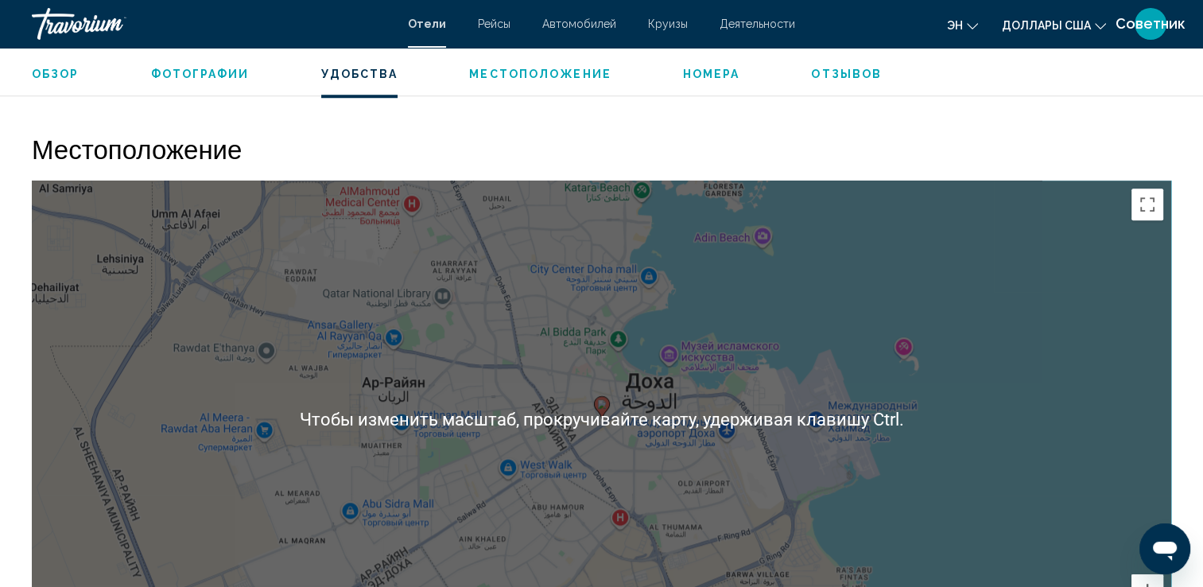
scroll to position [1396, 0]
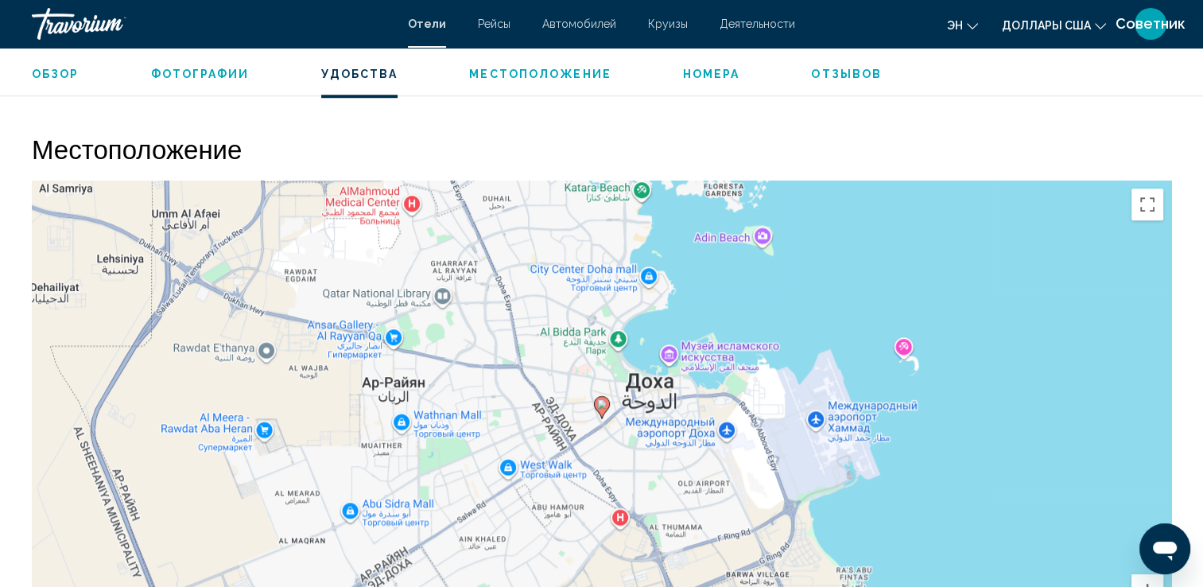
drag, startPoint x: 755, startPoint y: 112, endPoint x: 775, endPoint y: 112, distance: 19.9
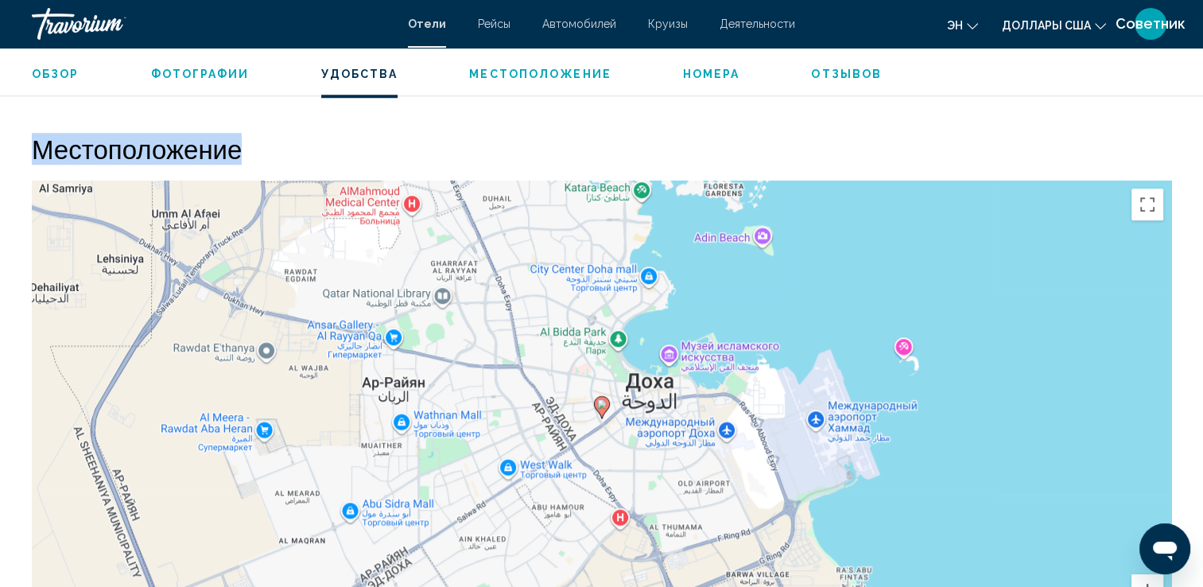
click at [537, 172] on div "Местоположение ← Переместить влево → Переместить вправо ↑ Переместить вверх ↓ П…" at bounding box center [601, 395] width 1139 height 525
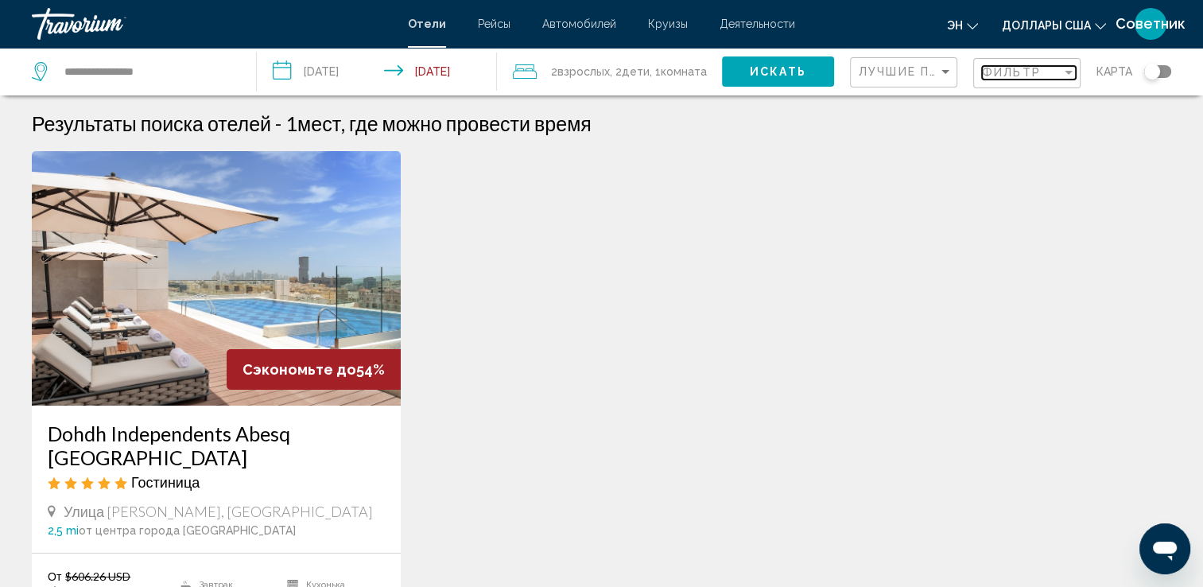
click at [1009, 72] on span "Фильтр" at bounding box center [1011, 72] width 59 height 13
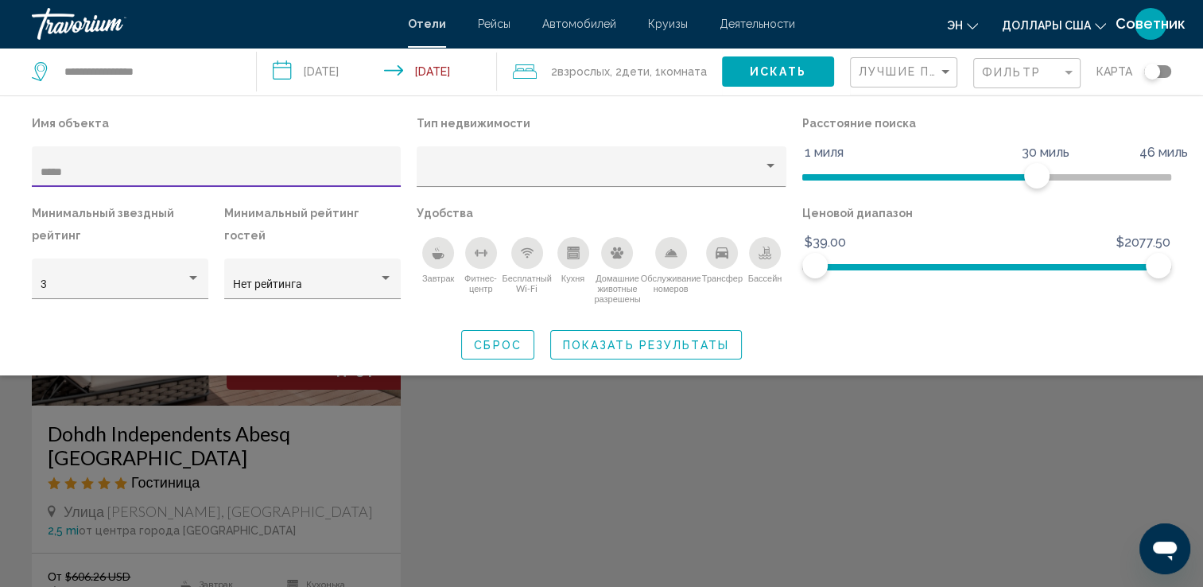
click at [308, 168] on input "*****" at bounding box center [217, 172] width 352 height 13
type input "*"
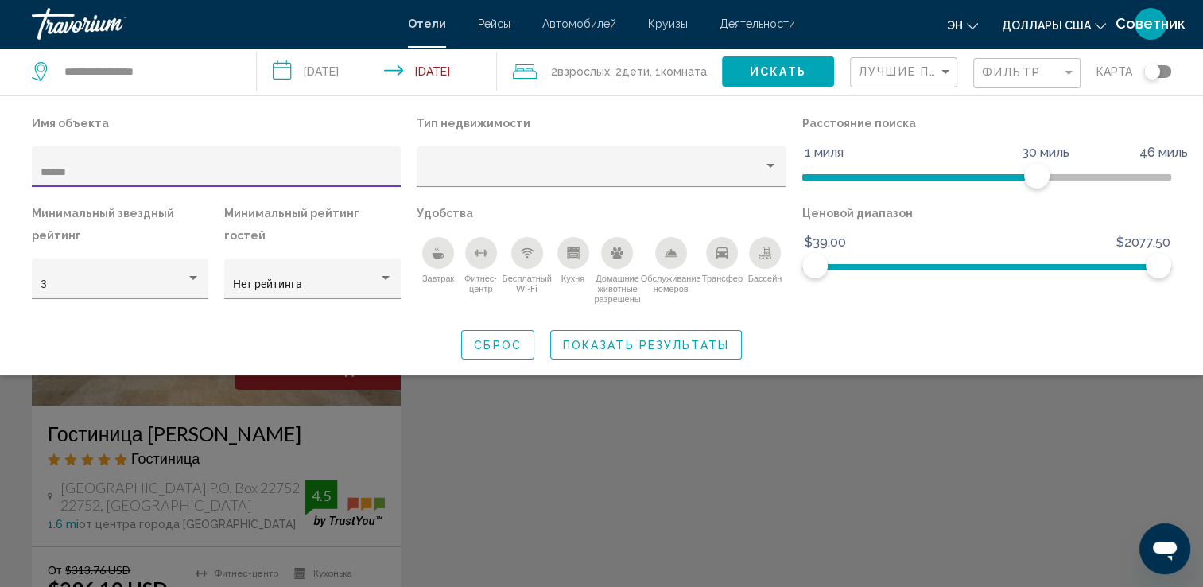
type input "******"
click at [436, 498] on div "Виджет поиска" at bounding box center [601, 412] width 1203 height 348
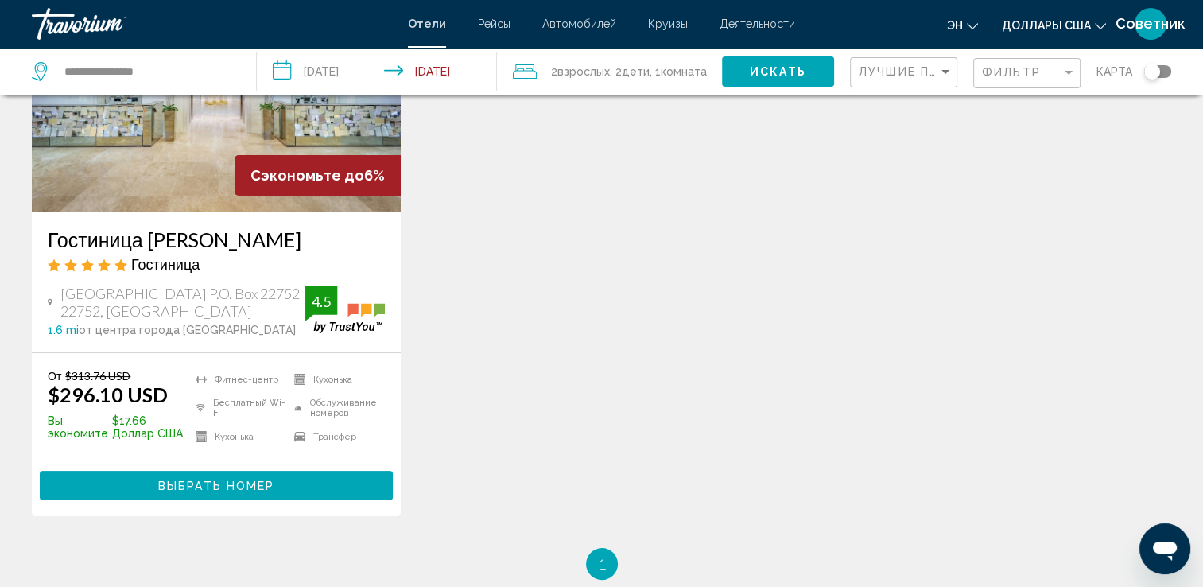
scroll to position [238, 0]
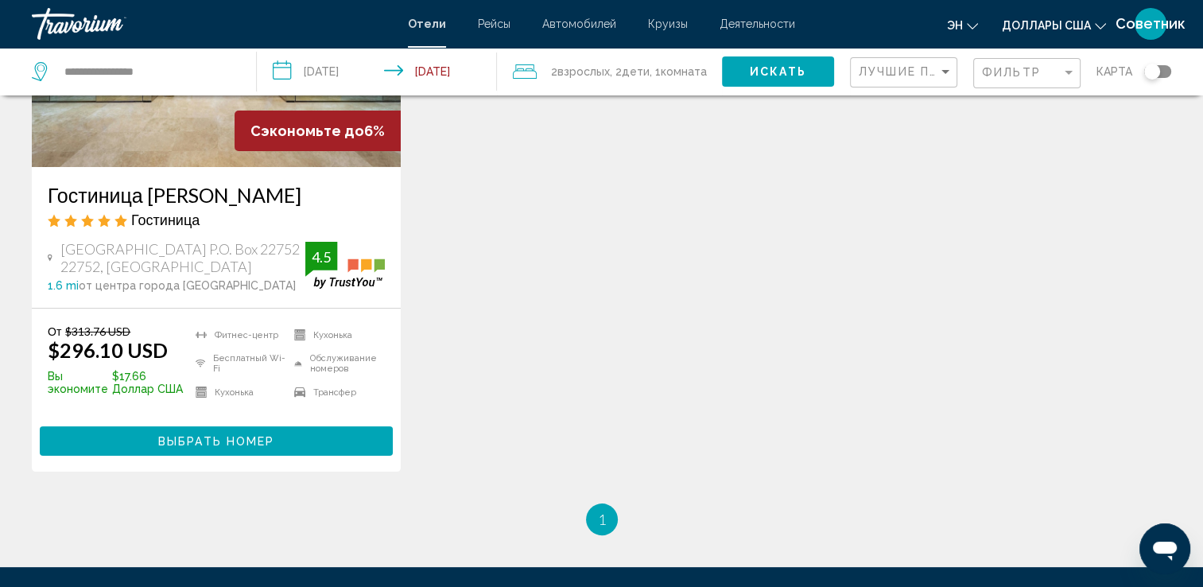
click at [223, 443] on span "Выбрать номер" at bounding box center [216, 441] width 116 height 13
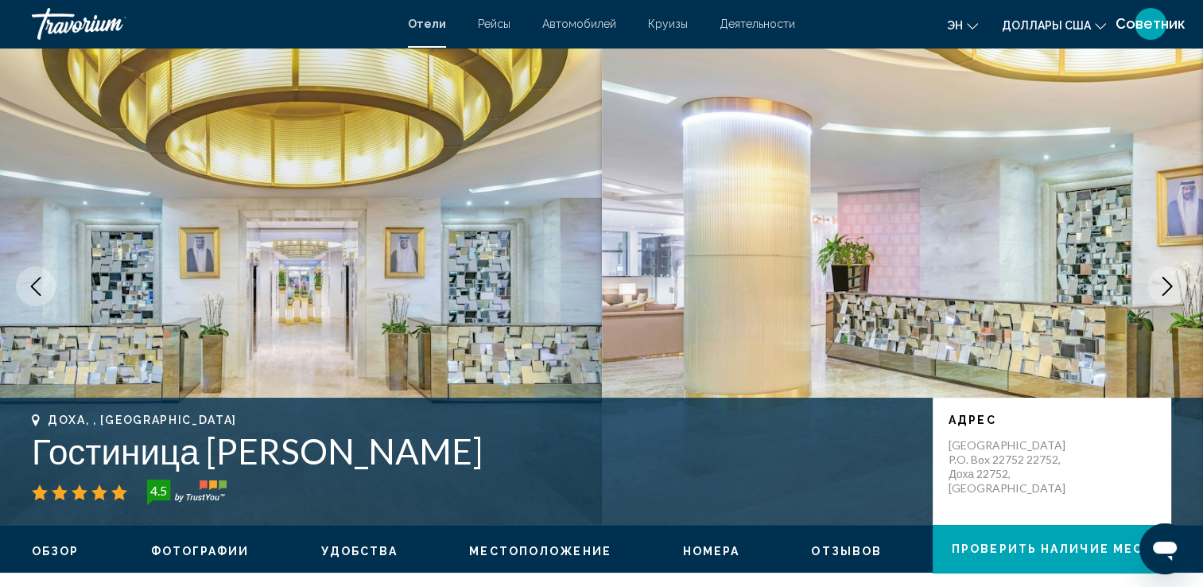
click at [1174, 293] on icon "Следующее изображение" at bounding box center [1166, 286] width 19 height 19
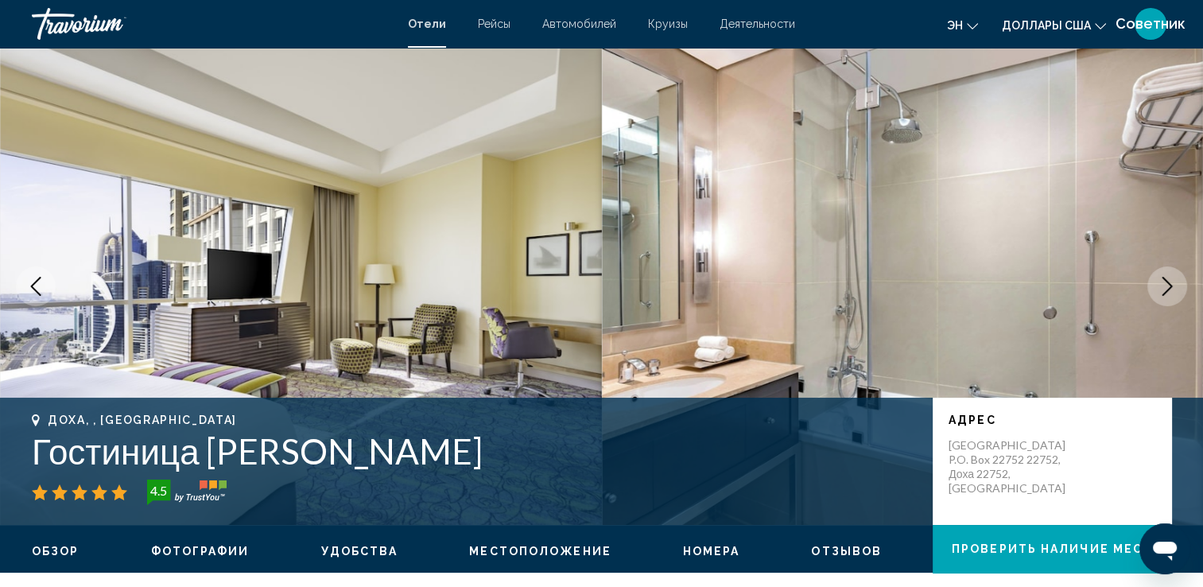
click at [1174, 293] on icon "Следующее изображение" at bounding box center [1166, 286] width 19 height 19
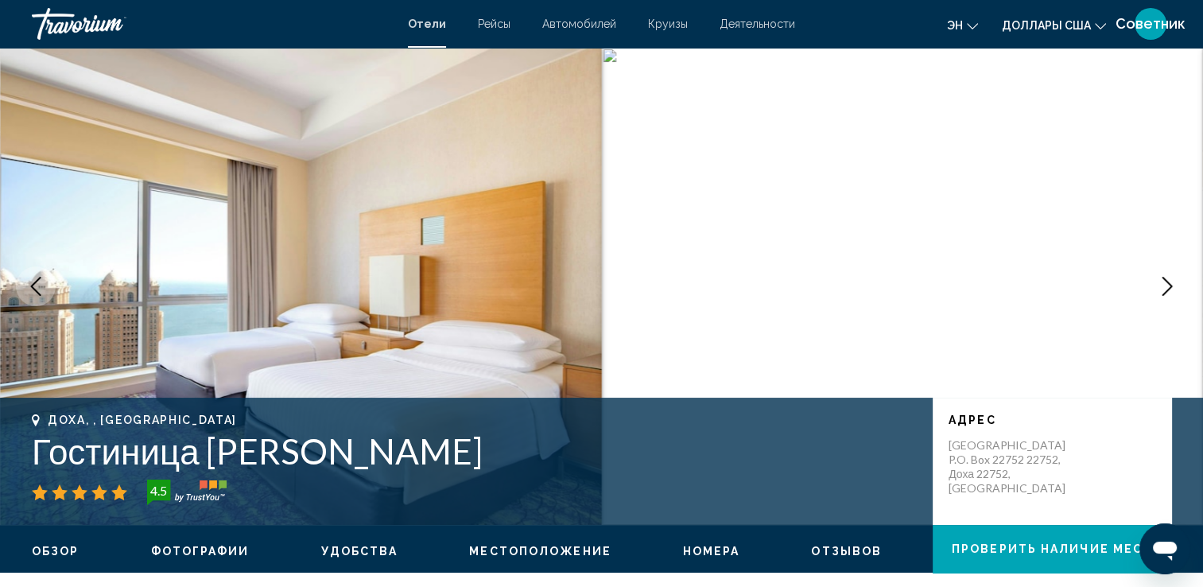
click at [1174, 293] on icon "Следующее изображение" at bounding box center [1166, 286] width 19 height 19
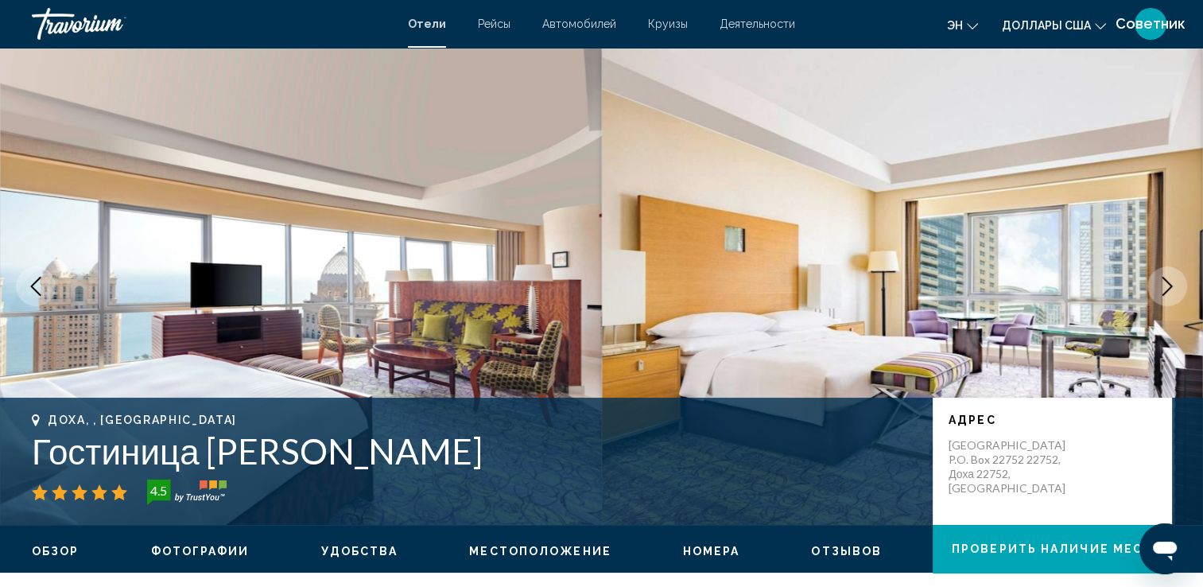
click at [1174, 293] on icon "Следующее изображение" at bounding box center [1166, 286] width 19 height 19
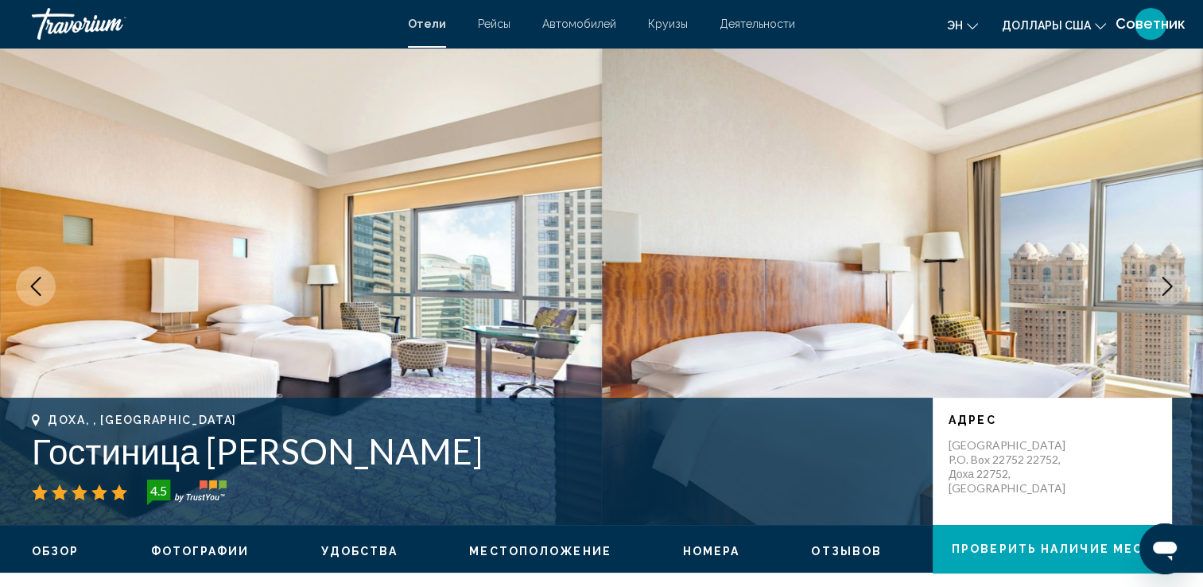
click at [1174, 293] on icon "Следующее изображение" at bounding box center [1166, 286] width 19 height 19
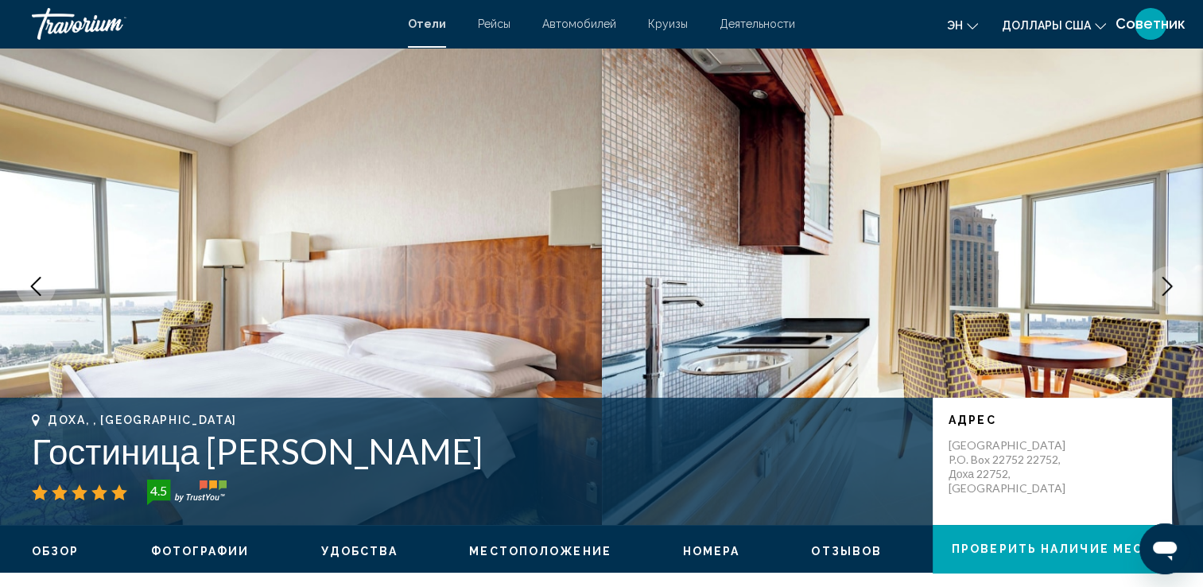
click at [1174, 293] on icon "Следующее изображение" at bounding box center [1166, 286] width 19 height 19
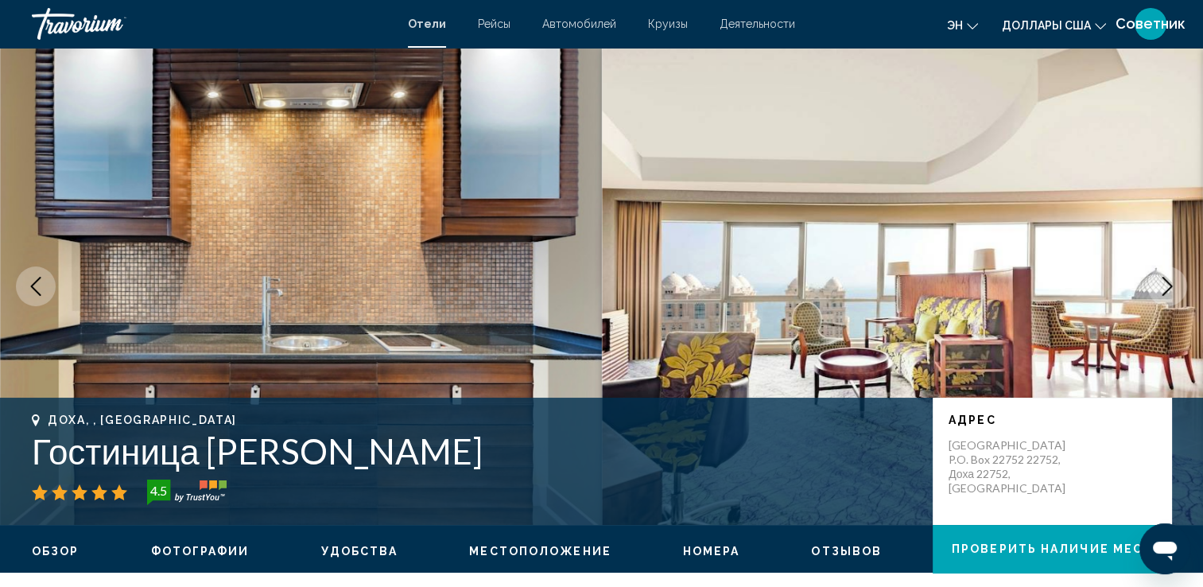
click at [1174, 293] on icon "Следующее изображение" at bounding box center [1166, 286] width 19 height 19
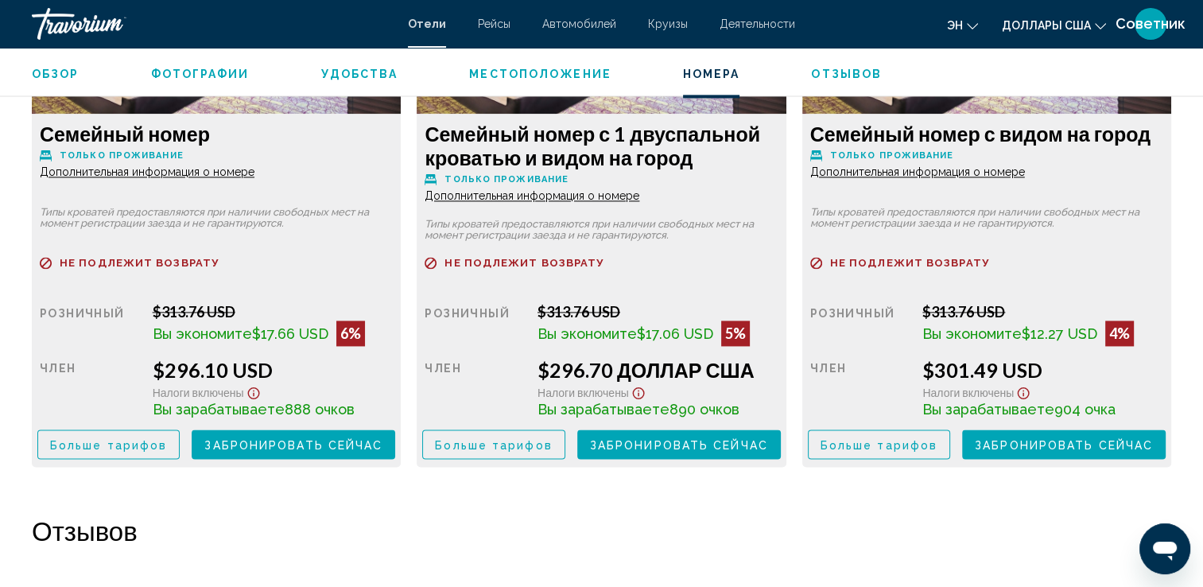
scroll to position [2305, 0]
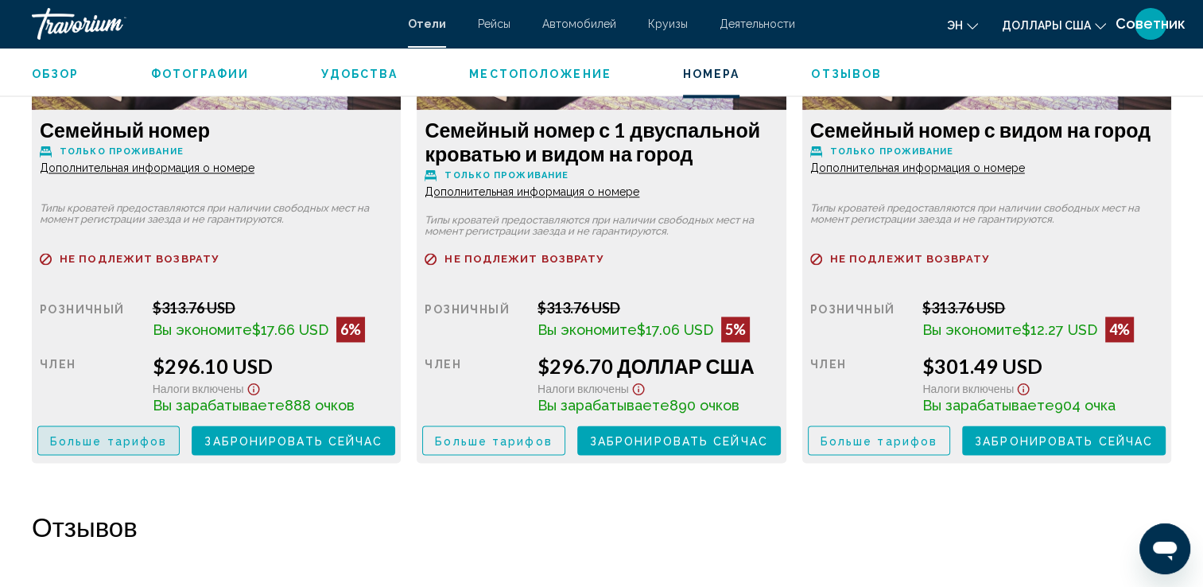
click at [149, 447] on span "Больше тарифов" at bounding box center [108, 440] width 117 height 13
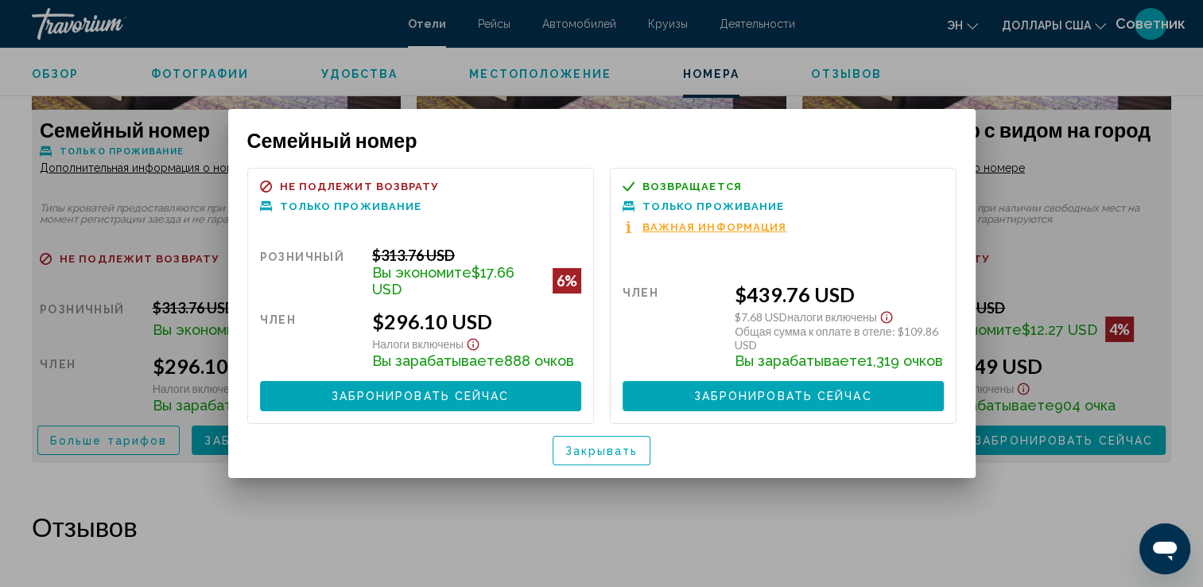
click at [582, 453] on span "Закрывать" at bounding box center [601, 450] width 73 height 13
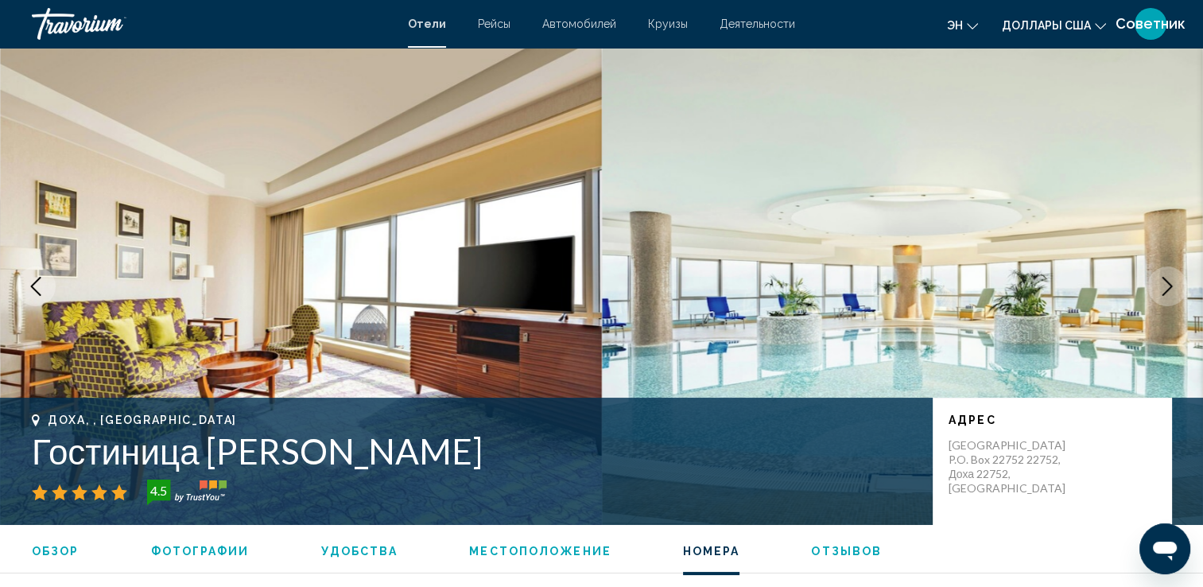
scroll to position [2305, 0]
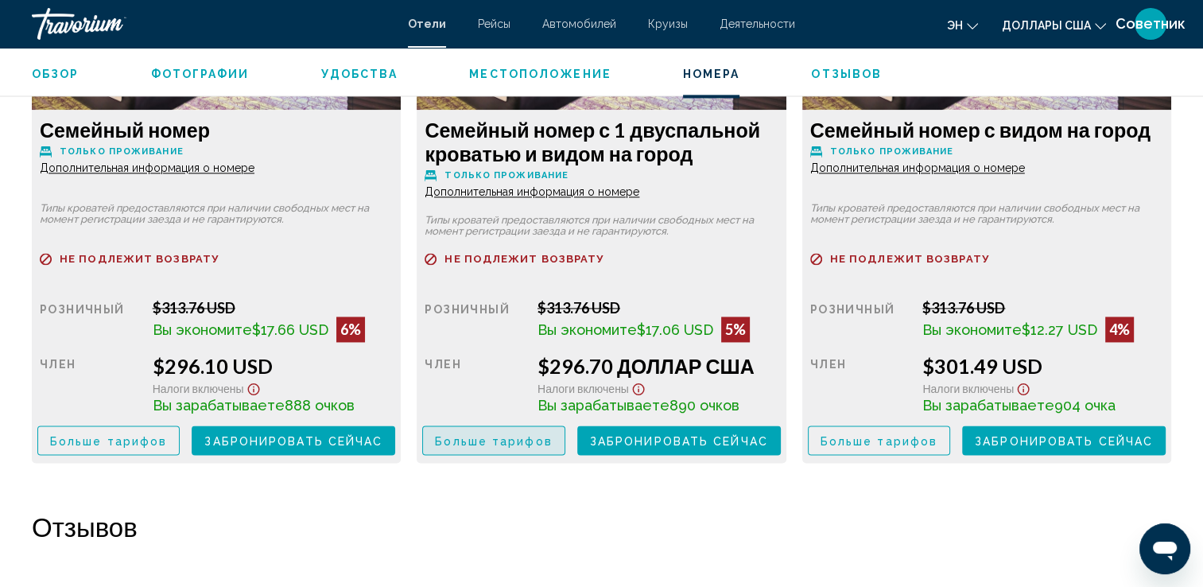
click at [533, 447] on span "Больше тарифов" at bounding box center [493, 440] width 117 height 13
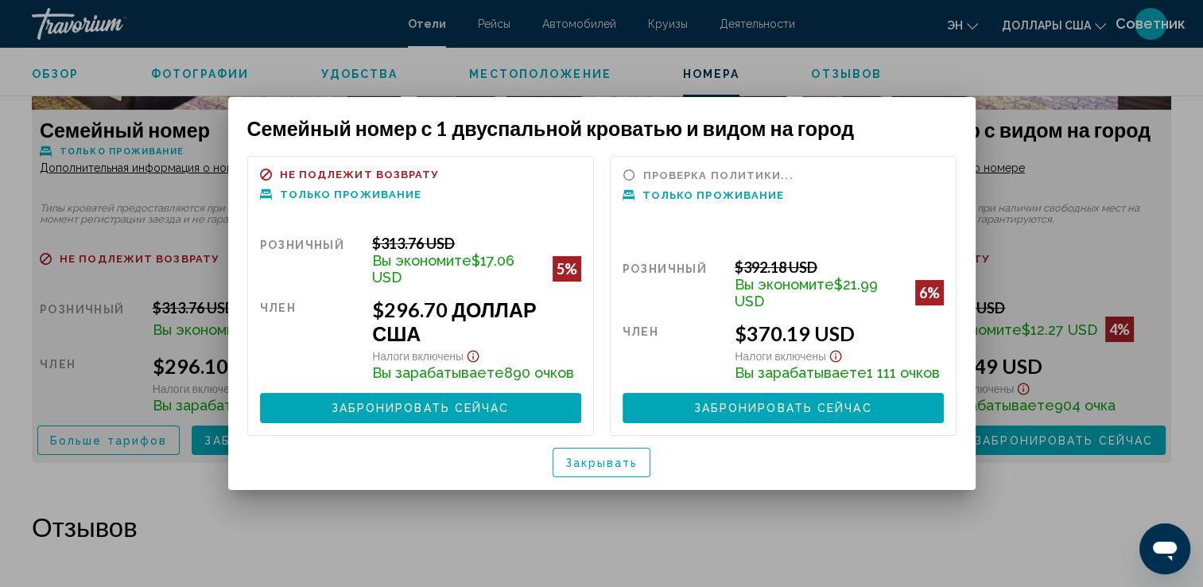
drag, startPoint x: 601, startPoint y: 460, endPoint x: 617, endPoint y: 475, distance: 21.9
click at [601, 462] on span "Закрывать" at bounding box center [601, 462] width 73 height 13
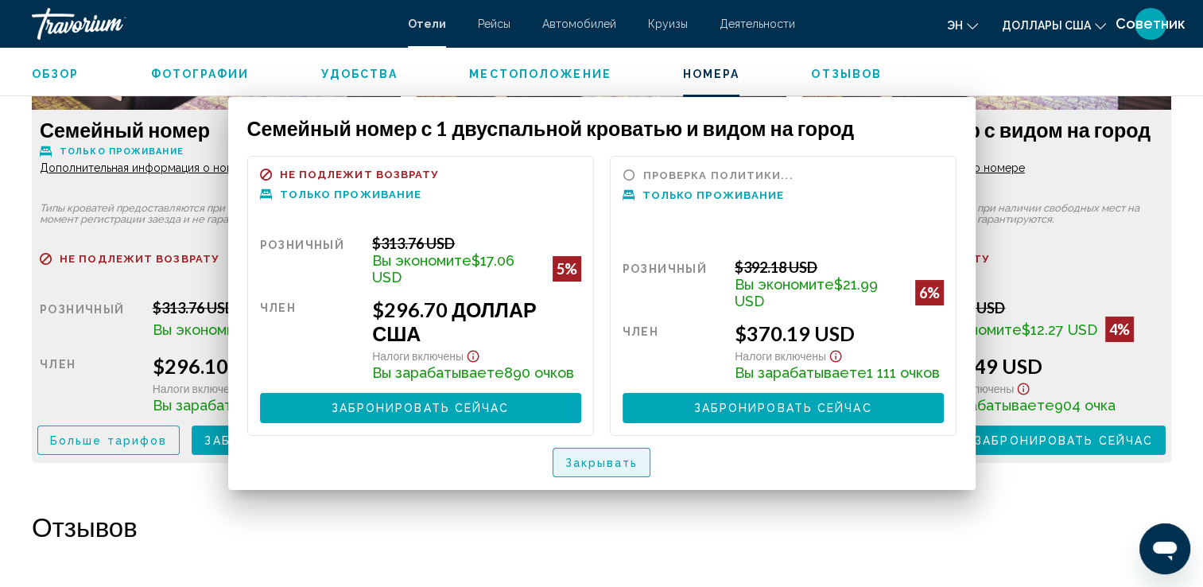
scroll to position [2305, 0]
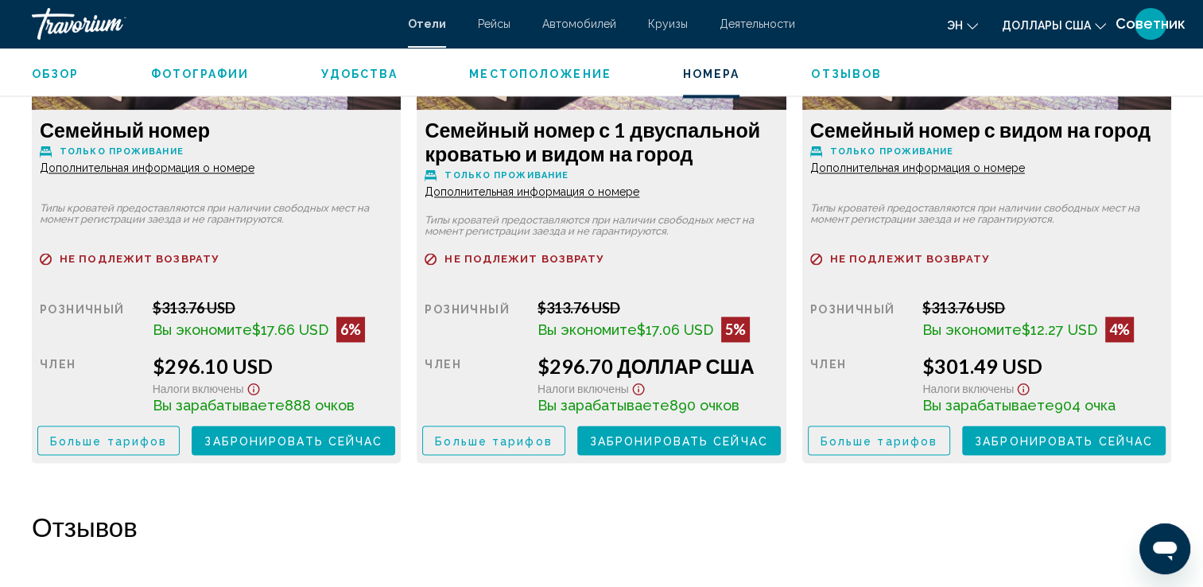
click at [180, 444] on button "Больше тарифов" at bounding box center [108, 439] width 142 height 29
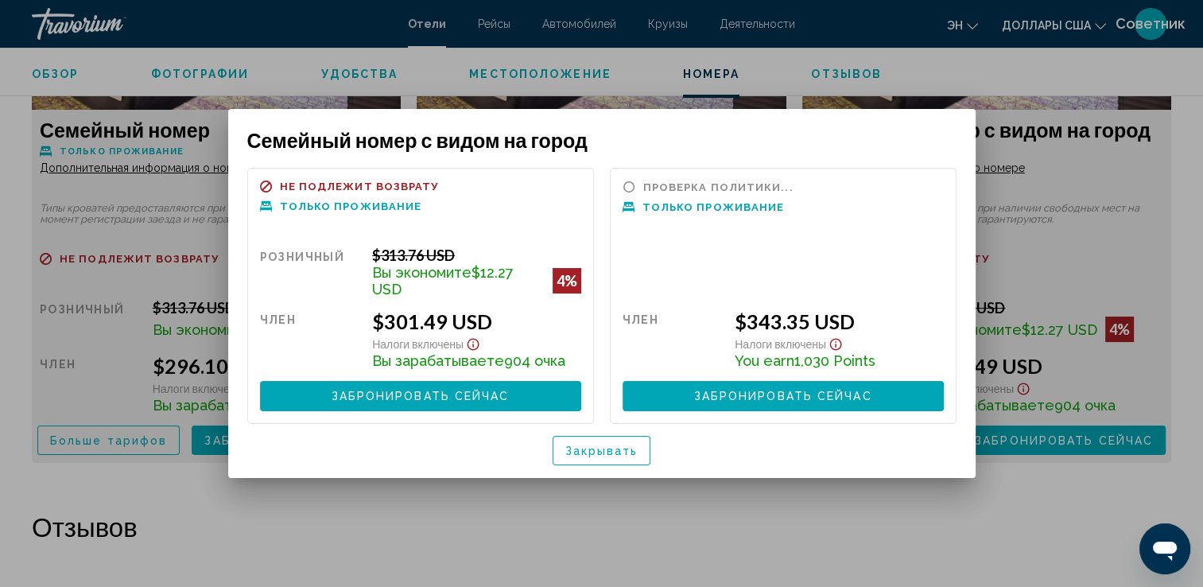
scroll to position [0, 0]
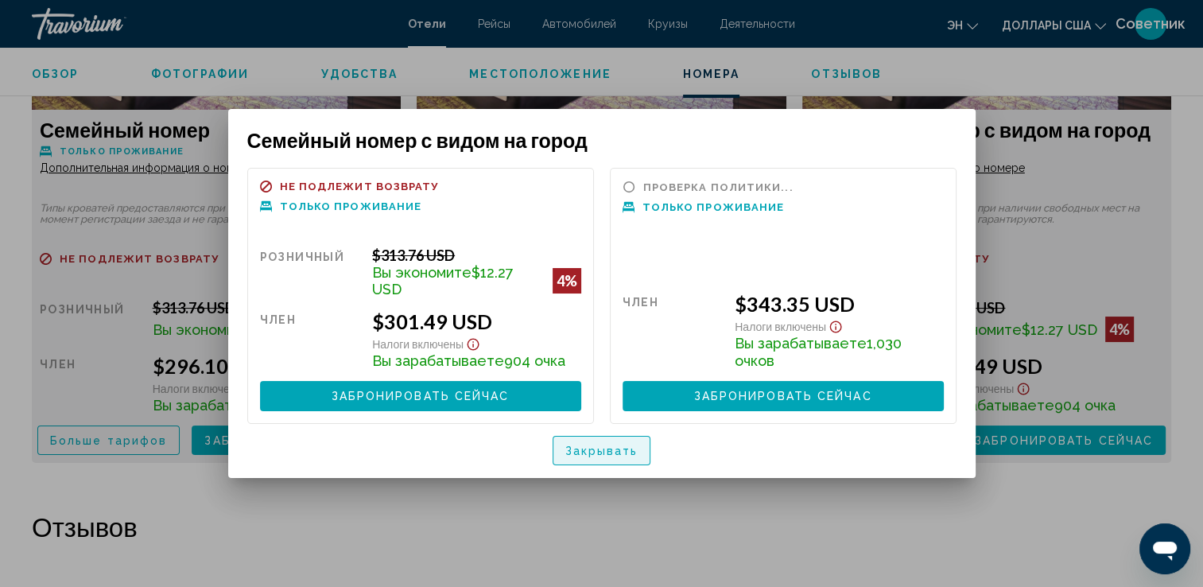
click at [597, 454] on span "Закрывать" at bounding box center [601, 450] width 73 height 13
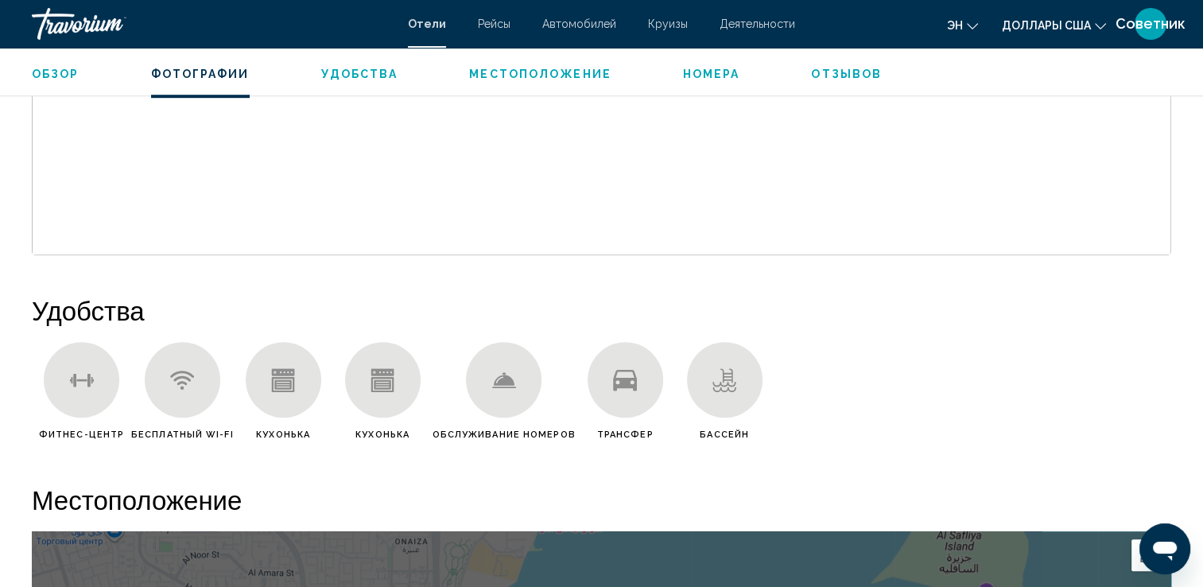
scroll to position [477, 0]
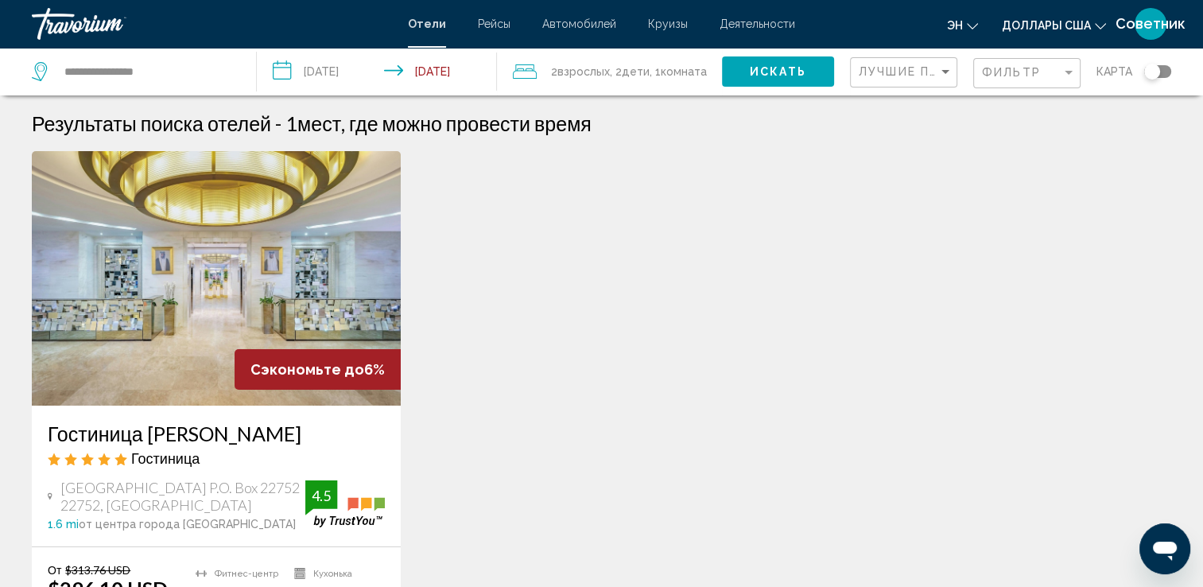
click at [994, 85] on div "Фильтр" at bounding box center [1029, 73] width 94 height 29
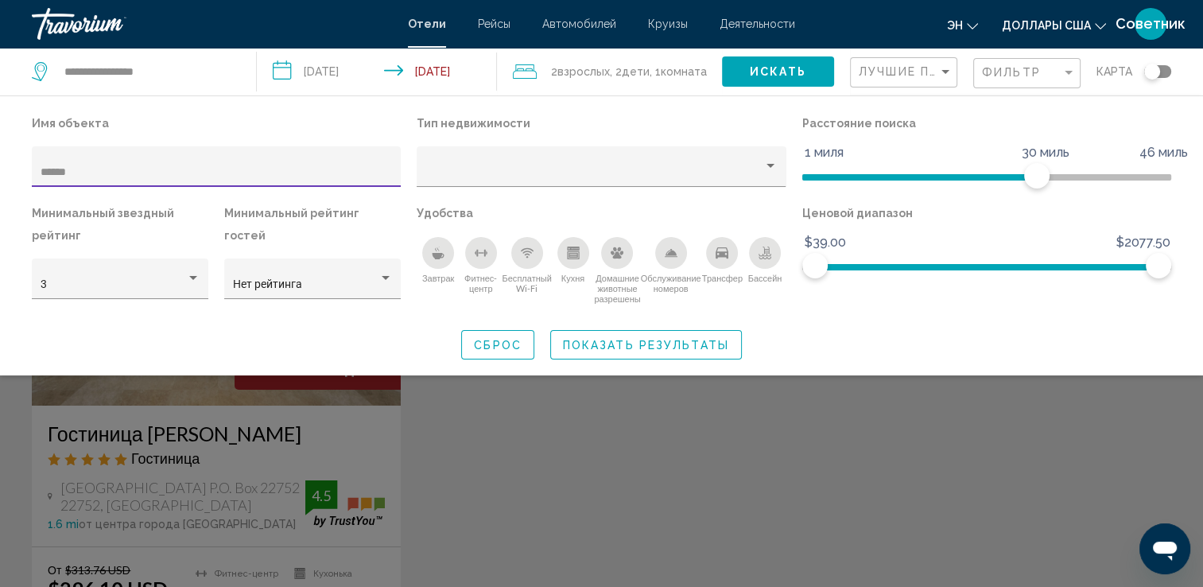
click at [268, 151] on div "******" at bounding box center [216, 166] width 369 height 41
drag, startPoint x: 235, startPoint y: 166, endPoint x: 0, endPoint y: 162, distance: 235.3
click at [0, 170] on html "**********" at bounding box center [601, 293] width 1203 height 587
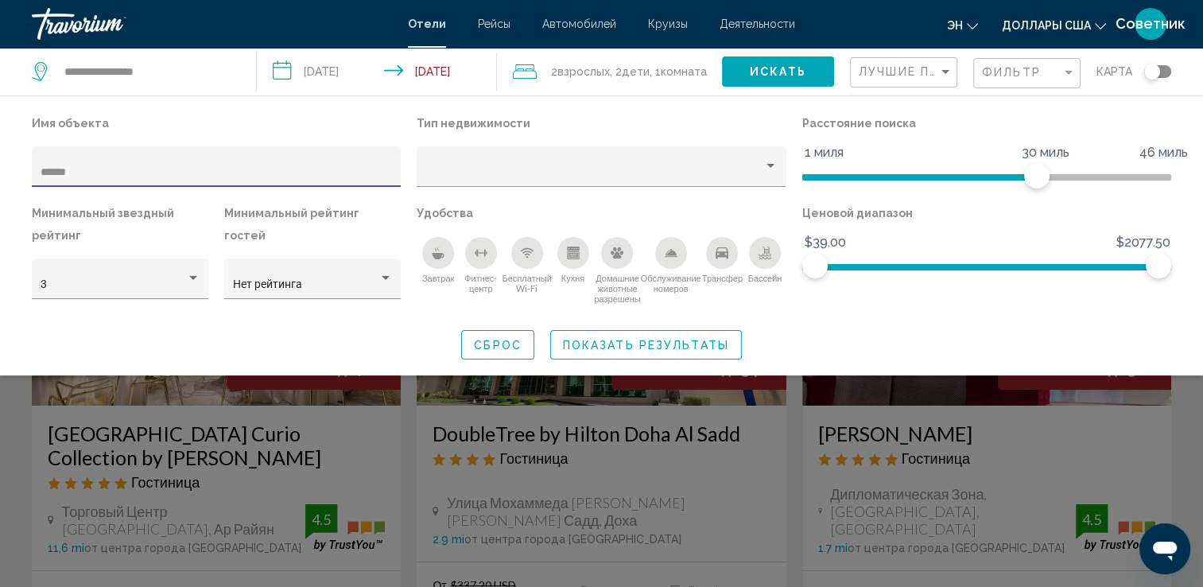
type input "******"
click at [610, 344] on span "Показать результаты" at bounding box center [646, 345] width 166 height 13
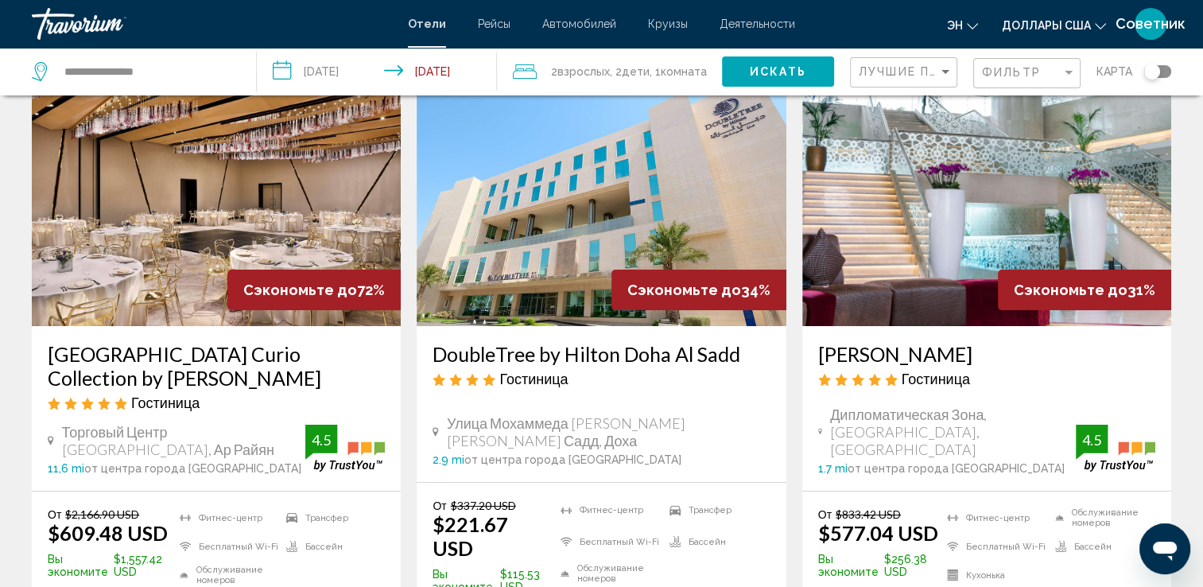
scroll to position [159, 0]
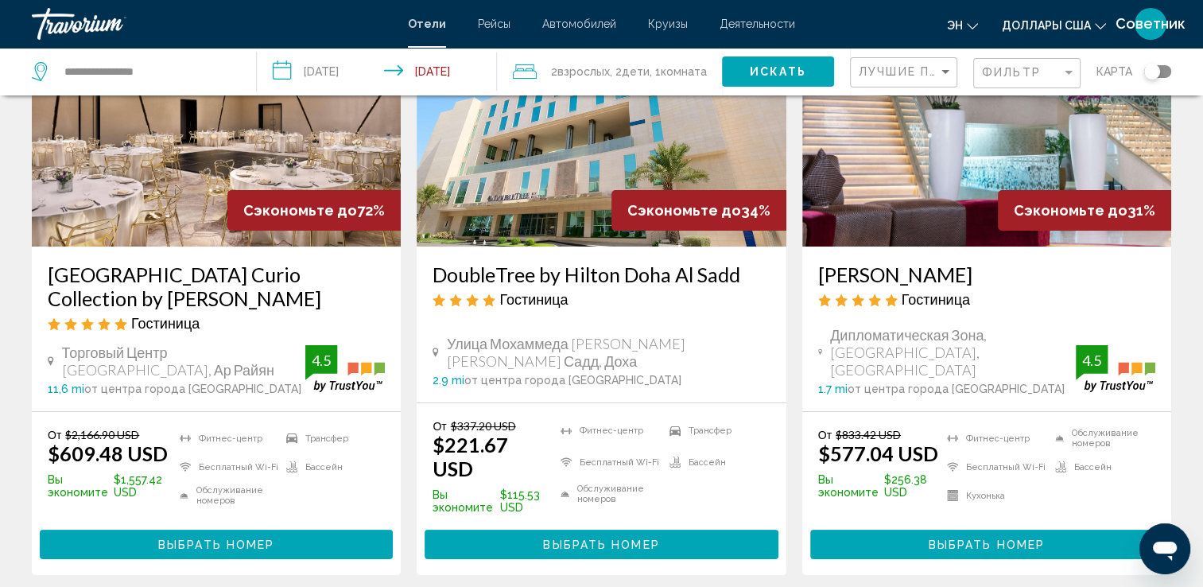
click at [583, 541] on span "Выбрать номер" at bounding box center [601, 544] width 116 height 13
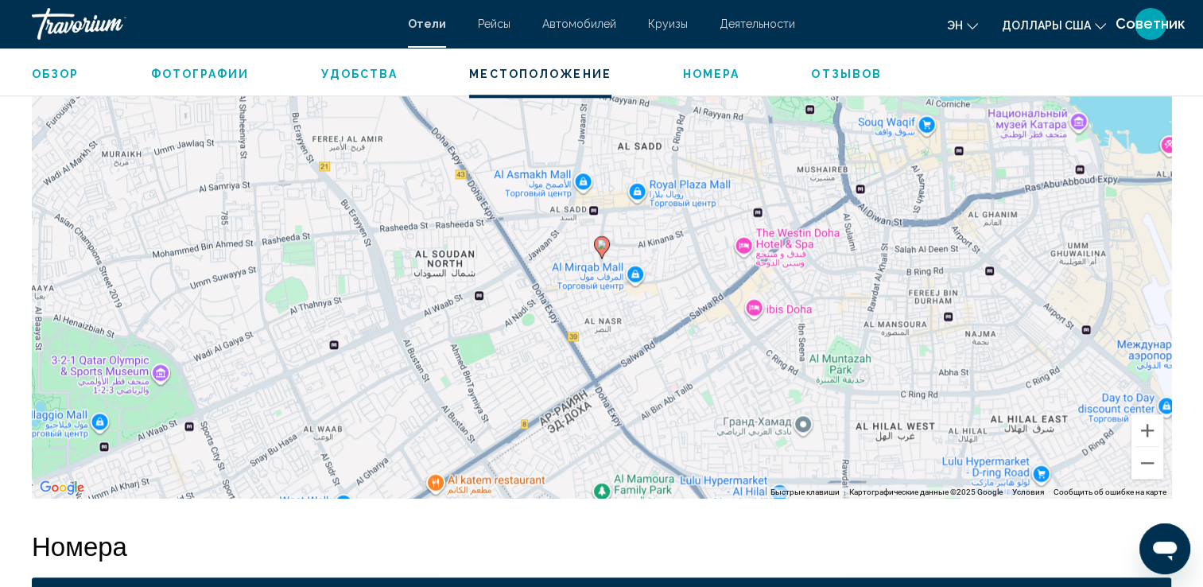
scroll to position [1574, 0]
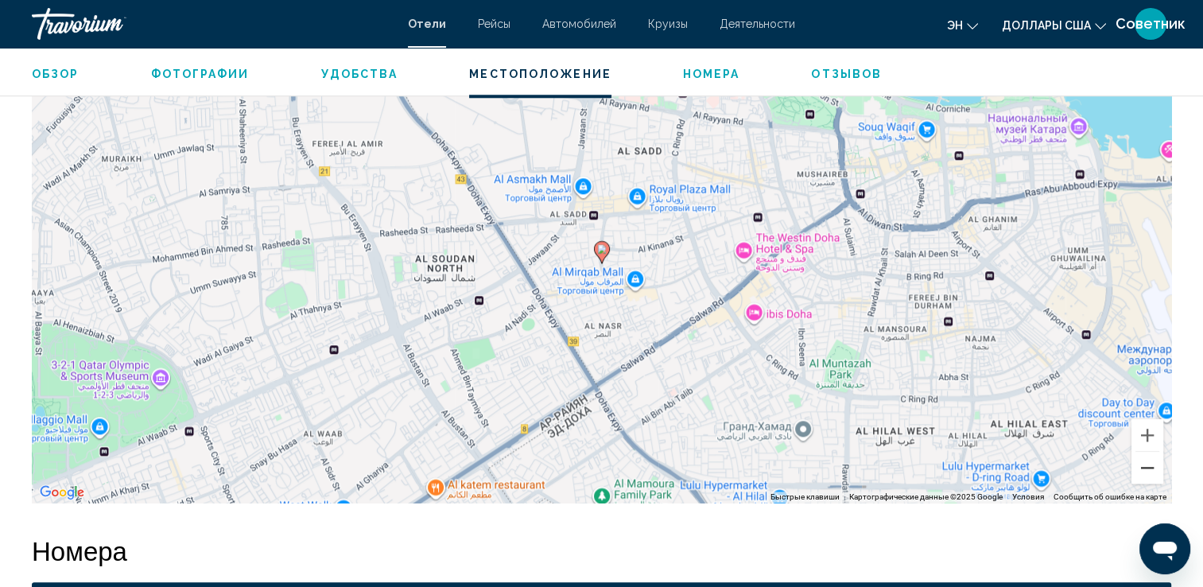
click at [1149, 467] on button "Уменьшить" at bounding box center [1147, 468] width 32 height 32
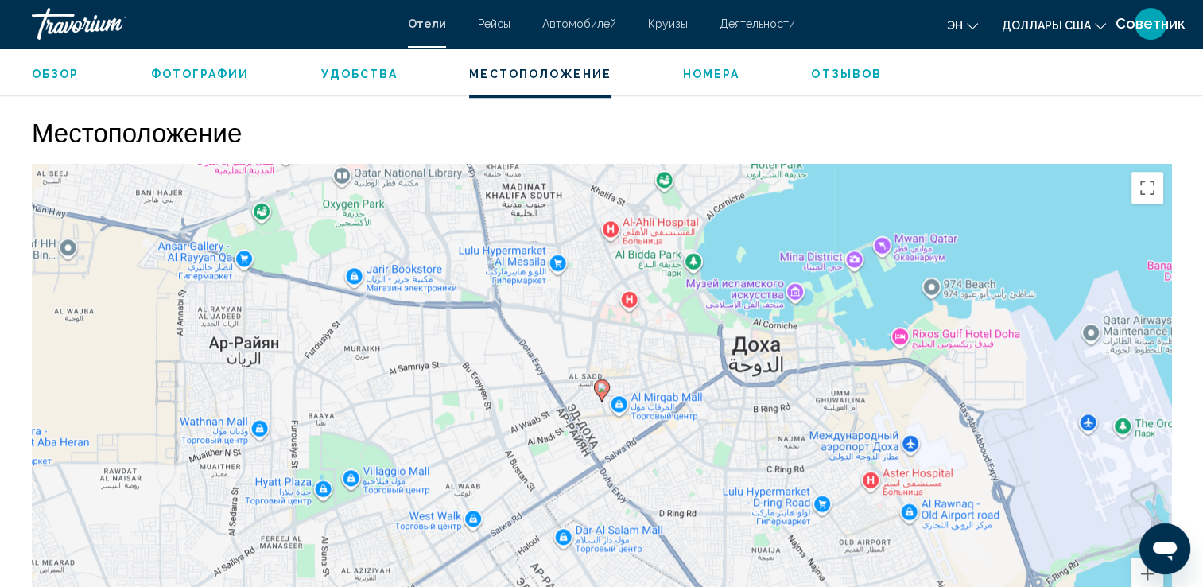
scroll to position [1489, 0]
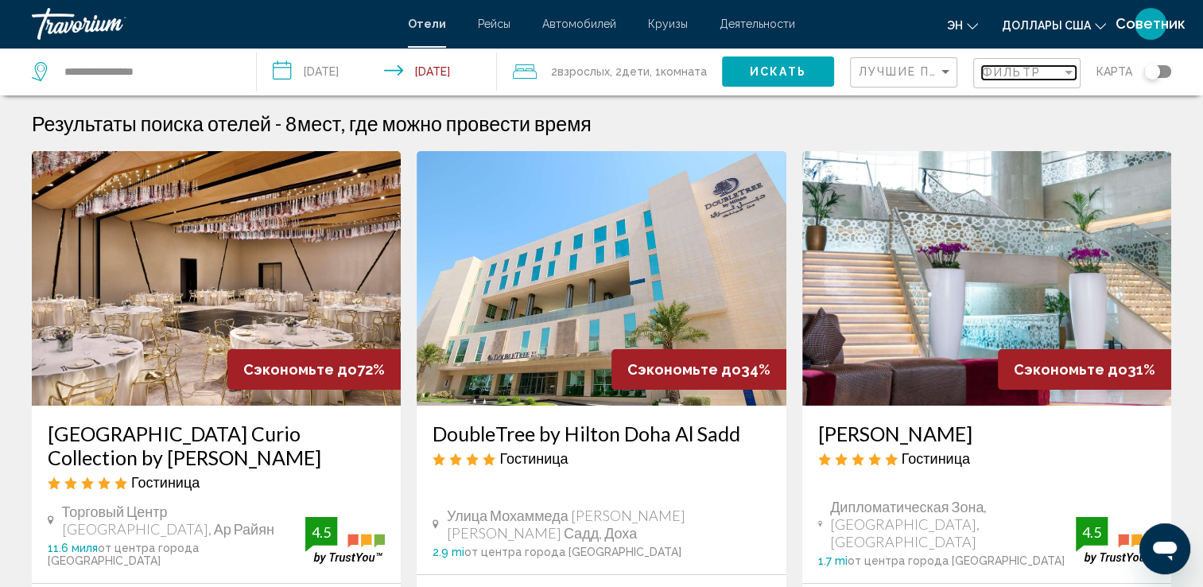
click at [983, 68] on span "Фильтр" at bounding box center [1011, 72] width 59 height 13
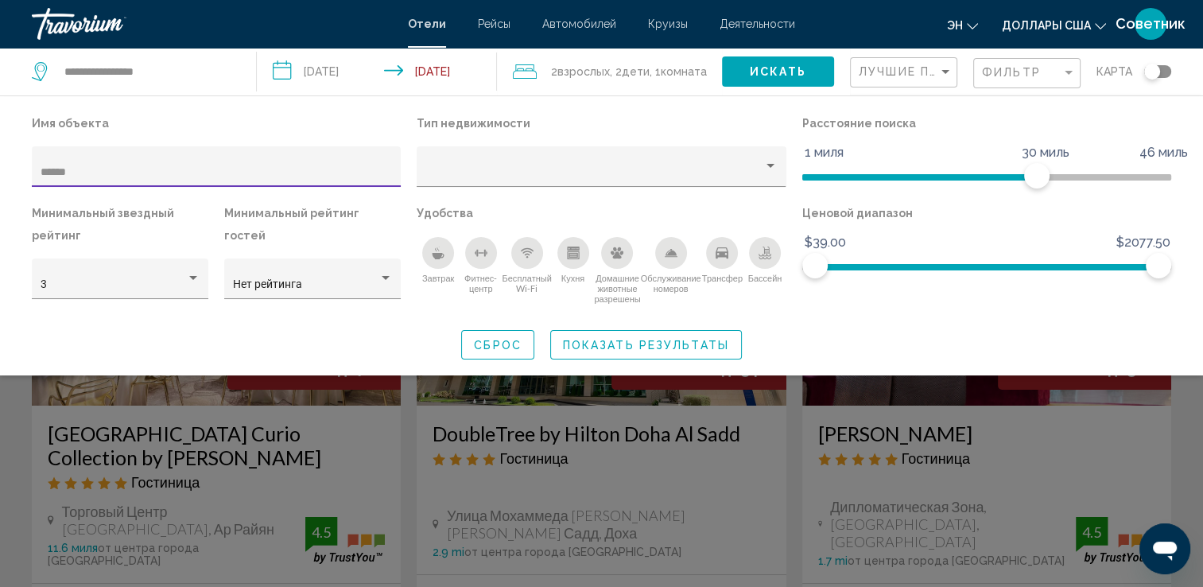
click at [321, 166] on input "******" at bounding box center [217, 172] width 352 height 13
type input "*"
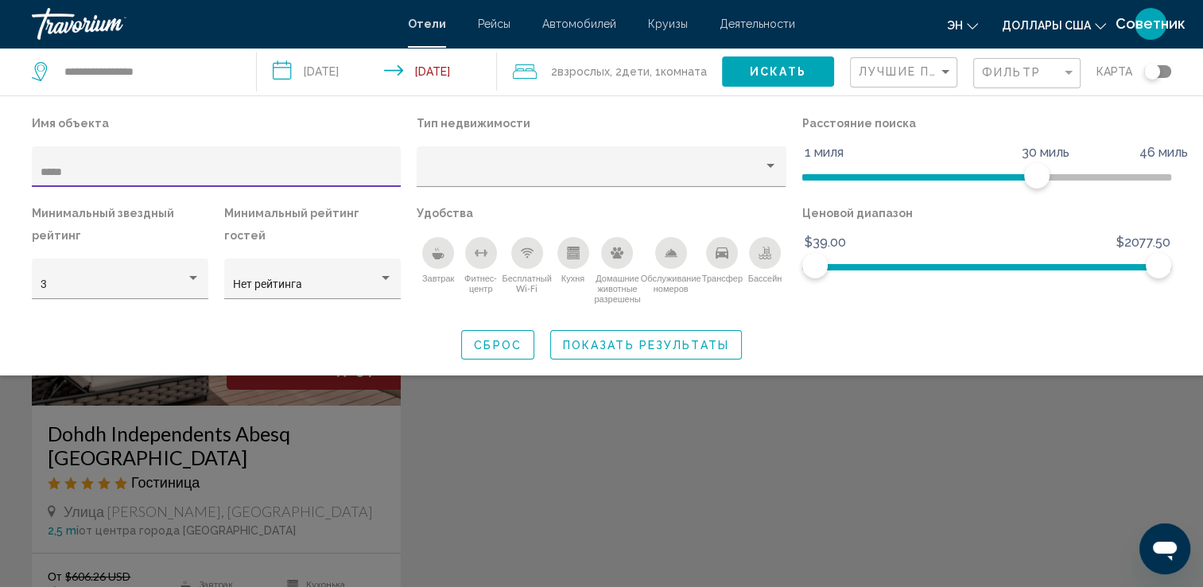
type input "*****"
click at [417, 477] on div "Виджет поиска" at bounding box center [601, 412] width 1203 height 348
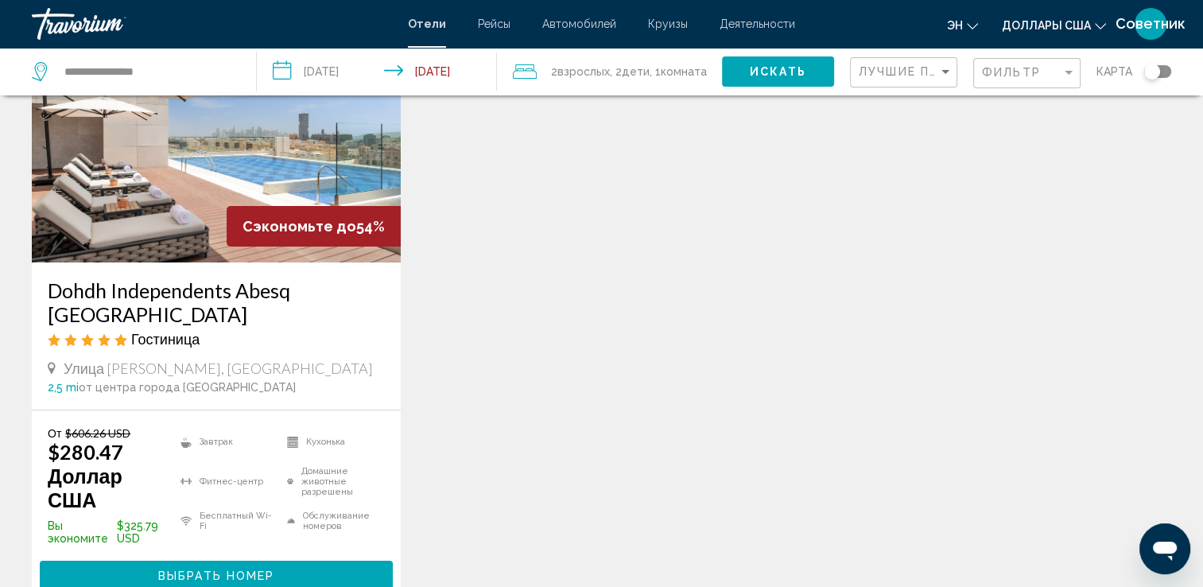
scroll to position [238, 0]
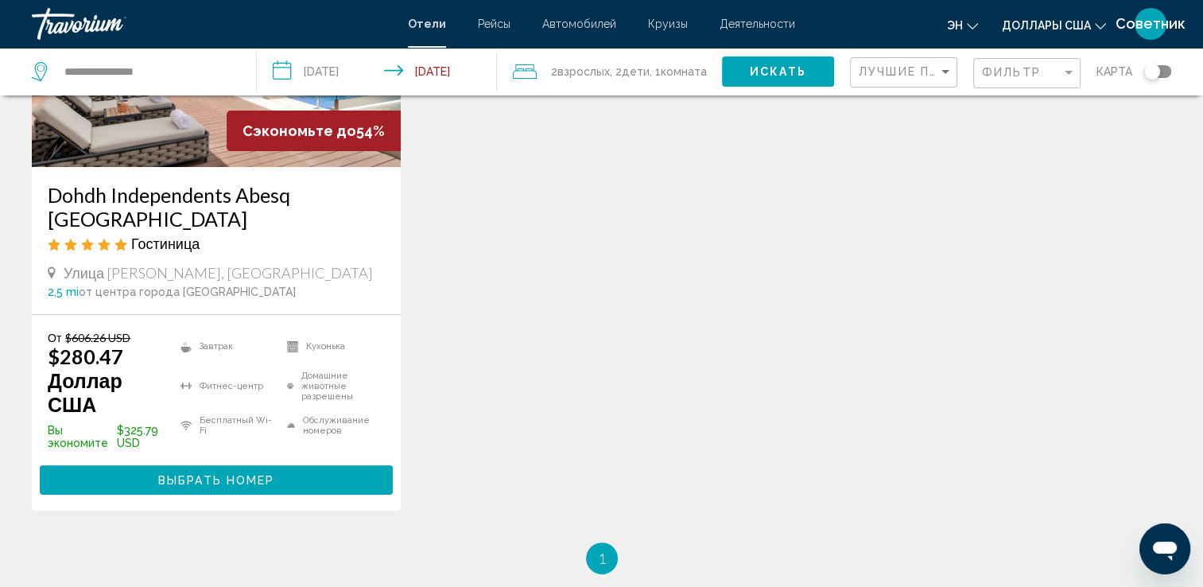
click at [179, 479] on span "Выбрать номер" at bounding box center [216, 480] width 116 height 13
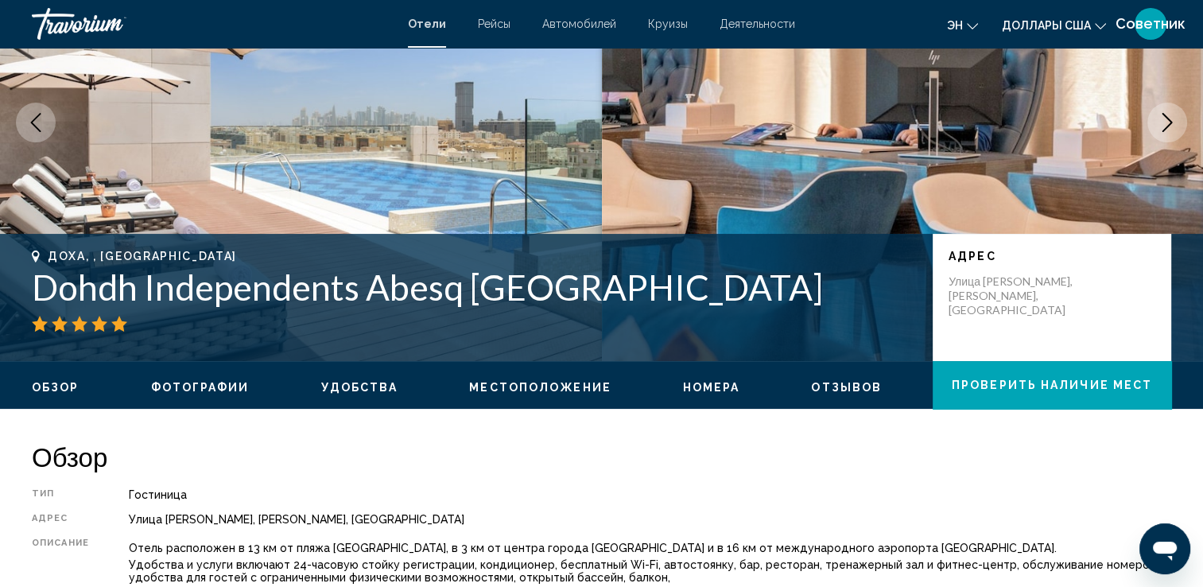
scroll to position [79, 0]
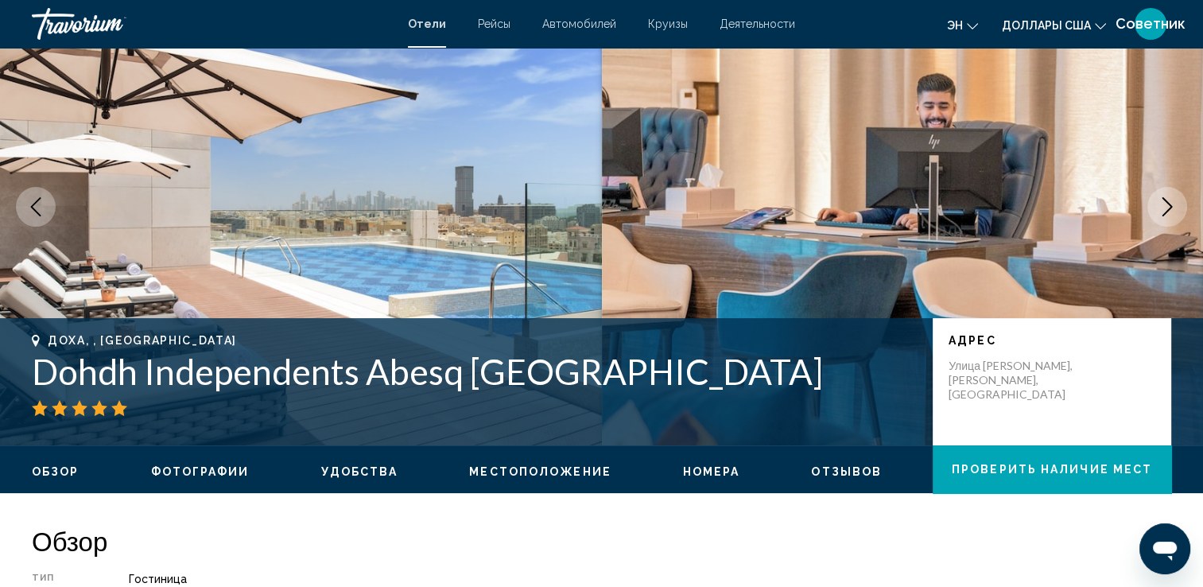
click at [1165, 211] on icon "Следующее изображение" at bounding box center [1167, 206] width 10 height 19
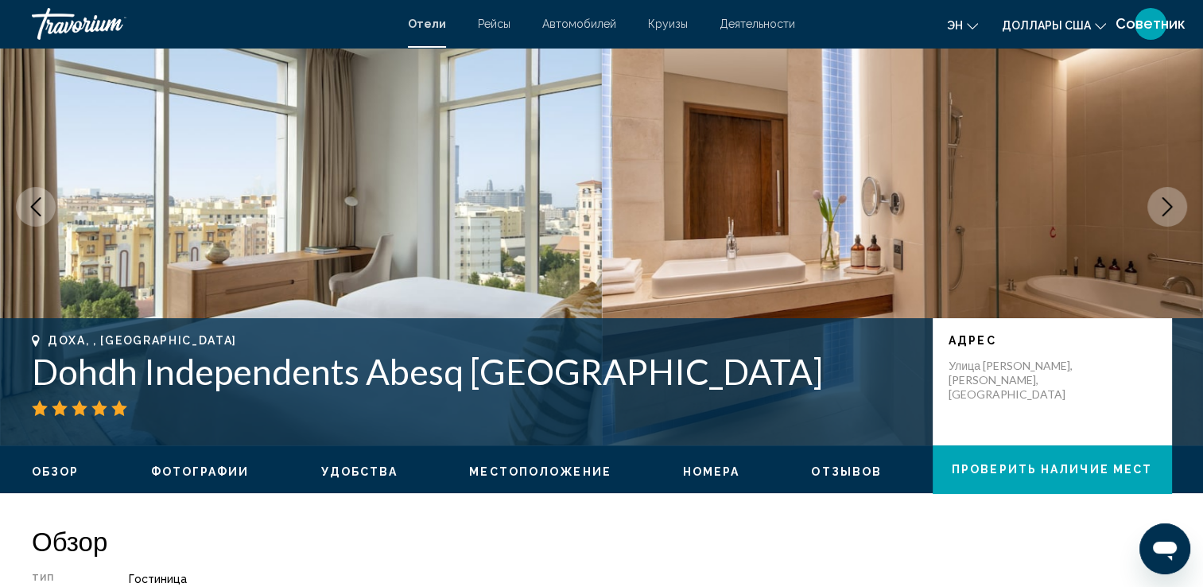
click at [474, 285] on img "Основное содержание" at bounding box center [301, 206] width 602 height 477
click at [191, 246] on img "Основное содержание" at bounding box center [301, 206] width 602 height 477
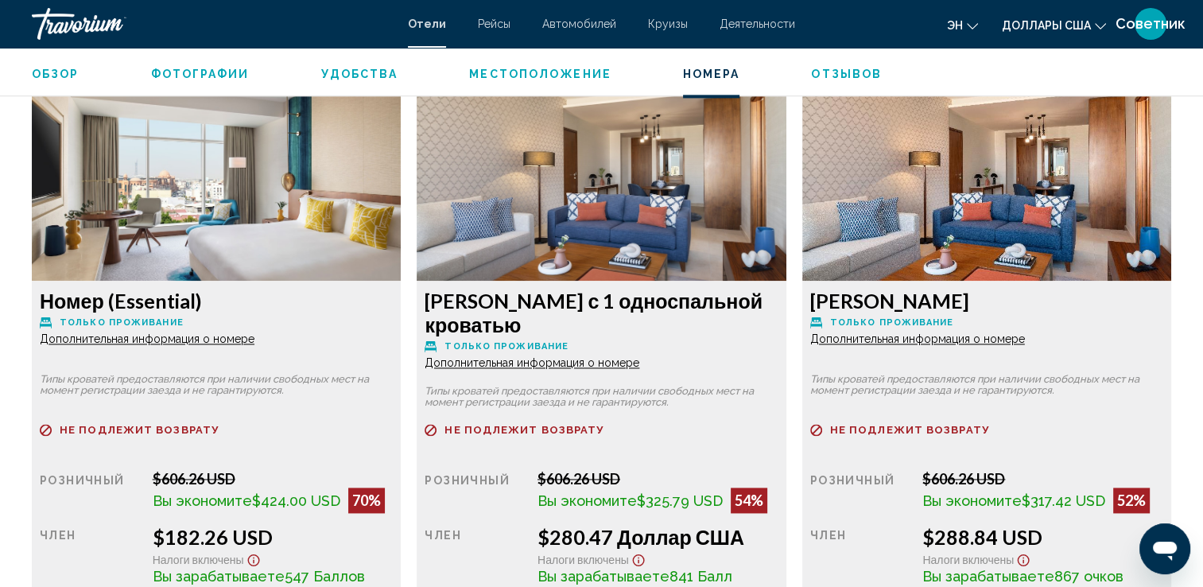
scroll to position [2305, 0]
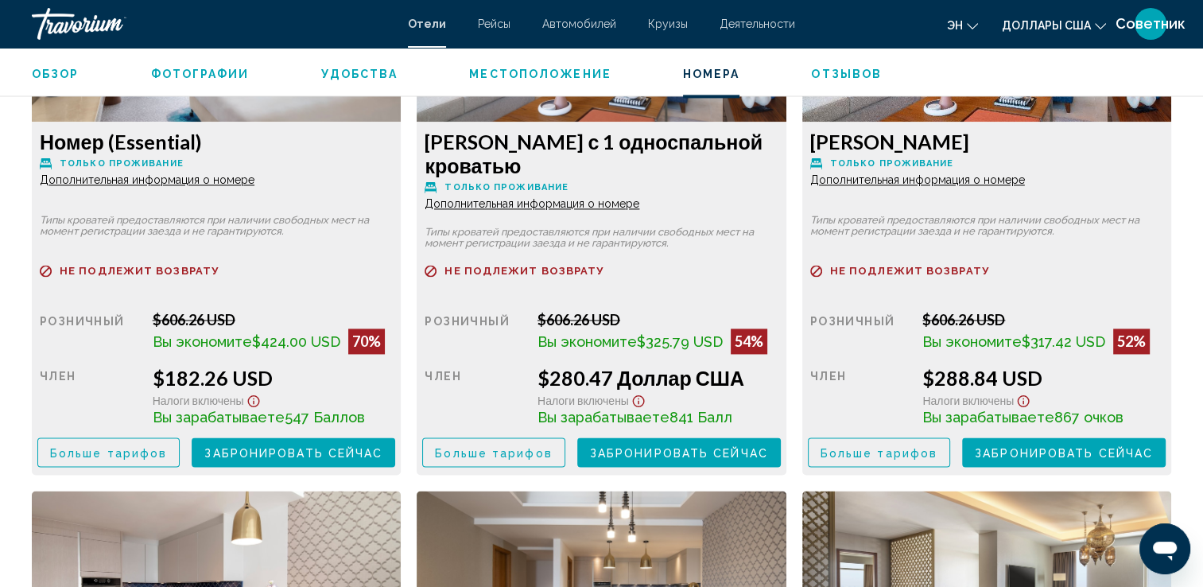
click at [121, 463] on button "Больше тарифов" at bounding box center [108, 451] width 142 height 29
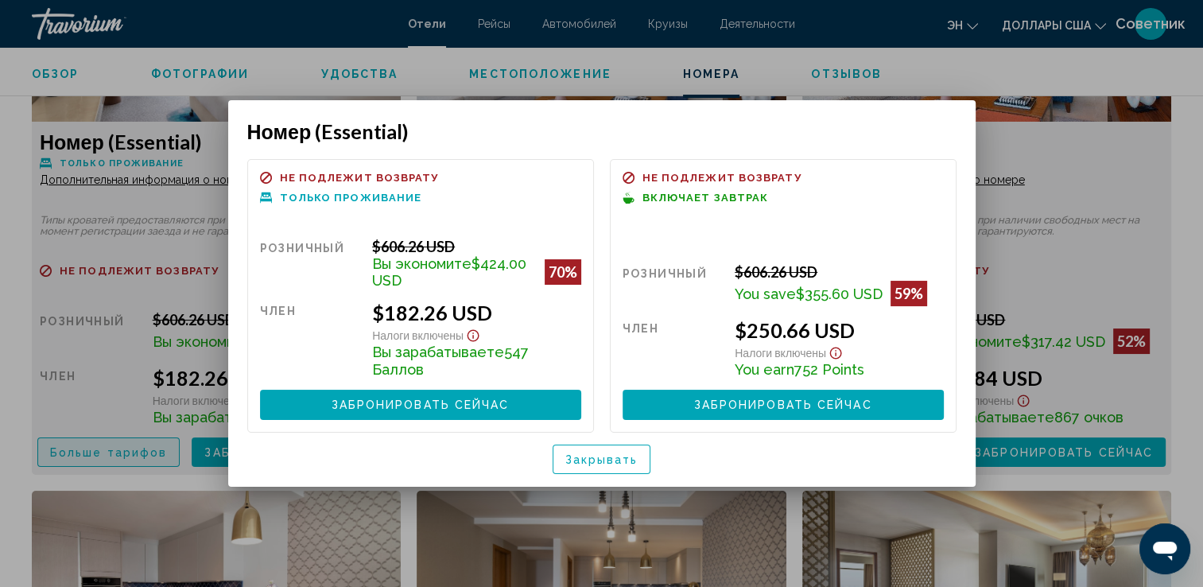
scroll to position [0, 0]
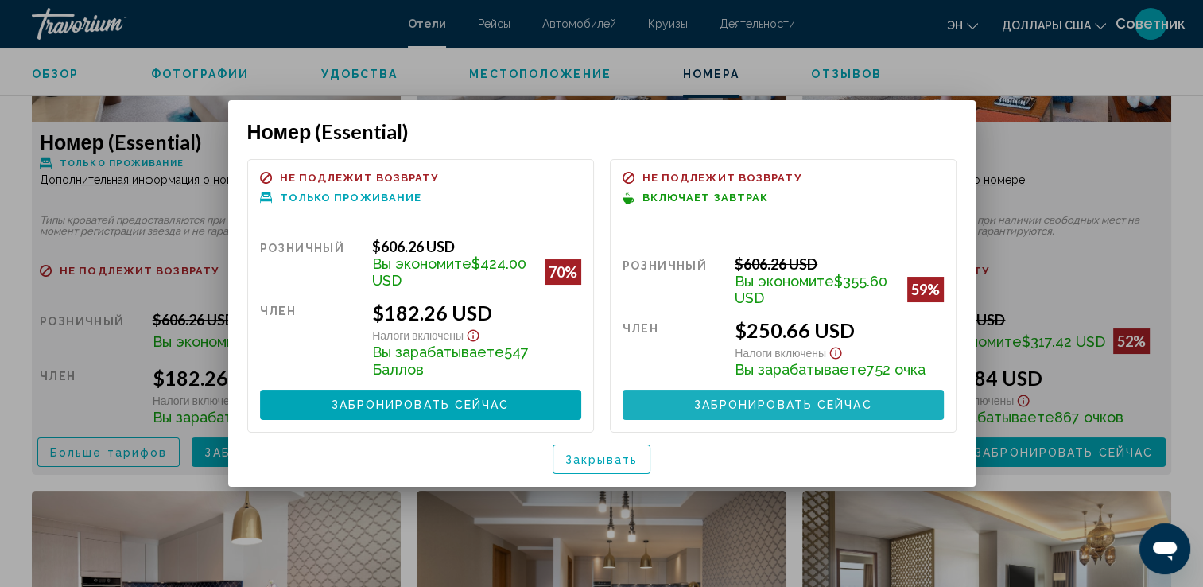
click at [779, 399] on span "Забронировать сейчас" at bounding box center [783, 405] width 178 height 13
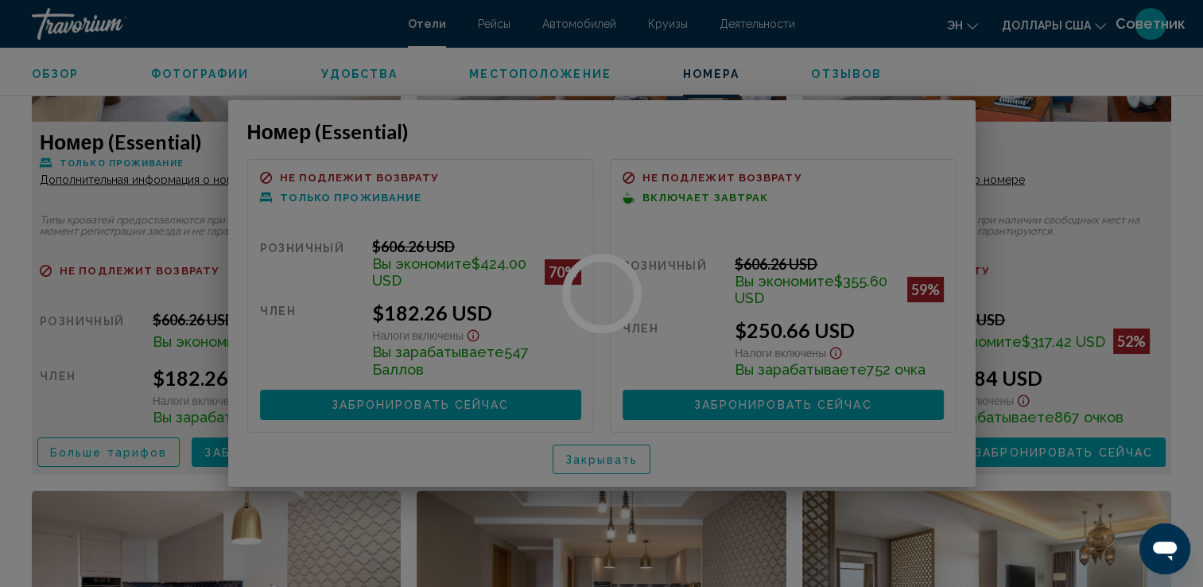
scroll to position [2305, 0]
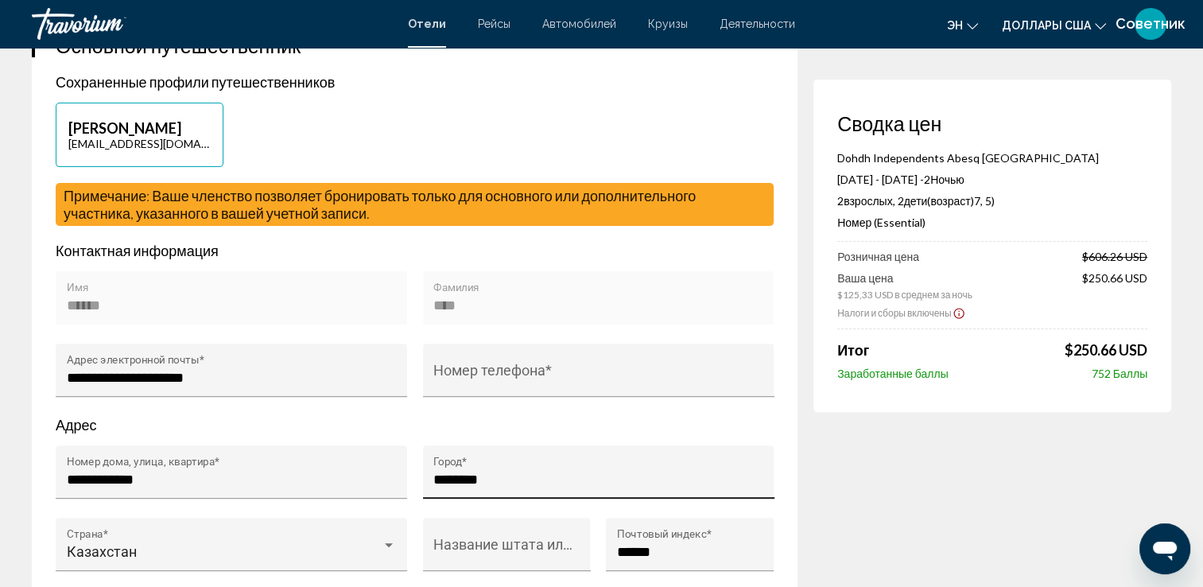
scroll to position [556, 0]
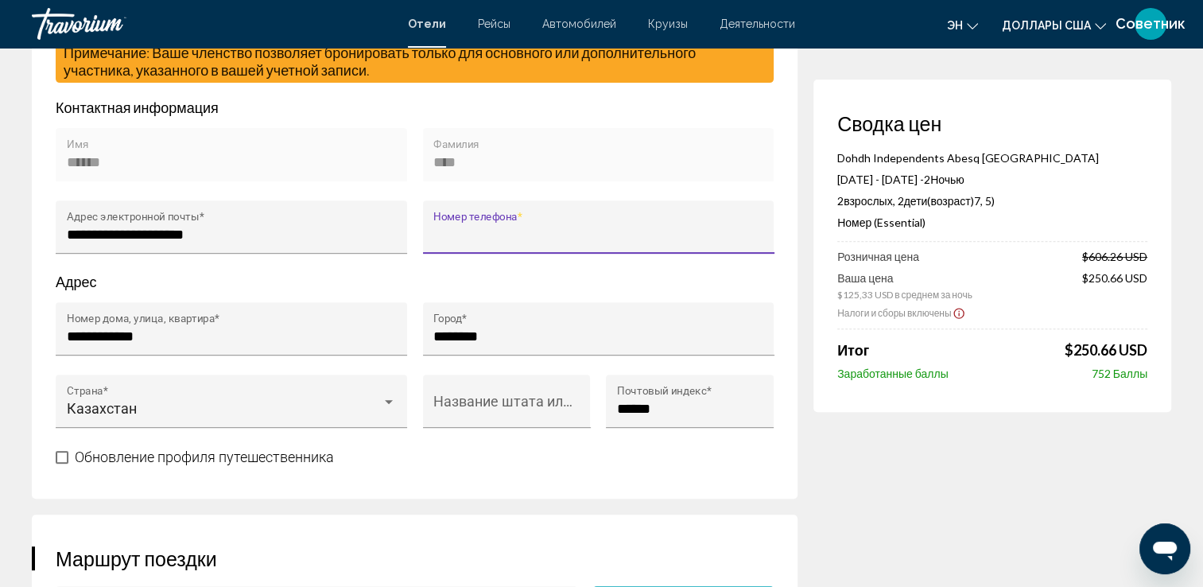
click at [468, 227] on input "Номер телефона *" at bounding box center [598, 235] width 330 height 16
type input "*"
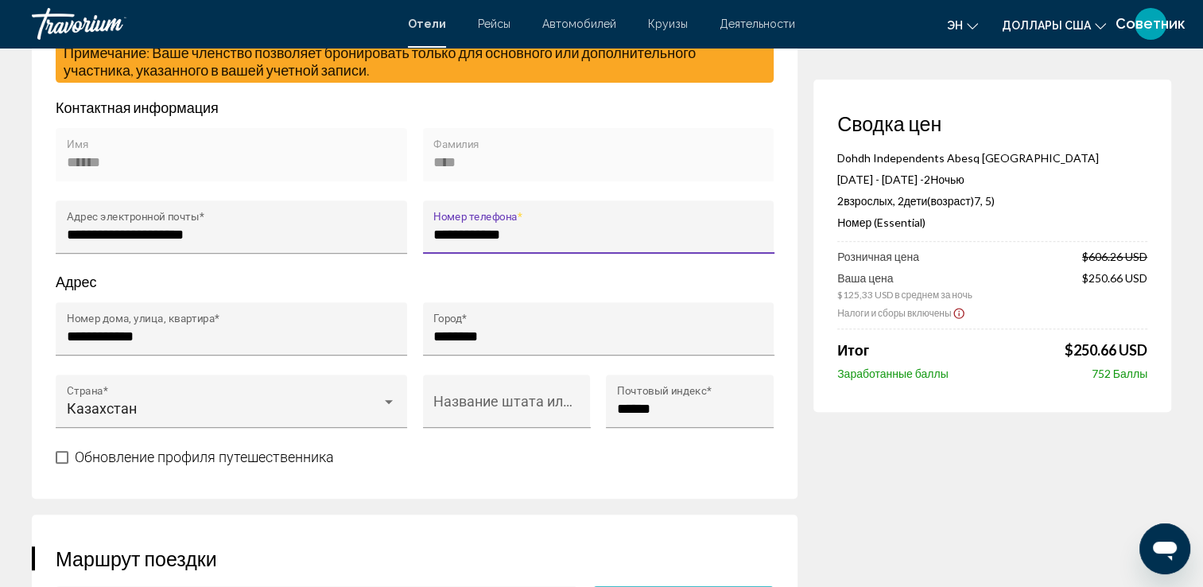
type input "**********"
click at [547, 184] on div "**** Фамилия" at bounding box center [598, 164] width 351 height 72
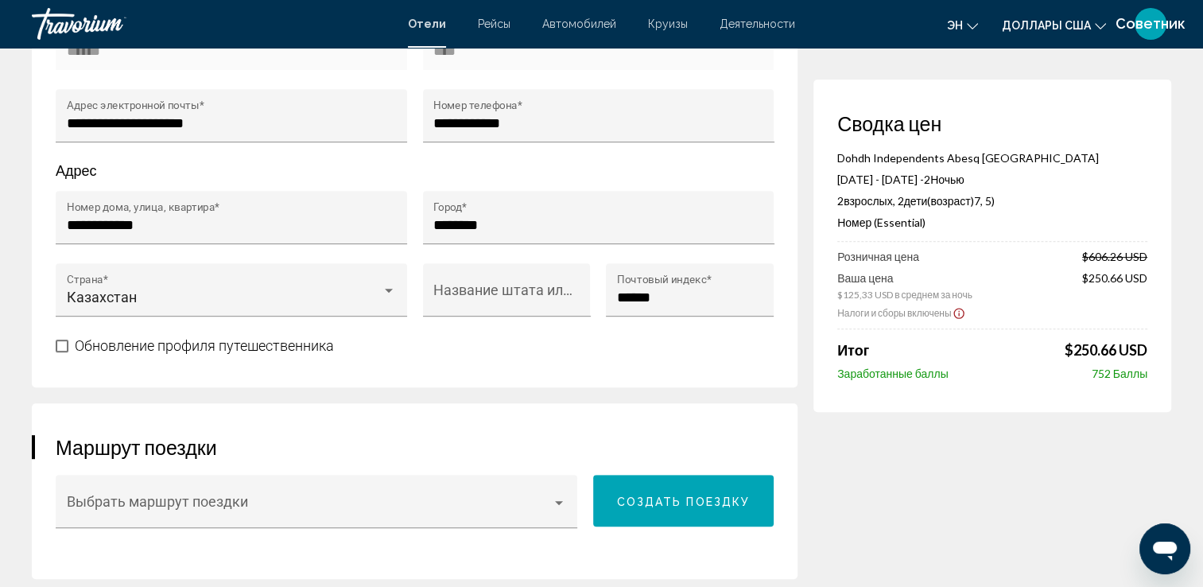
scroll to position [715, 0]
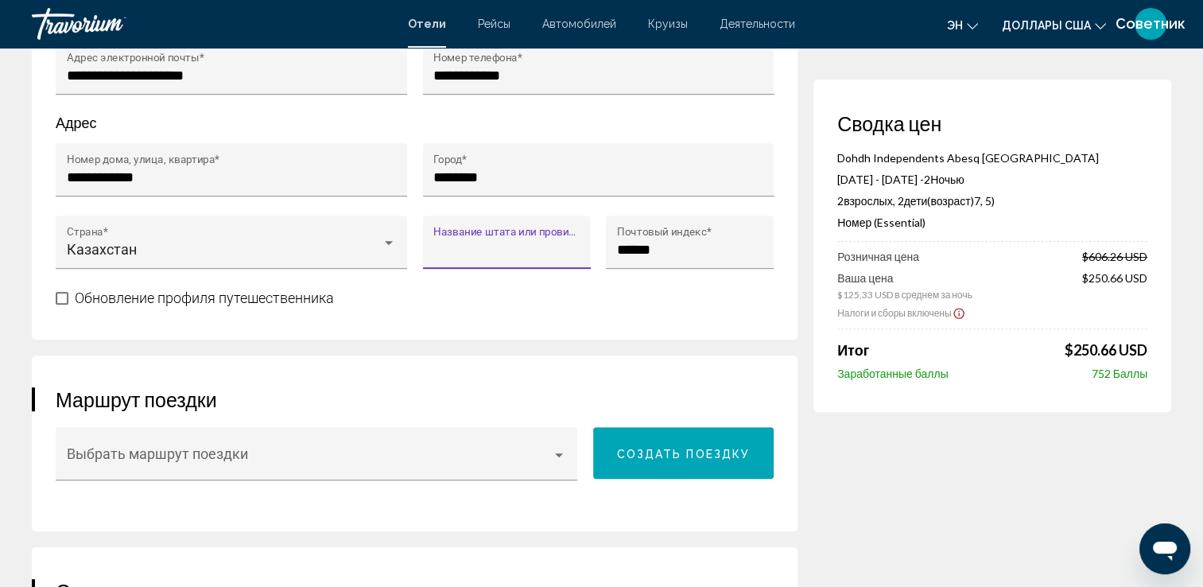
click at [452, 247] on input "Название штата или провинции *" at bounding box center [506, 250] width 146 height 16
type input "******"
click at [479, 246] on input "******" at bounding box center [506, 250] width 146 height 16
drag, startPoint x: 479, startPoint y: 246, endPoint x: 413, endPoint y: 242, distance: 65.4
click at [415, 242] on div "****** Название штата или провинции *" at bounding box center [507, 251] width 184 height 72
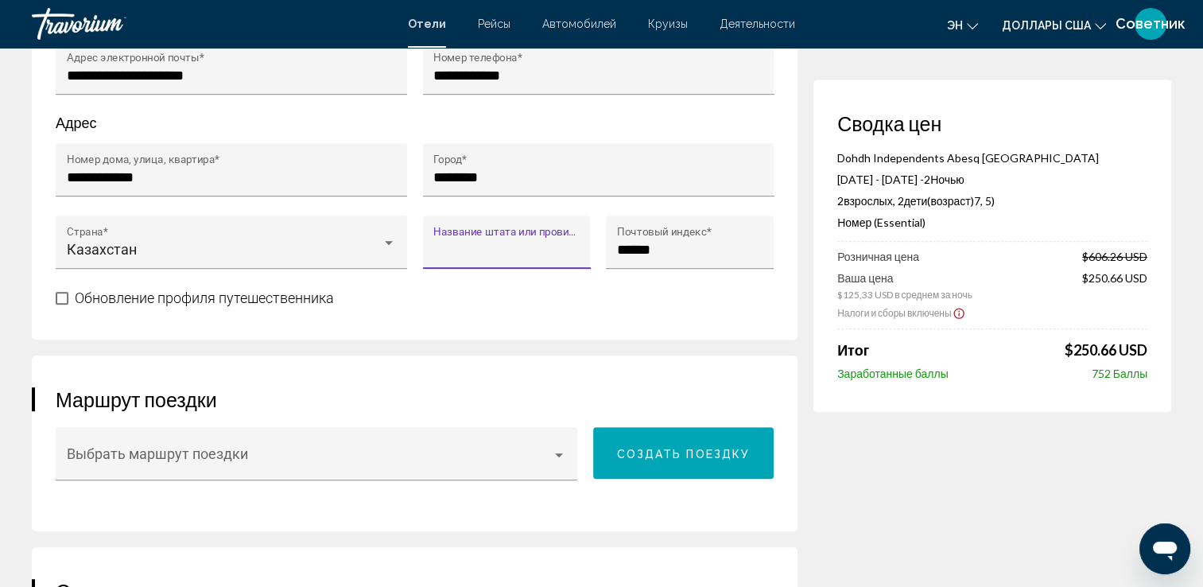
type input "*"
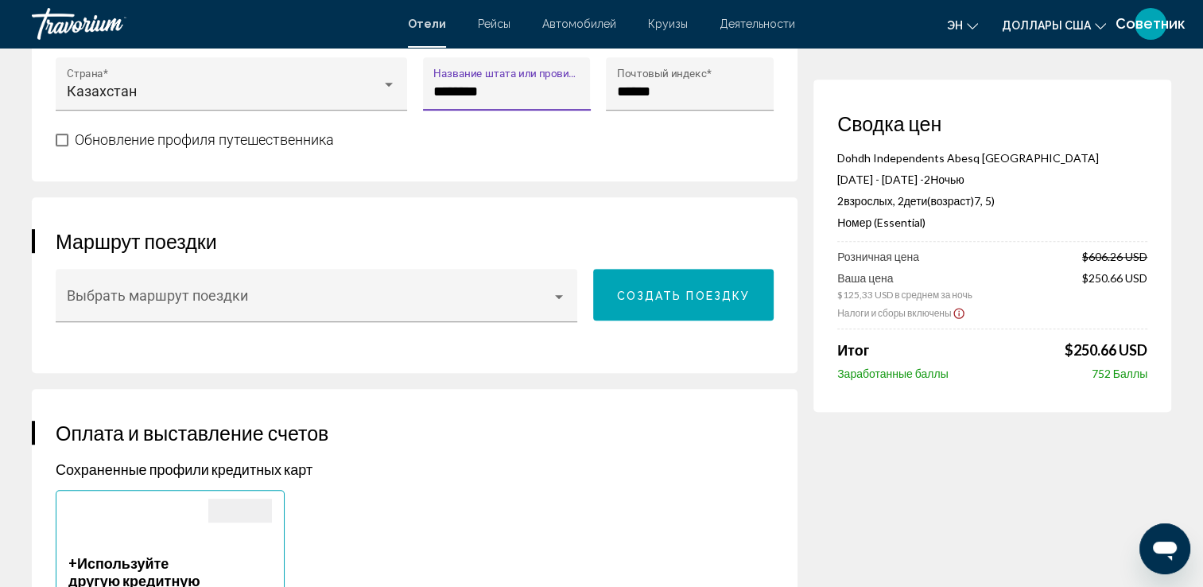
scroll to position [874, 0]
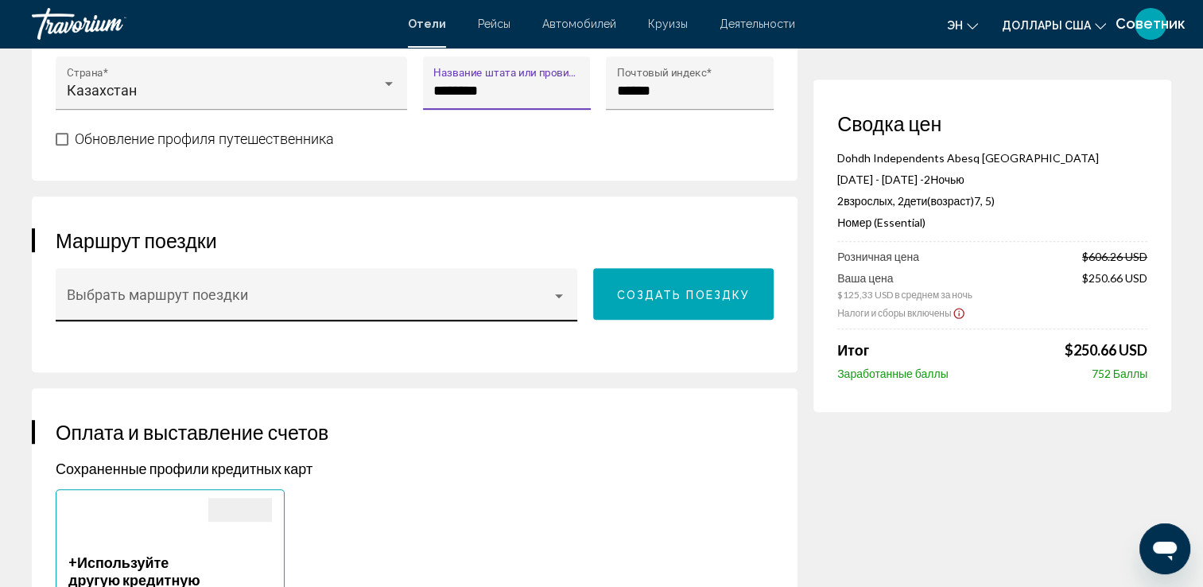
type input "********"
click at [207, 307] on div "Выбрать маршрут поездки" at bounding box center [317, 300] width 500 height 42
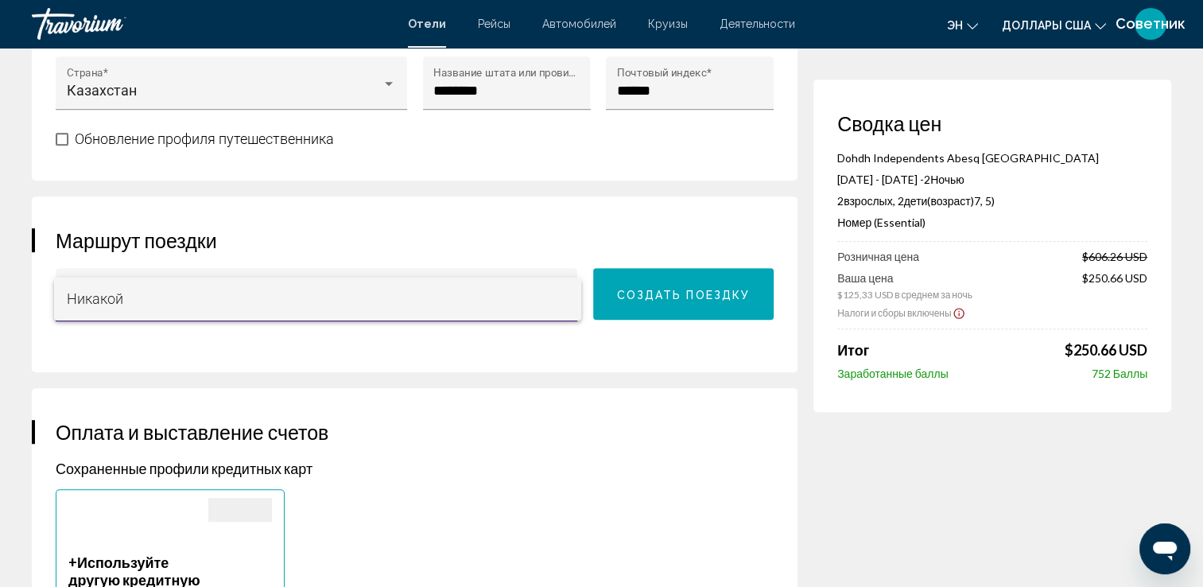
click at [669, 277] on div at bounding box center [601, 293] width 1203 height 587
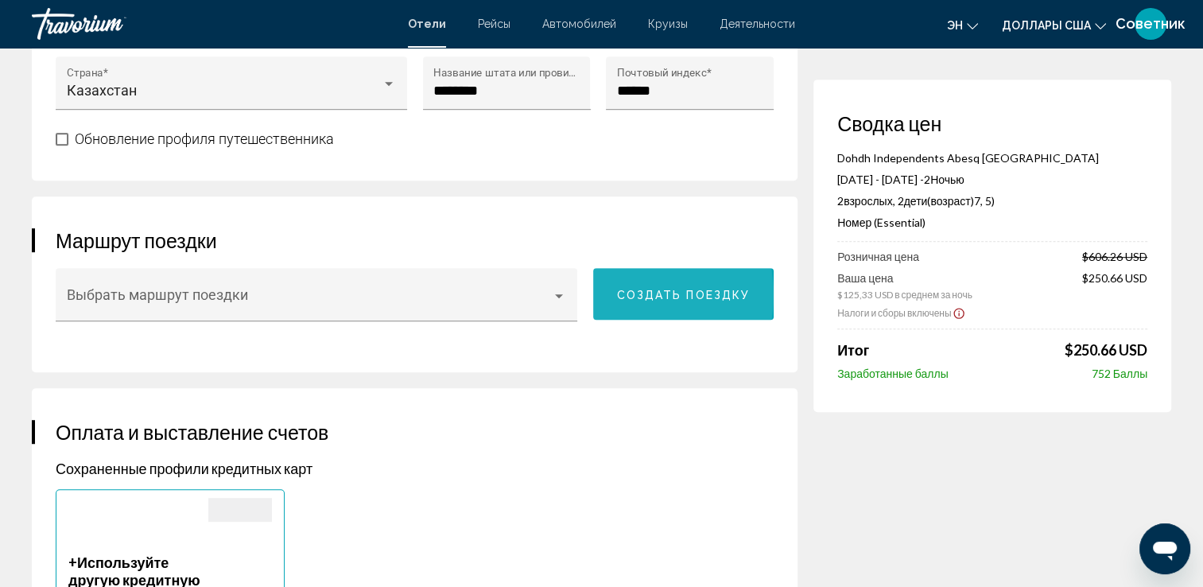
click at [615, 293] on button "Создать поездку" at bounding box center [683, 294] width 181 height 52
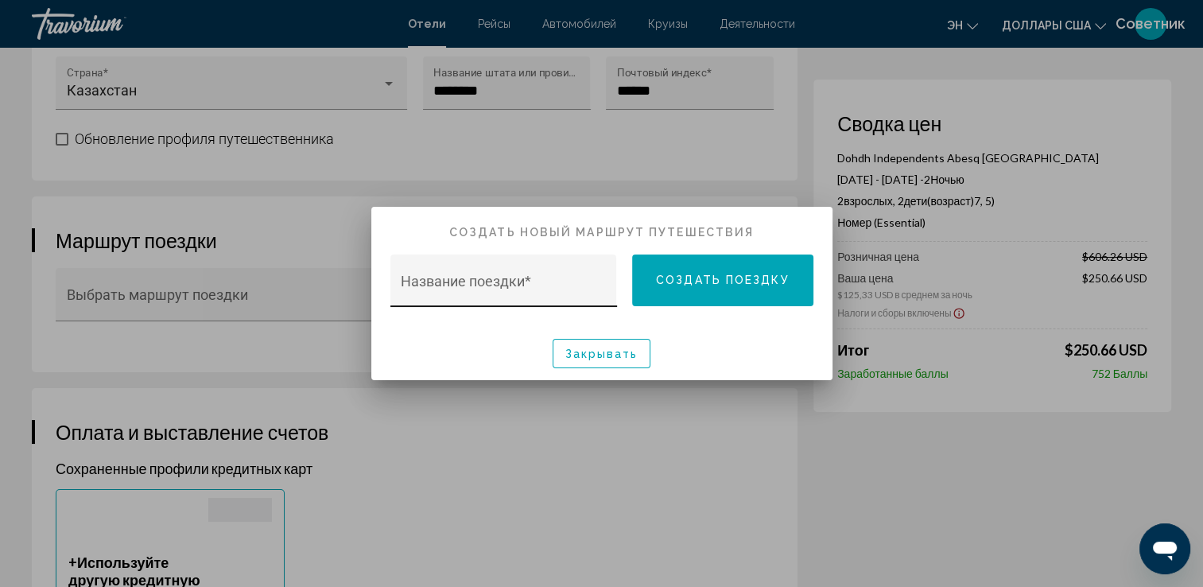
click at [557, 296] on input "Название поездки *" at bounding box center [503, 289] width 205 height 16
type input "****"
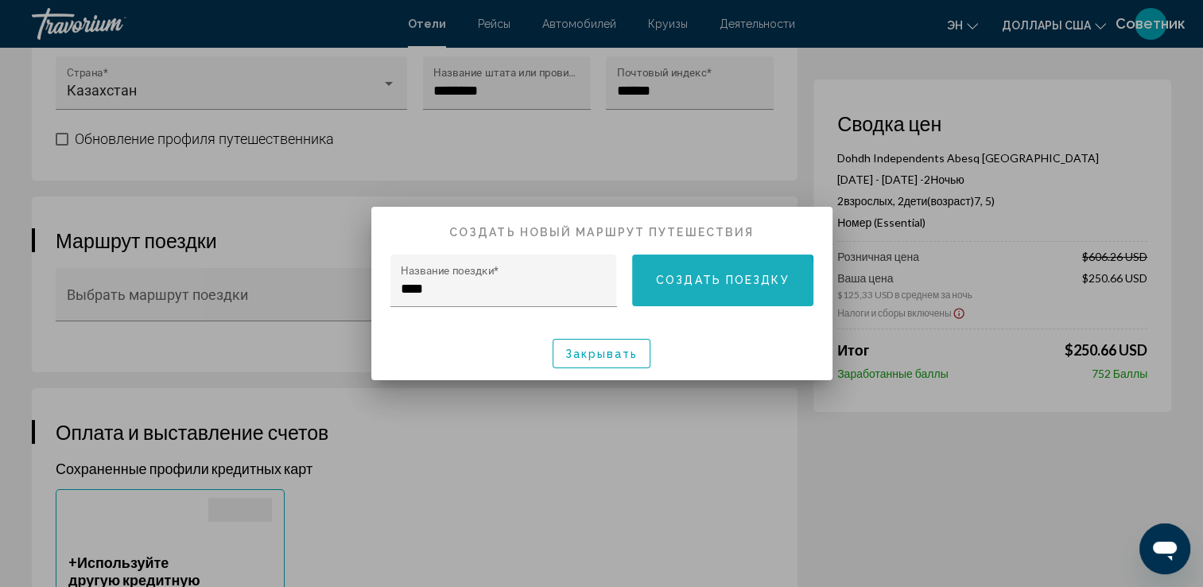
click at [709, 288] on button "Создать поездку" at bounding box center [722, 280] width 181 height 52
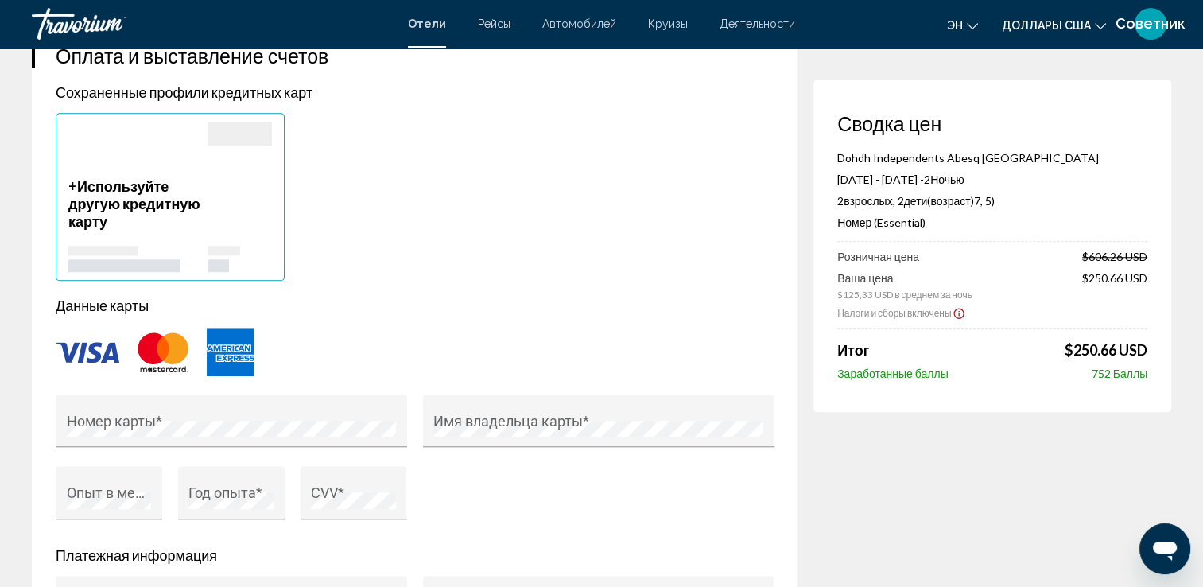
scroll to position [1351, 0]
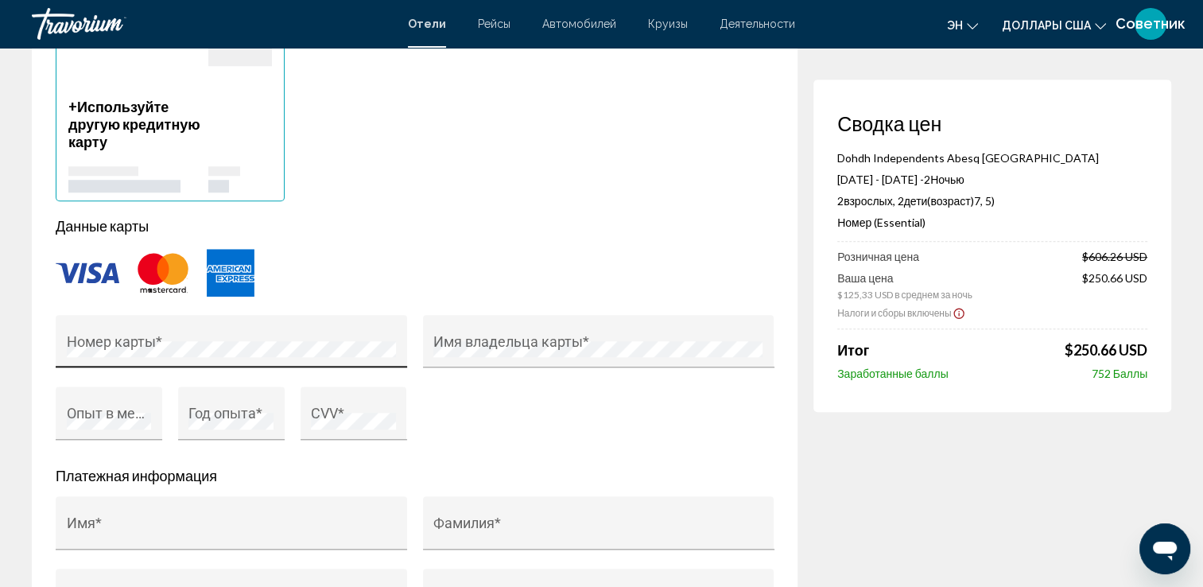
click at [228, 331] on div "Номер карты *" at bounding box center [232, 346] width 330 height 42
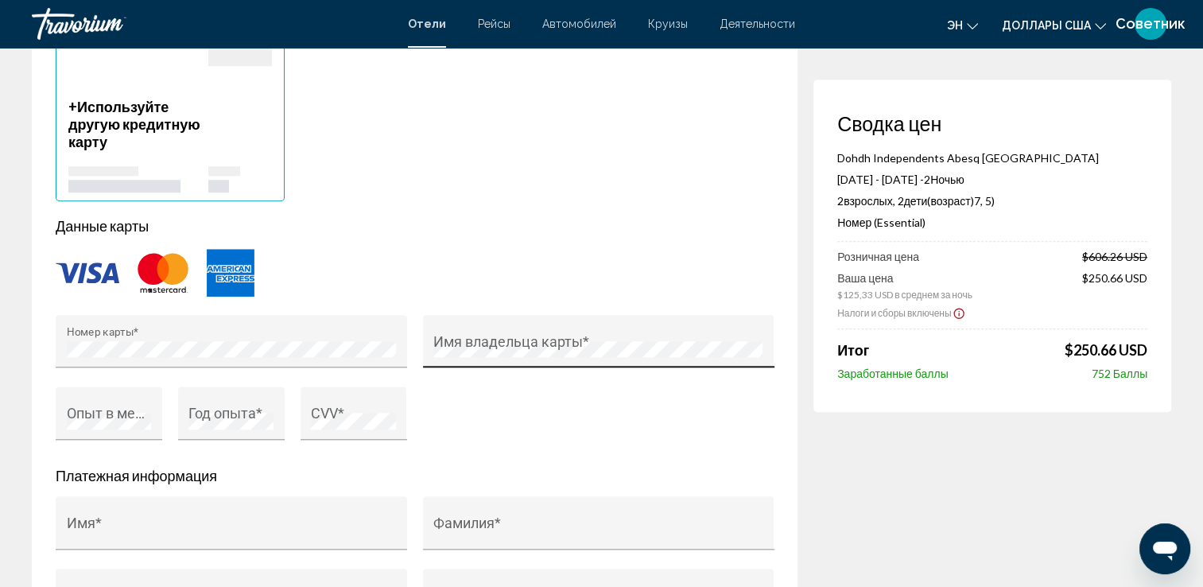
click at [538, 320] on div "Имя владельца карты *" at bounding box center [598, 341] width 351 height 53
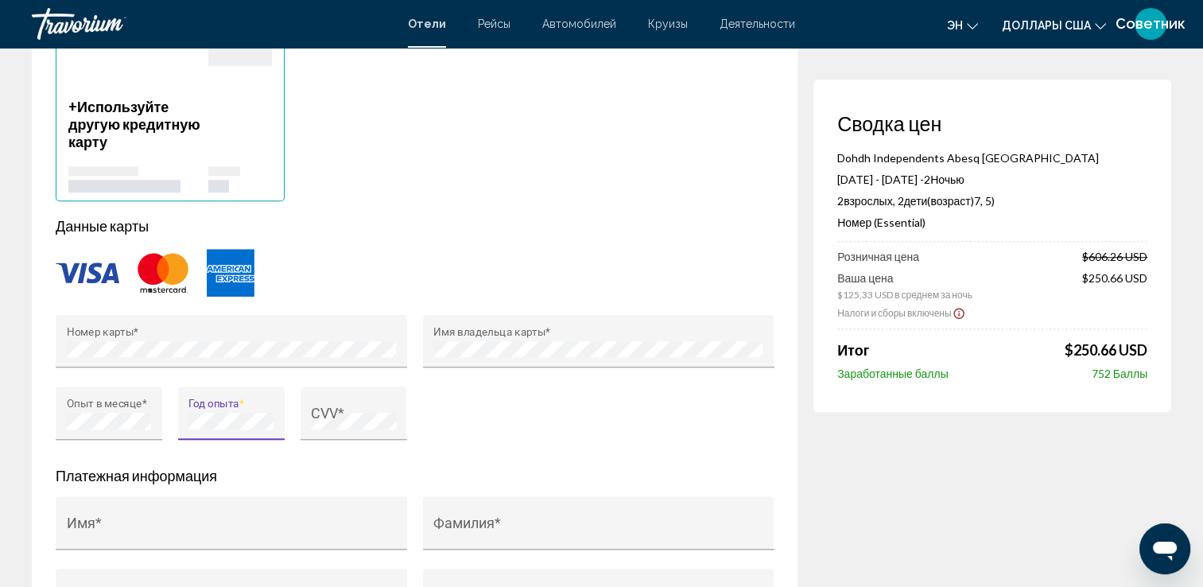
click at [347, 436] on div "CVV *" at bounding box center [353, 422] width 107 height 72
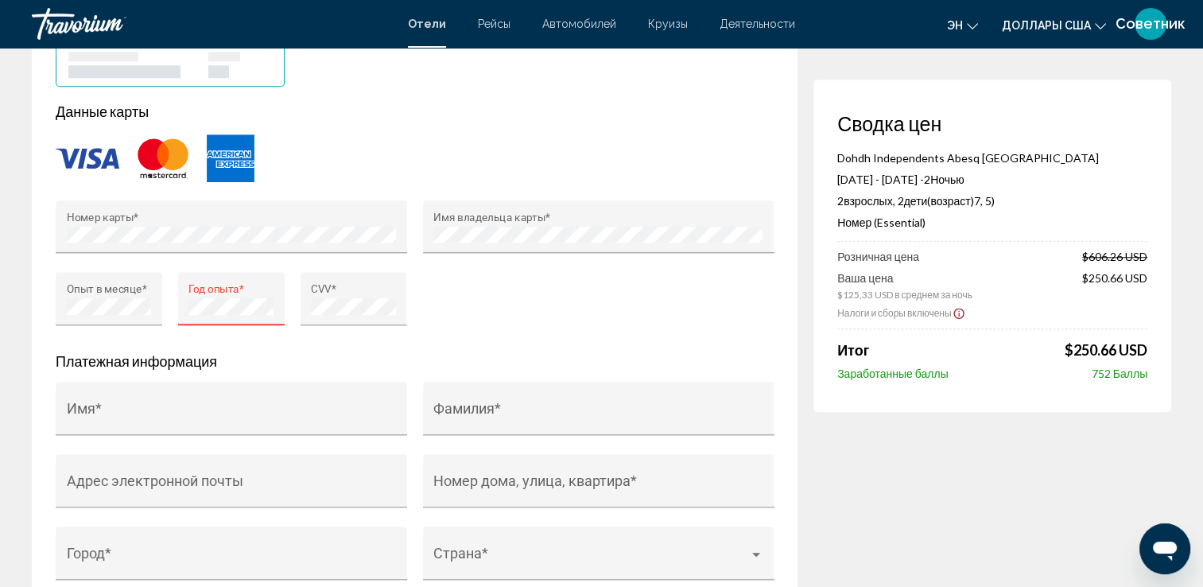
scroll to position [0, 0]
click at [188, 300] on div "Год опыта *" at bounding box center [231, 298] width 107 height 53
click at [241, 409] on input "Имя *" at bounding box center [232, 416] width 330 height 16
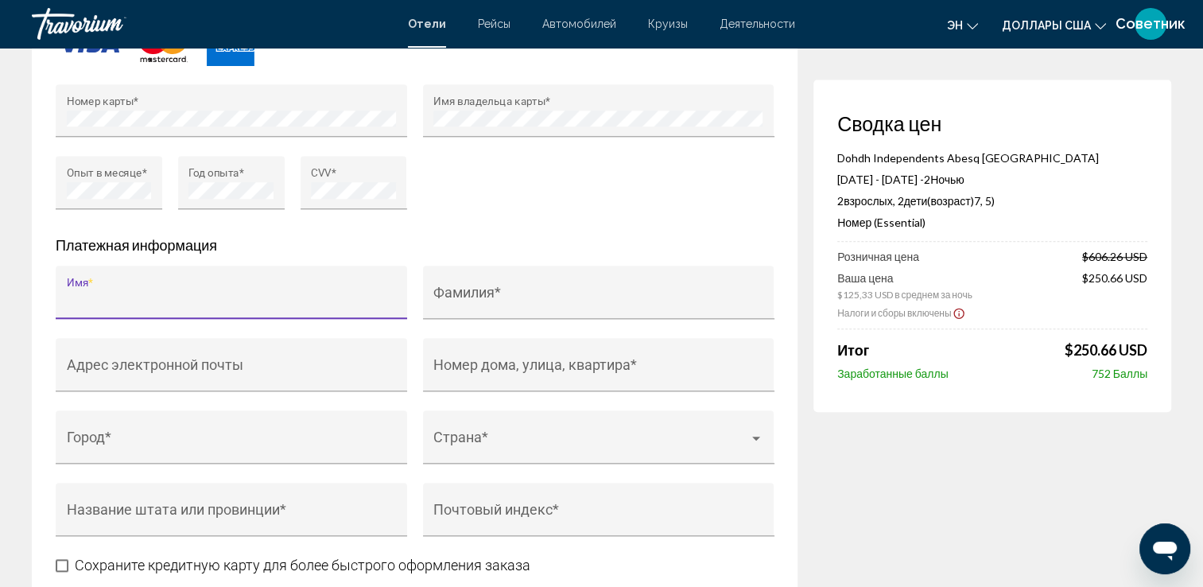
scroll to position [1606, 0]
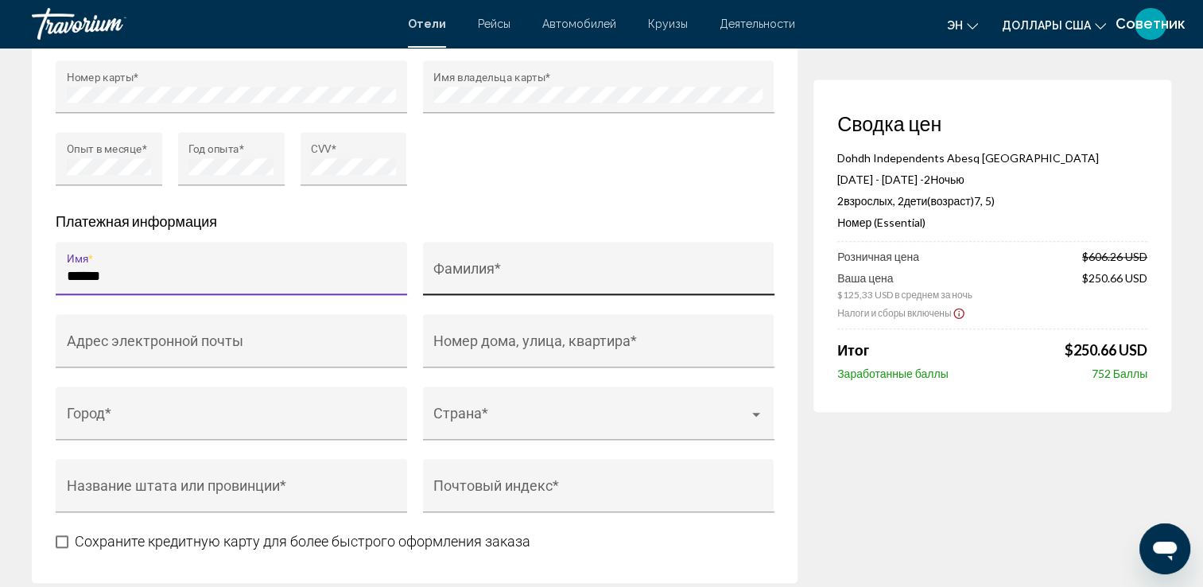
type input "******"
click at [490, 268] on input "Фамилия *" at bounding box center [598, 276] width 330 height 16
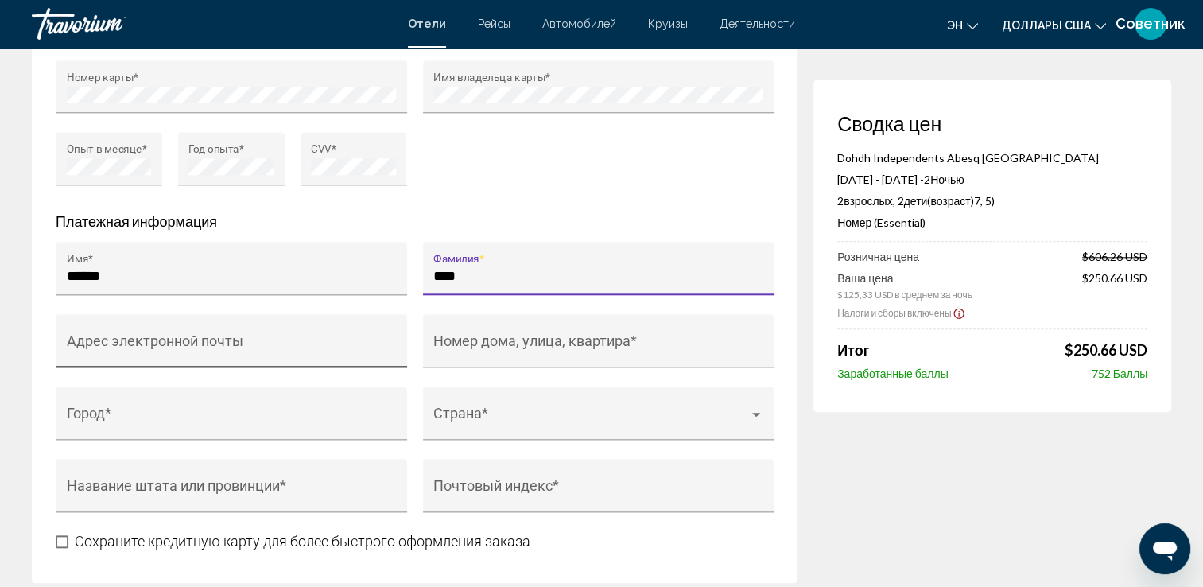
type input "****"
click at [318, 352] on div "Адрес электронной почты" at bounding box center [232, 346] width 330 height 42
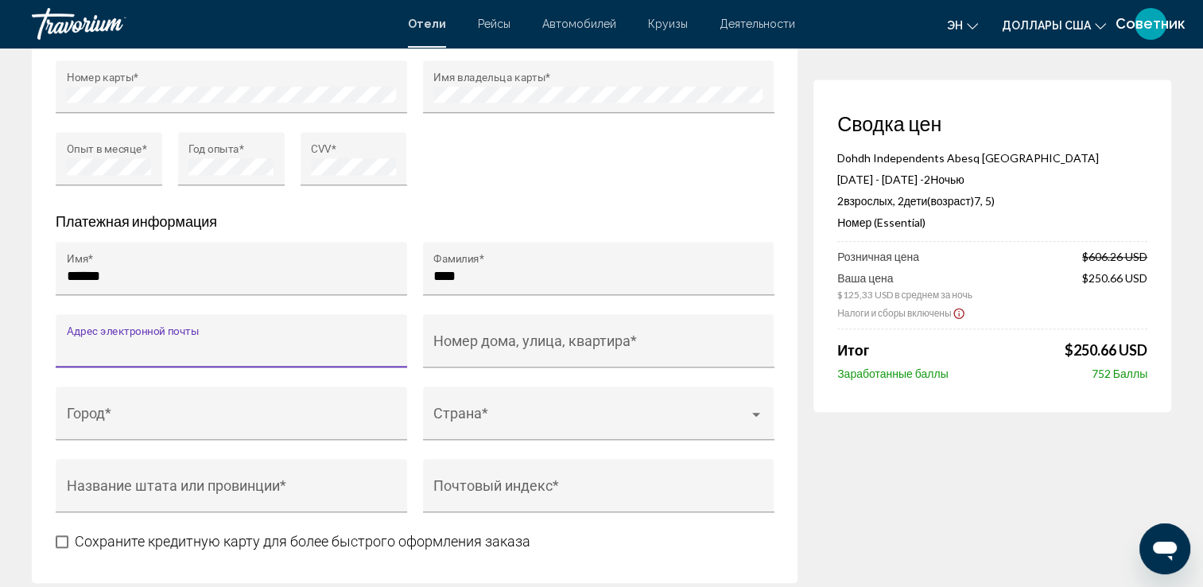
click at [254, 340] on input "Адрес электронной почты" at bounding box center [232, 348] width 330 height 16
paste input "**********"
type input "**********"
click at [493, 340] on input "Номер дома, улица, квартира *" at bounding box center [598, 348] width 330 height 16
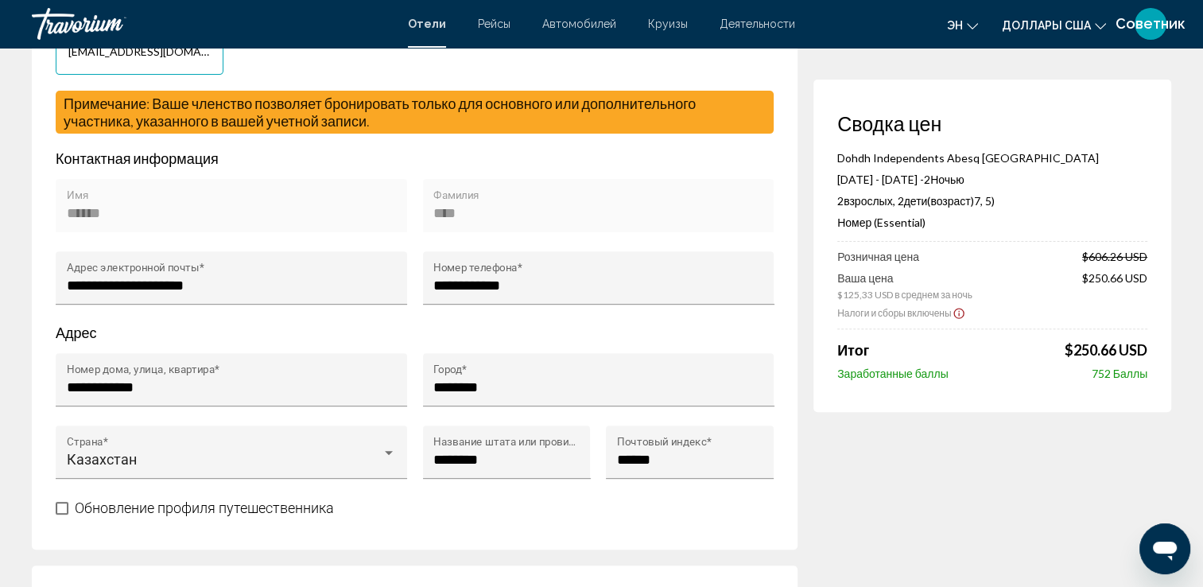
scroll to position [493, 0]
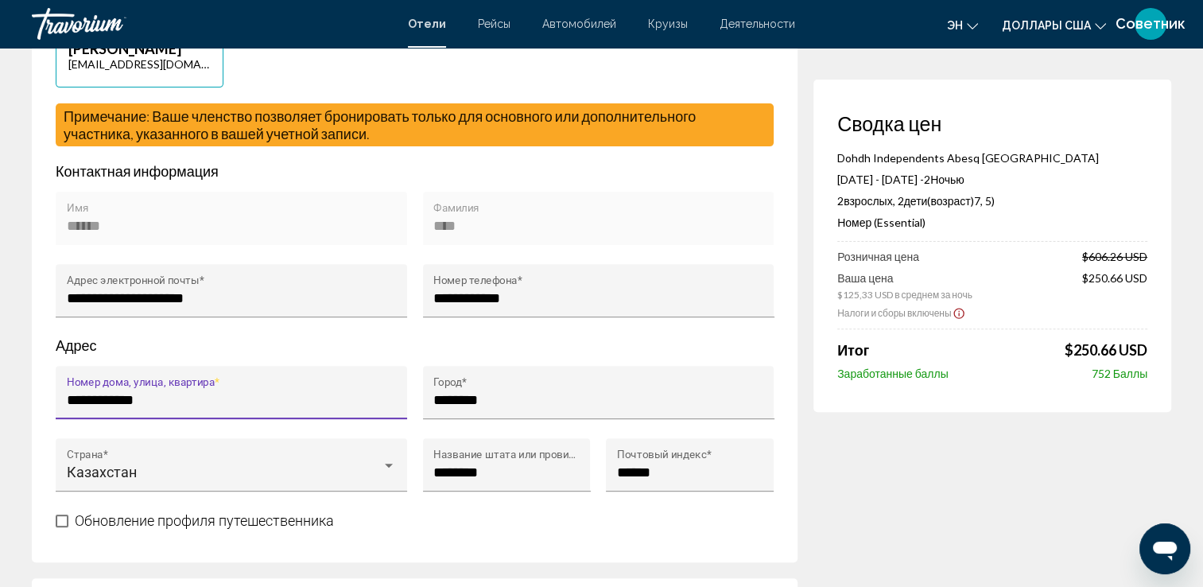
drag, startPoint x: 214, startPoint y: 400, endPoint x: 64, endPoint y: 395, distance: 150.3
click at [64, 396] on div "**********" at bounding box center [231, 392] width 351 height 53
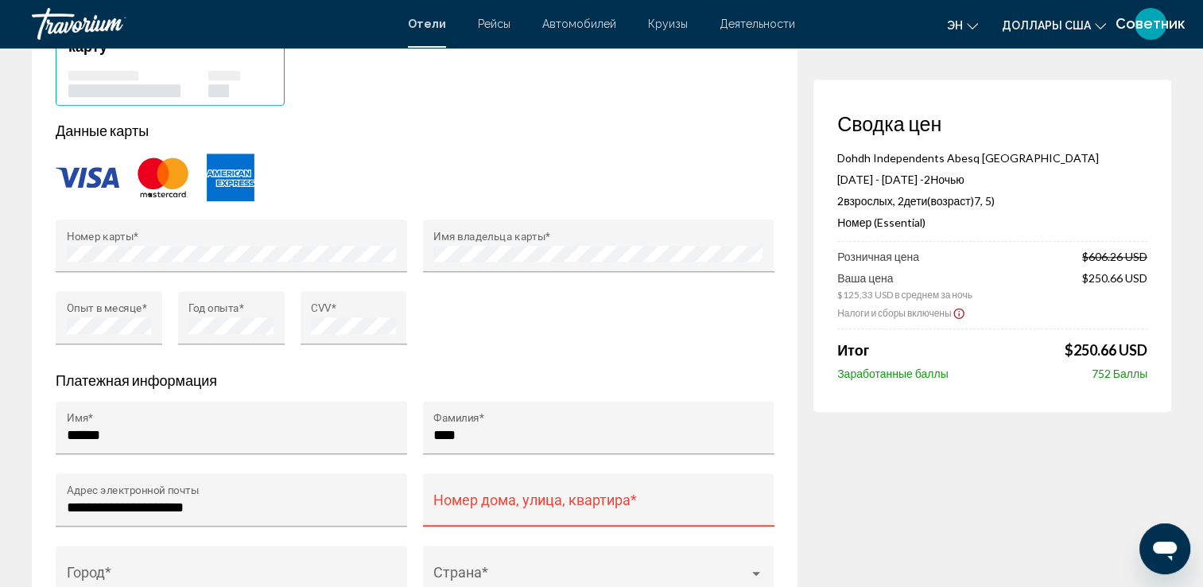
scroll to position [1606, 0]
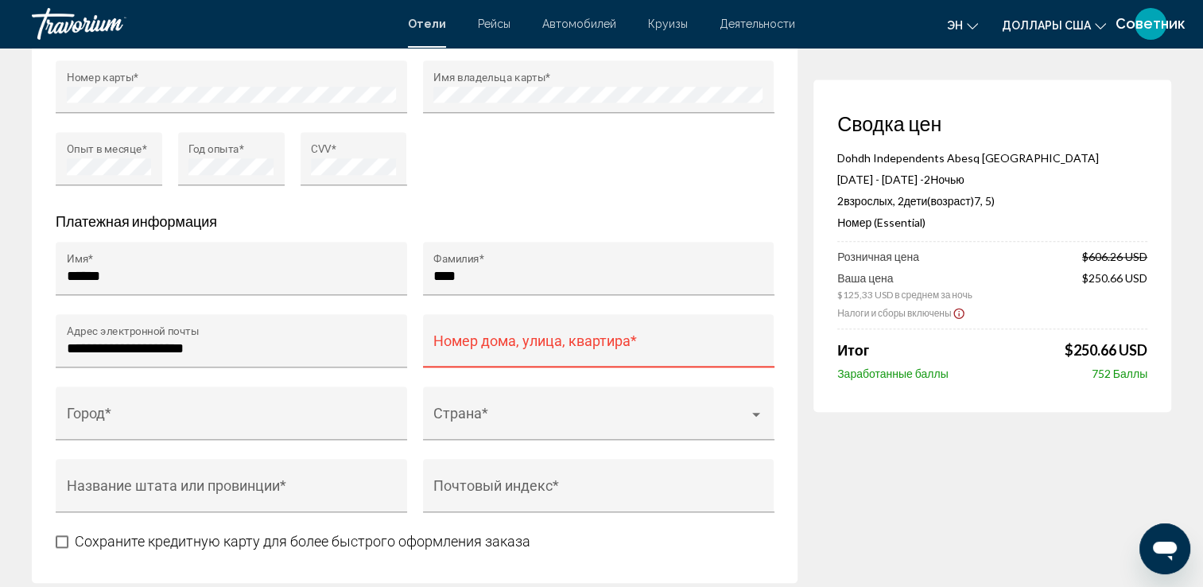
click at [545, 325] on div "Номер дома, улица, квартира *" at bounding box center [598, 346] width 330 height 42
paste input "**********"
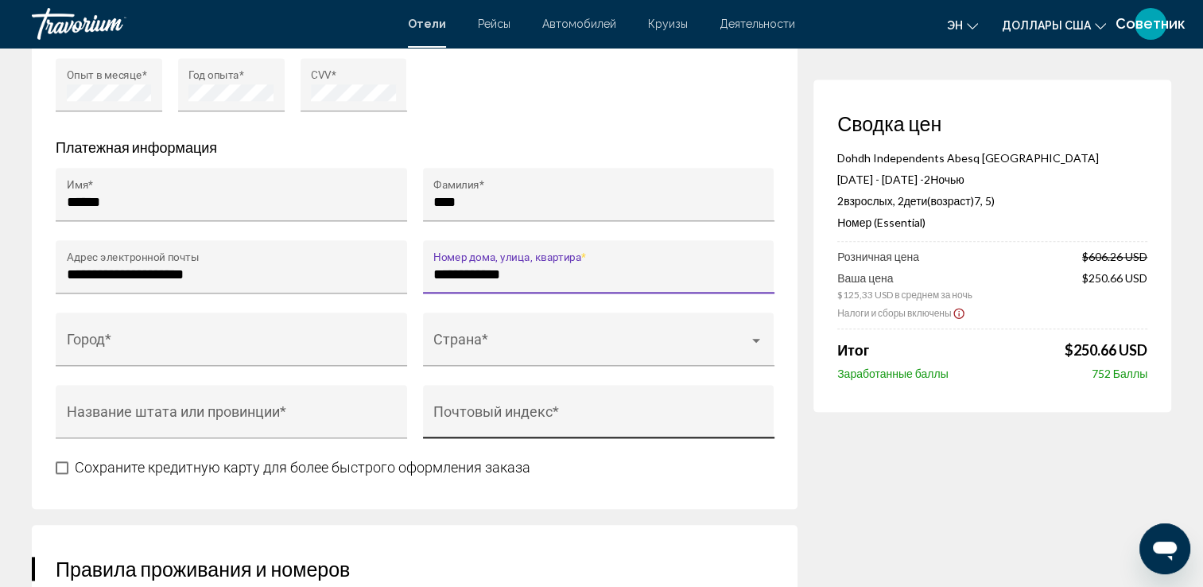
scroll to position [1765, 0]
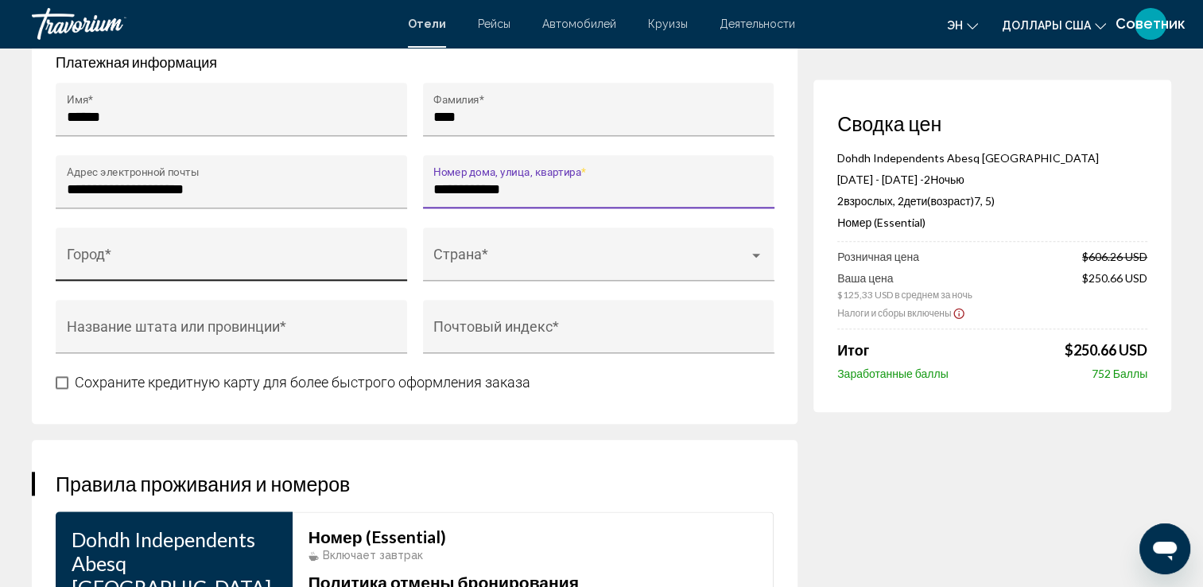
type input "**********"
click at [260, 254] on input "Город *" at bounding box center [232, 262] width 330 height 16
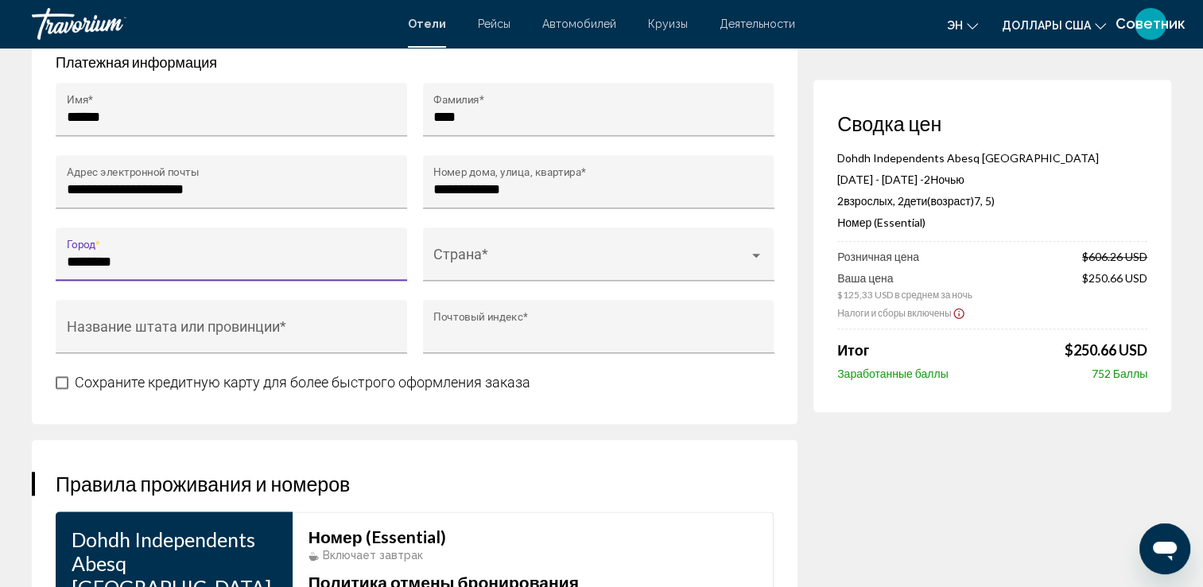
type input "********"
type input "******"
type input "*****"
type input "******"
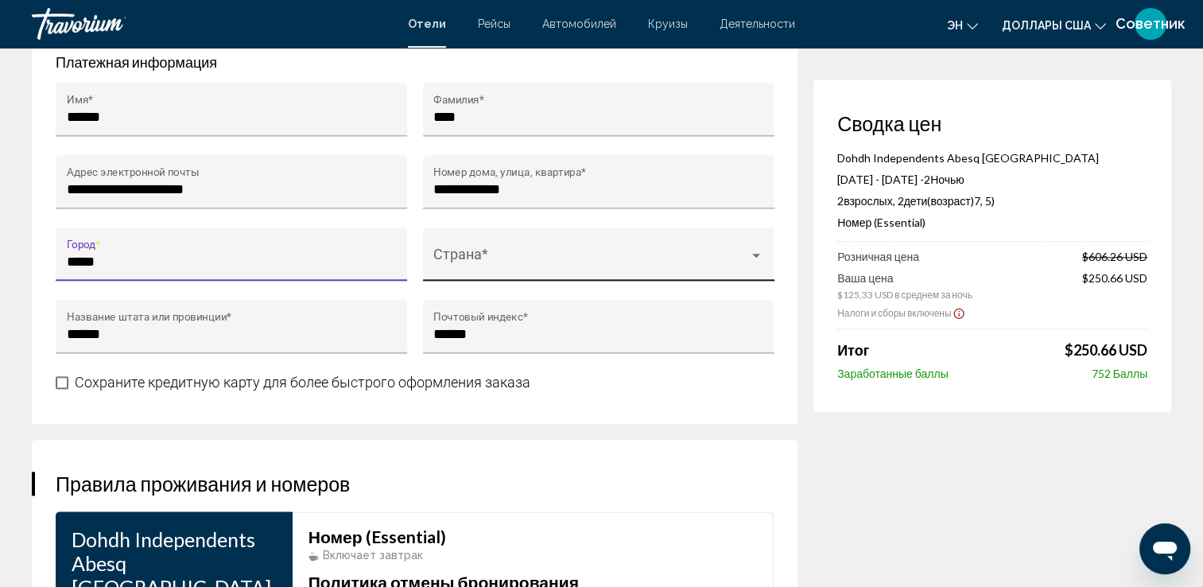
click at [490, 254] on span "Основное содержание" at bounding box center [591, 262] width 316 height 16
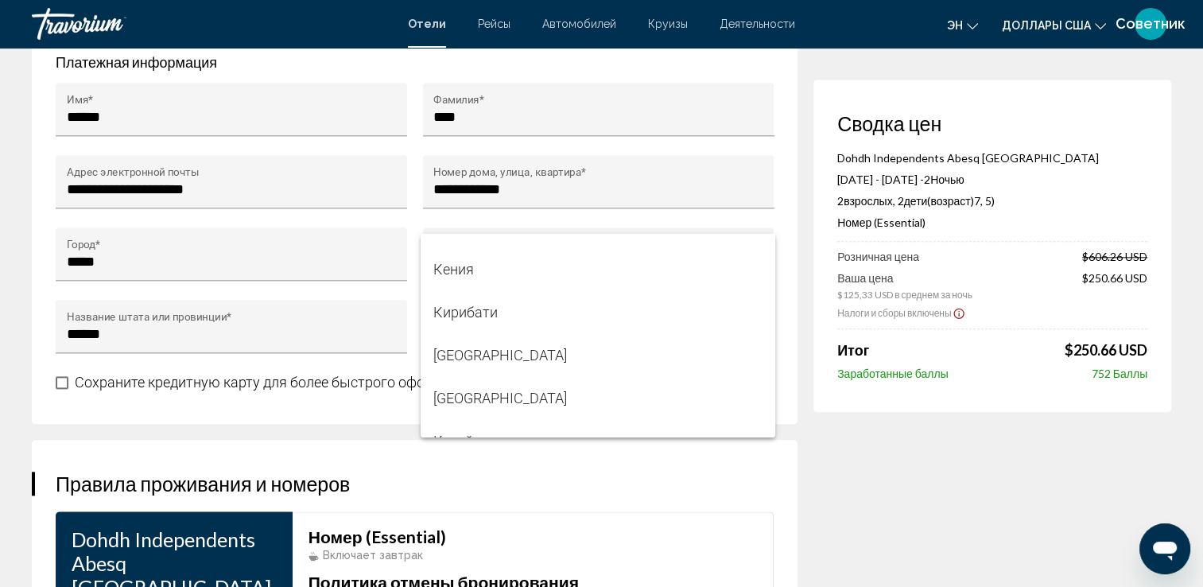
scroll to position [4849, 0]
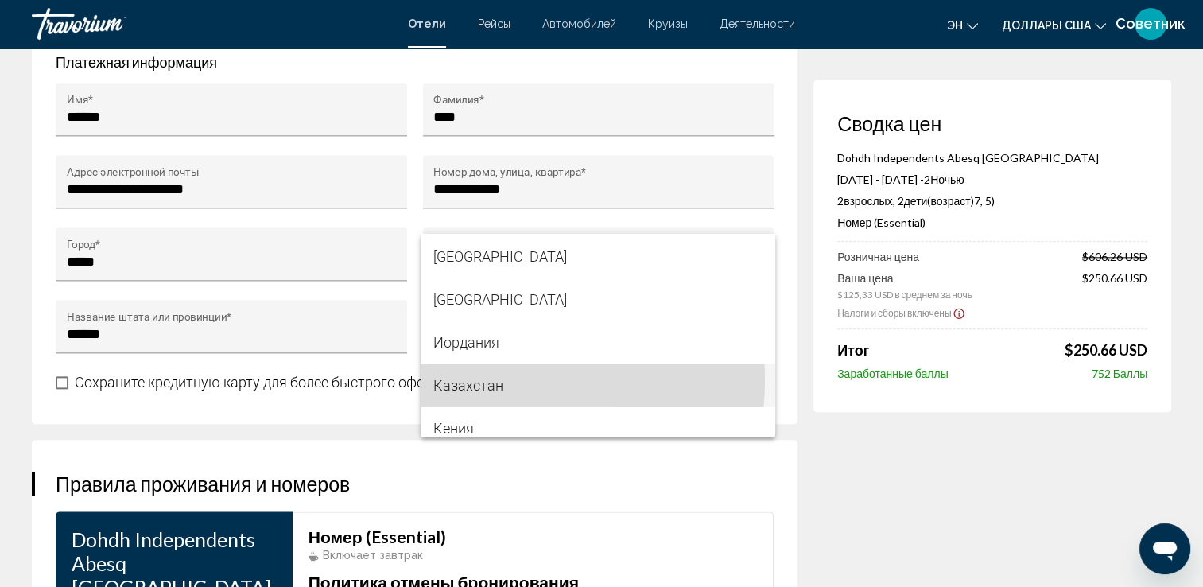
click at [487, 380] on span "Казахстан" at bounding box center [597, 385] width 329 height 43
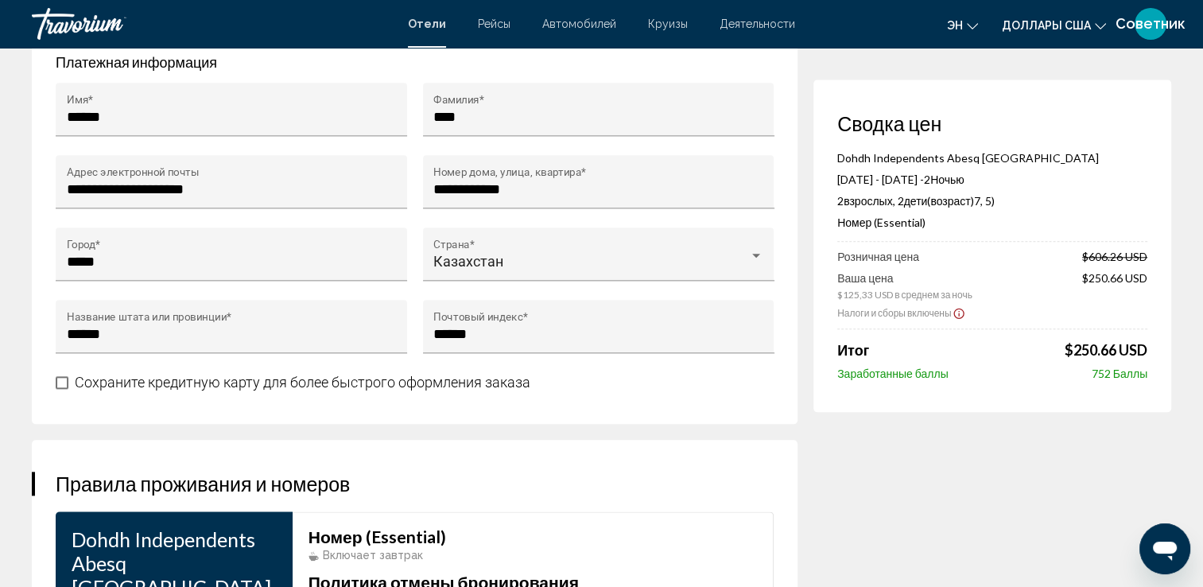
drag, startPoint x: 126, startPoint y: 314, endPoint x: 45, endPoint y: 332, distance: 83.9
drag, startPoint x: 126, startPoint y: 334, endPoint x: 43, endPoint y: 322, distance: 84.3
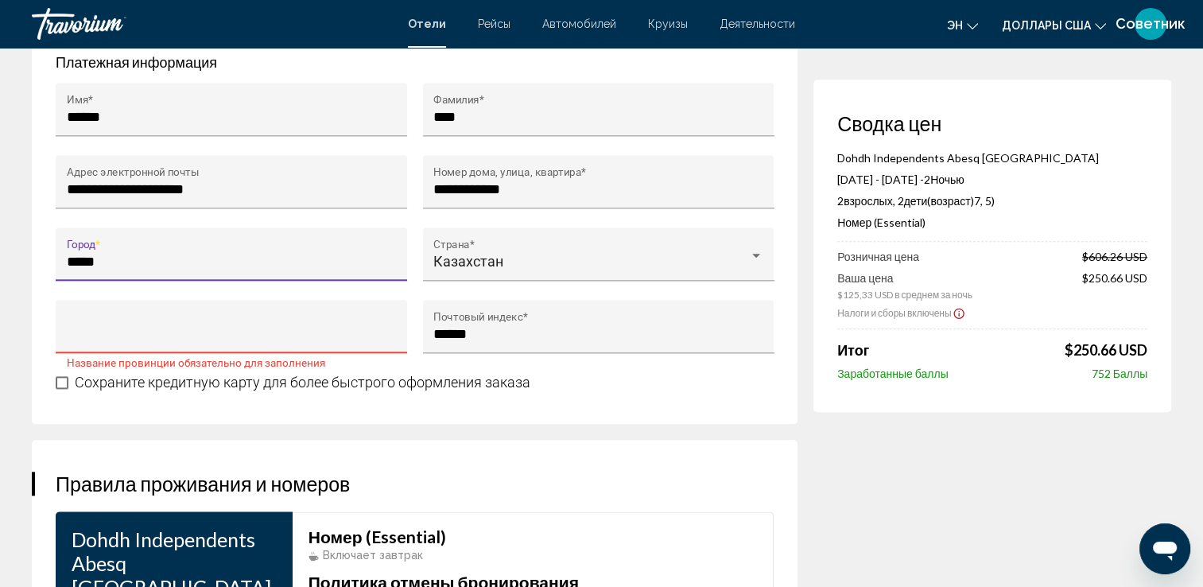
drag, startPoint x: 110, startPoint y: 252, endPoint x: 2, endPoint y: 254, distance: 108.1
type input "*****"
type input "******"
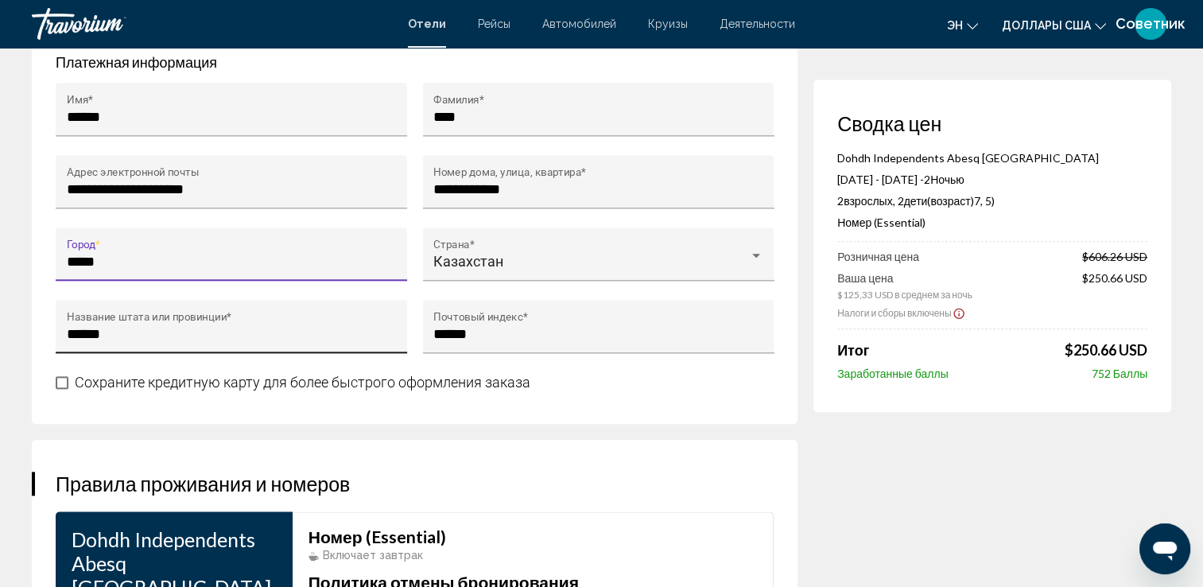
click at [126, 311] on div "****** Название штата или провинции *" at bounding box center [232, 332] width 330 height 42
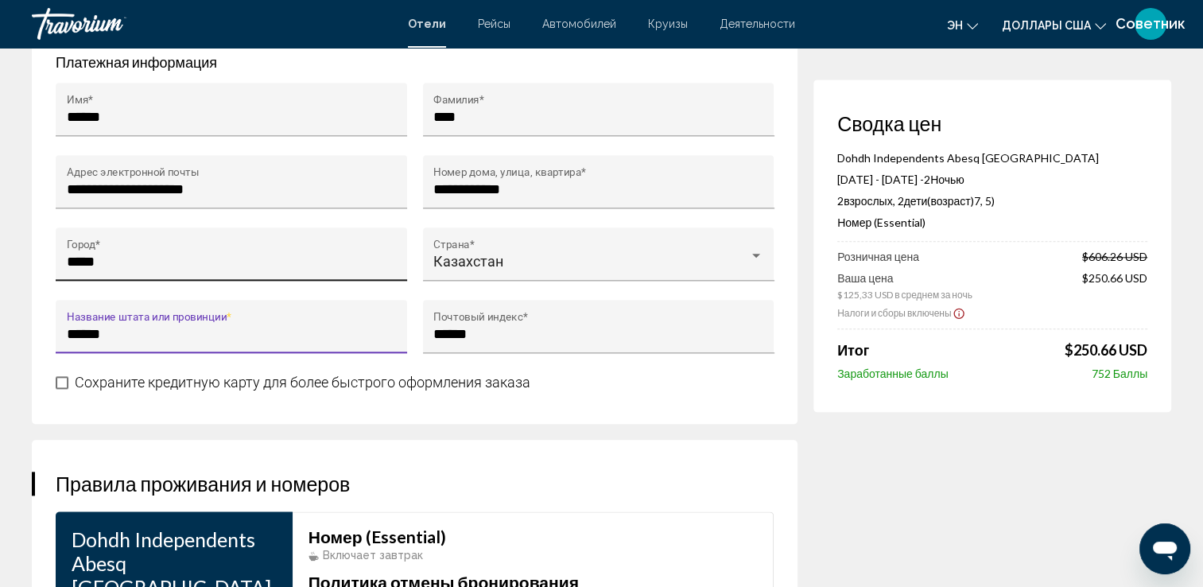
click at [139, 254] on input "*****" at bounding box center [232, 262] width 330 height 16
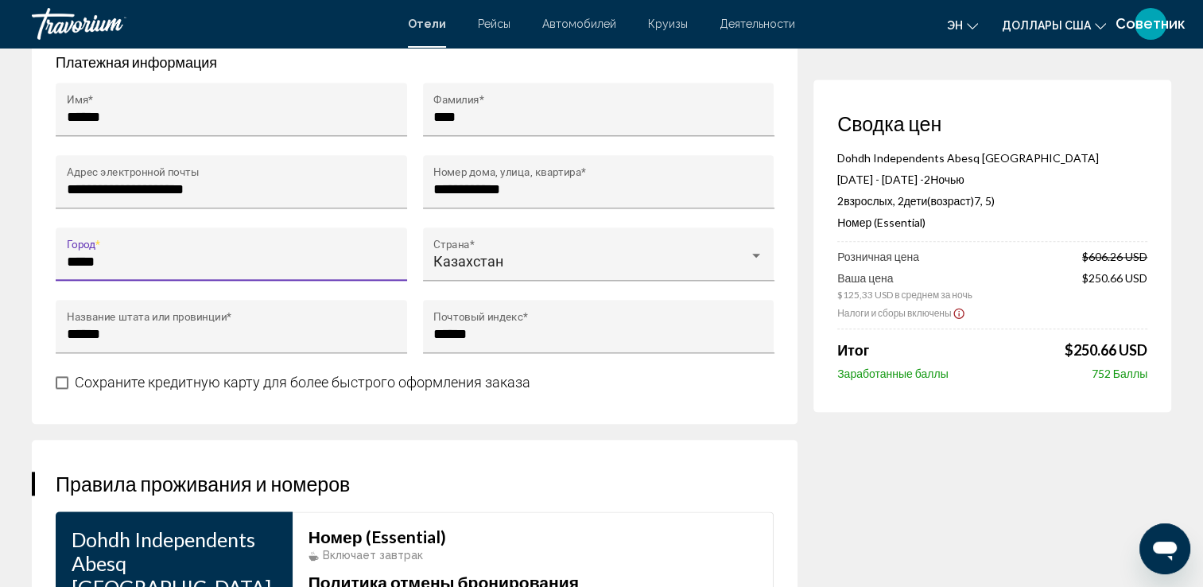
drag, startPoint x: 118, startPoint y: 251, endPoint x: 0, endPoint y: 259, distance: 118.7
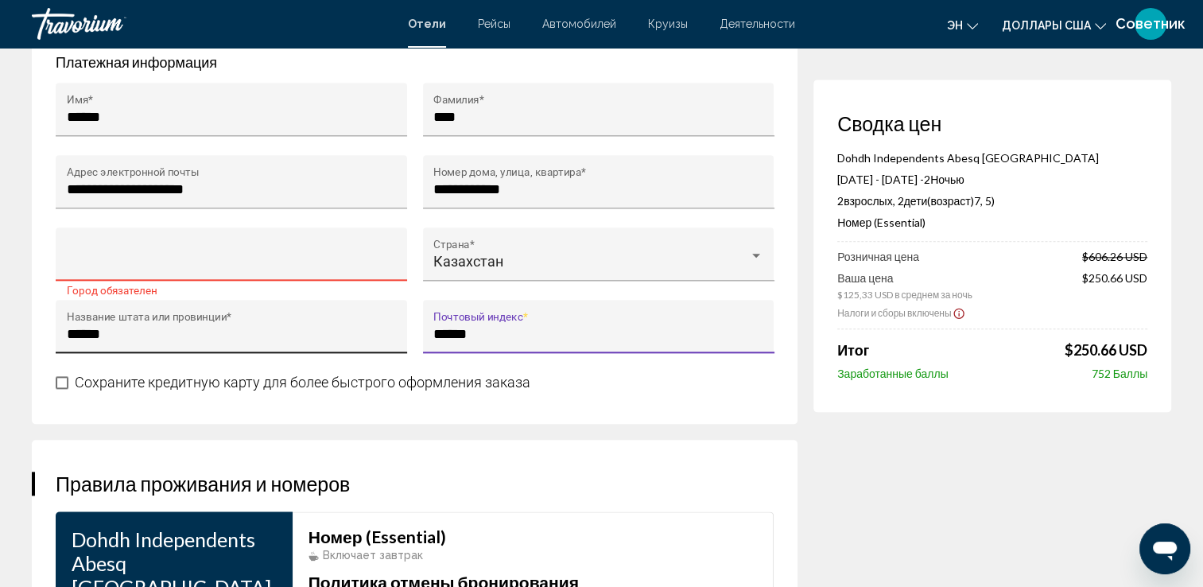
drag, startPoint x: 499, startPoint y: 320, endPoint x: 405, endPoint y: 328, distance: 94.9
click at [405, 328] on div "**********" at bounding box center [415, 227] width 734 height 289
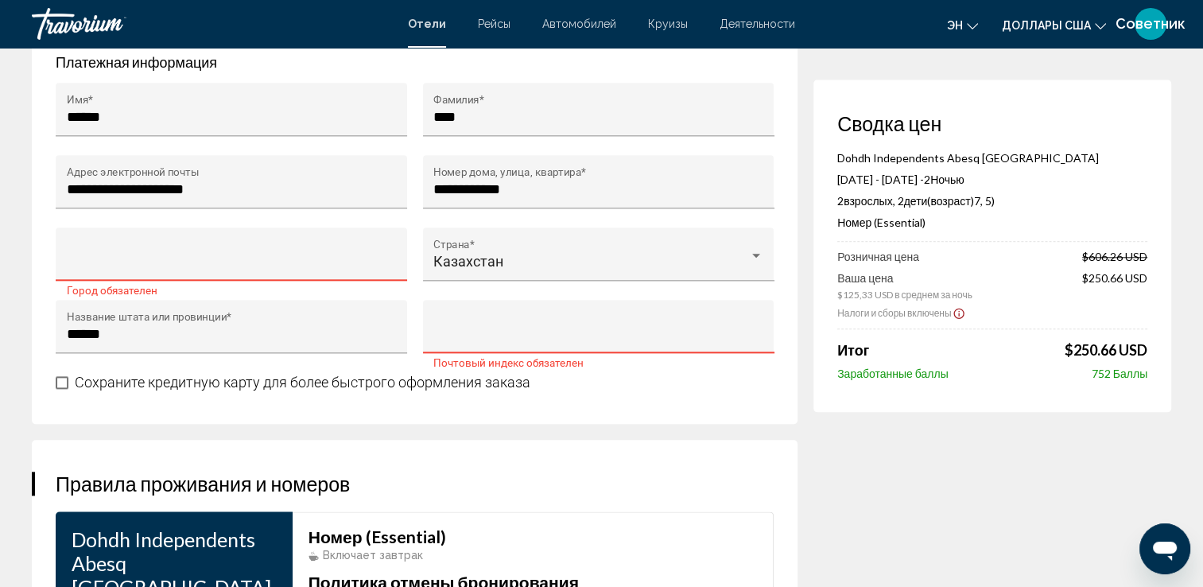
click at [365, 270] on div "Город *" at bounding box center [232, 259] width 330 height 42
type input "********"
click at [308, 238] on div "******** Город *" at bounding box center [232, 259] width 330 height 42
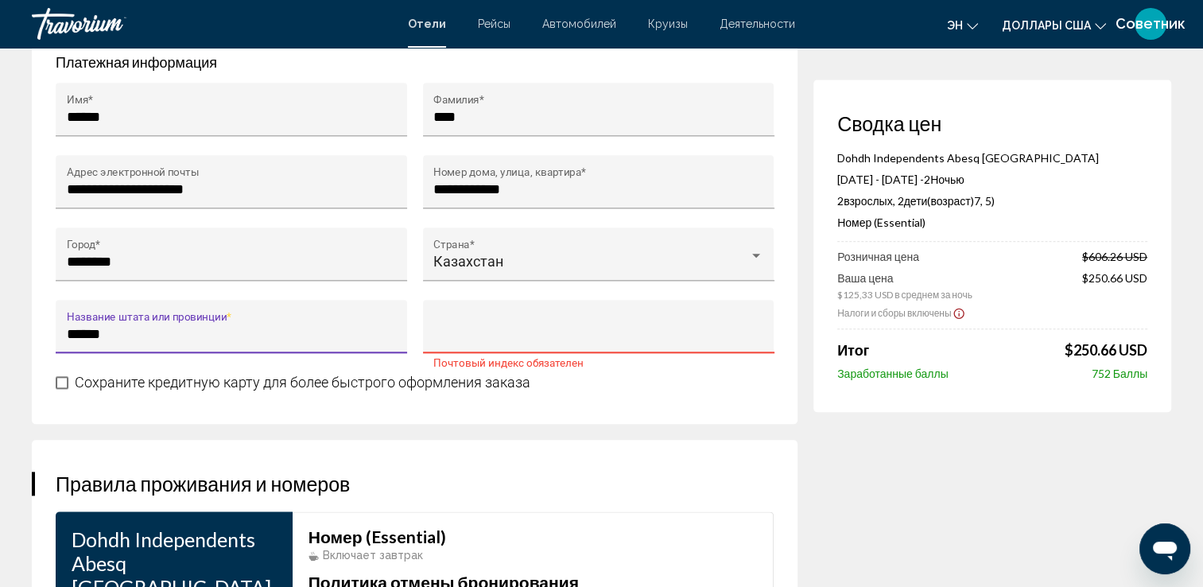
drag, startPoint x: 266, startPoint y: 325, endPoint x: 22, endPoint y: 323, distance: 243.3
type input "********"
click at [436, 326] on input "Почтовый индекс *" at bounding box center [598, 334] width 330 height 16
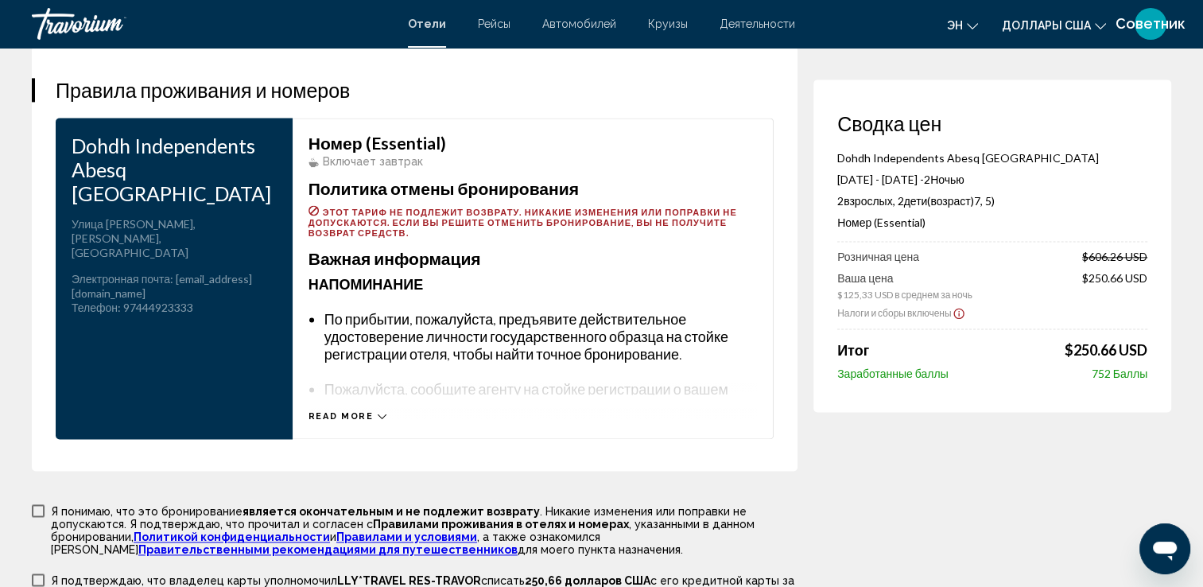
scroll to position [2162, 0]
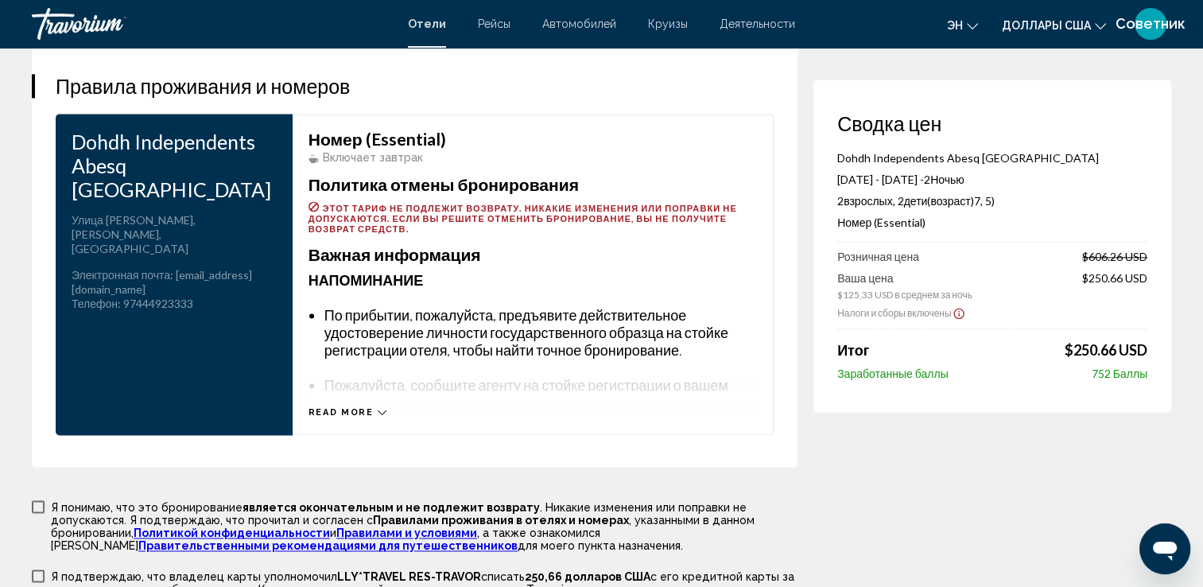
type input "******"
click at [327, 386] on div "Read more" at bounding box center [532, 396] width 448 height 44
click at [331, 411] on button "Read more" at bounding box center [347, 412] width 78 height 12
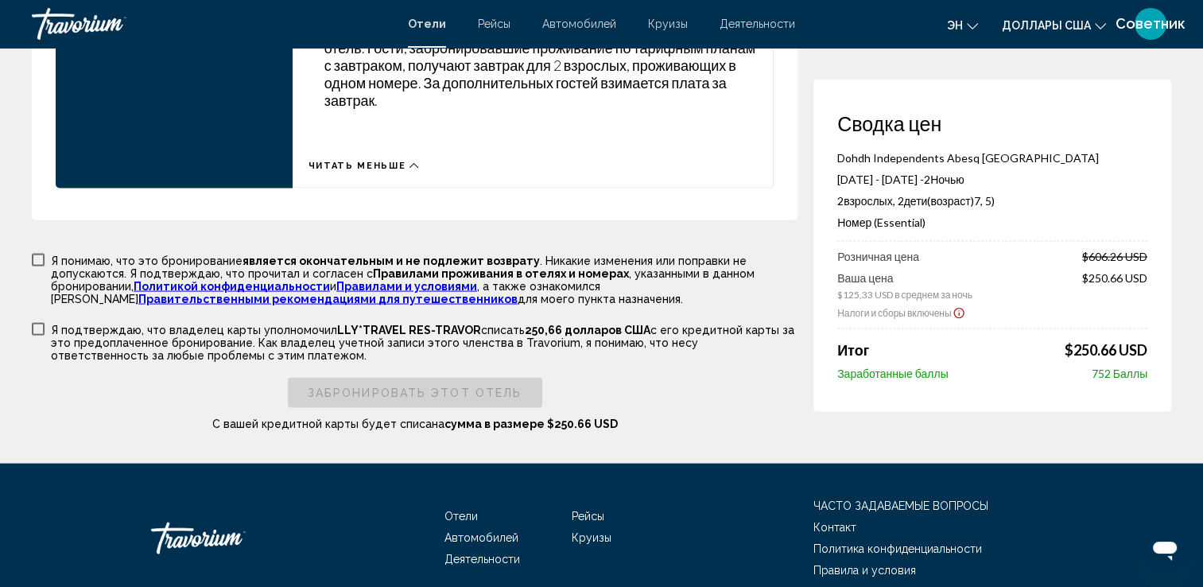
scroll to position [3211, 0]
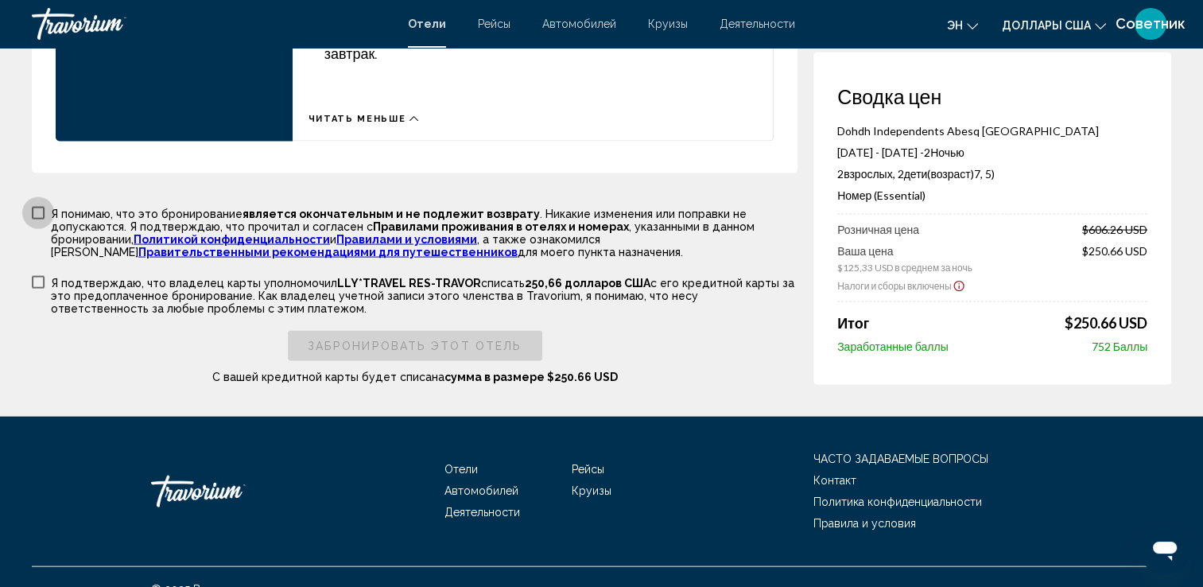
click at [32, 207] on span "Основное содержание" at bounding box center [38, 213] width 13 height 13
click at [32, 276] on span "Основное содержание" at bounding box center [38, 282] width 13 height 13
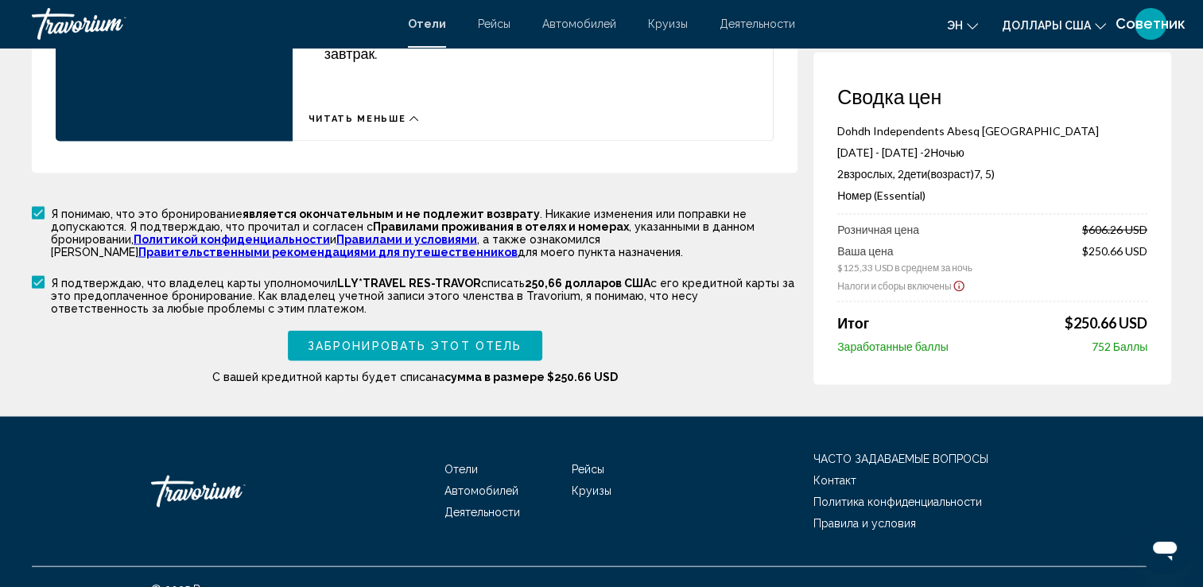
click at [383, 340] on span "Забронировать этот отель" at bounding box center [415, 346] width 214 height 13
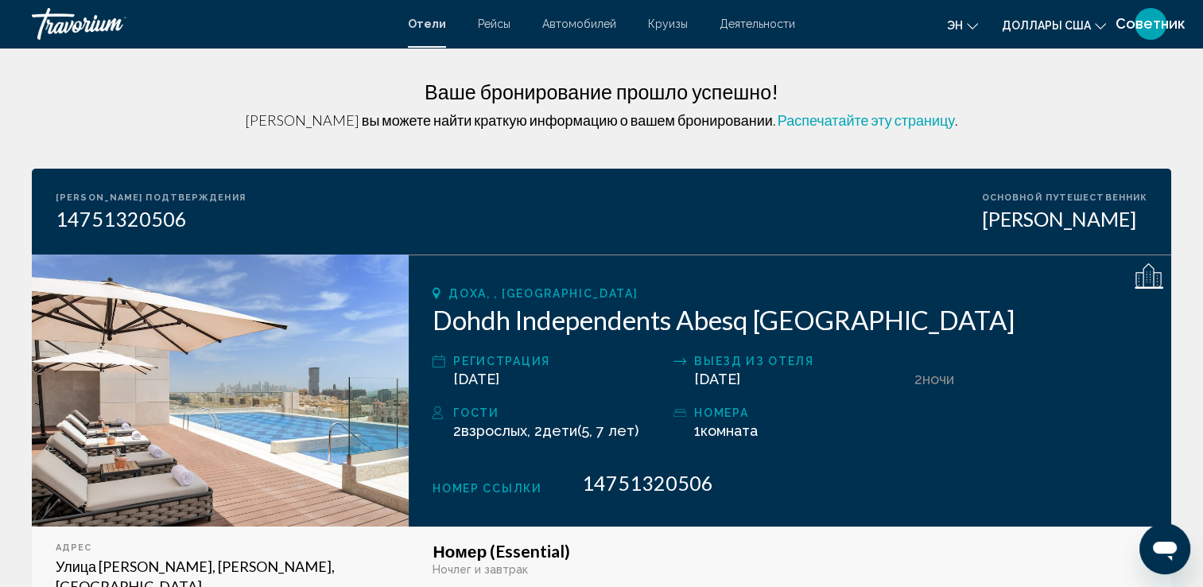
click at [790, 118] on span "Распечатайте эту страницу" at bounding box center [866, 119] width 178 height 17
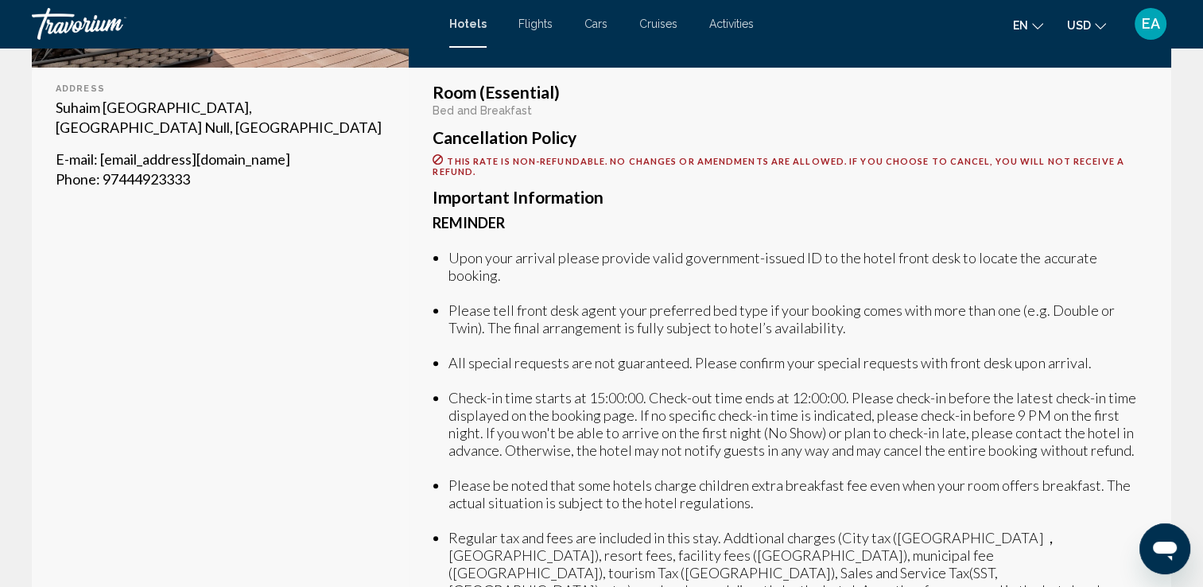
scroll to position [556, 0]
